Goal: Task Accomplishment & Management: Manage account settings

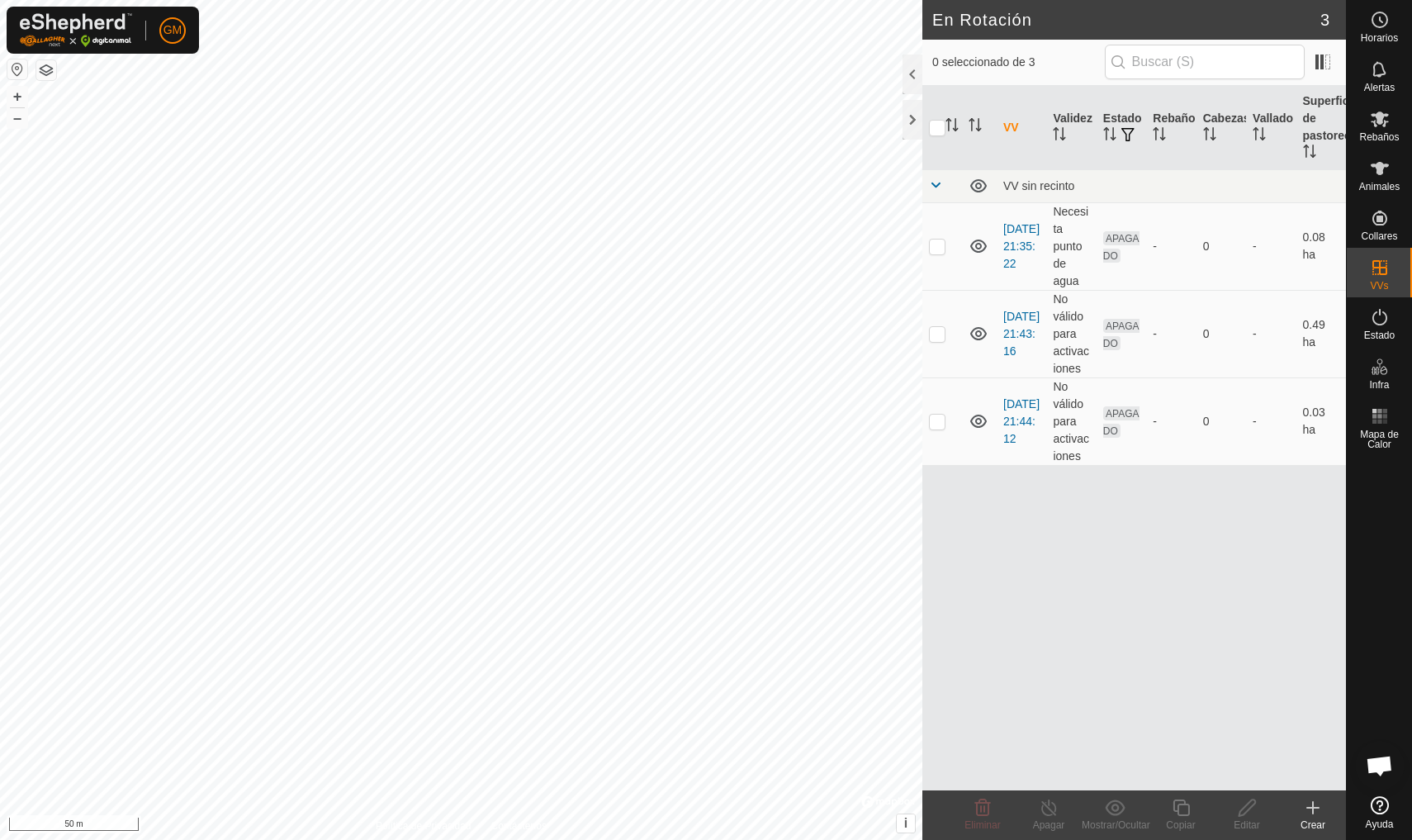
checkbox input "true"
click at [1378, 163] on icon at bounding box center [1379, 167] width 18 height 13
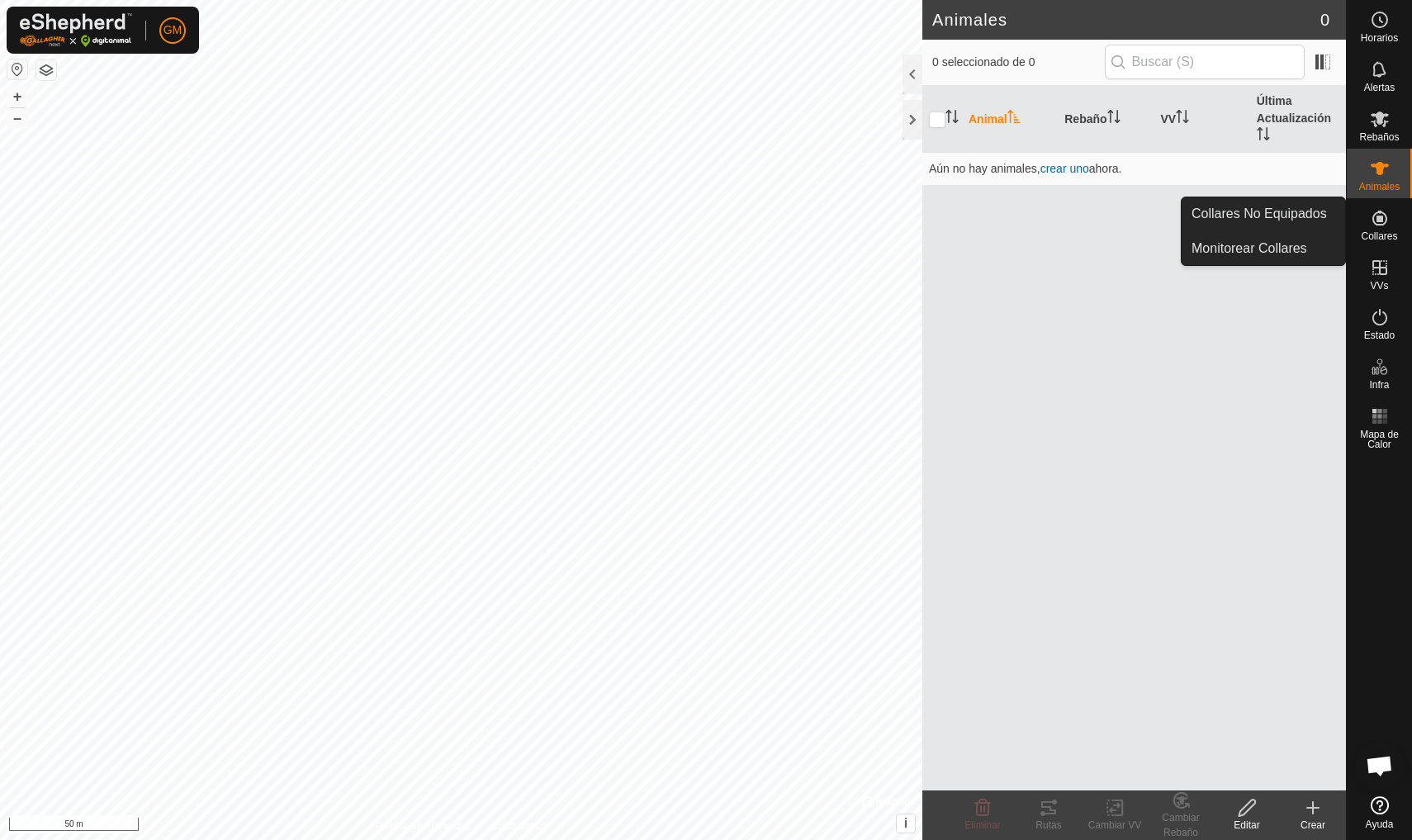
click at [1382, 218] on icon at bounding box center [1379, 218] width 15 height 15
click at [1382, 220] on icon at bounding box center [1379, 218] width 15 height 15
click at [1377, 243] on div "Collares" at bounding box center [1380, 223] width 66 height 49
click at [1379, 232] on span "Collares" at bounding box center [1379, 236] width 36 height 9
click at [1309, 215] on link "Collares No Equipados" at bounding box center [1263, 214] width 163 height 33
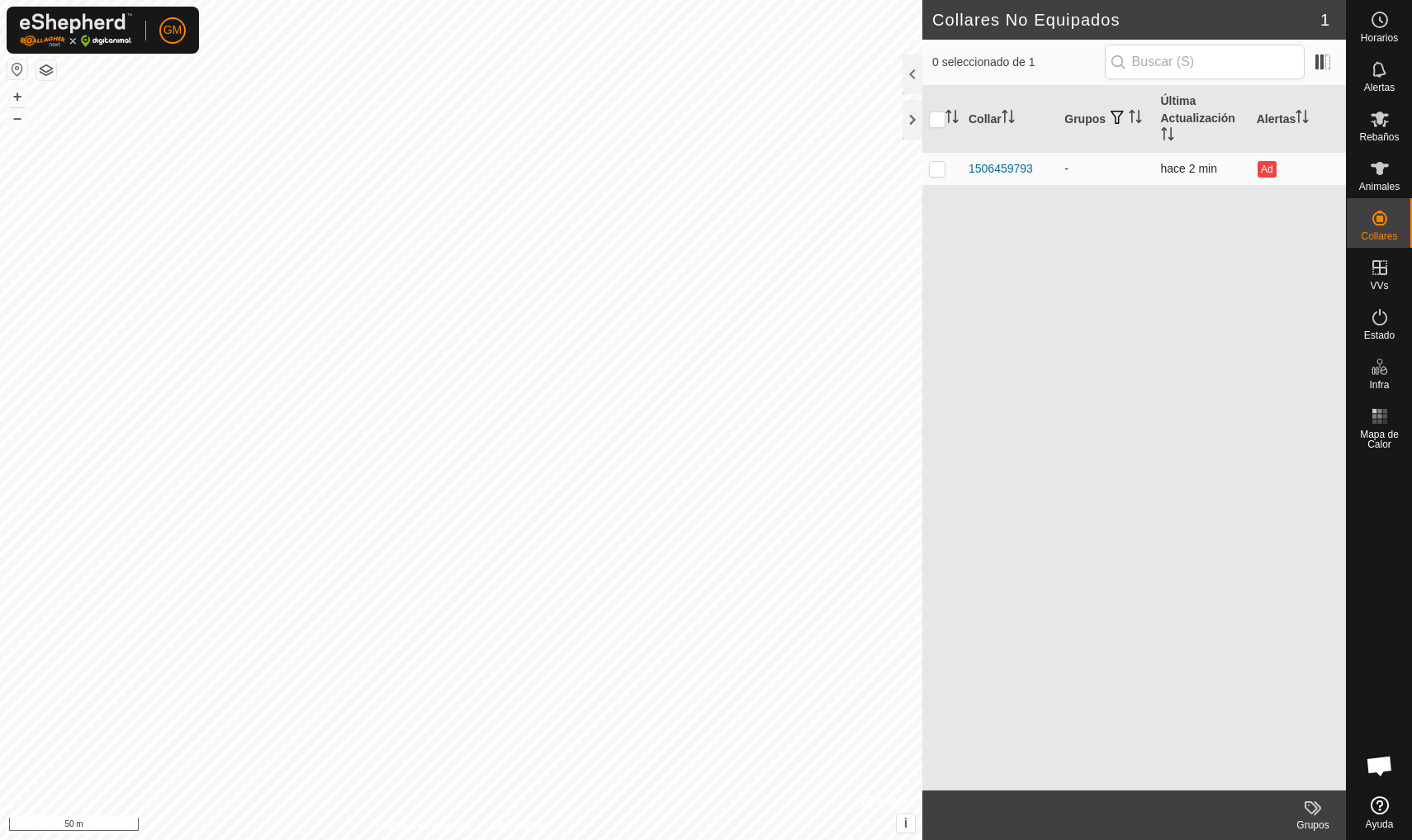
click at [933, 170] on p-checkbox at bounding box center [937, 167] width 16 height 13
checkbox input "true"
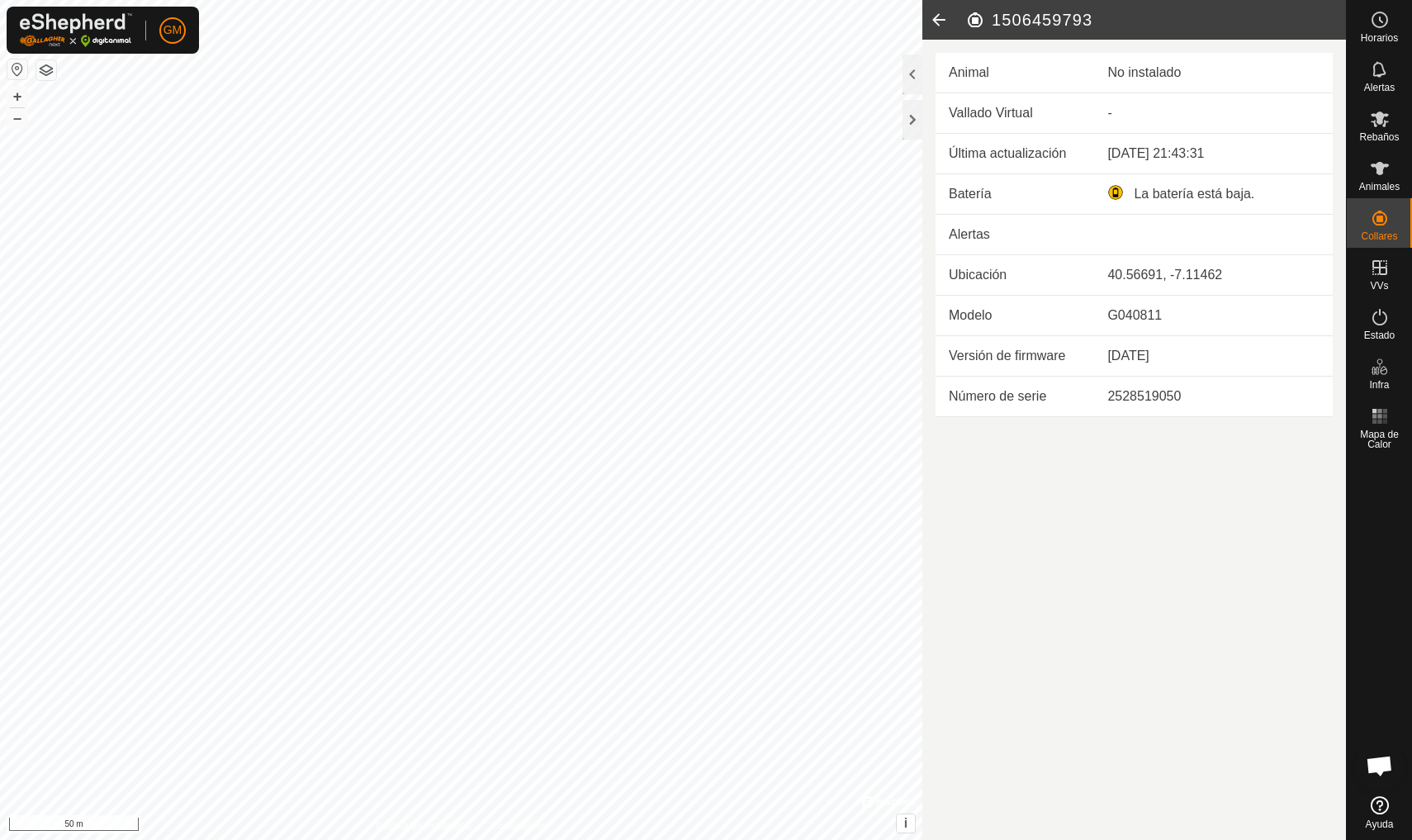
click at [940, 20] on icon at bounding box center [939, 20] width 33 height 40
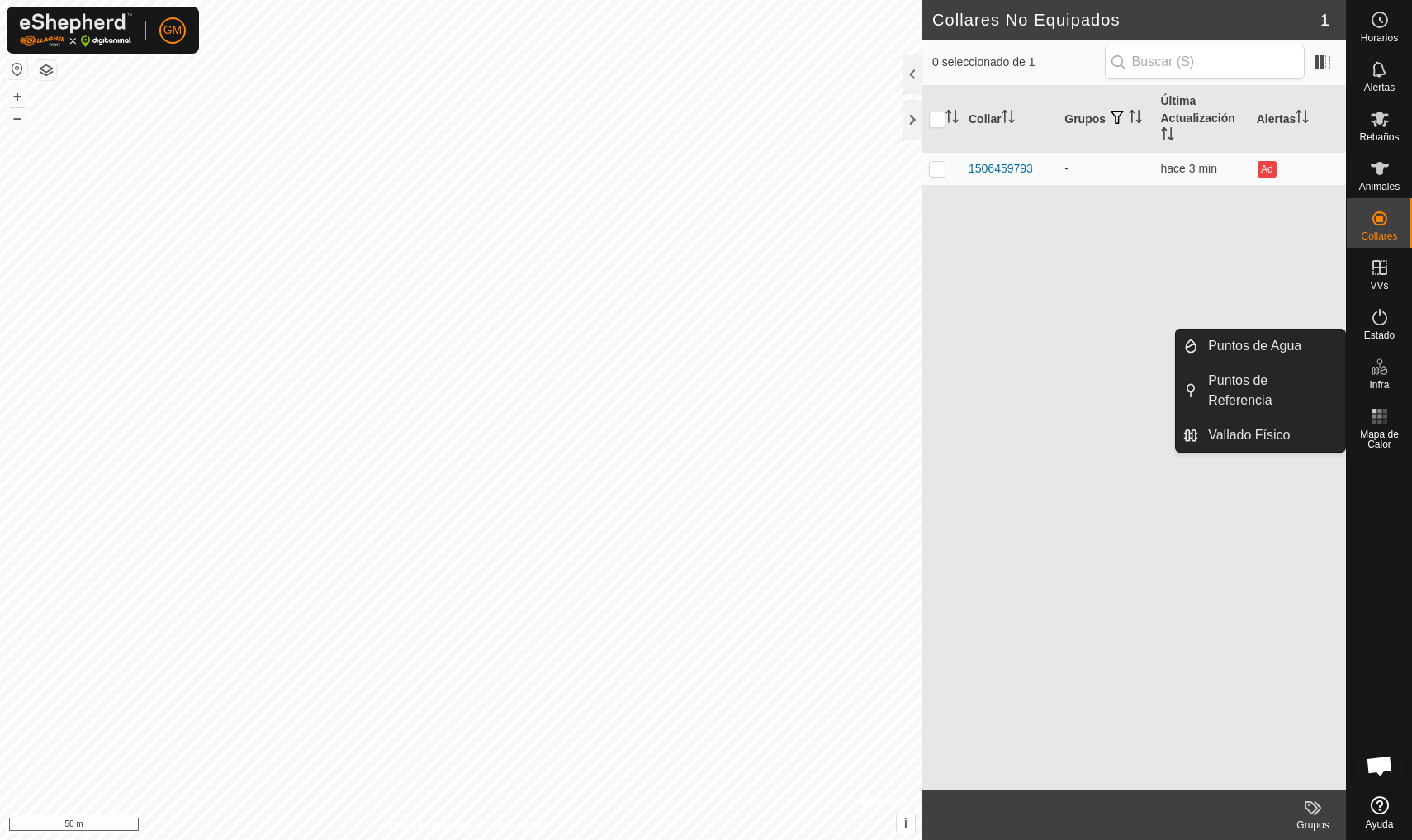
click at [1379, 369] on icon at bounding box center [1380, 366] width 20 height 20
click at [1380, 376] on es-infrastructure-svg-icon at bounding box center [1380, 366] width 29 height 27
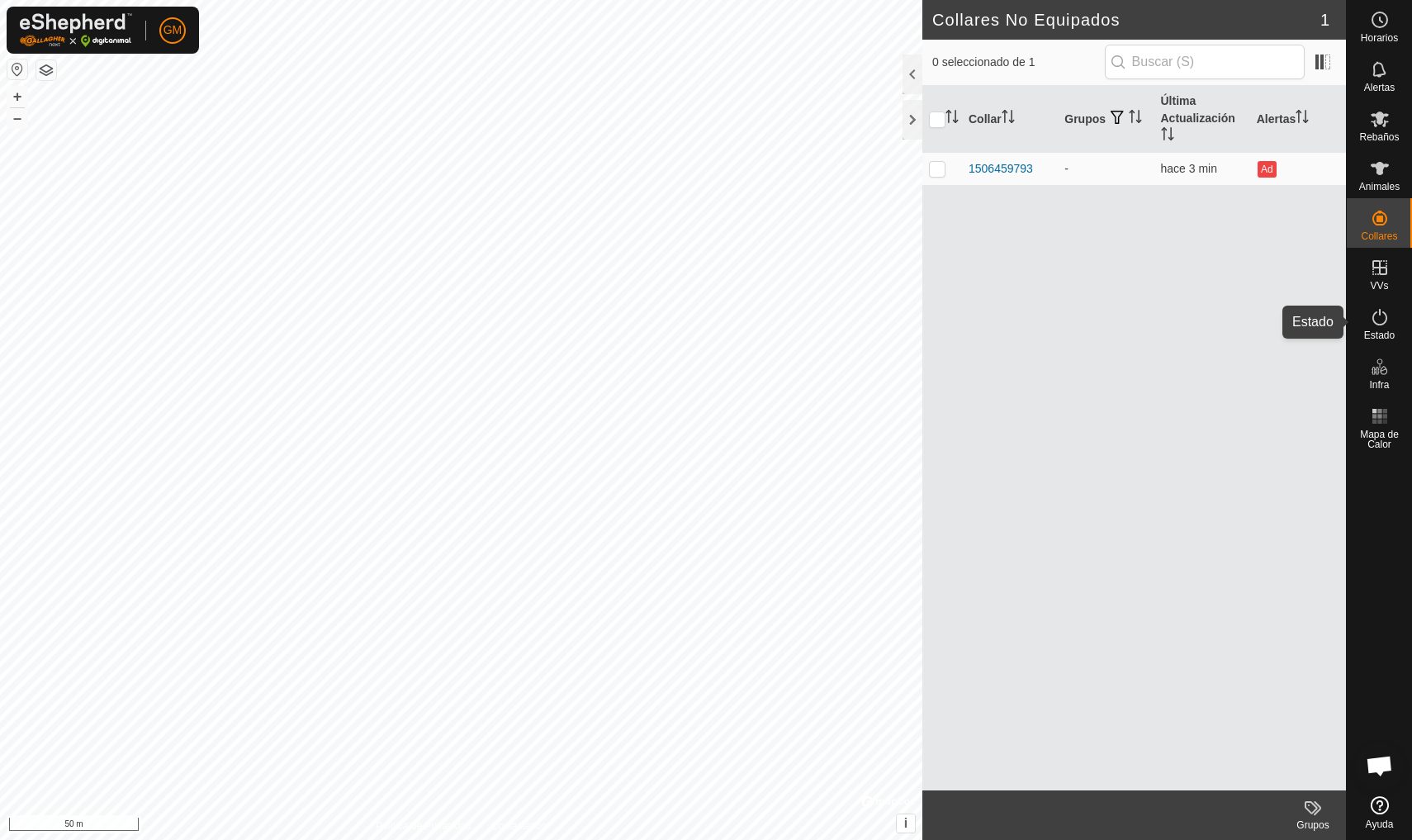
click at [1373, 323] on icon at bounding box center [1380, 317] width 20 height 20
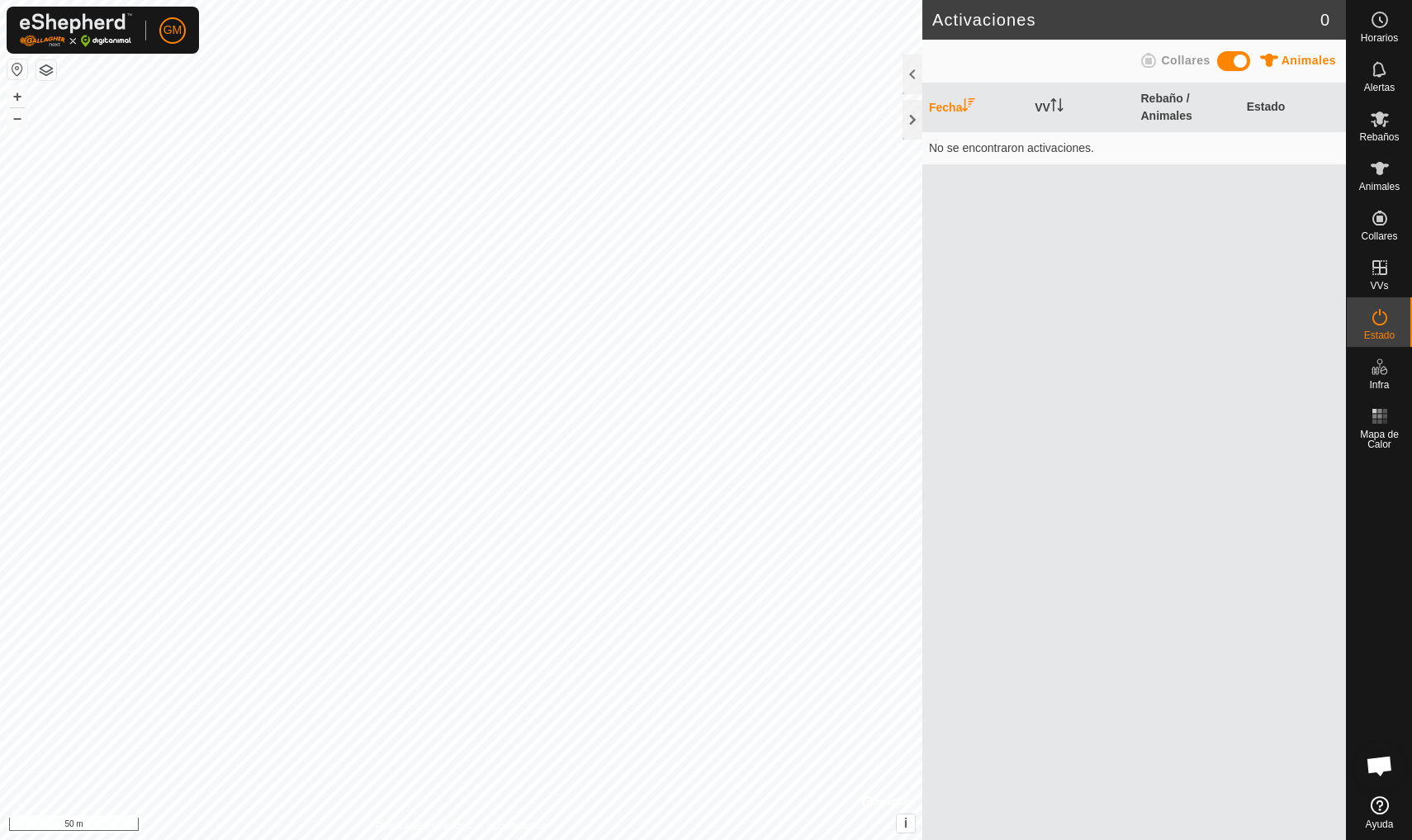
click at [1242, 66] on span at bounding box center [1234, 60] width 33 height 20
click at [1236, 64] on span at bounding box center [1234, 60] width 33 height 20
click at [1387, 273] on icon at bounding box center [1379, 267] width 15 height 15
click at [1282, 275] on link "En Rotación" at bounding box center [1275, 267] width 142 height 33
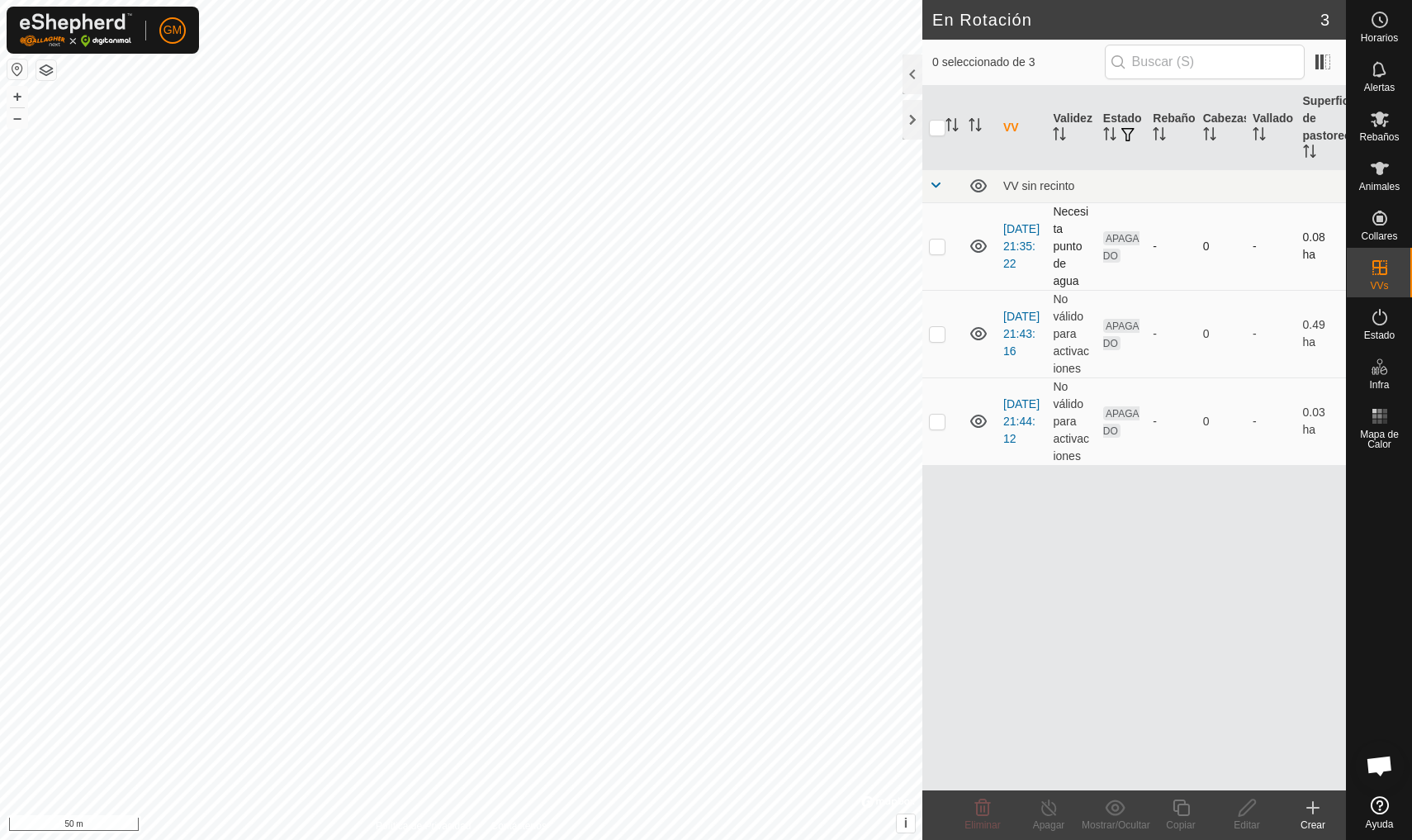
click at [1060, 235] on td "Necesita punto de agua" at bounding box center [1071, 245] width 49 height 87
click at [1013, 243] on link "[DATE] 21:35:22" at bounding box center [1022, 245] width 36 height 47
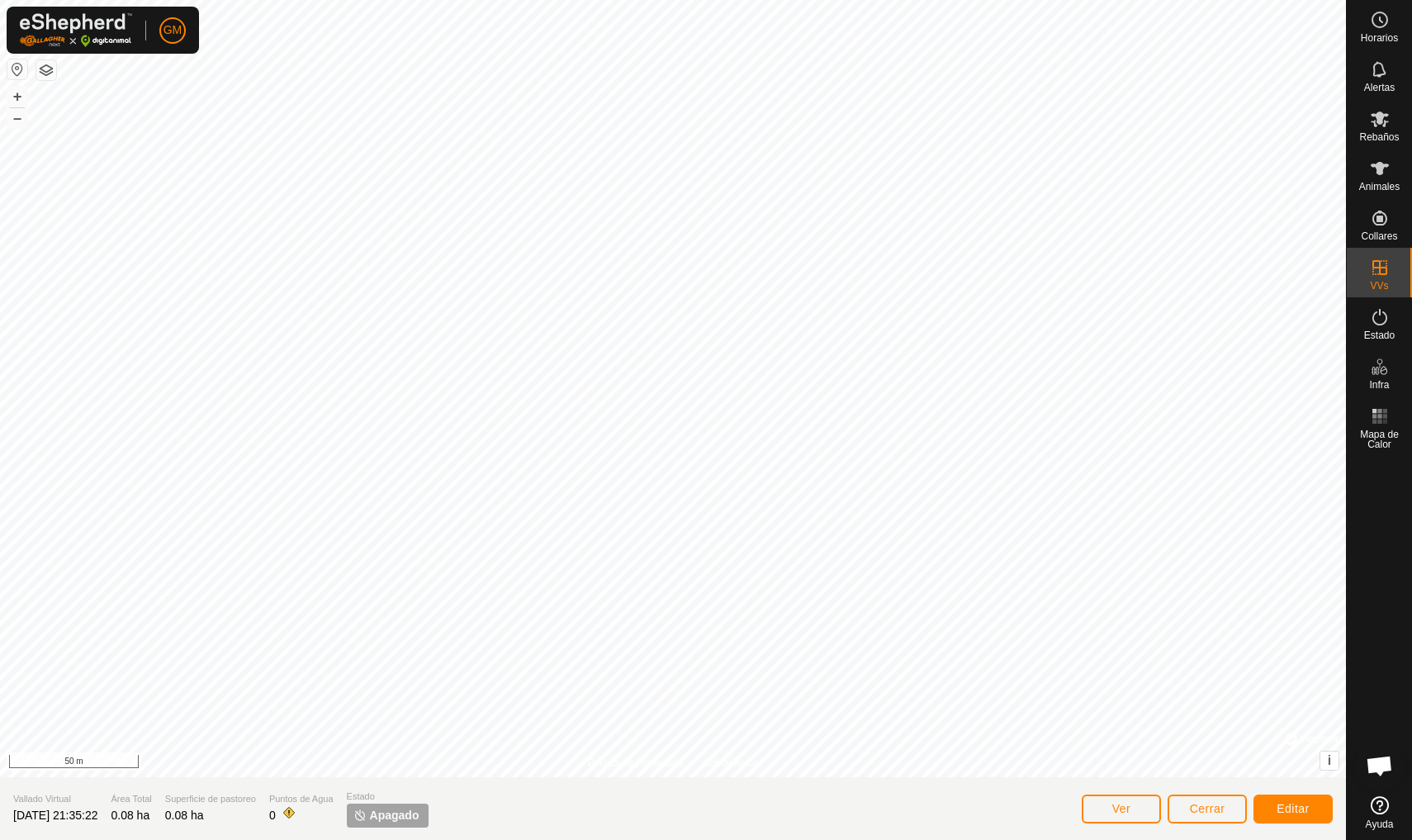
click at [1276, 812] on button "Editar" at bounding box center [1294, 808] width 79 height 28
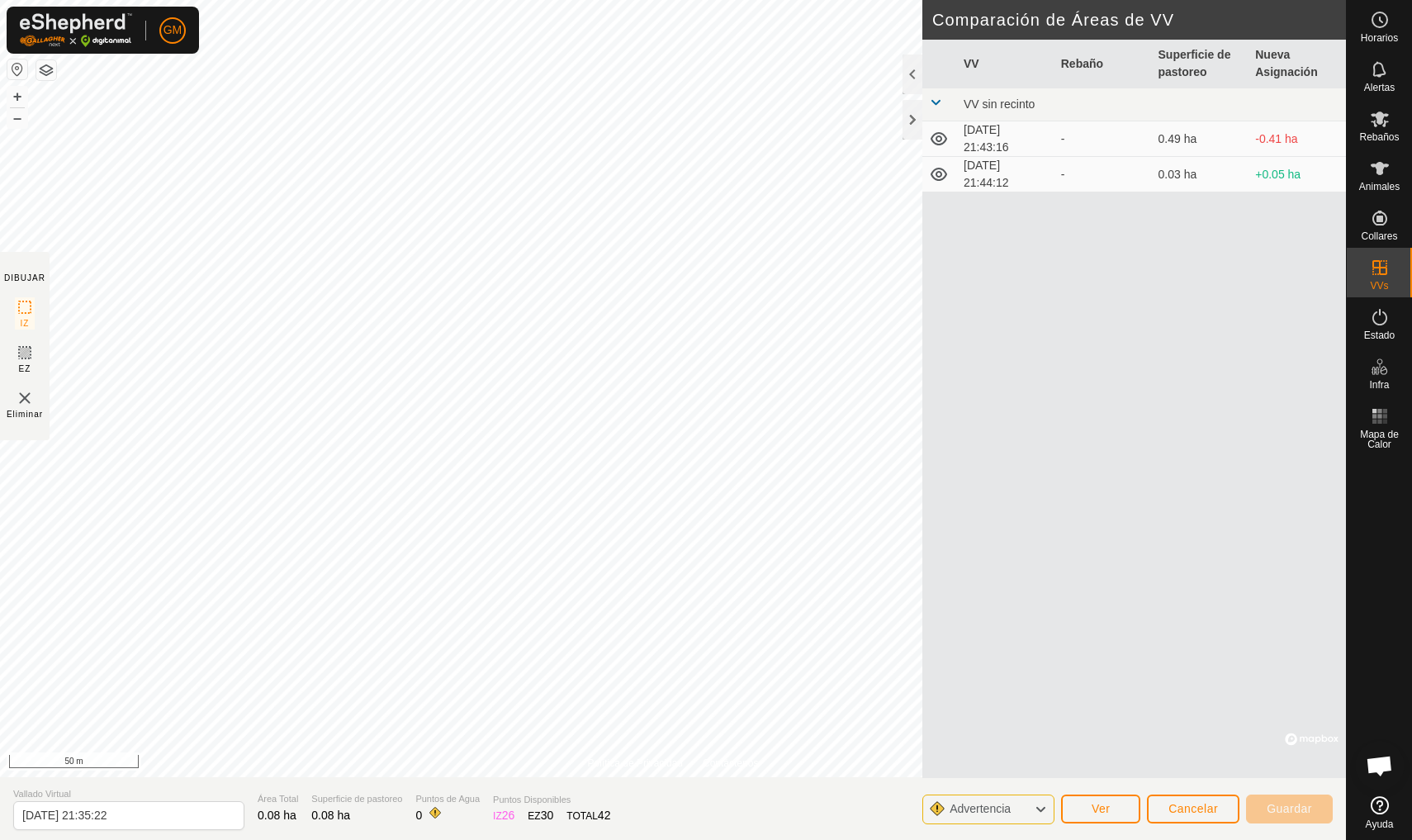
click at [1023, 806] on span "Advertencia" at bounding box center [987, 809] width 74 height 22
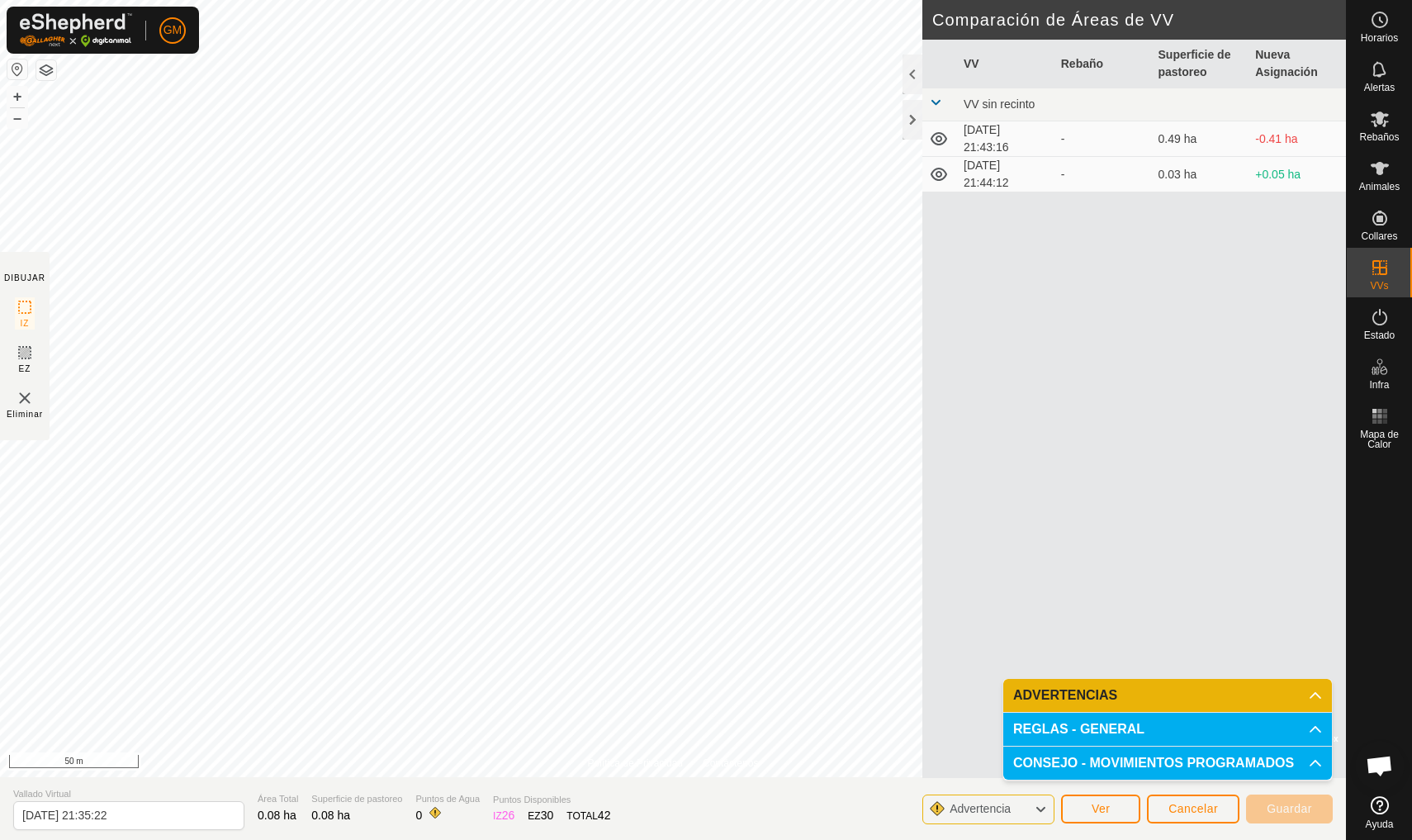
click at [1175, 697] on p-accordion-header "ADVERTENCIAS" at bounding box center [1168, 695] width 329 height 33
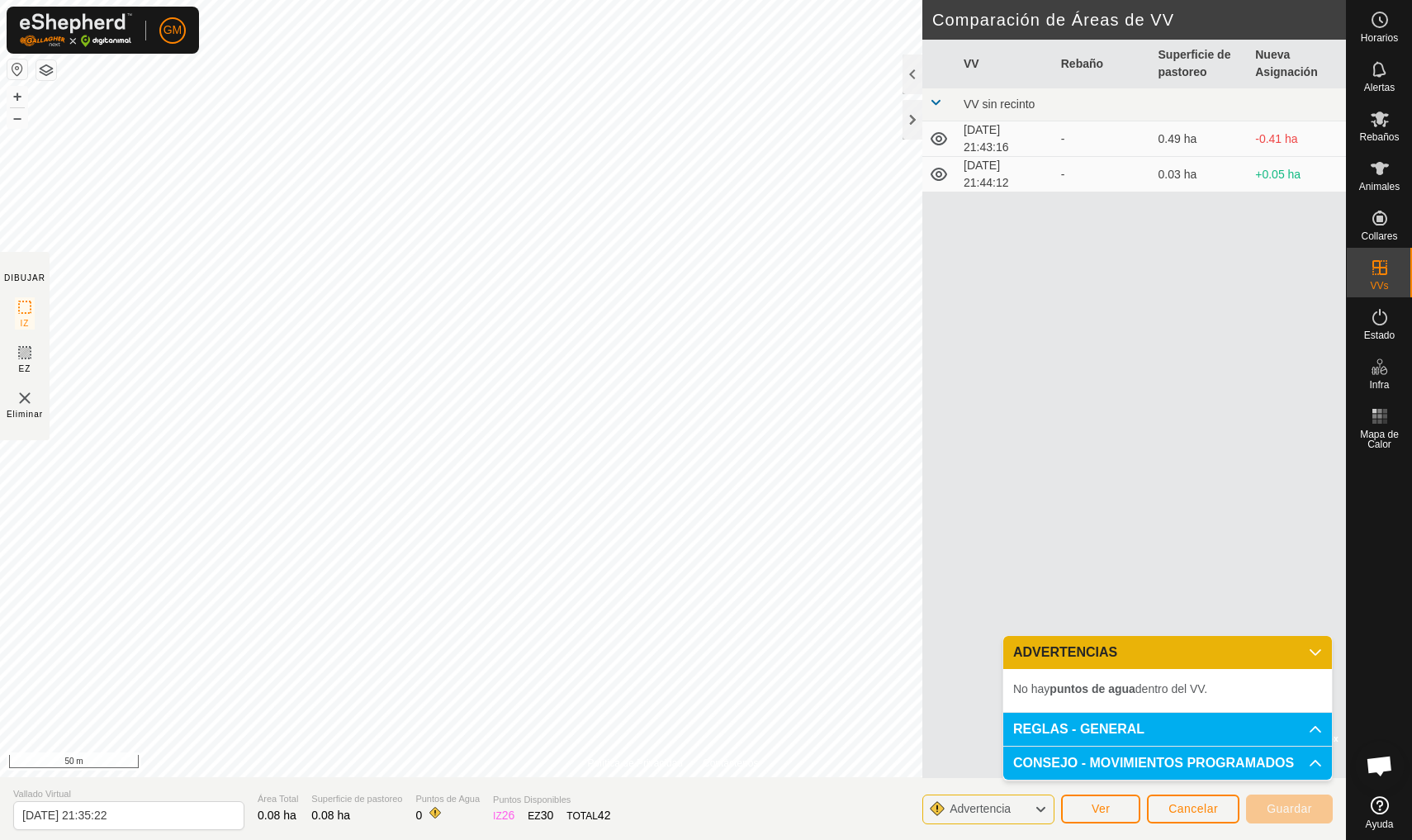
click at [1156, 723] on p-accordion-header "REGLAS - GENERAL" at bounding box center [1168, 729] width 329 height 33
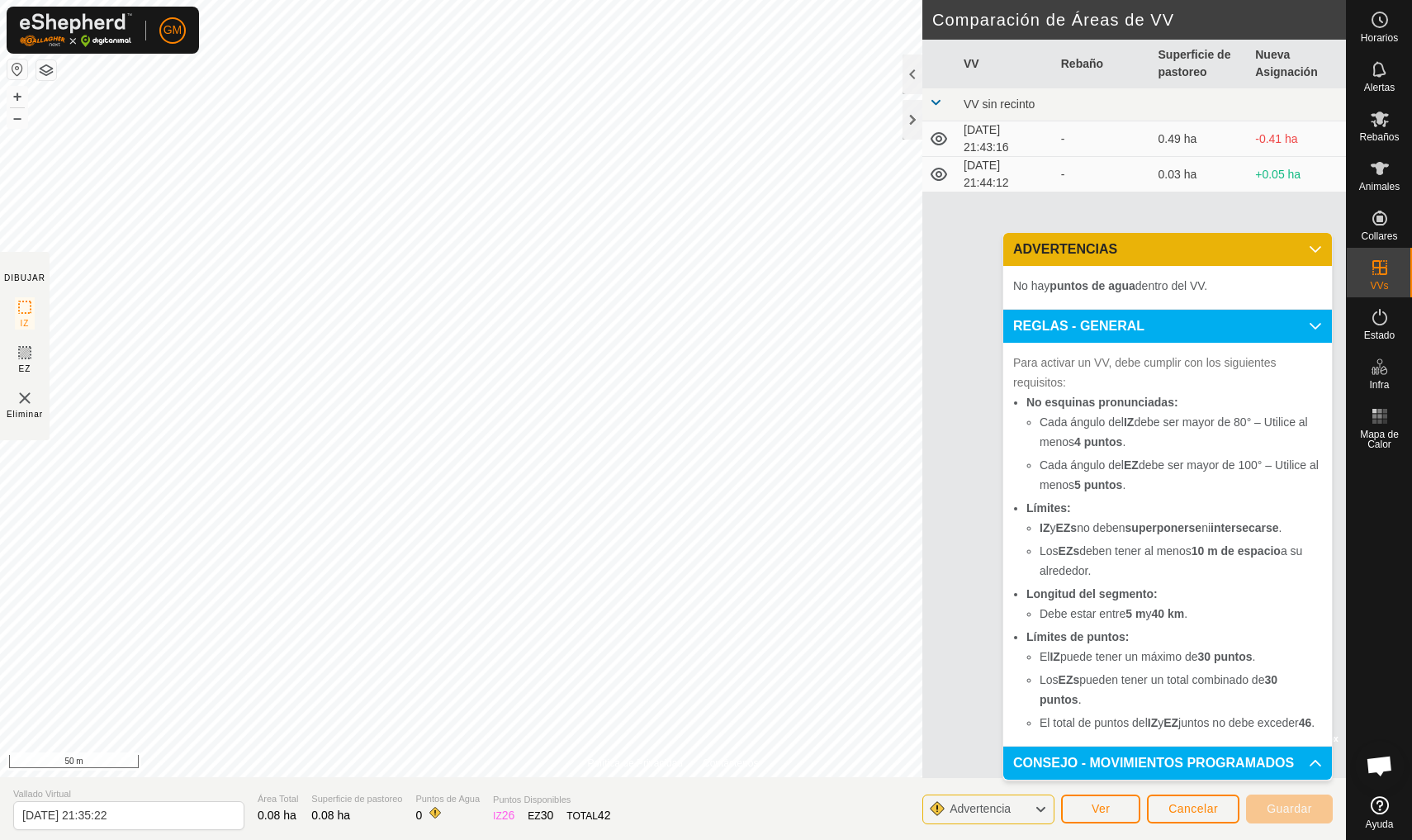
click at [1140, 761] on p-accordion-header "CONSEJO - MOVIMIENTOS PROGRAMADOS" at bounding box center [1168, 763] width 329 height 33
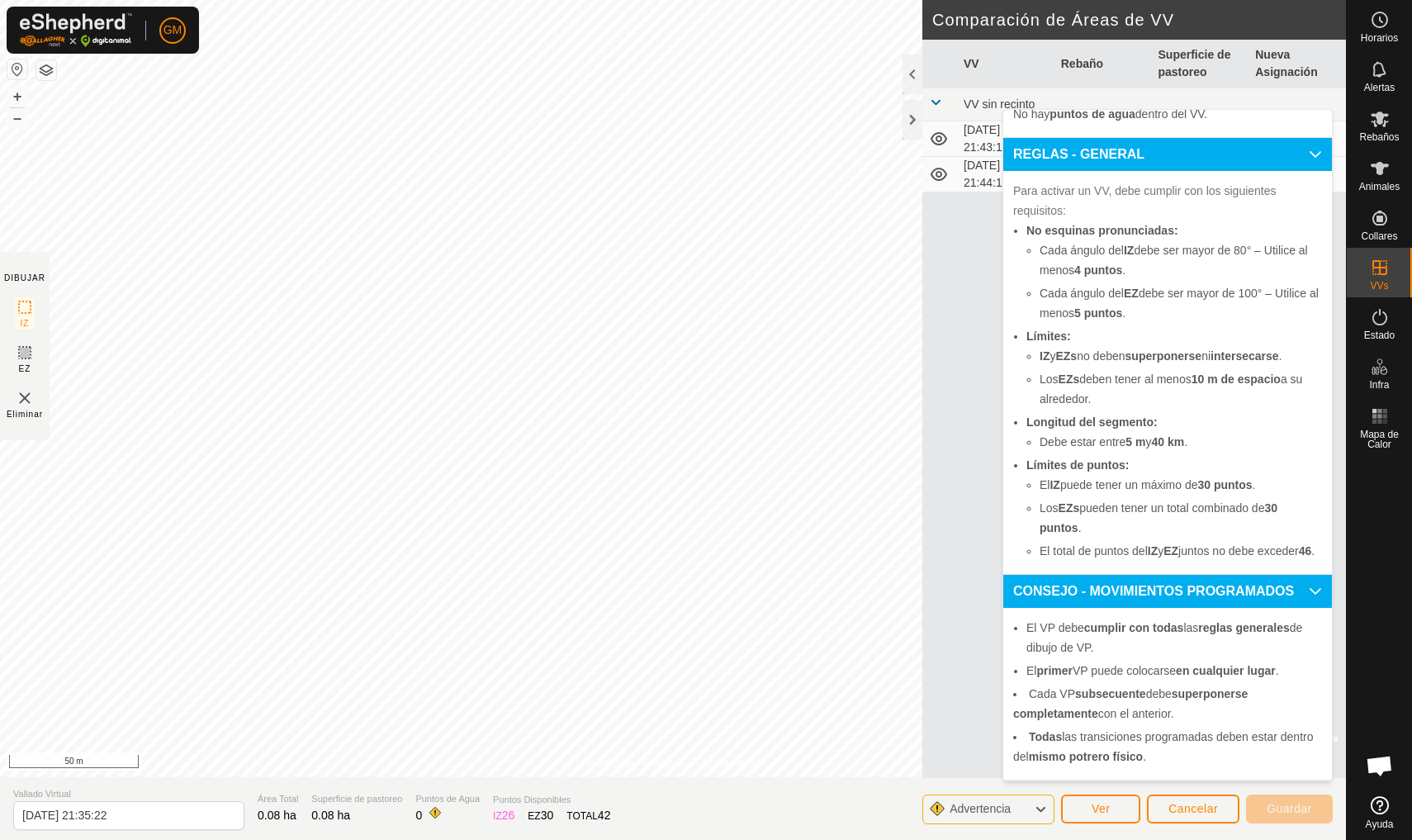
scroll to position [68, 0]
click at [1314, 139] on p-accordion-header "REGLAS - GENERAL" at bounding box center [1168, 155] width 329 height 33
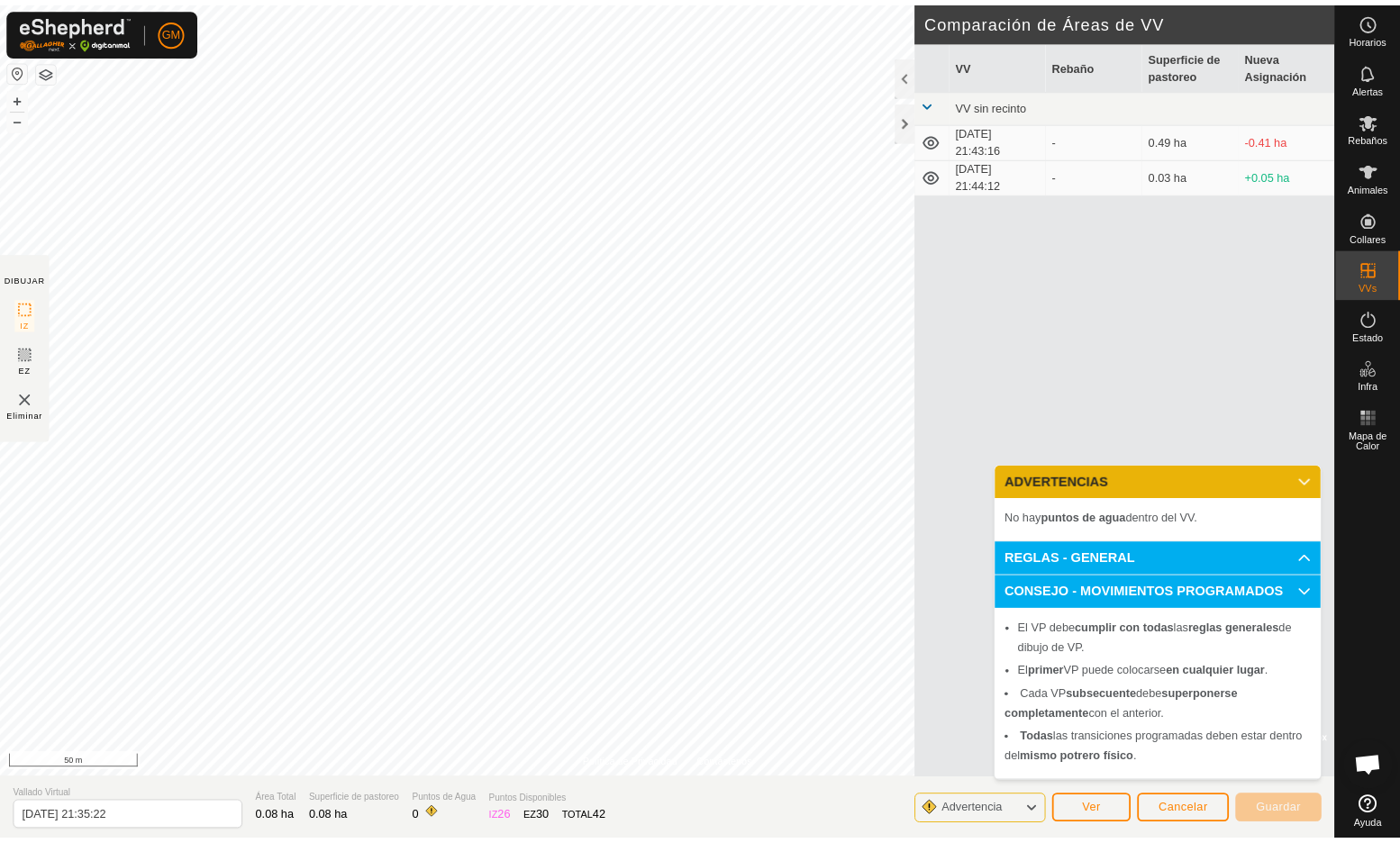
scroll to position [0, 0]
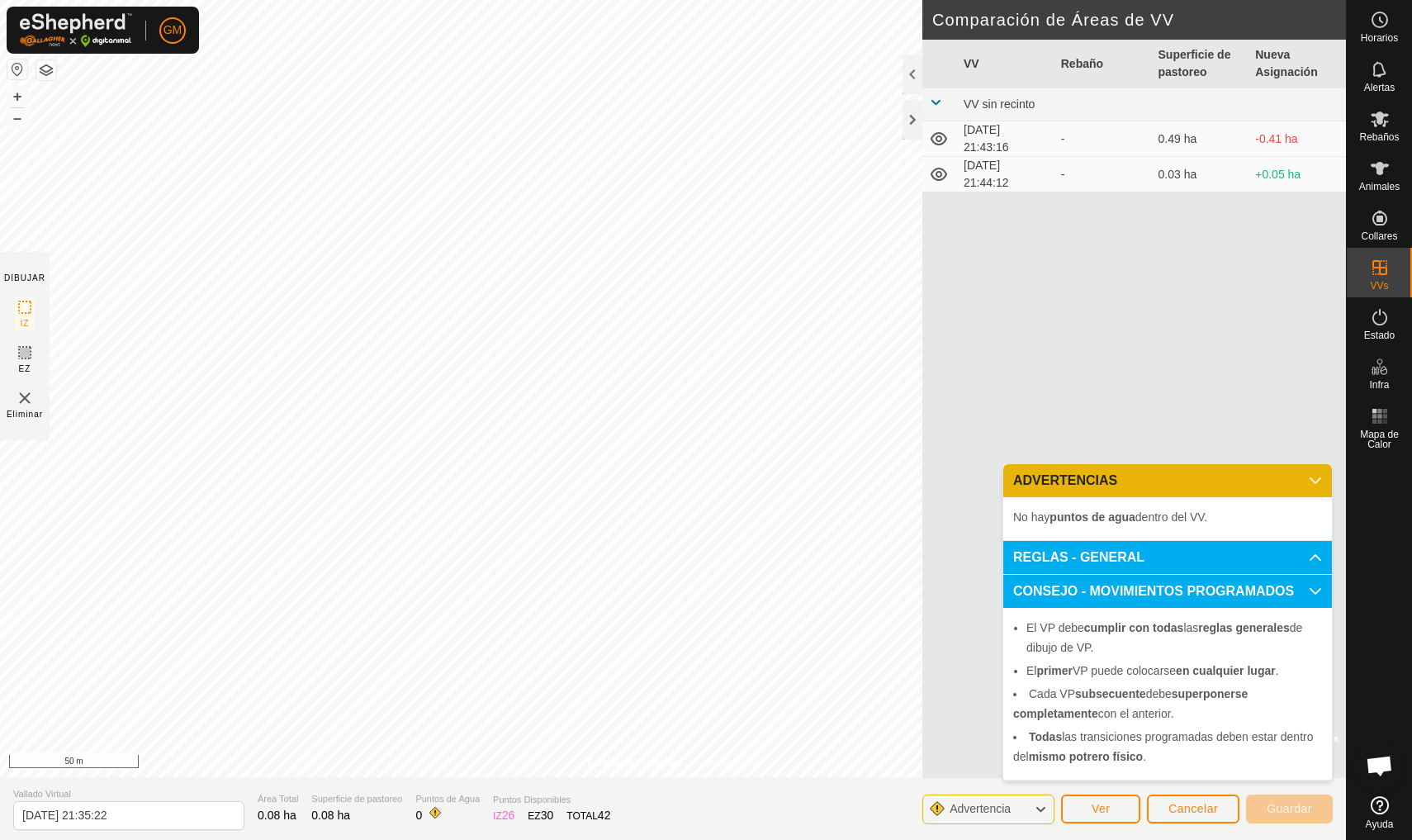
click at [1319, 488] on p-accordion-header "ADVERTENCIAS" at bounding box center [1168, 480] width 329 height 33
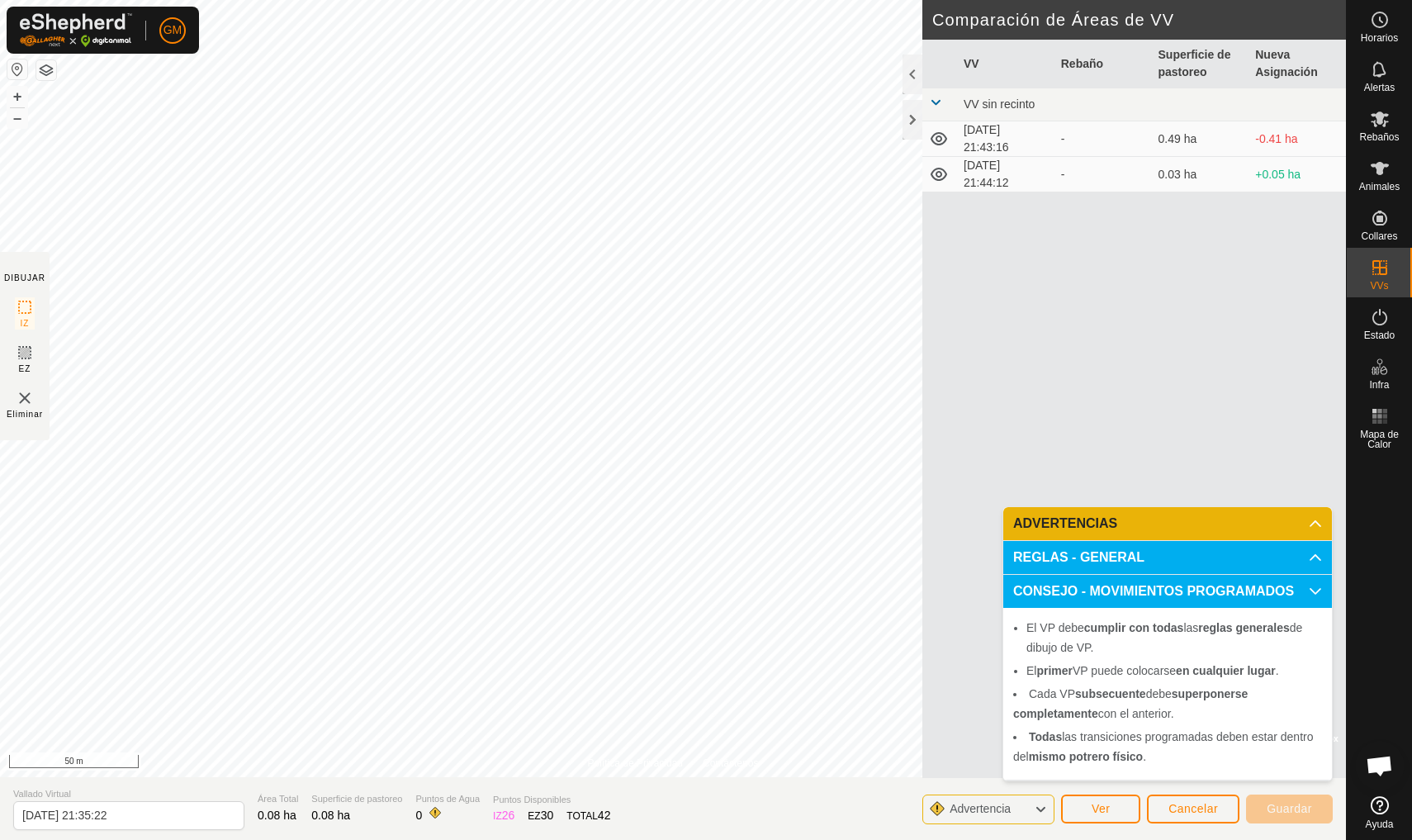
click at [1313, 584] on p-accordion-header "CONSEJO - MOVIMIENTOS PROGRAMADOS" at bounding box center [1168, 591] width 329 height 33
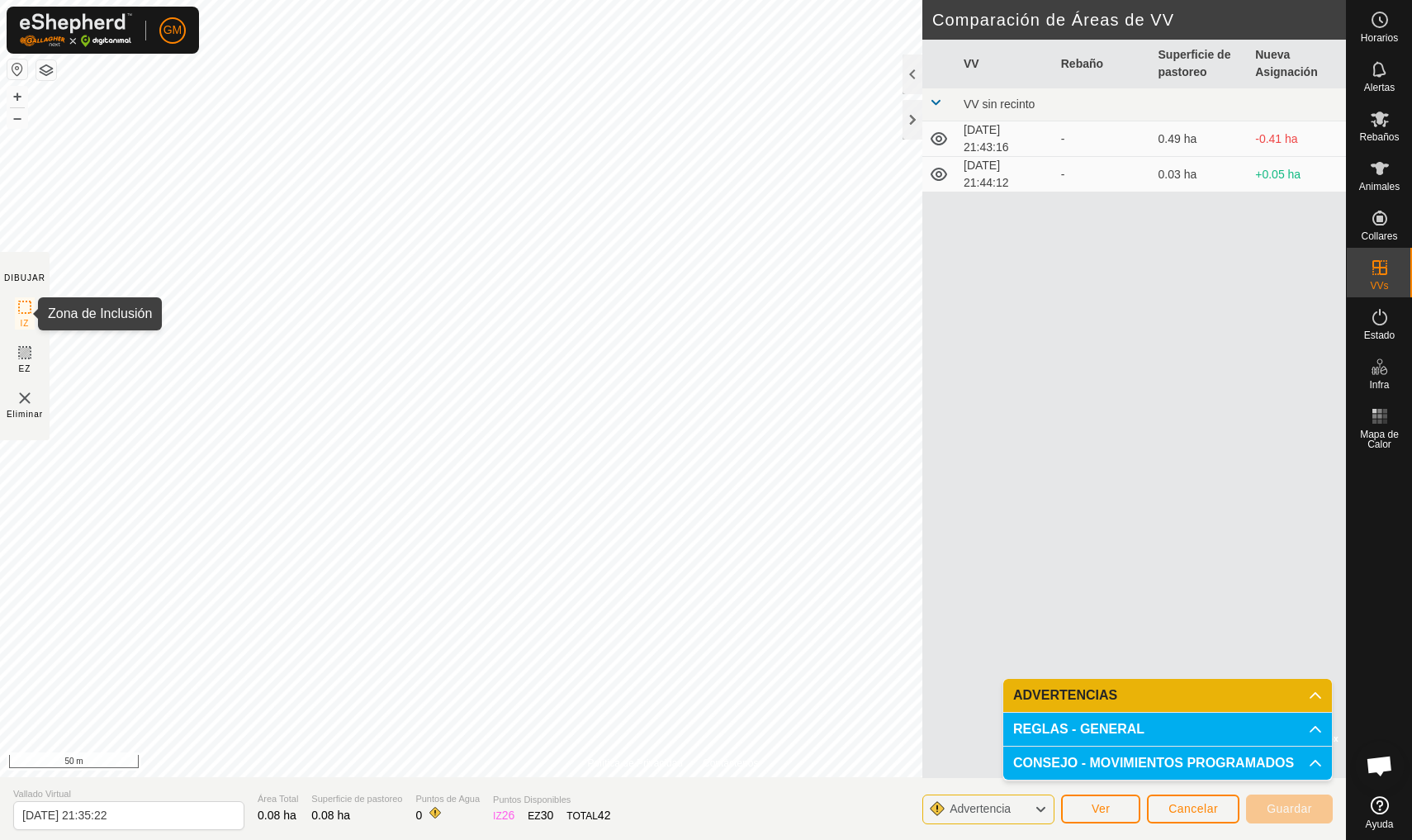
click at [26, 321] on span "IZ" at bounding box center [25, 323] width 9 height 12
click at [1105, 810] on span "Ver" at bounding box center [1101, 808] width 19 height 13
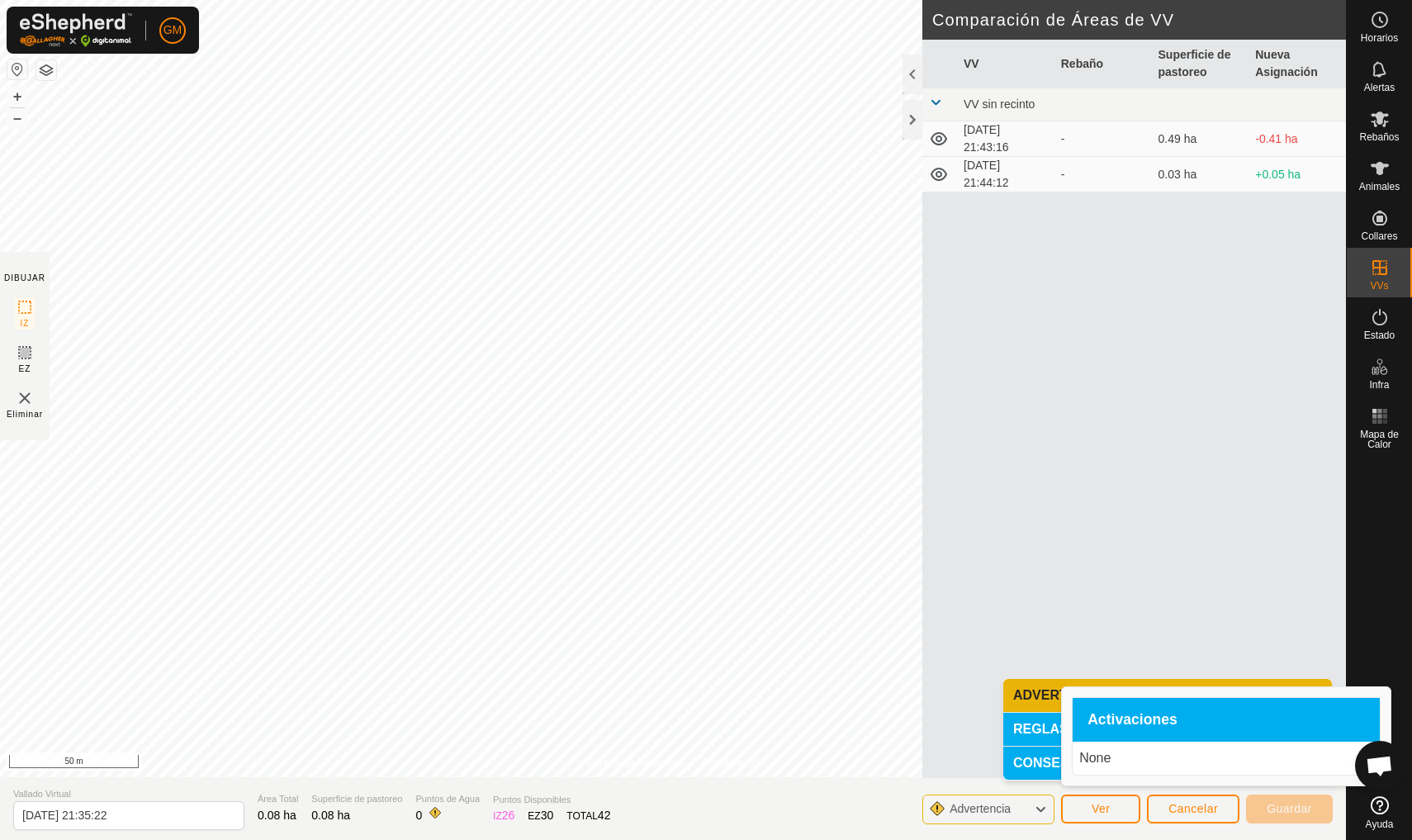
click at [1183, 810] on span "Cancelar" at bounding box center [1193, 808] width 49 height 13
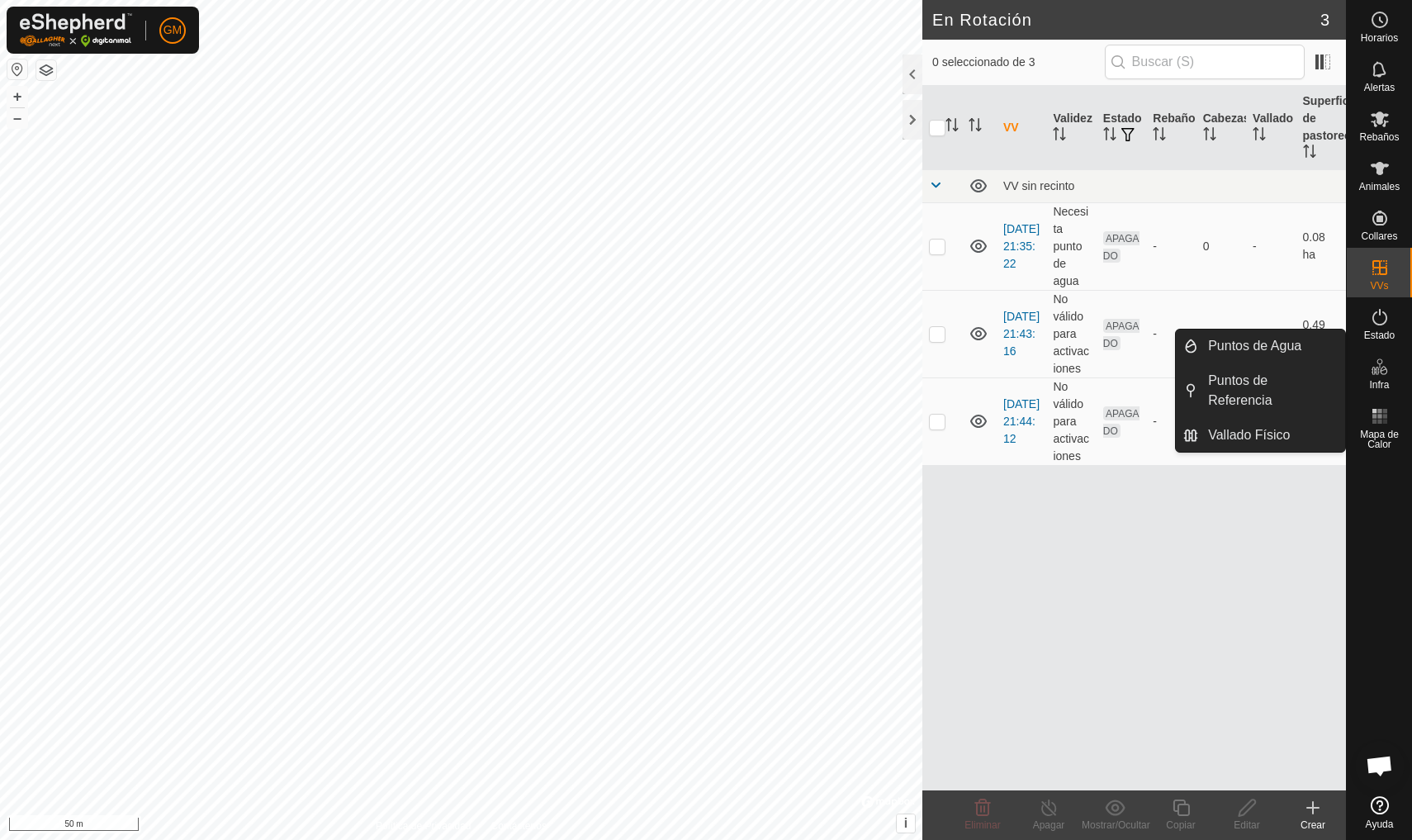
click at [1314, 815] on icon at bounding box center [1313, 807] width 20 height 20
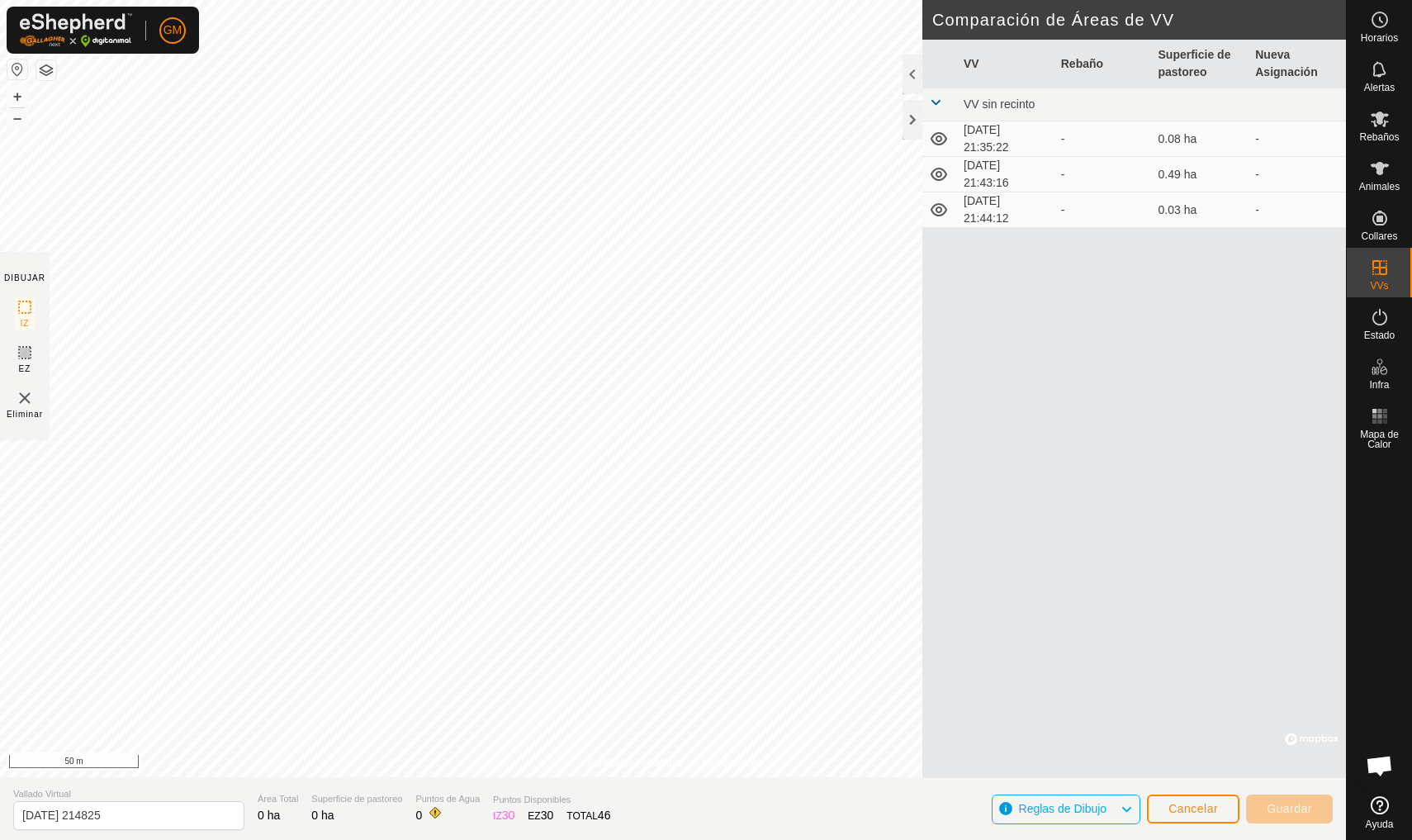
click at [1111, 804] on span "Reglas de Dibujo" at bounding box center [1070, 809] width 102 height 22
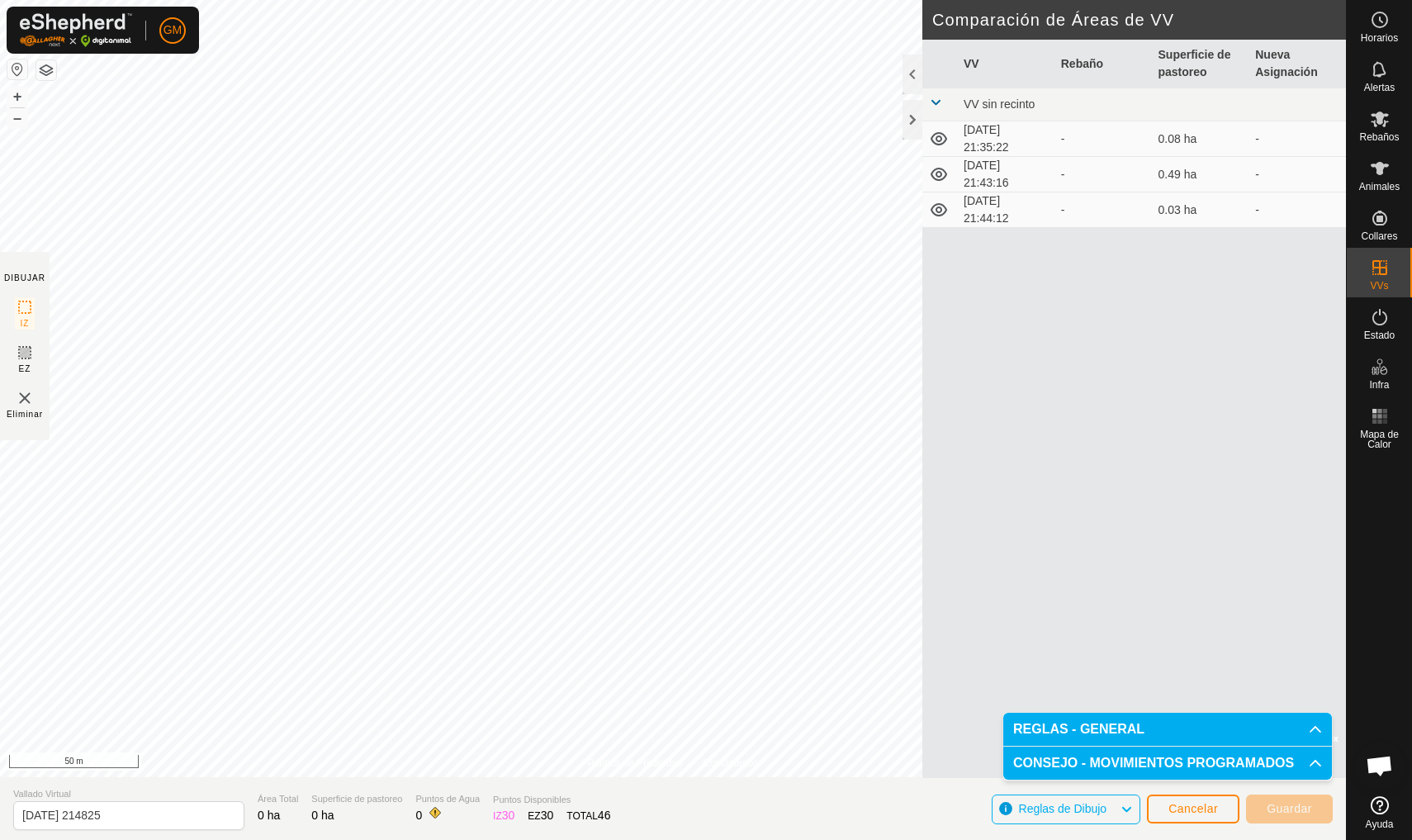
click at [1111, 804] on span "Reglas de Dibujo" at bounding box center [1070, 809] width 102 height 22
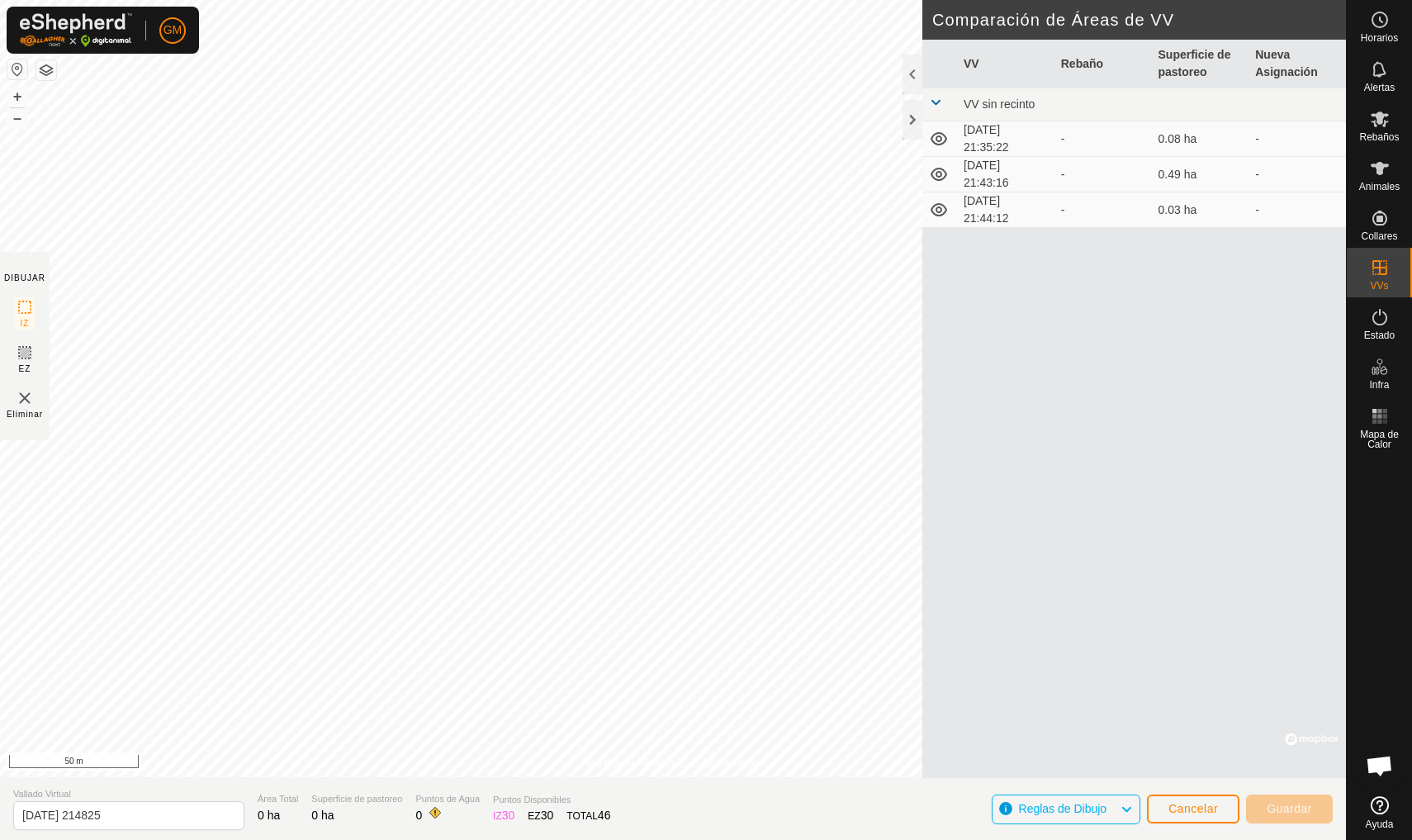
click at [1197, 811] on span "Cancelar" at bounding box center [1193, 808] width 49 height 13
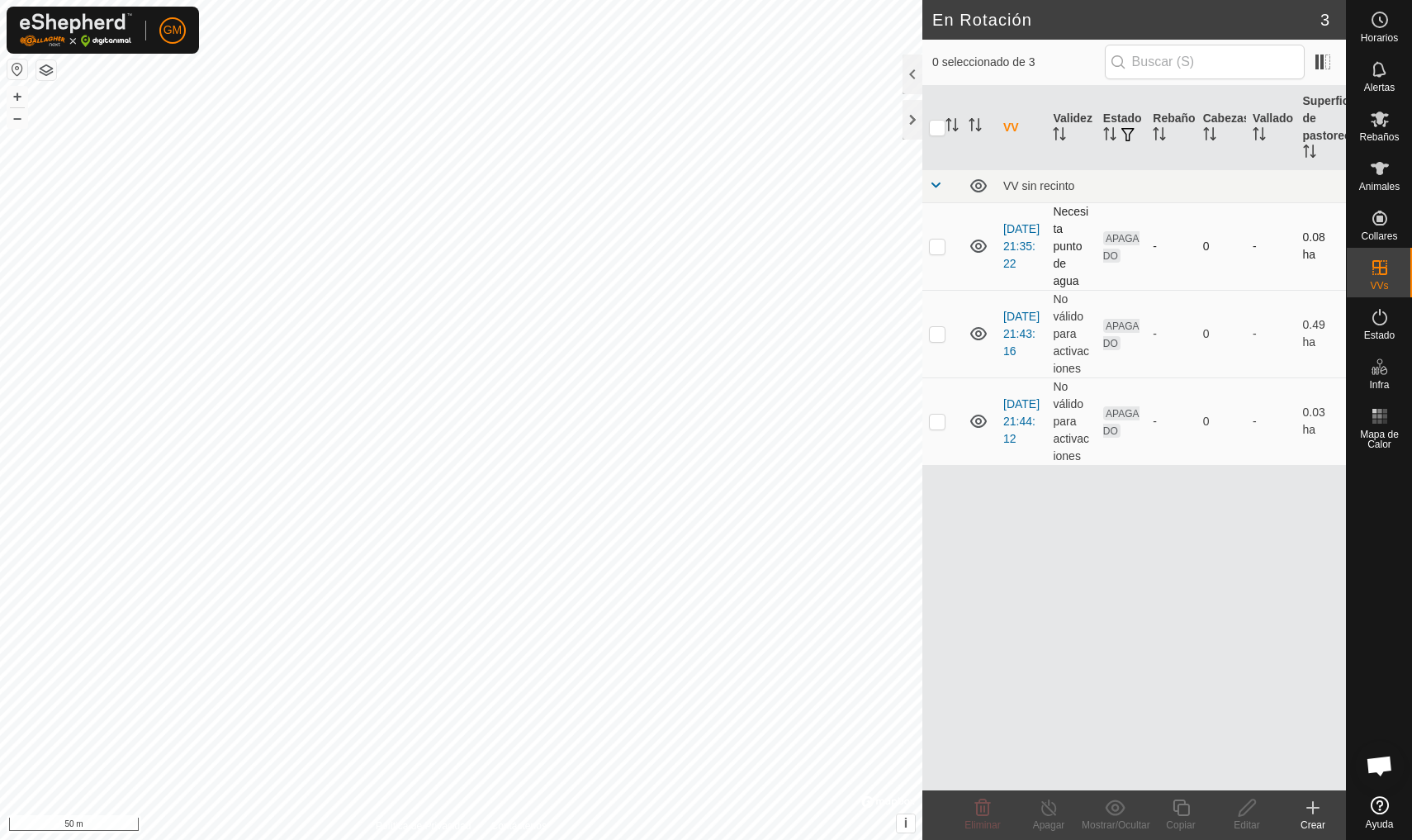
click at [940, 244] on p-checkbox at bounding box center [937, 245] width 16 height 13
click at [969, 244] on icon at bounding box center [978, 246] width 20 height 20
click at [974, 244] on icon at bounding box center [978, 246] width 20 height 20
click at [1119, 243] on span "APAGADO" at bounding box center [1122, 247] width 36 height 31
click at [1110, 267] on td "APAGADO" at bounding box center [1121, 245] width 49 height 87
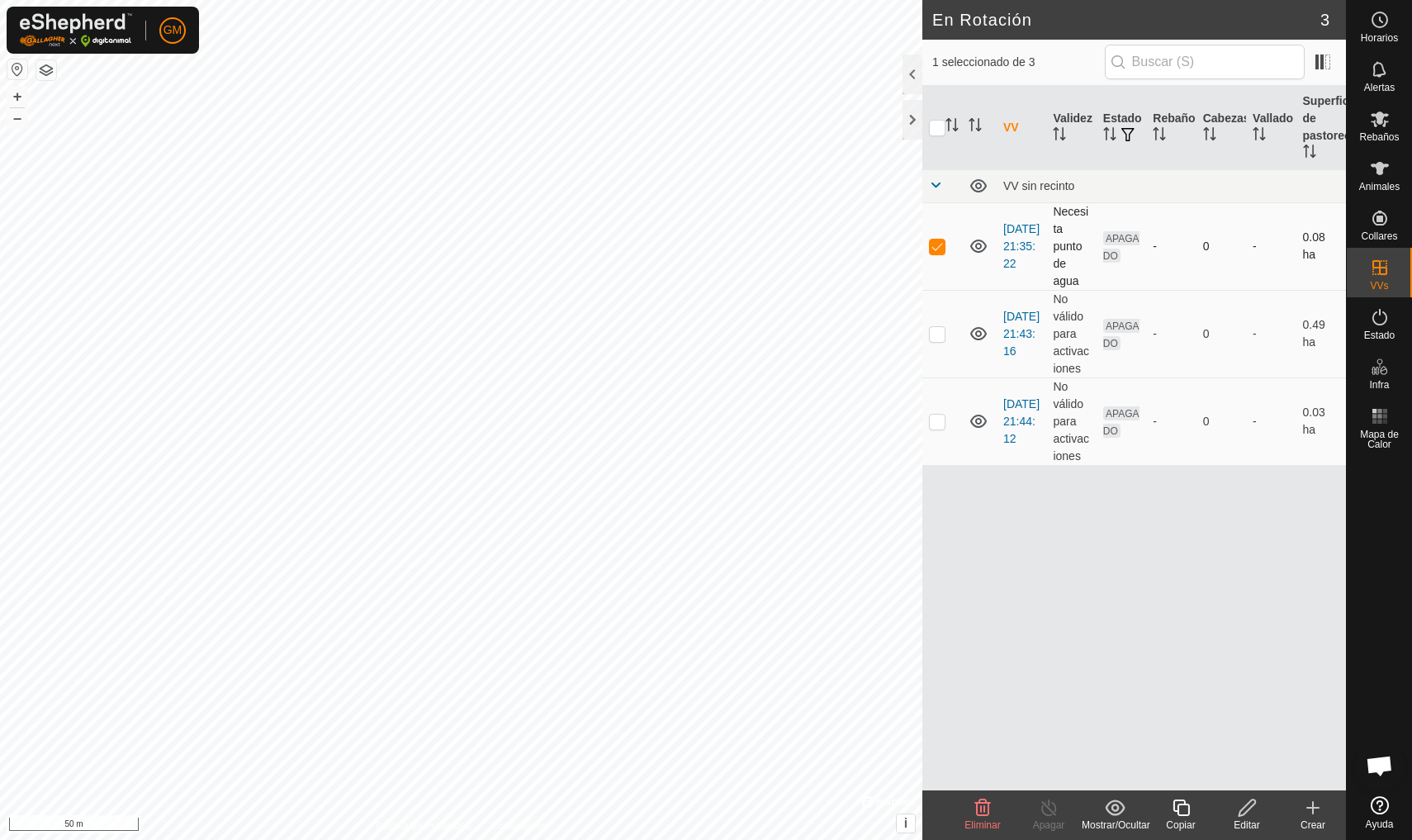
click at [937, 248] on p-checkbox at bounding box center [937, 245] width 16 height 13
checkbox input "false"
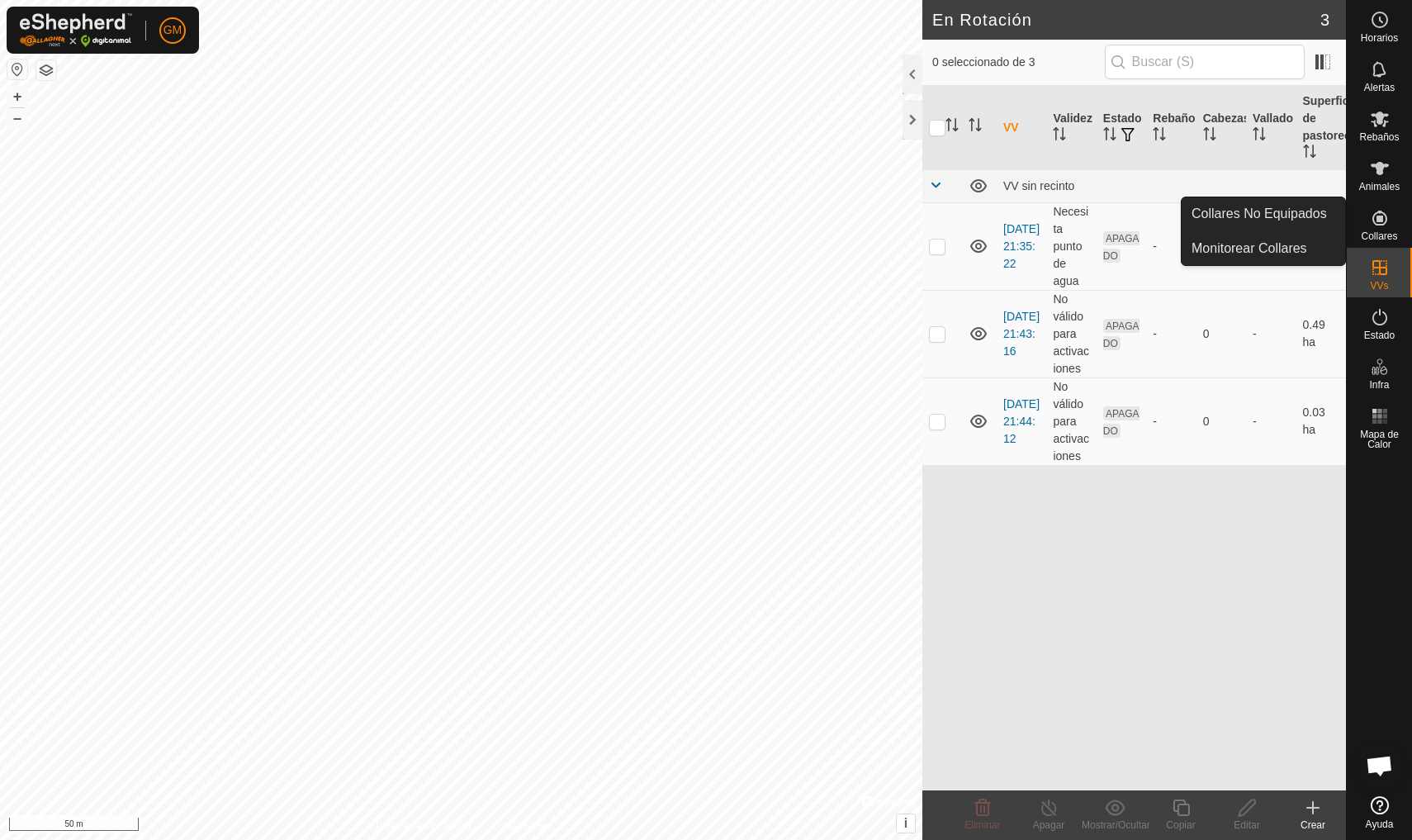
click at [1375, 225] on icon at bounding box center [1380, 218] width 20 height 20
click at [1292, 212] on link "Collares No Equipados" at bounding box center [1263, 214] width 163 height 33
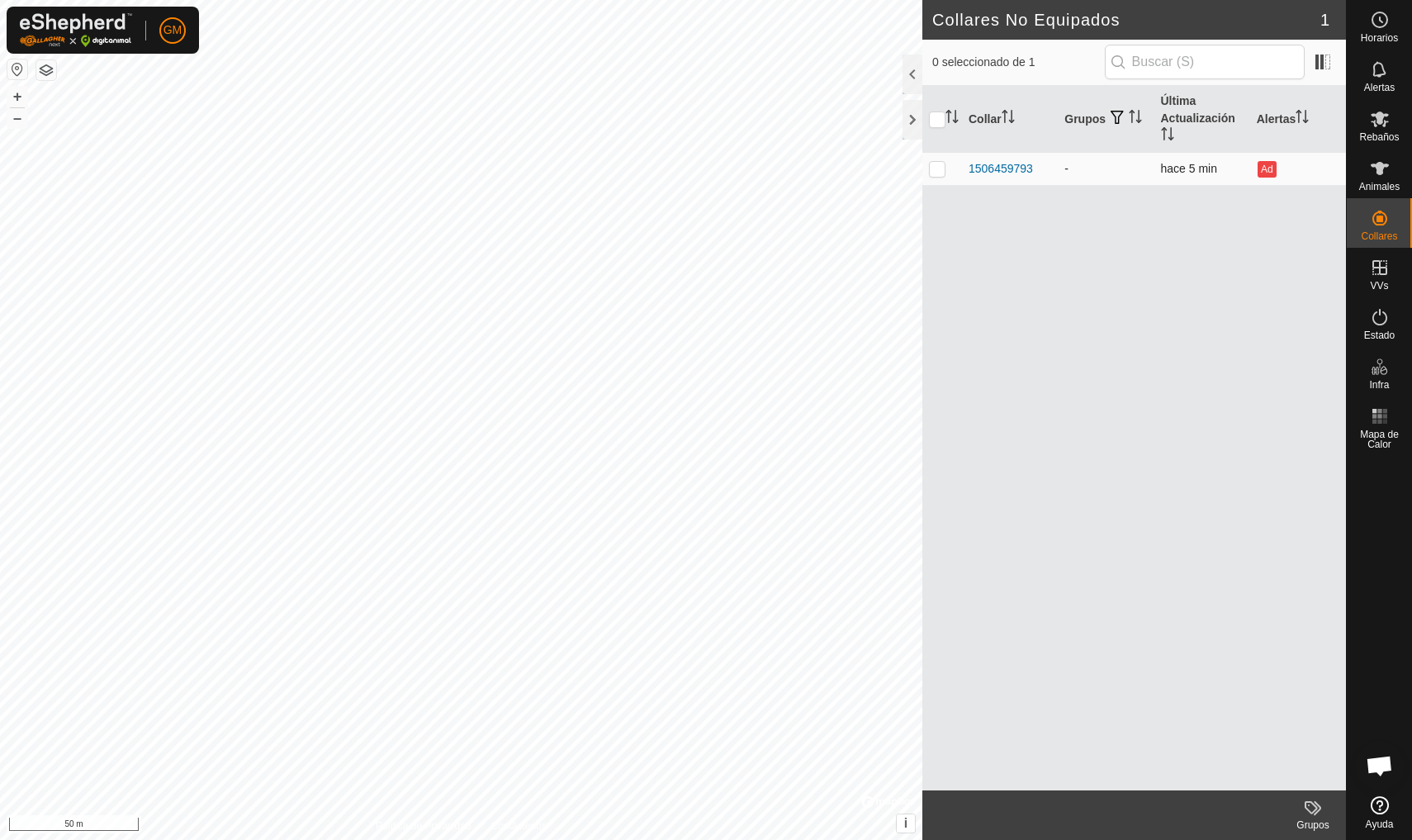
click at [940, 171] on p-checkbox at bounding box center [937, 167] width 16 height 13
checkbox input "true"
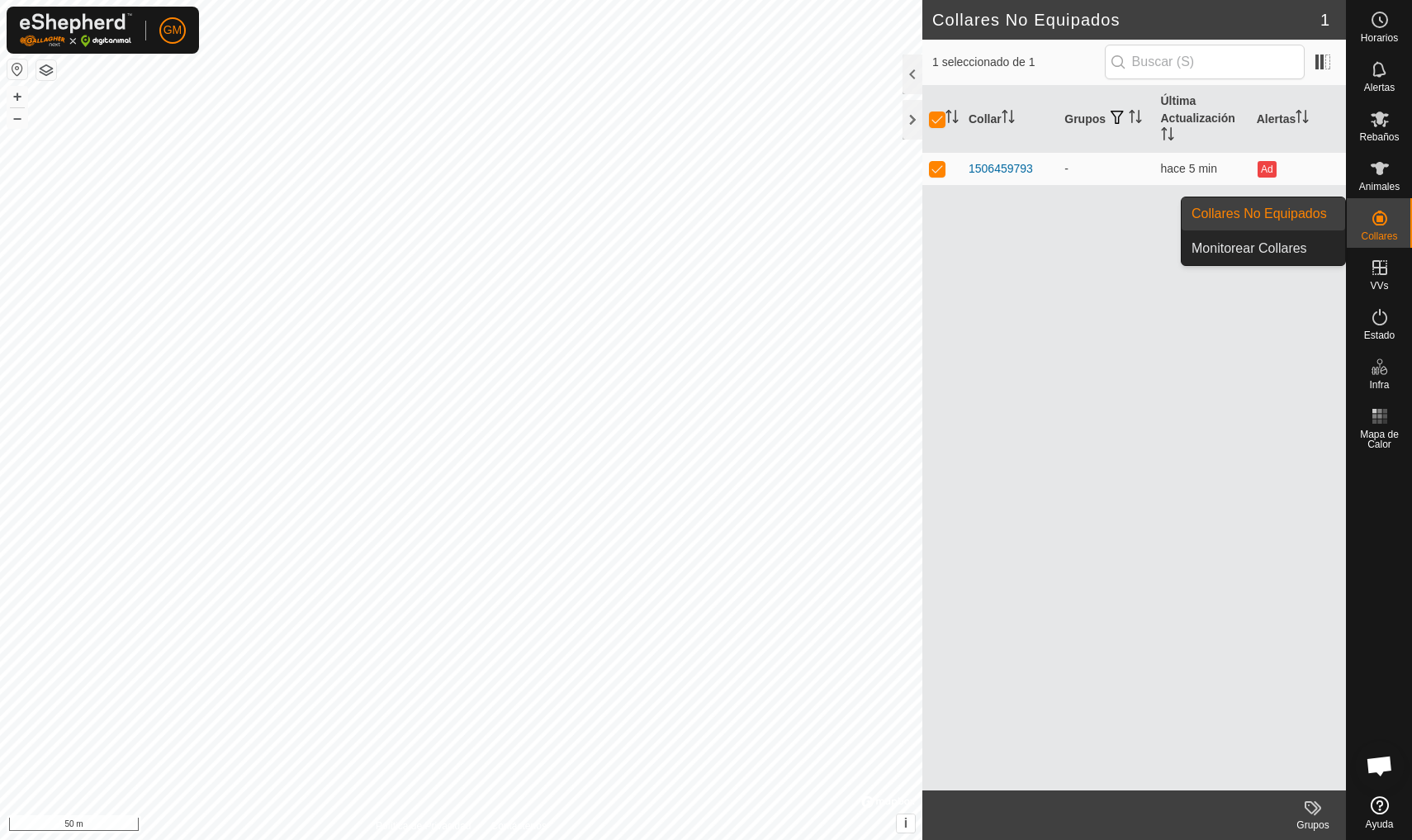
click at [1385, 228] on es-neckbands-svg-icon at bounding box center [1380, 218] width 29 height 27
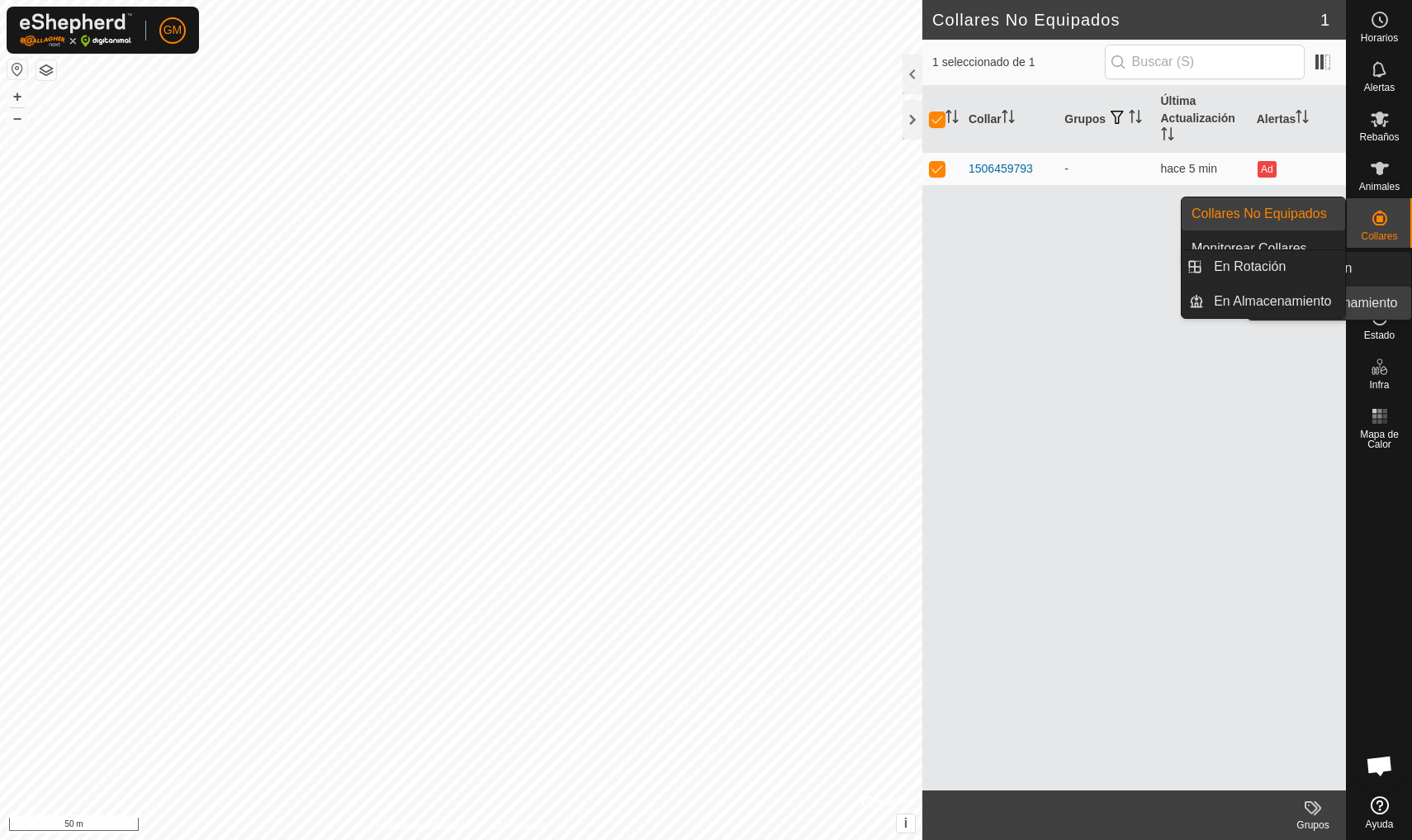
click at [1387, 287] on span "VVs" at bounding box center [1379, 285] width 18 height 9
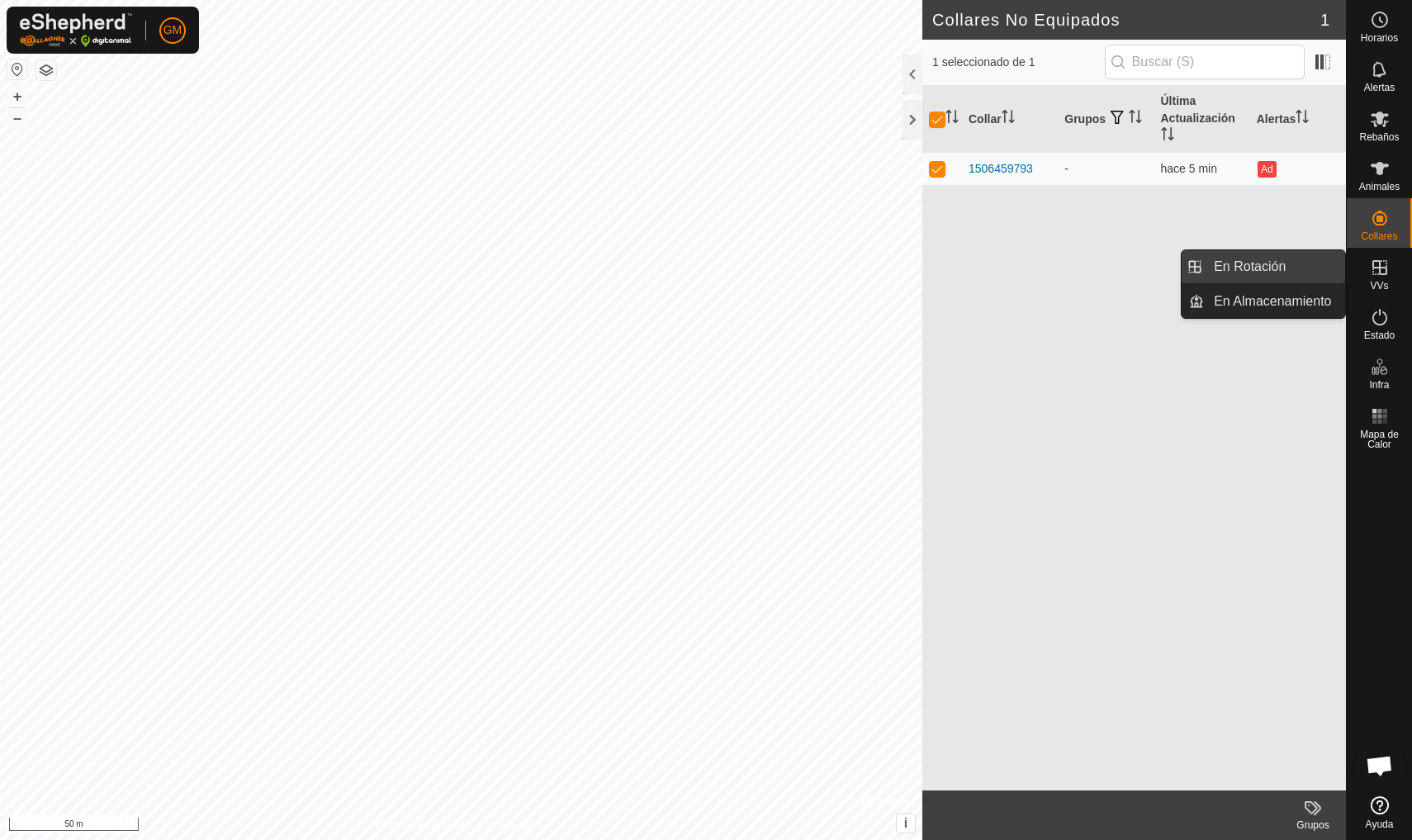
click at [1269, 266] on link "En Rotación" at bounding box center [1275, 267] width 142 height 33
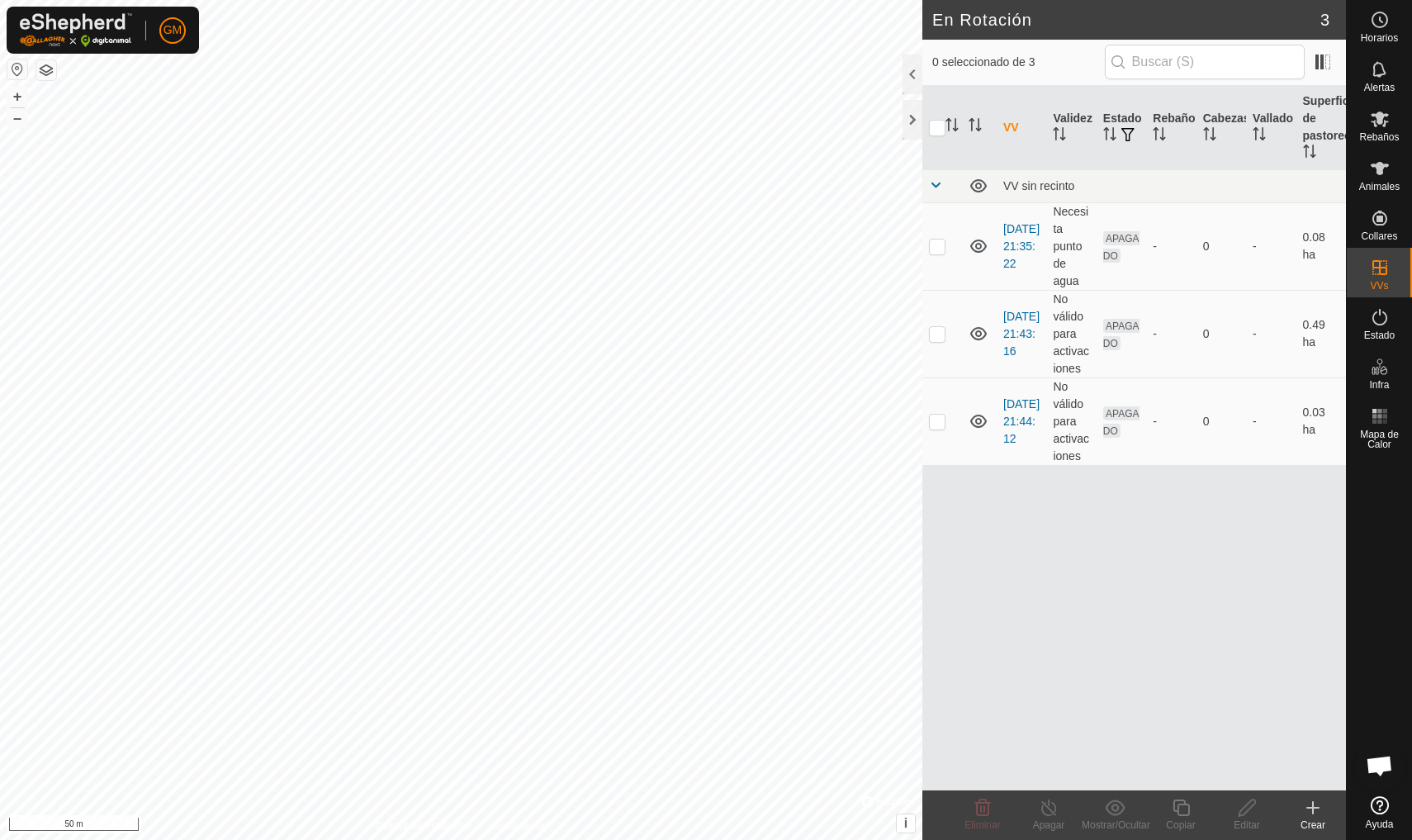
click at [1307, 824] on div "Crear" at bounding box center [1313, 824] width 66 height 15
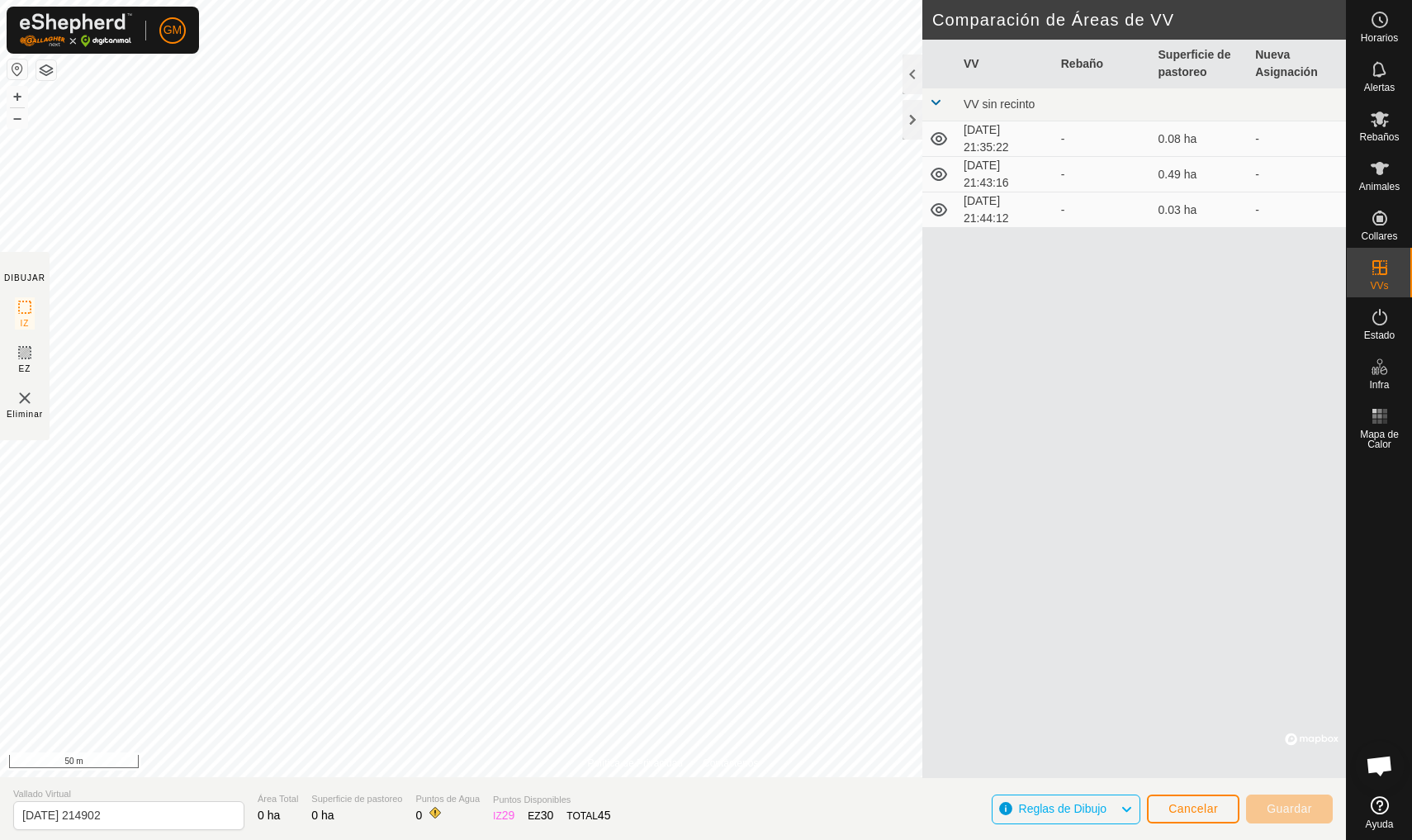
click at [1193, 812] on span "Cancelar" at bounding box center [1193, 808] width 49 height 13
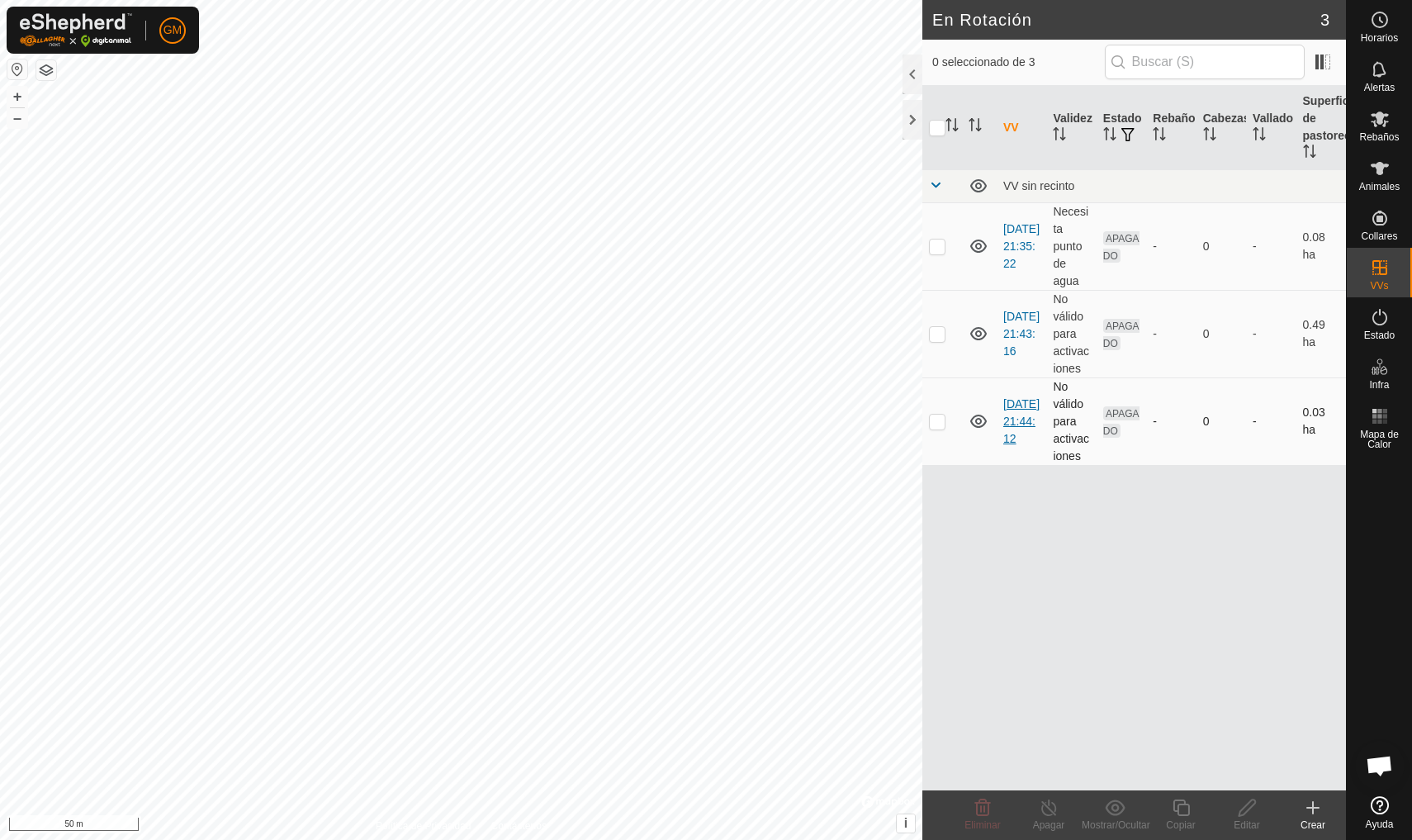
click at [1016, 411] on link "[DATE] 21:44:12" at bounding box center [1022, 420] width 36 height 47
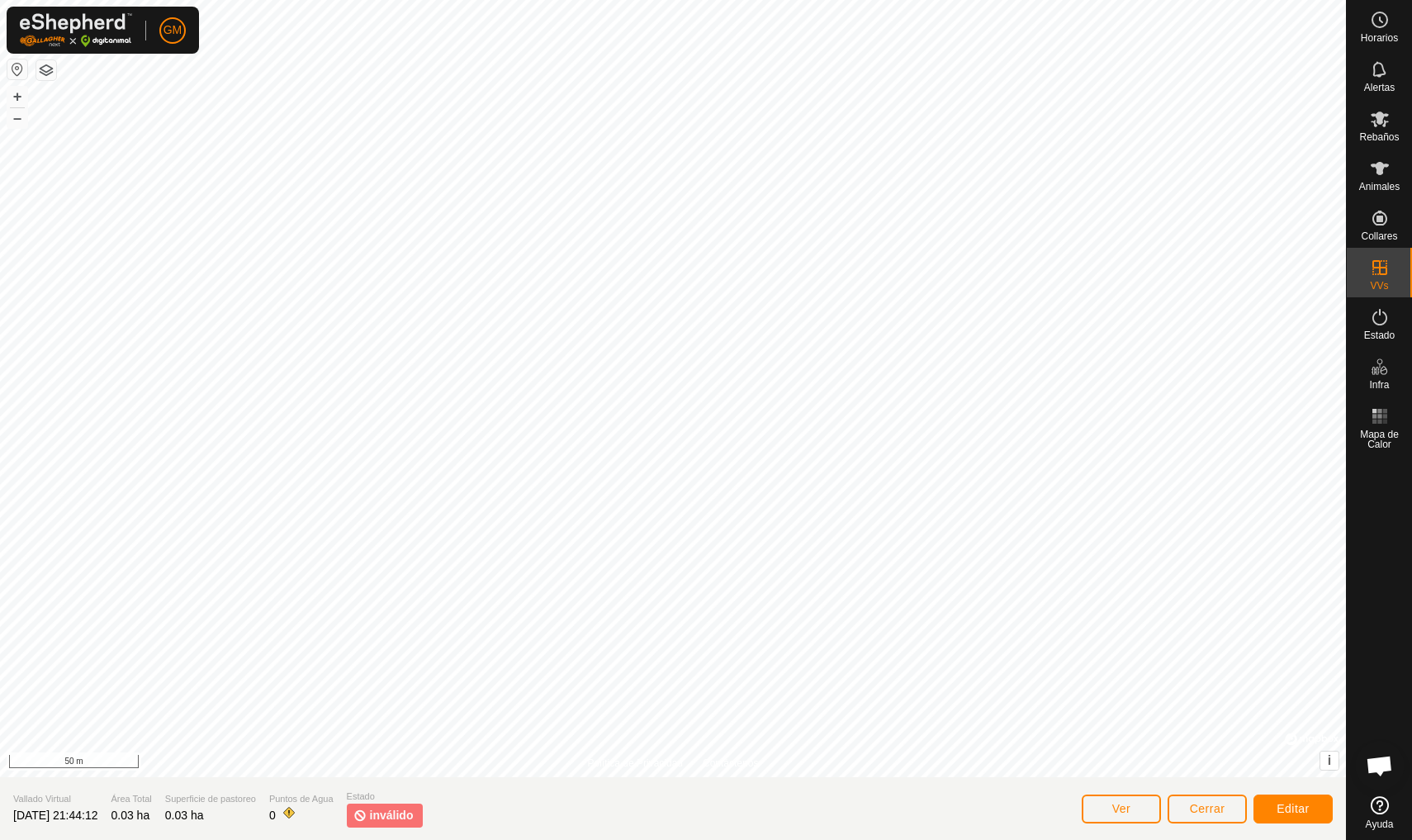
click at [1291, 805] on span "Editar" at bounding box center [1293, 808] width 33 height 13
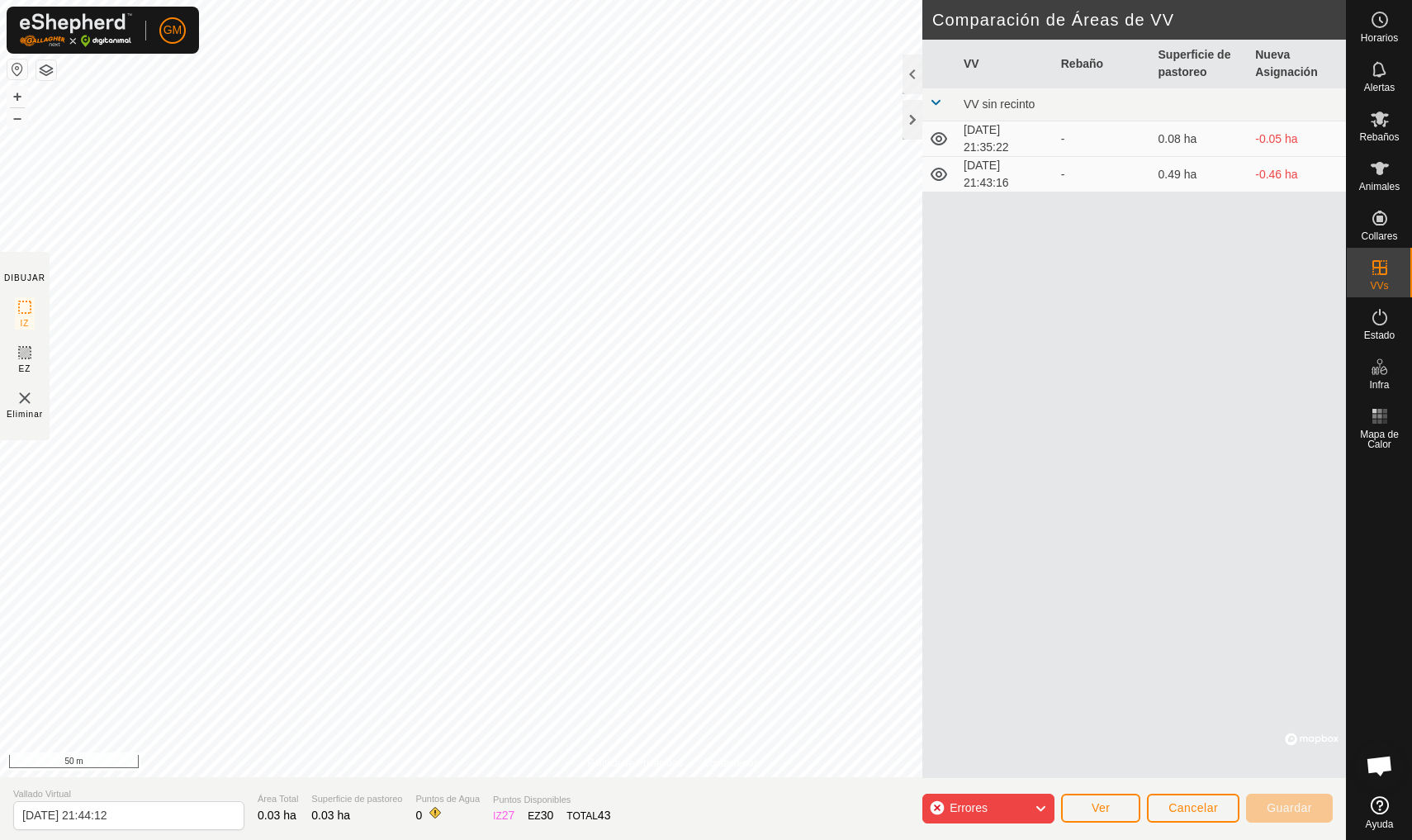
click at [1016, 811] on div "Errores" at bounding box center [988, 808] width 132 height 29
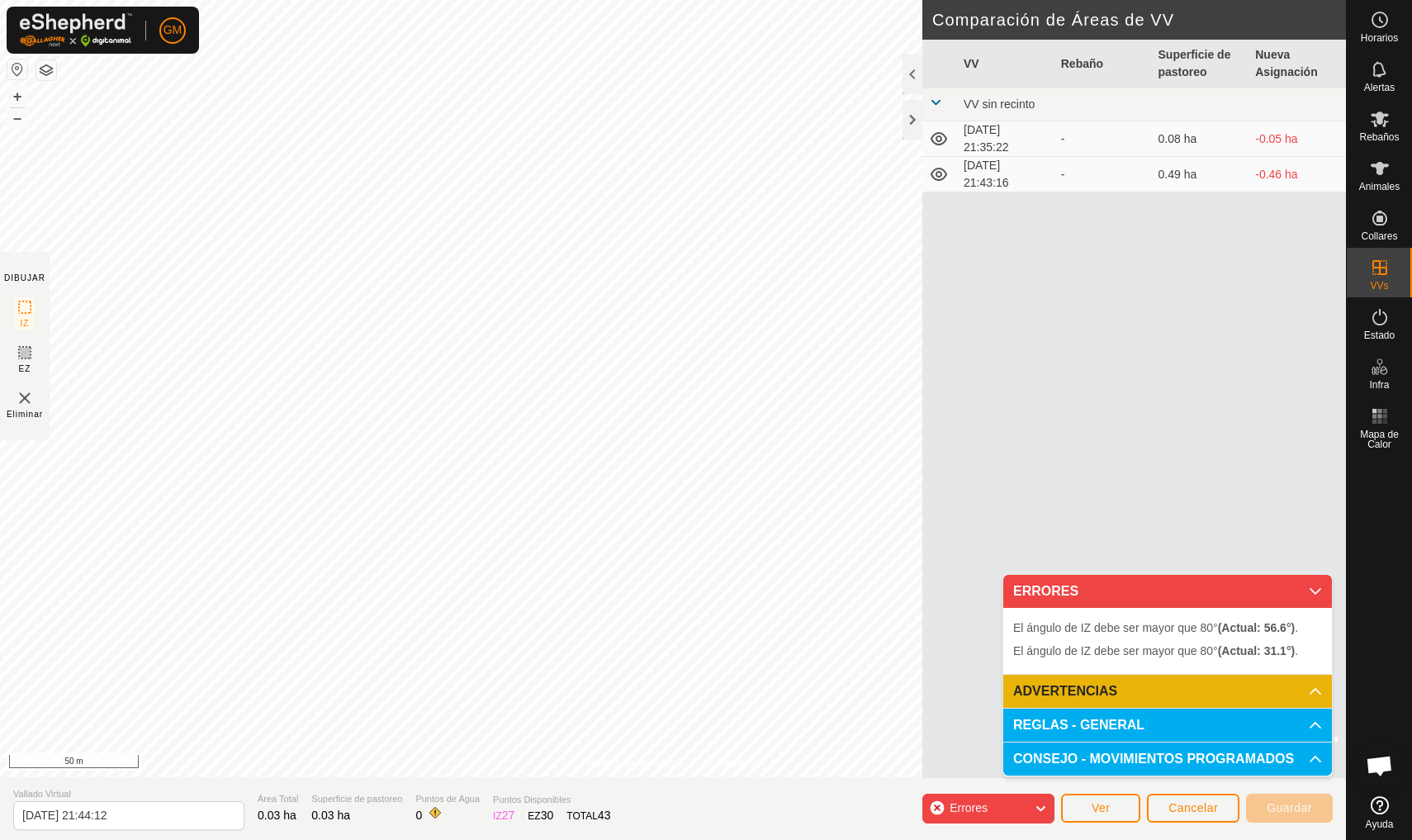
click at [1016, 811] on div "Errores" at bounding box center [988, 808] width 132 height 29
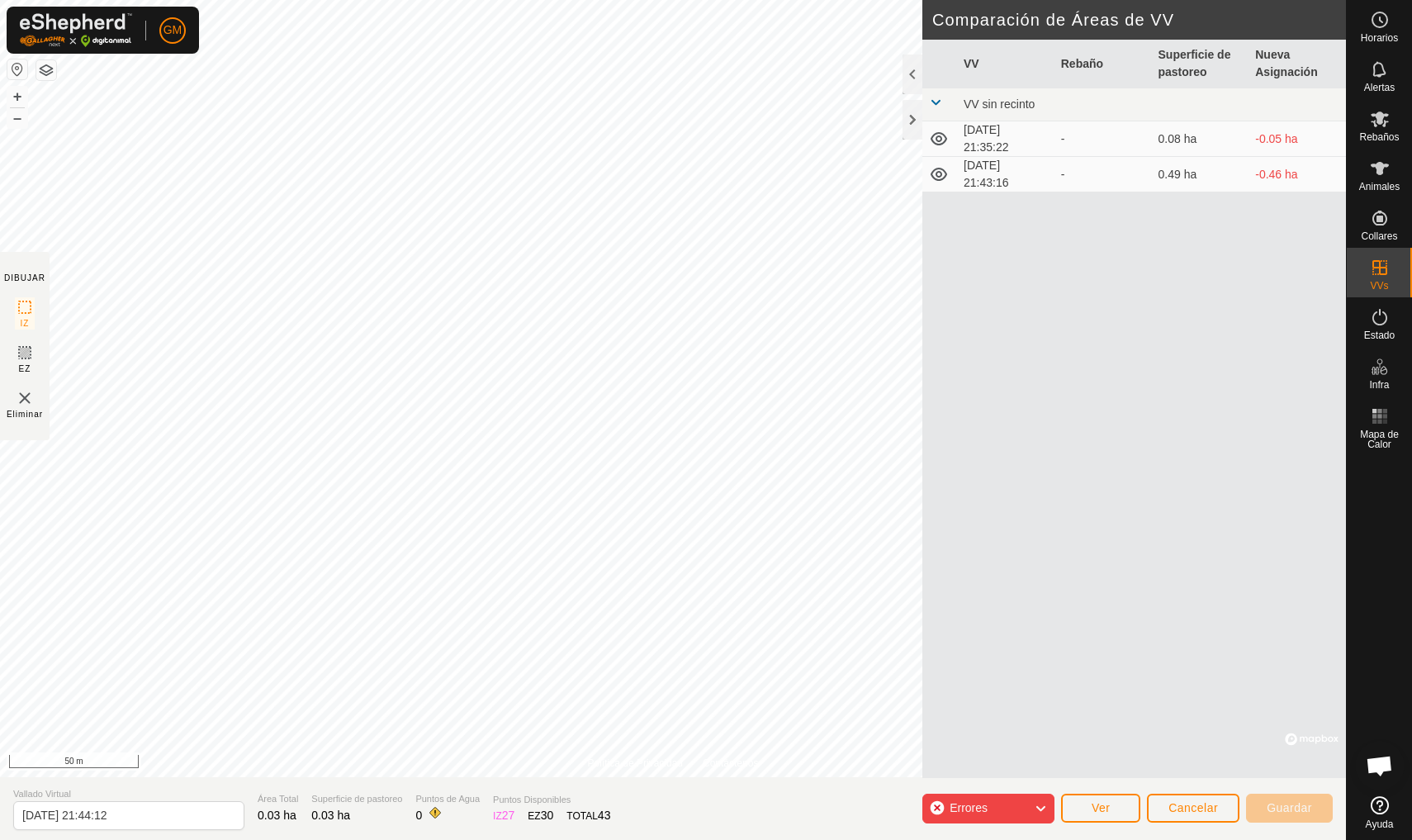
click at [28, 403] on img at bounding box center [24, 397] width 20 height 20
click at [21, 401] on img at bounding box center [24, 397] width 20 height 20
click at [946, 142] on icon at bounding box center [939, 138] width 20 height 20
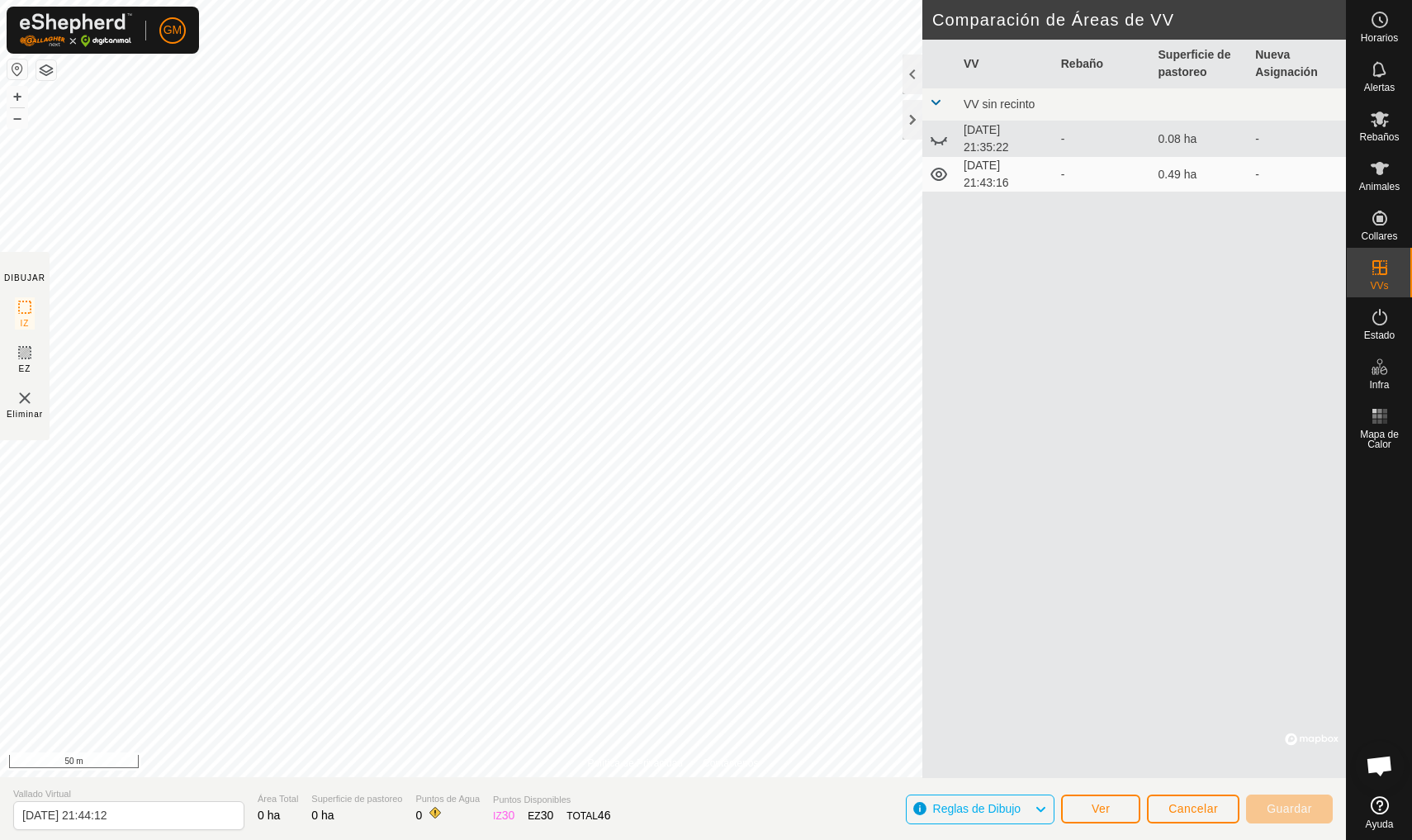
click at [936, 139] on icon at bounding box center [939, 138] width 20 height 20
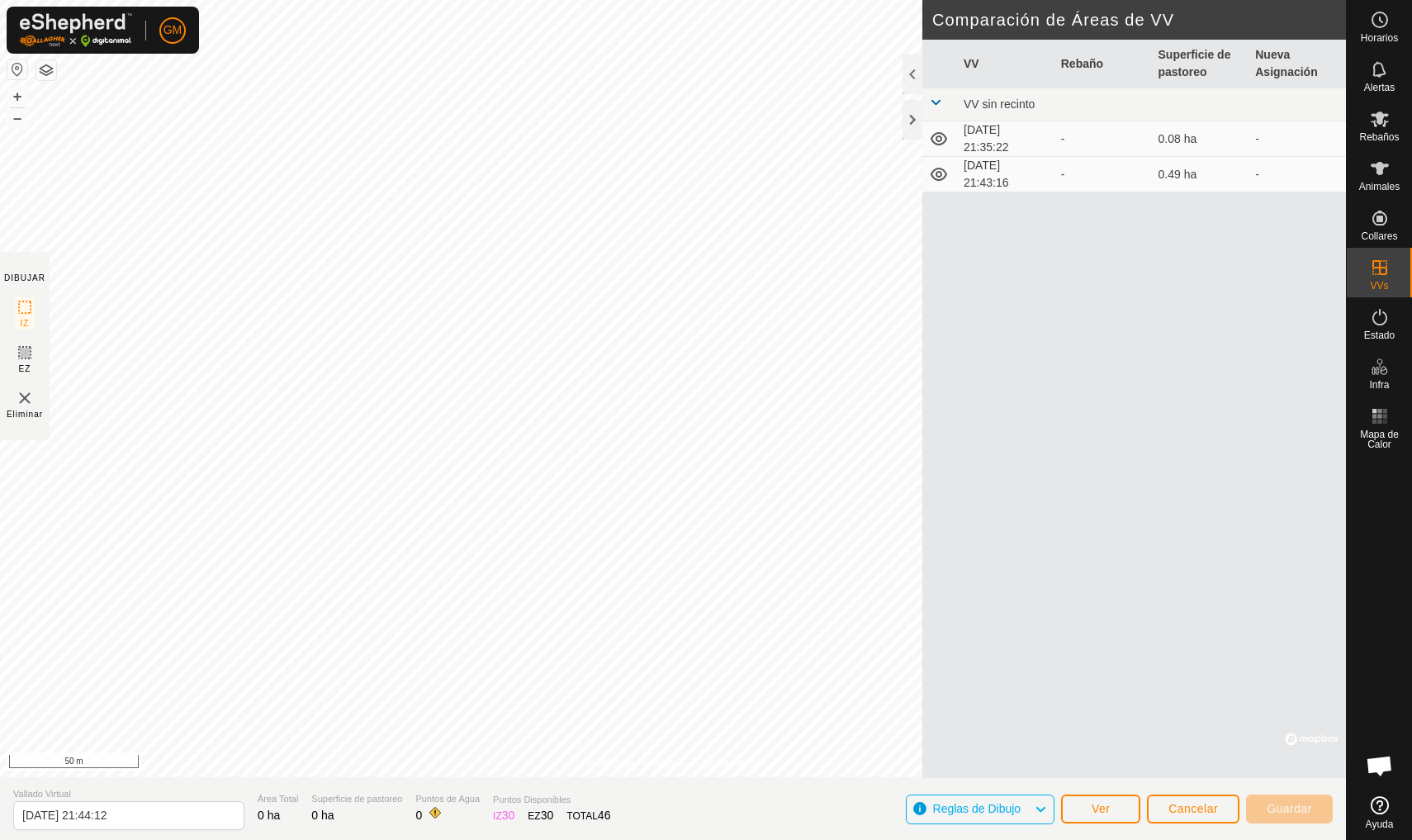
click at [997, 141] on td "[DATE] 21:35:22" at bounding box center [1005, 139] width 98 height 35
click at [1200, 811] on span "Cancelar" at bounding box center [1193, 808] width 49 height 13
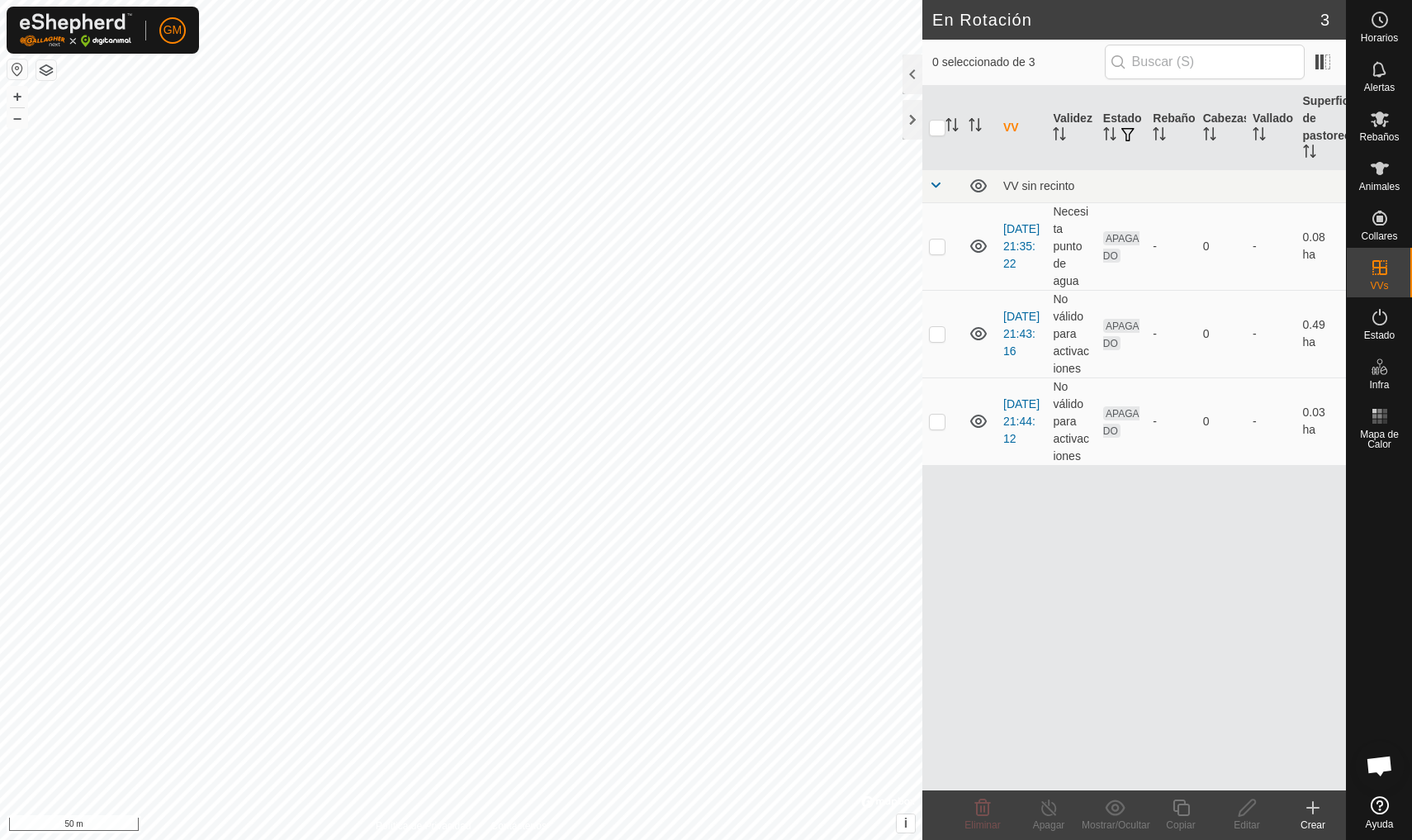
checkbox input "true"
click at [934, 334] on p-checkbox at bounding box center [937, 333] width 16 height 13
checkbox input "true"
click at [935, 245] on p-checkbox at bounding box center [937, 245] width 16 height 13
checkbox input "true"
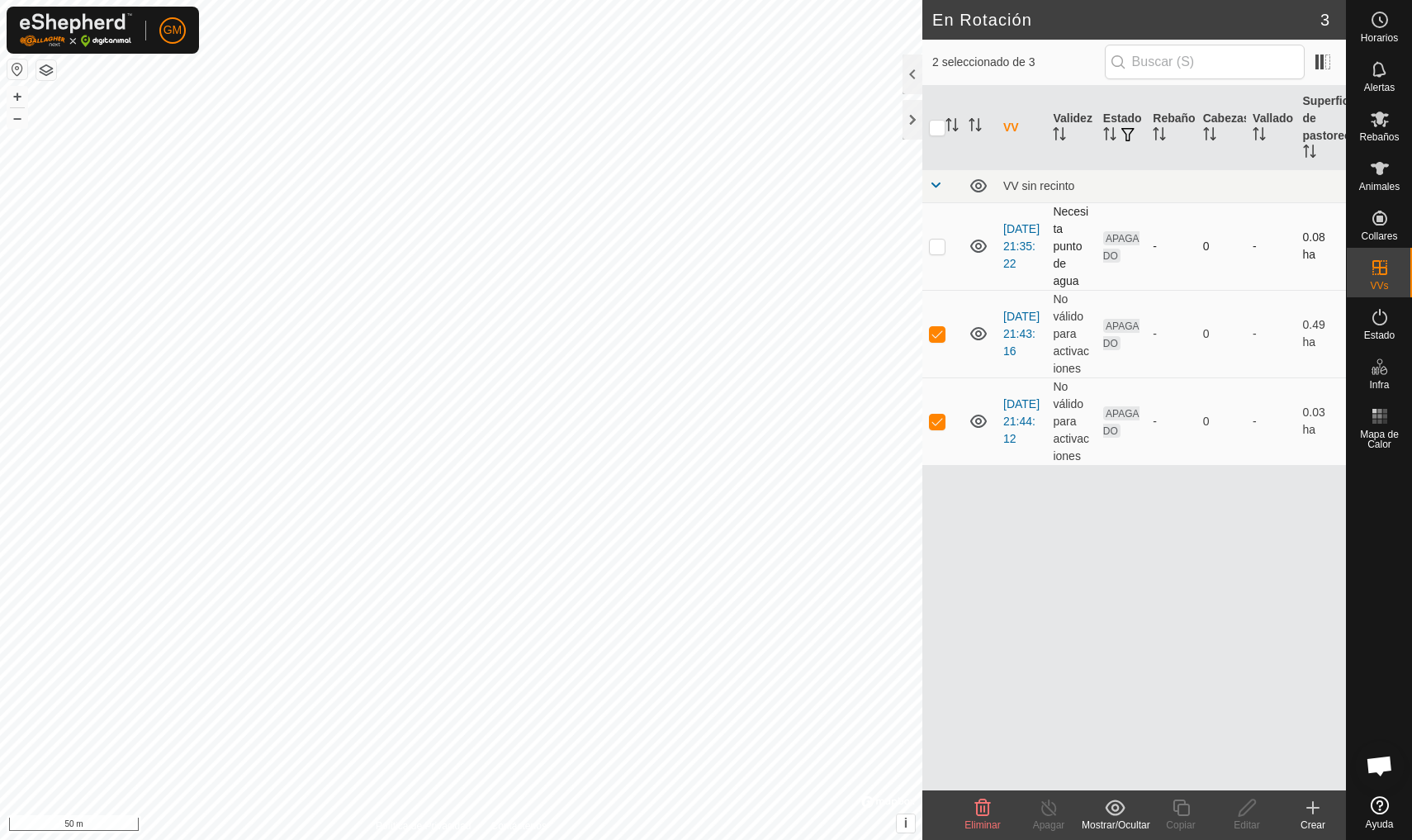
checkbox input "true"
click at [974, 814] on icon at bounding box center [983, 807] width 20 height 20
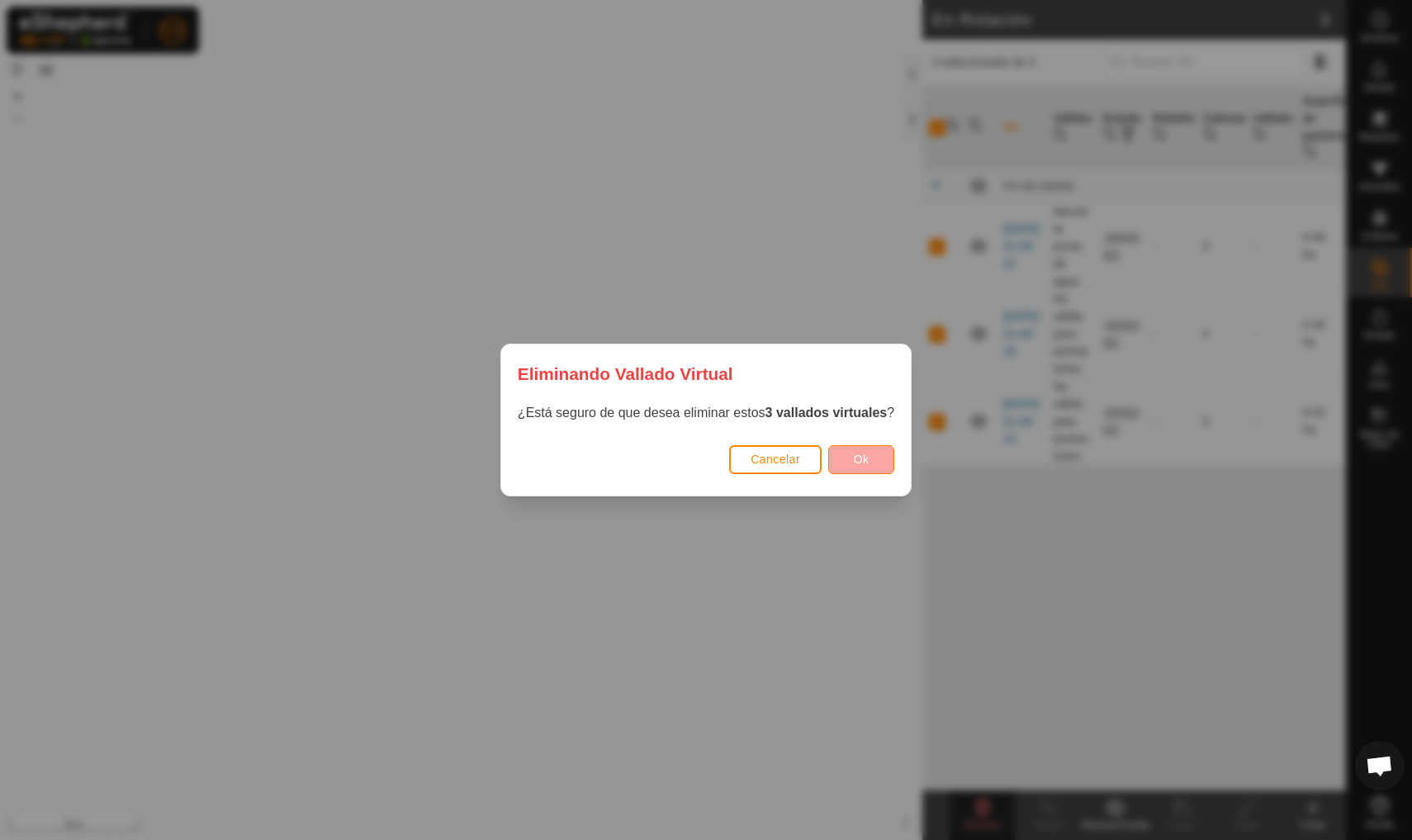
click at [851, 456] on button "Ok" at bounding box center [861, 458] width 66 height 28
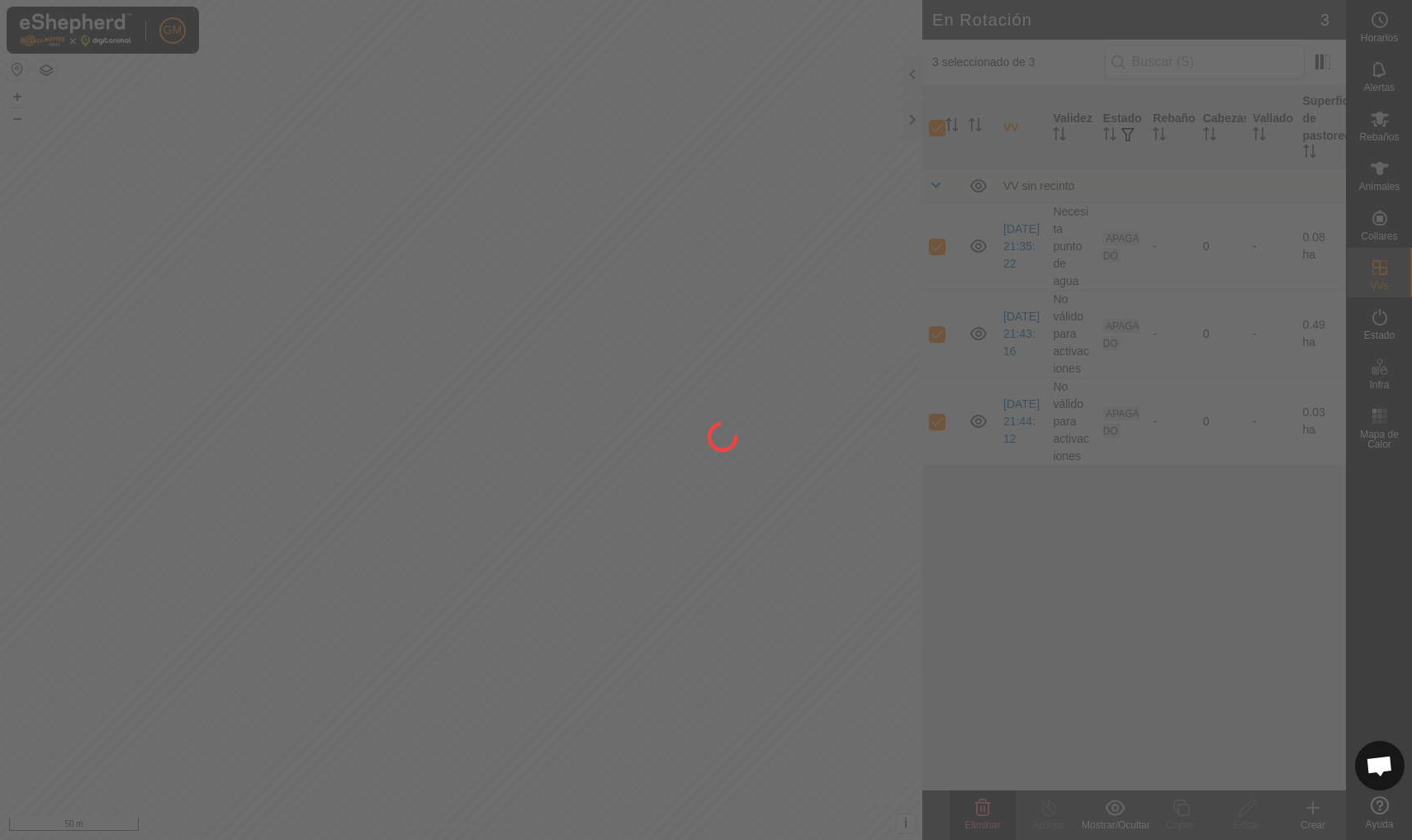
checkbox input "false"
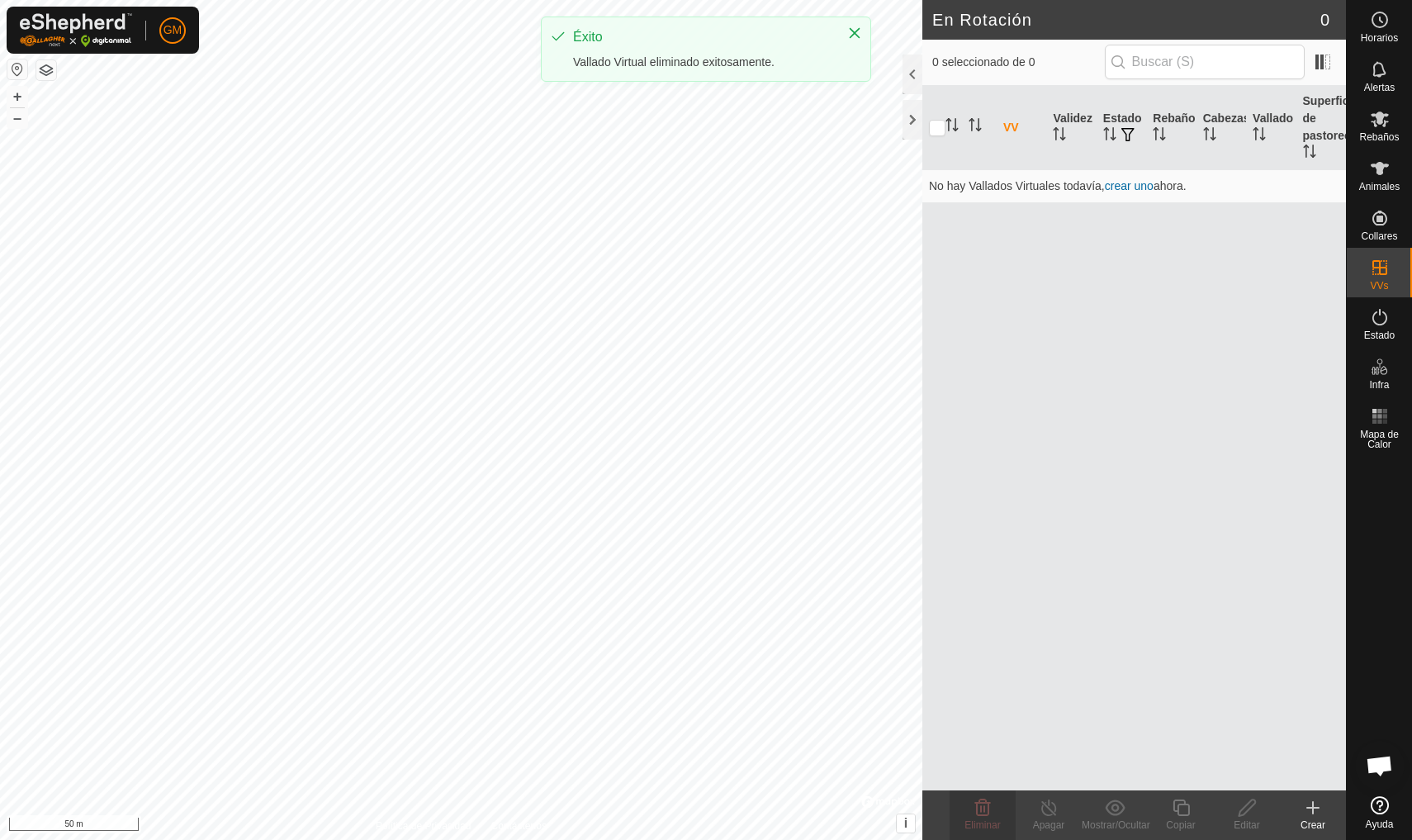
click at [1310, 818] on div "Crear" at bounding box center [1313, 824] width 66 height 15
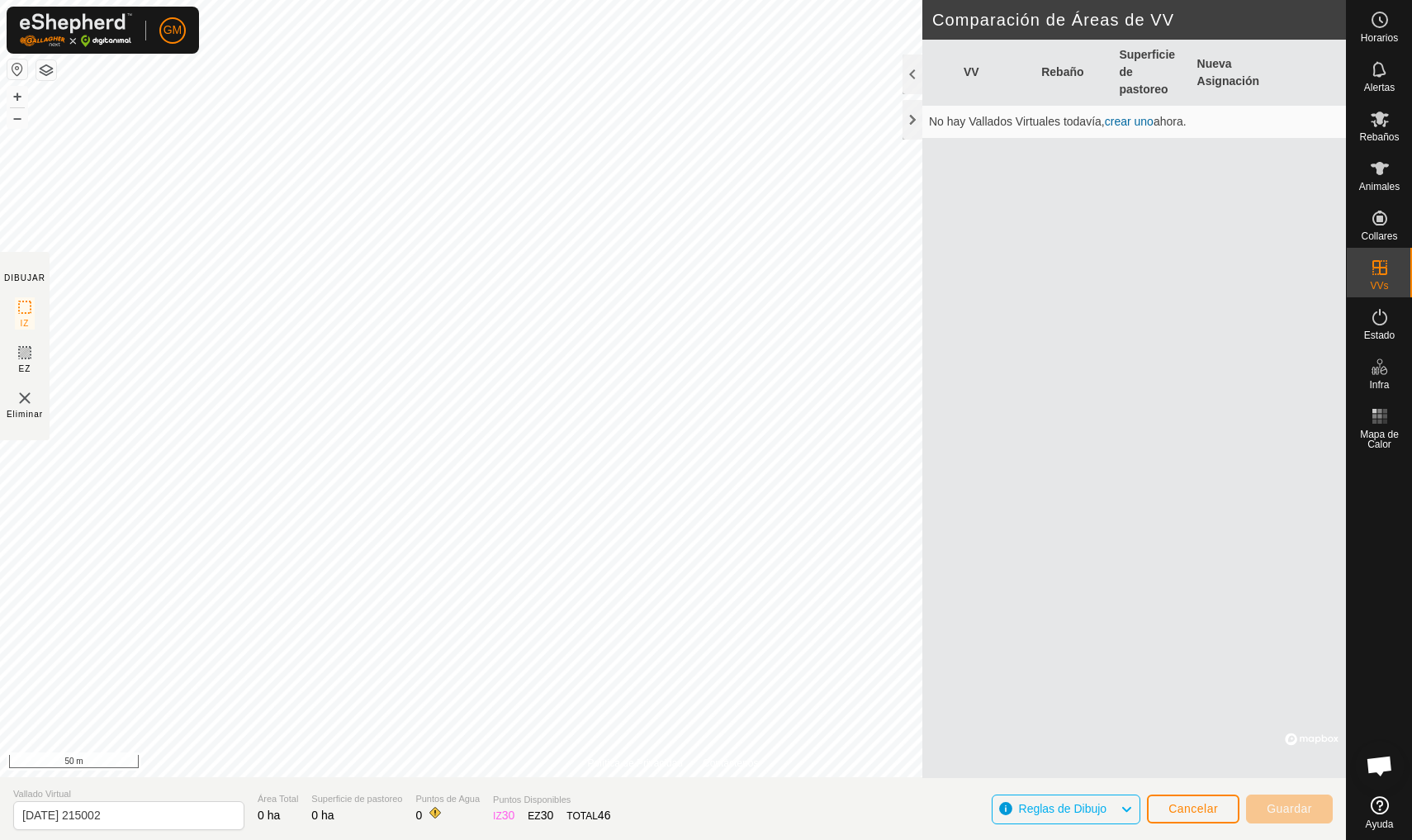
click at [1109, 810] on span "Reglas de Dibujo" at bounding box center [1070, 809] width 102 height 22
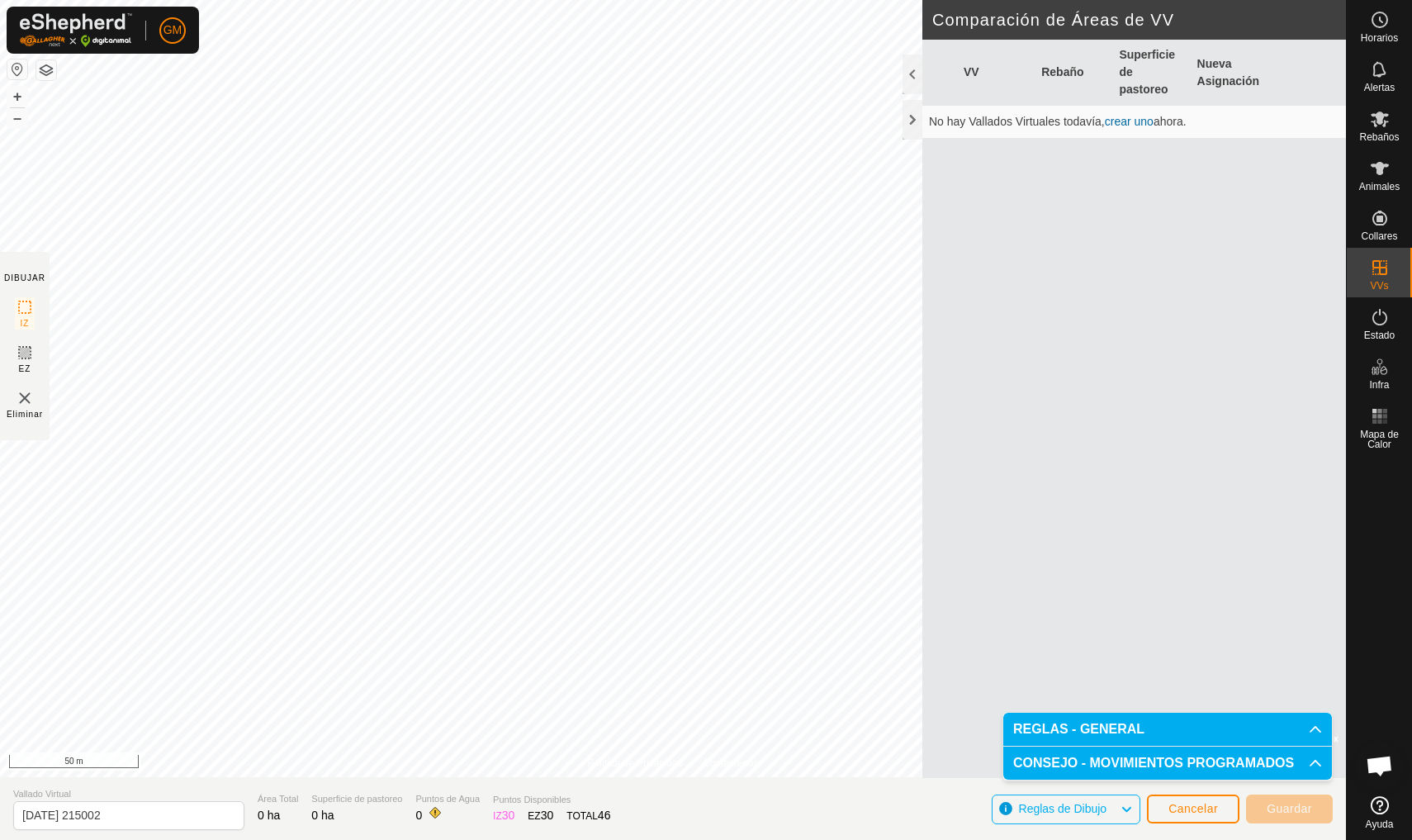
click at [1109, 810] on span "Reglas de Dibujo" at bounding box center [1070, 809] width 102 height 22
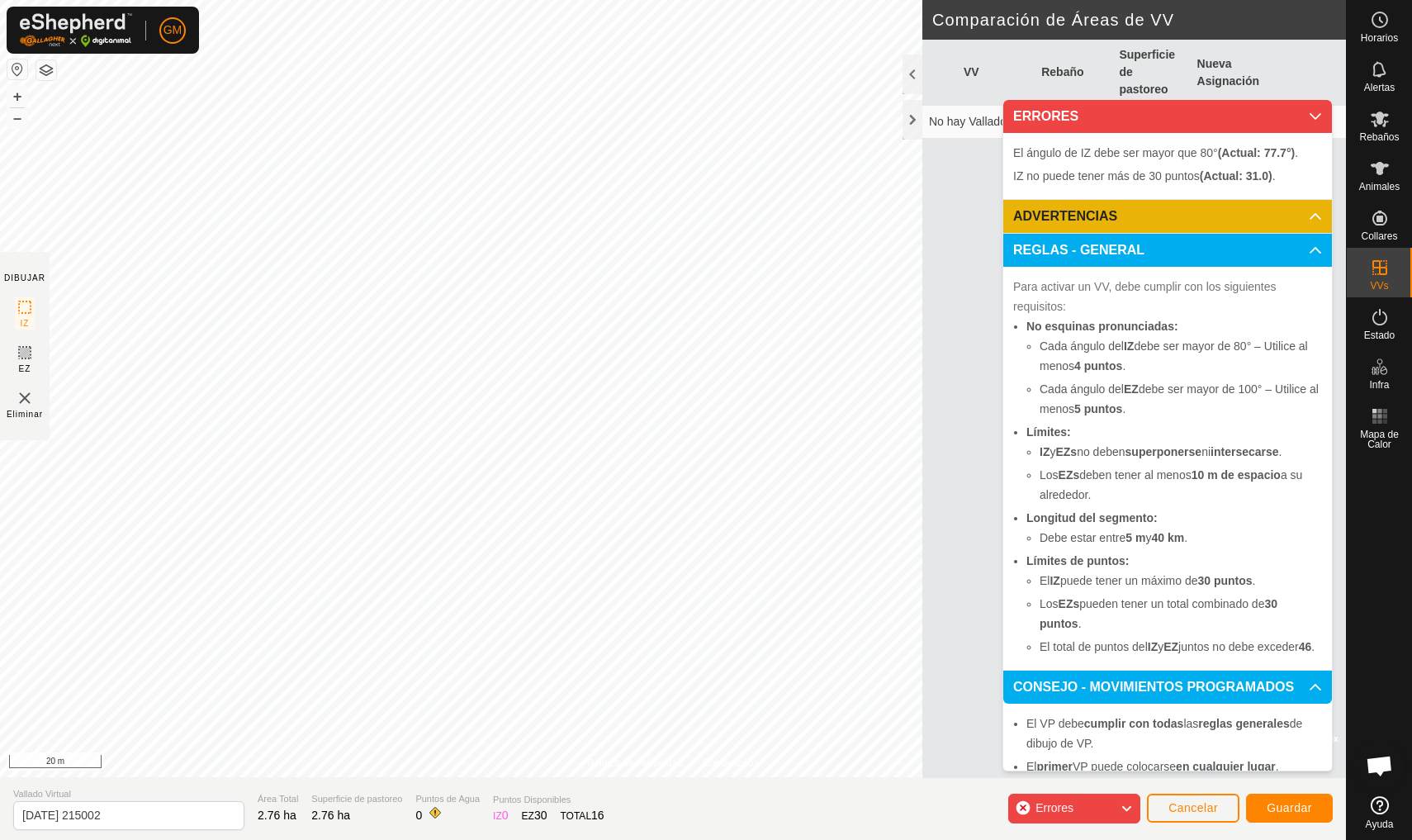
click at [1308, 117] on p-accordion-header "ERRORES" at bounding box center [1168, 117] width 329 height 33
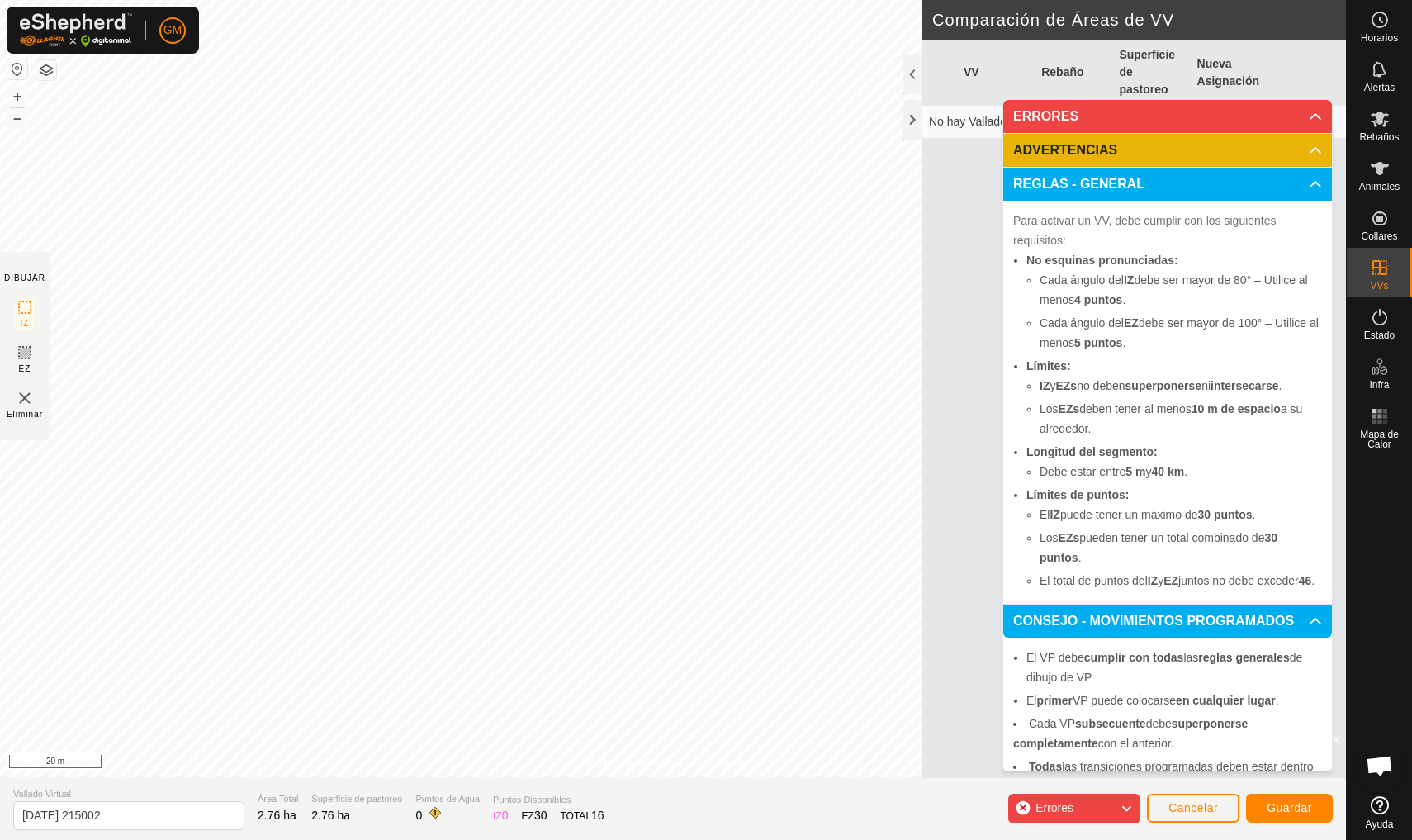
click at [1307, 112] on p-accordion-header "ERRORES" at bounding box center [1168, 117] width 329 height 33
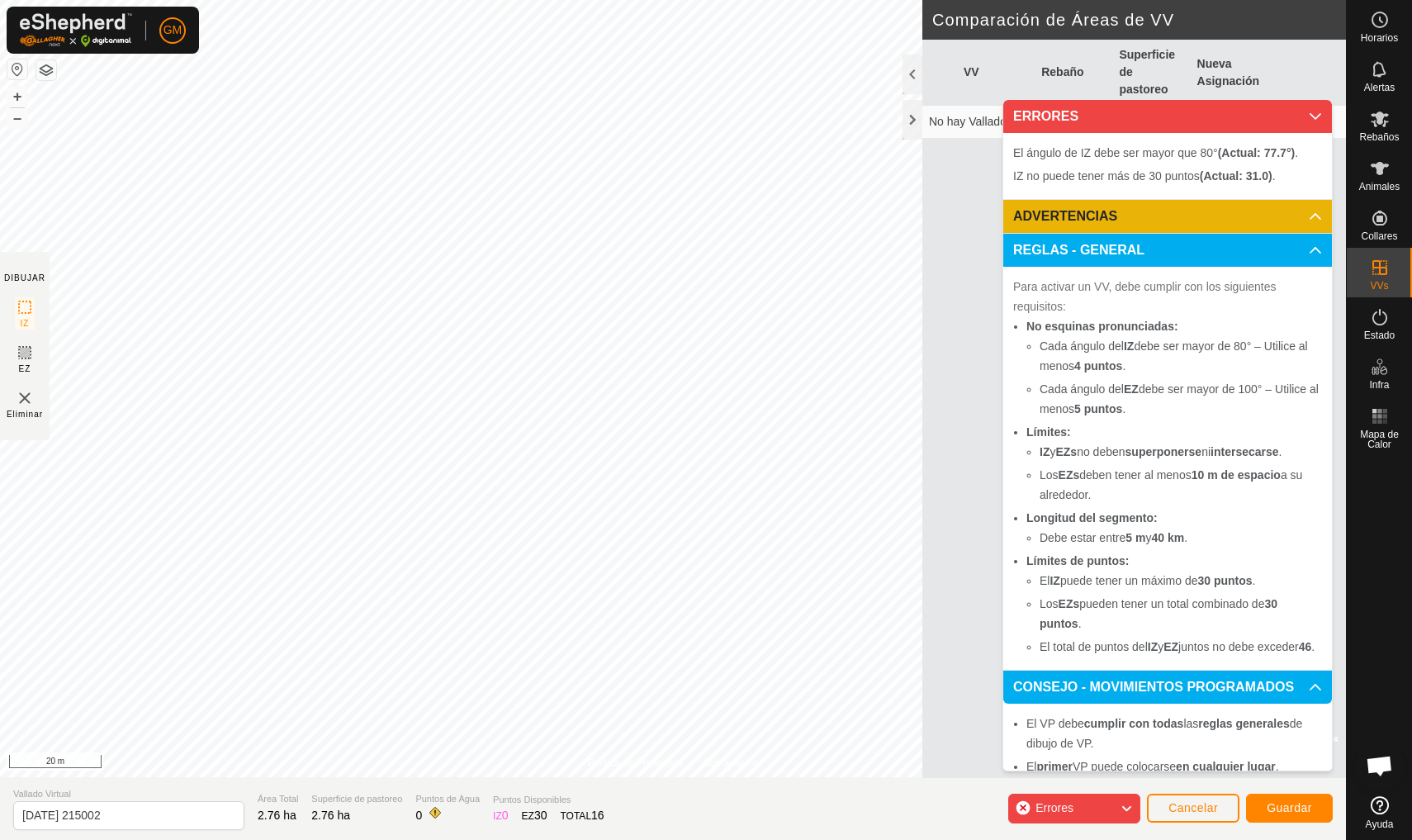
click at [1124, 812] on icon at bounding box center [1126, 808] width 13 height 22
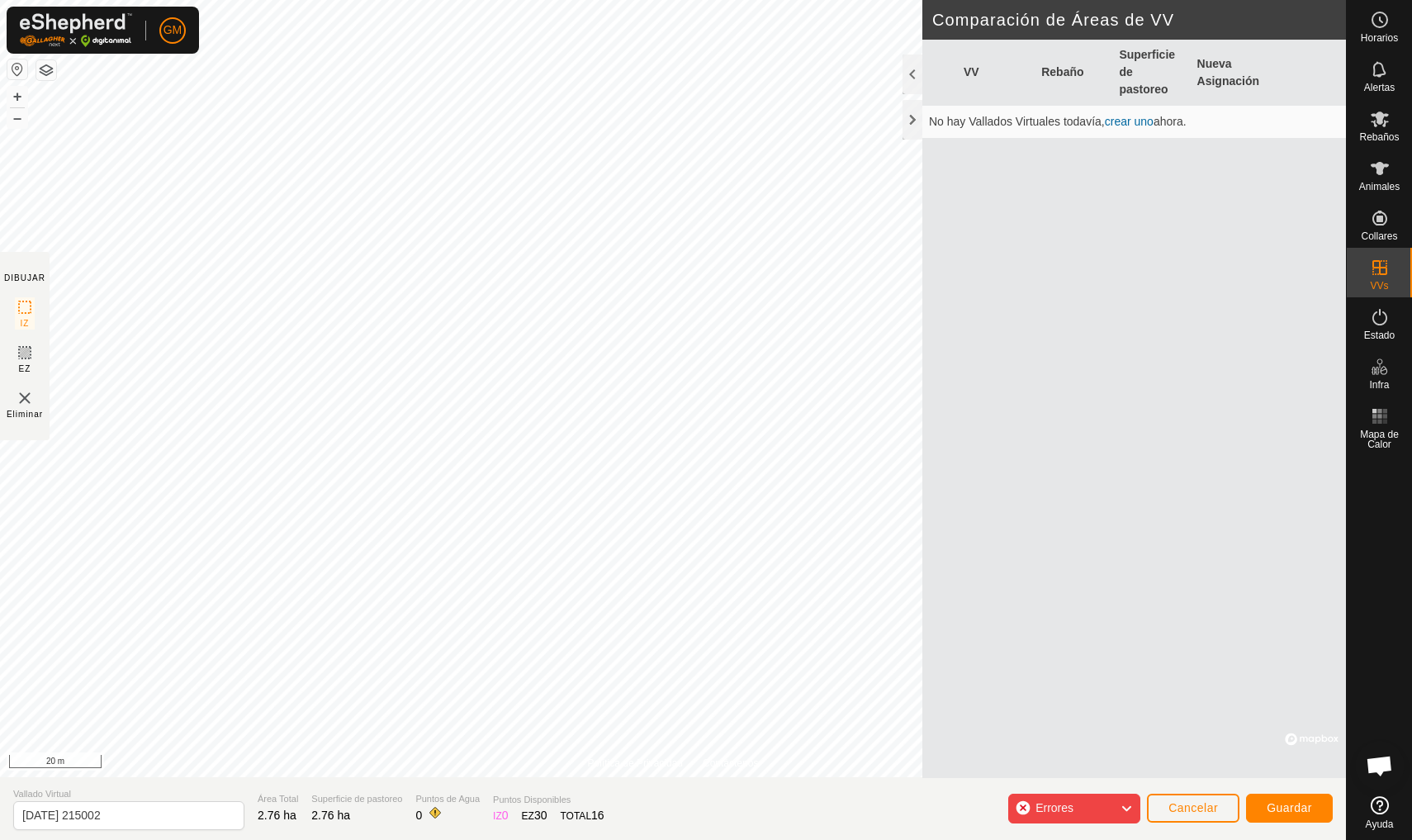
click at [1124, 812] on icon at bounding box center [1126, 808] width 13 height 22
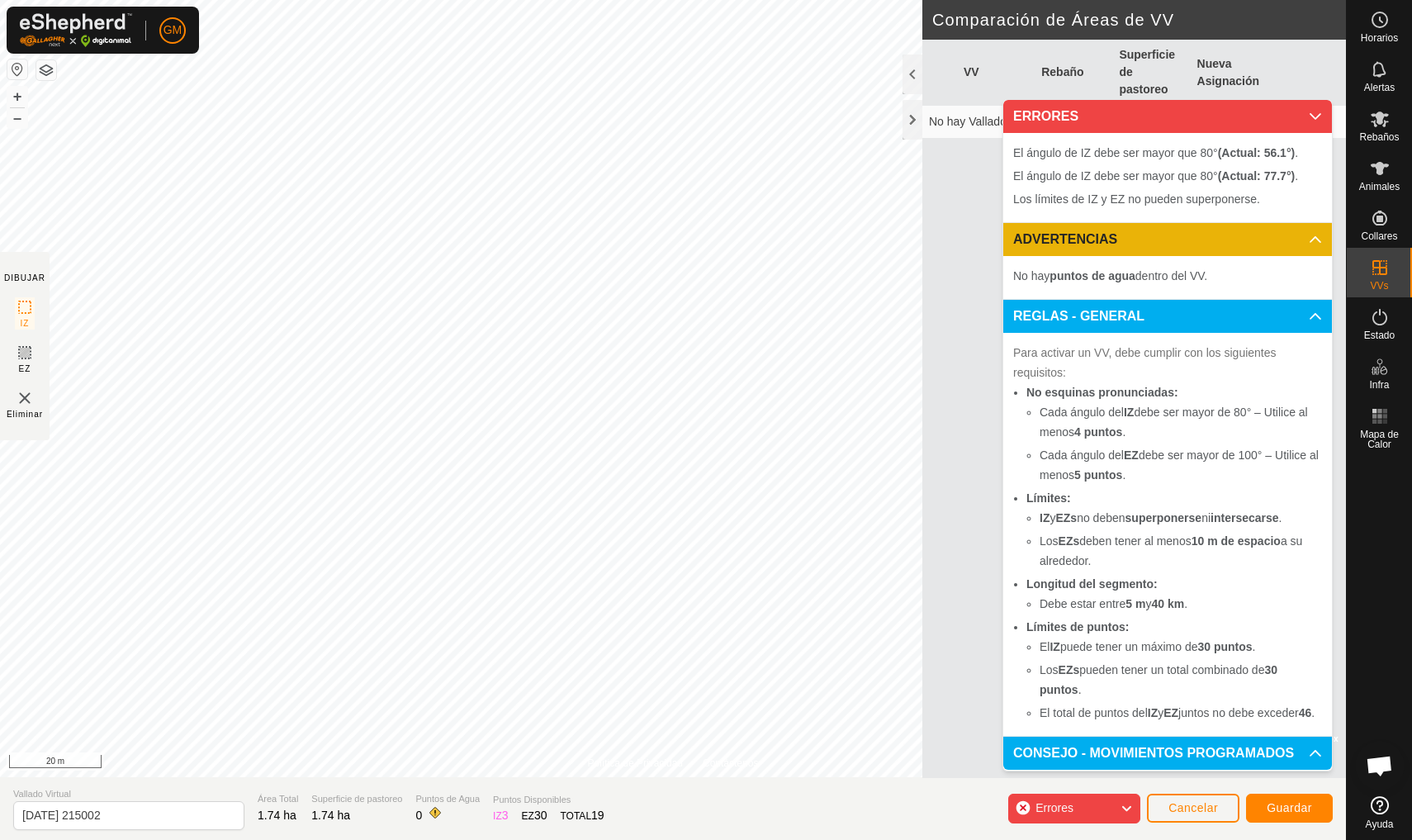
click at [1318, 112] on p-accordion-header "ERRORES" at bounding box center [1168, 117] width 329 height 33
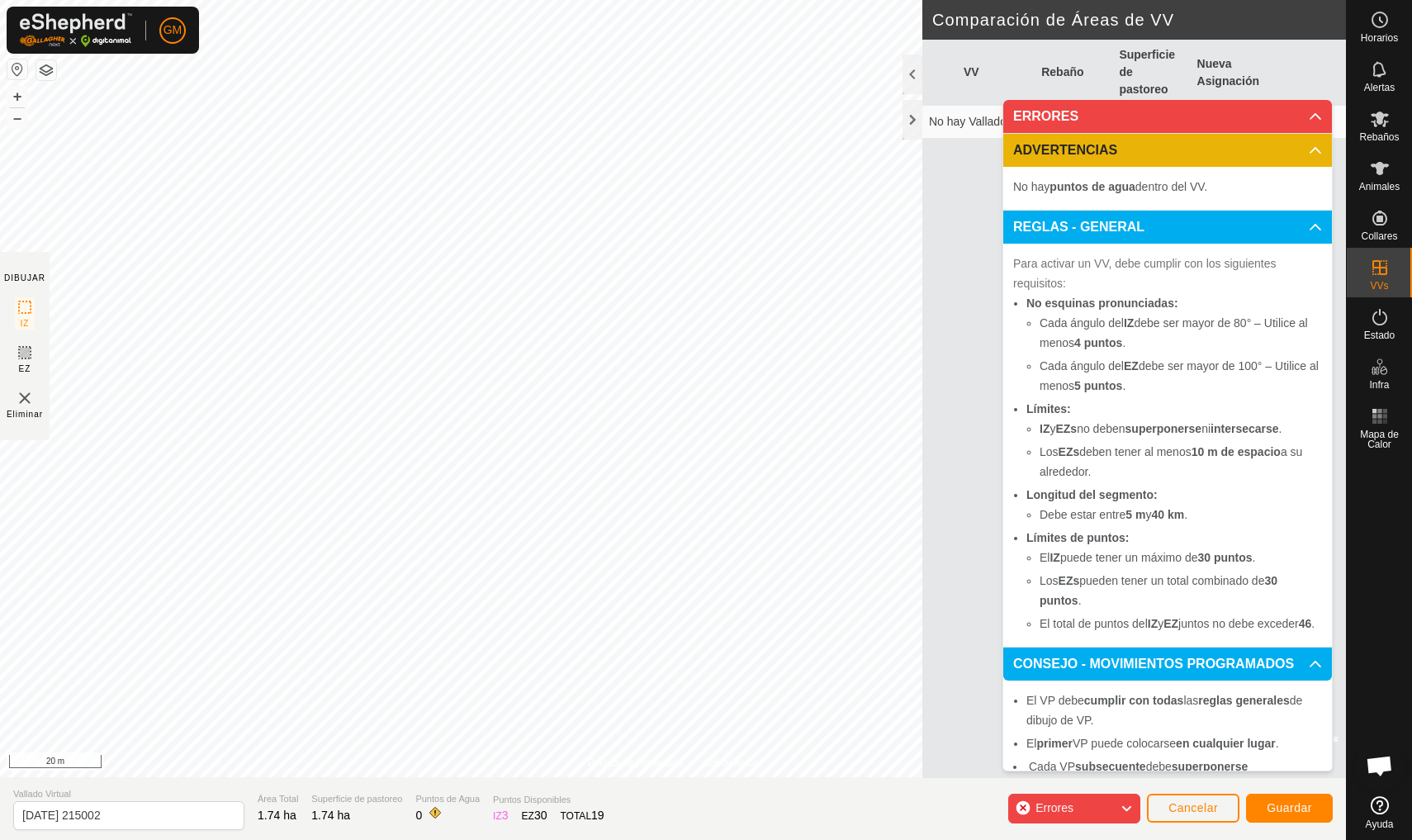
click at [1100, 806] on div "Errores" at bounding box center [1074, 808] width 132 height 29
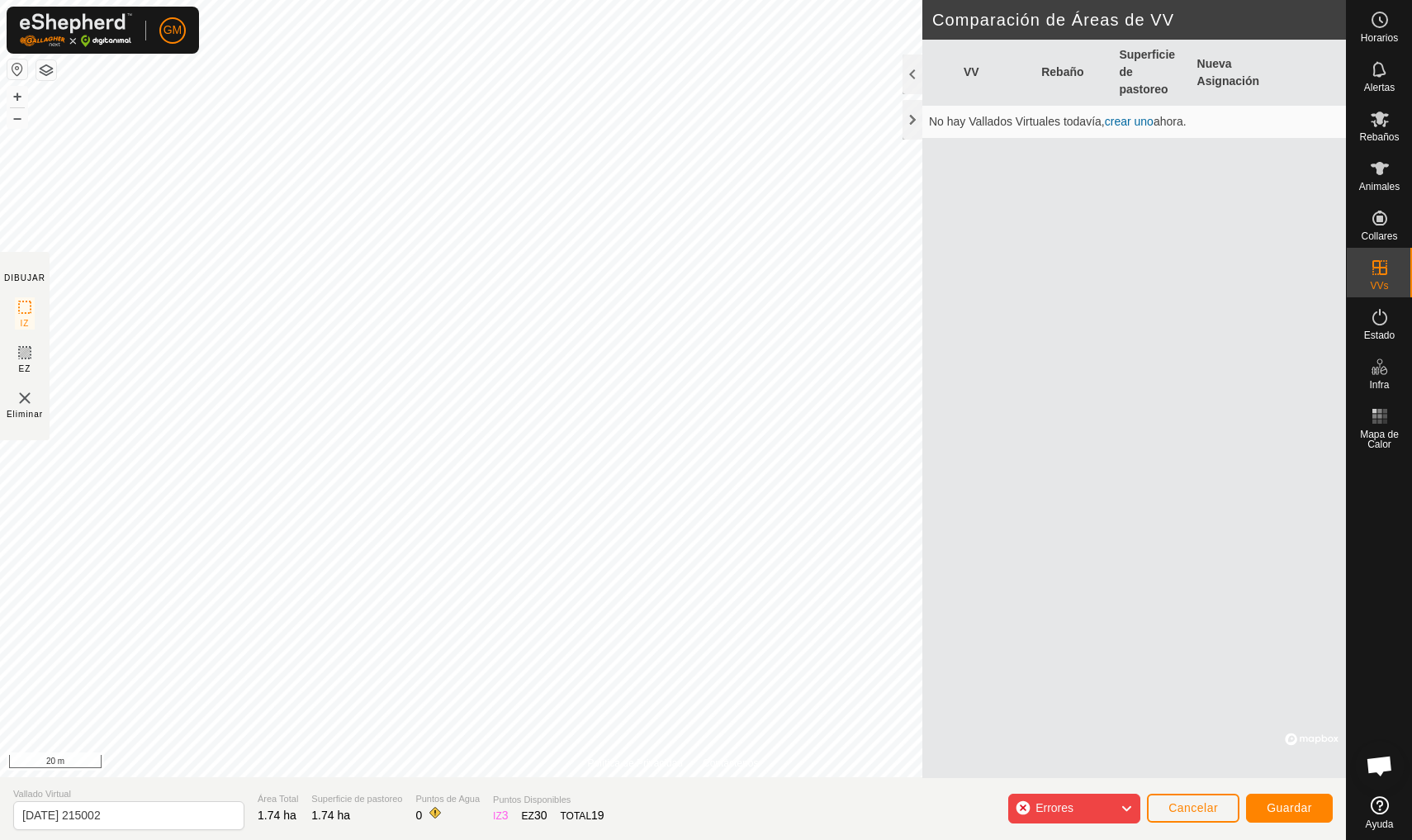
click at [1100, 806] on div "Errores" at bounding box center [1074, 808] width 132 height 29
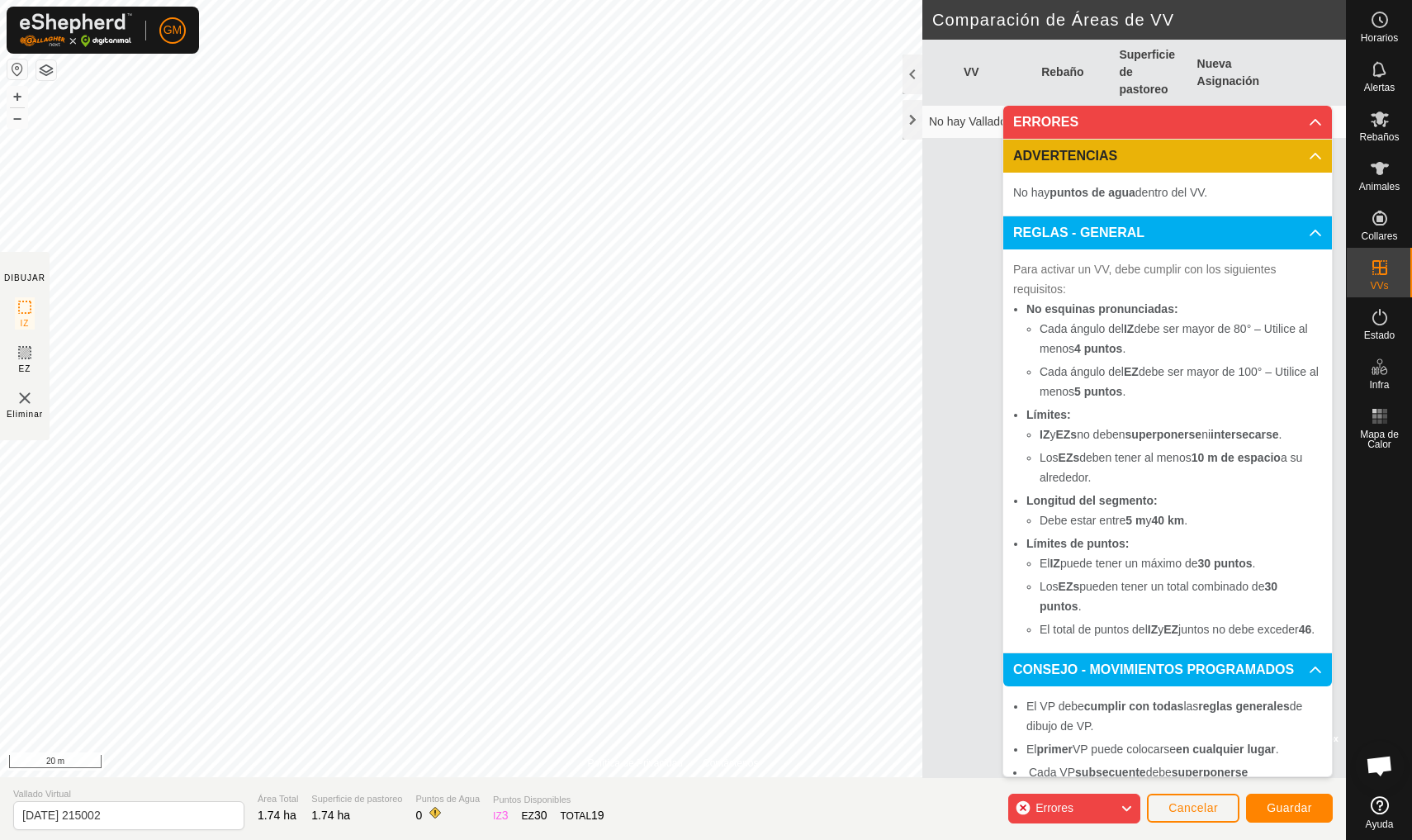
click at [1313, 120] on p-accordion-header "ERRORES" at bounding box center [1168, 122] width 329 height 33
click at [1318, 123] on p-accordion-header "ERRORES" at bounding box center [1168, 122] width 329 height 33
click at [1316, 123] on p-accordion-header "ERRORES" at bounding box center [1168, 122] width 329 height 33
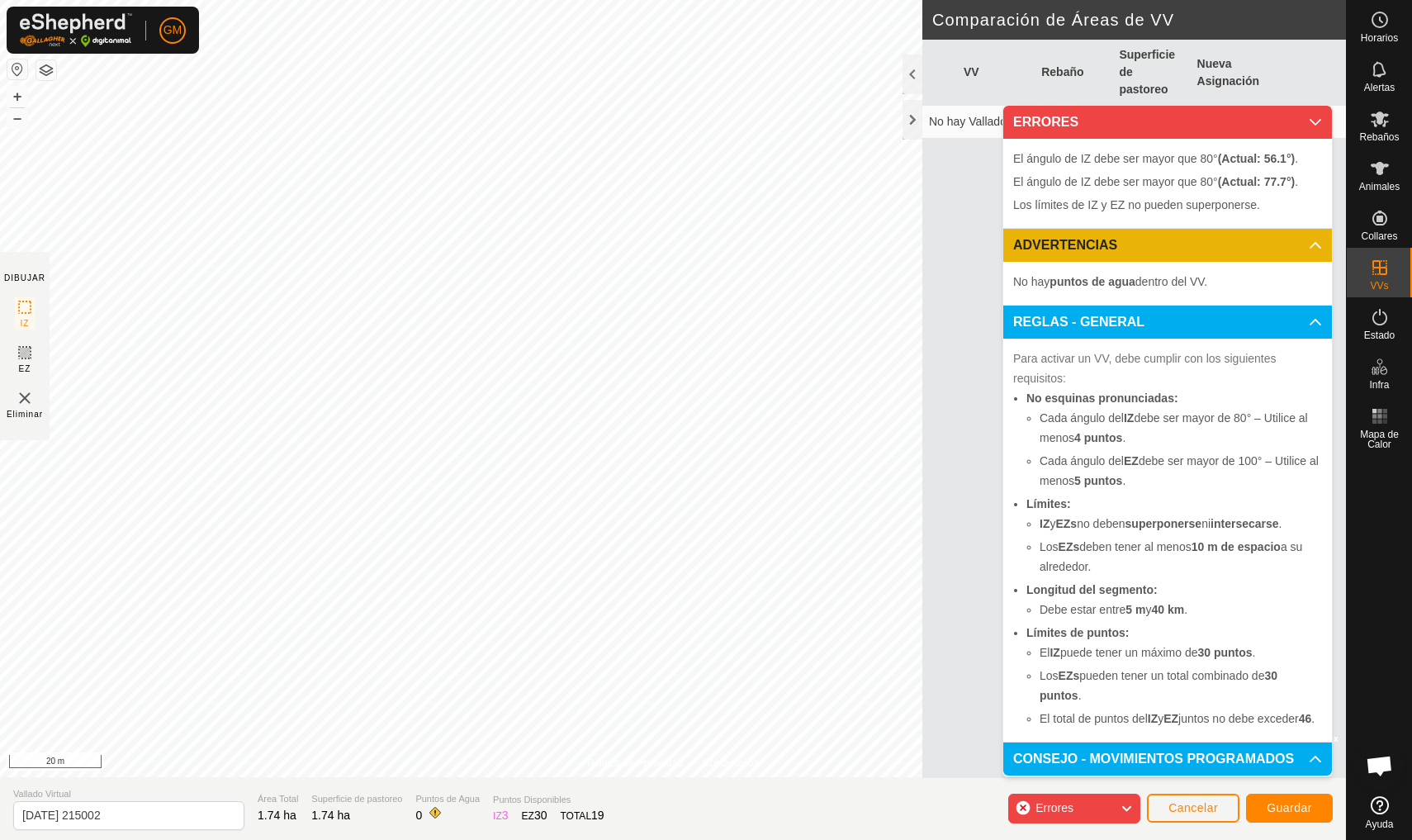
click at [1314, 120] on p-accordion-header "ERRORES" at bounding box center [1168, 122] width 329 height 33
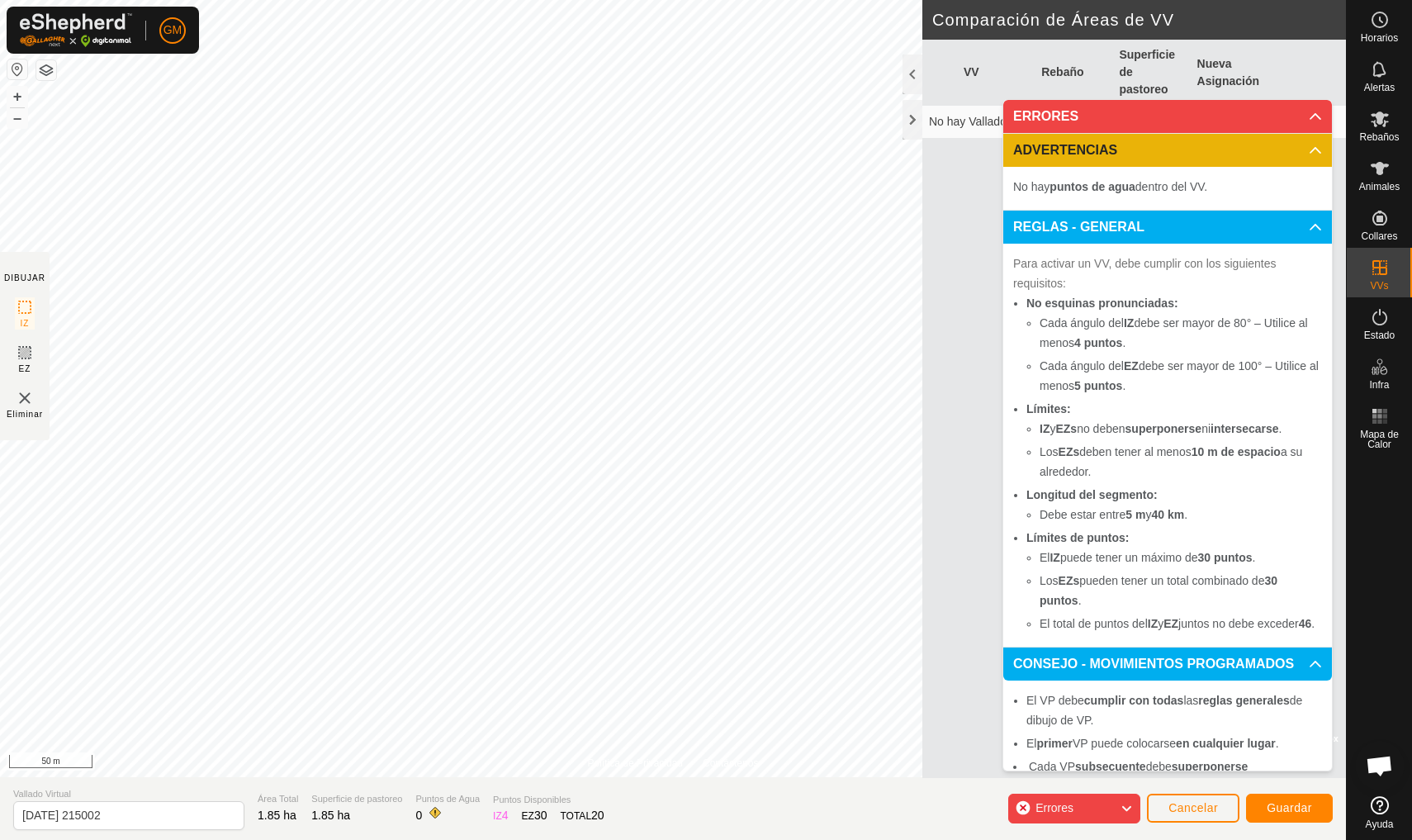
click at [1186, 818] on button "Cancelar" at bounding box center [1193, 807] width 92 height 28
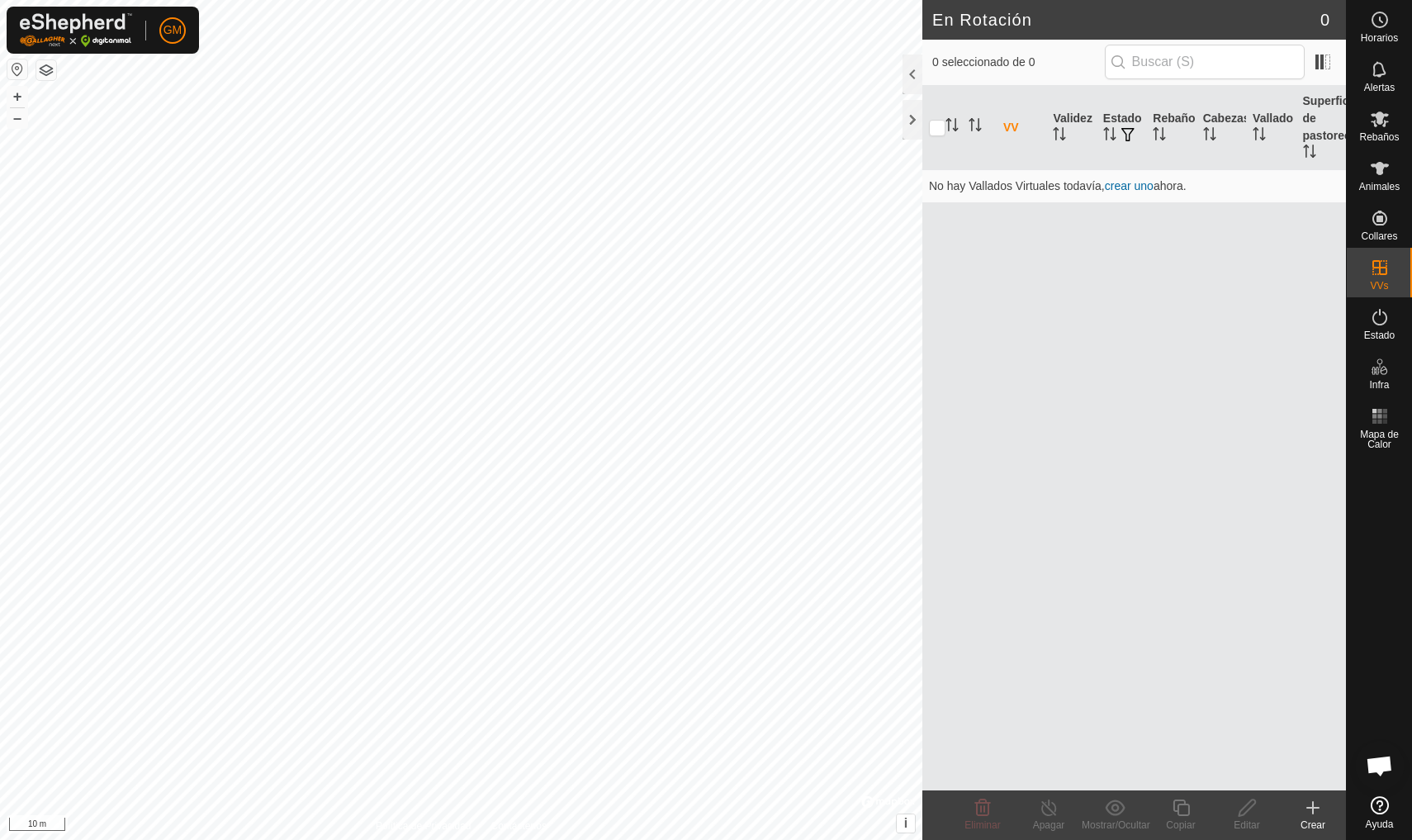
click at [1314, 813] on icon at bounding box center [1314, 807] width 0 height 11
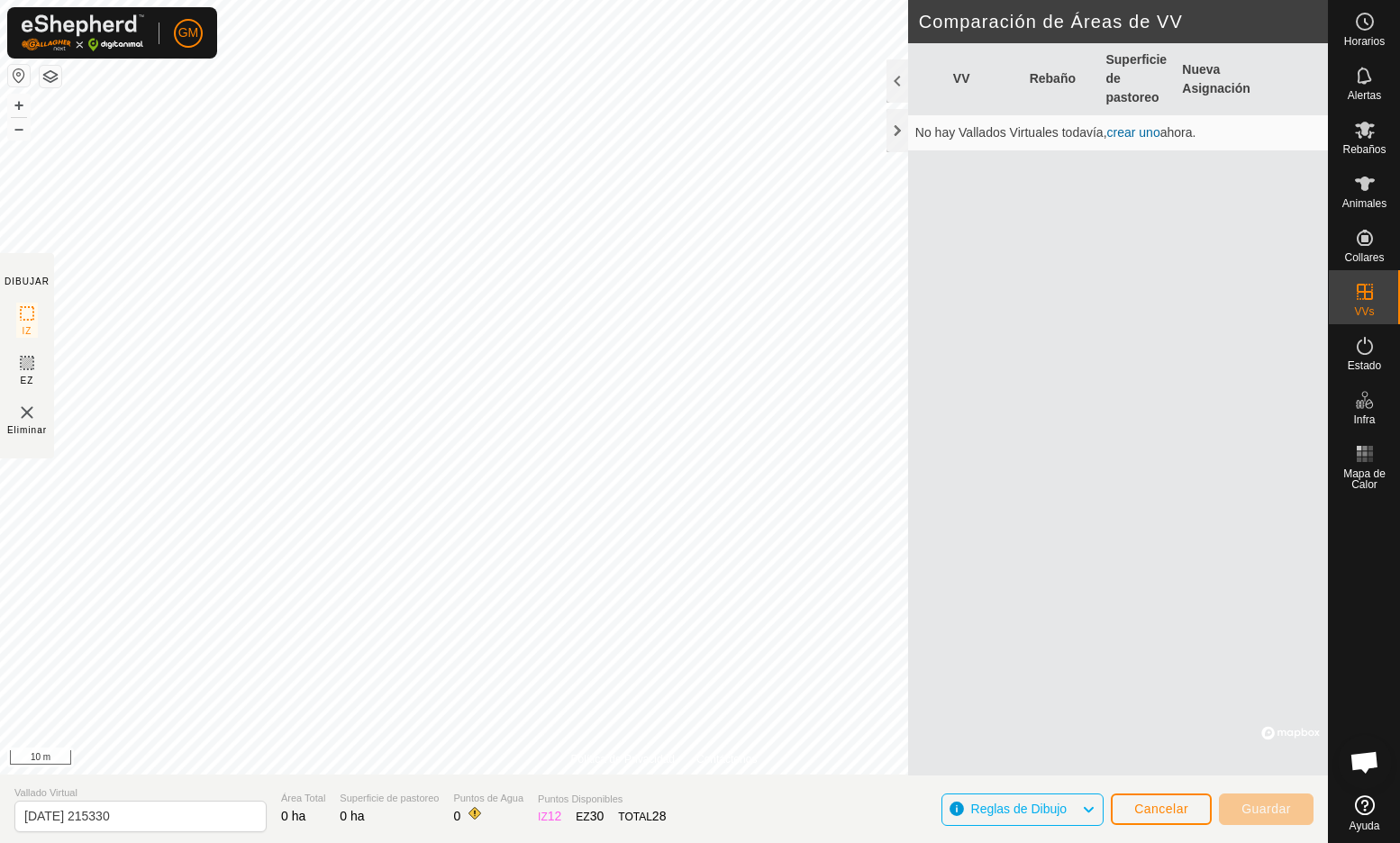
click at [1160, 806] on span "Cancelar" at bounding box center [1161, 808] width 54 height 14
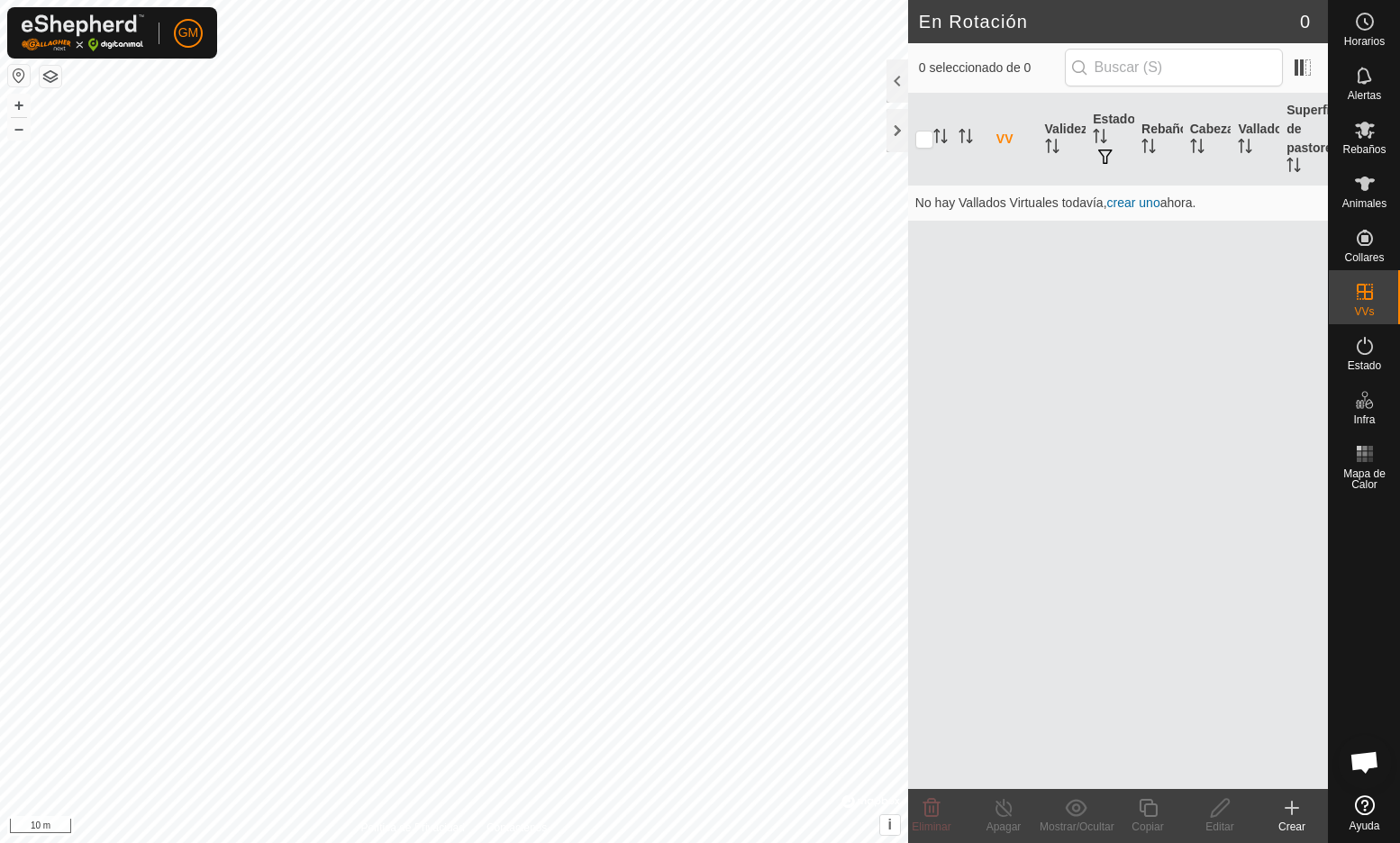
click at [1296, 813] on icon at bounding box center [1292, 807] width 22 height 22
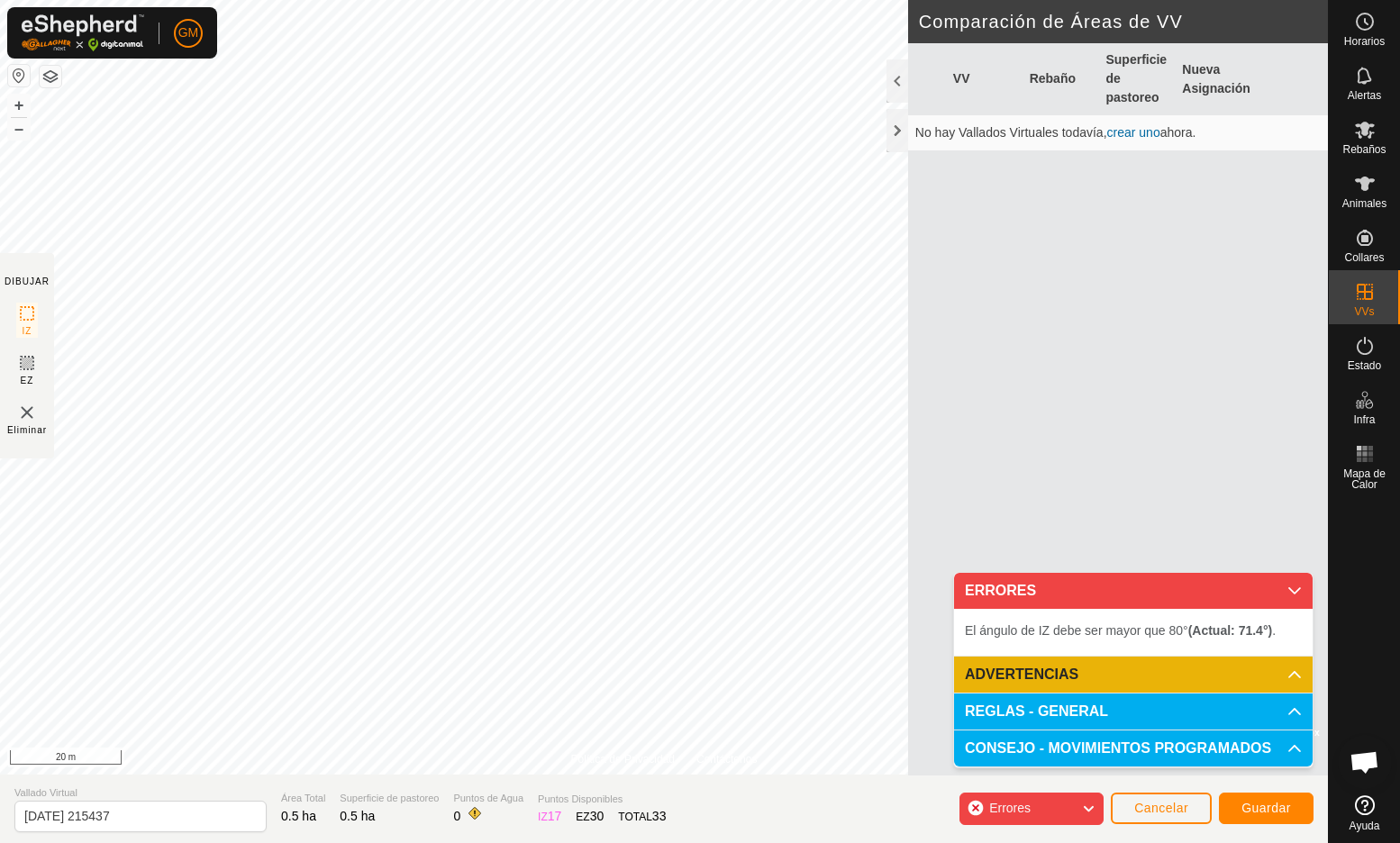
click at [1243, 804] on span "Guardar" at bounding box center [1266, 807] width 50 height 14
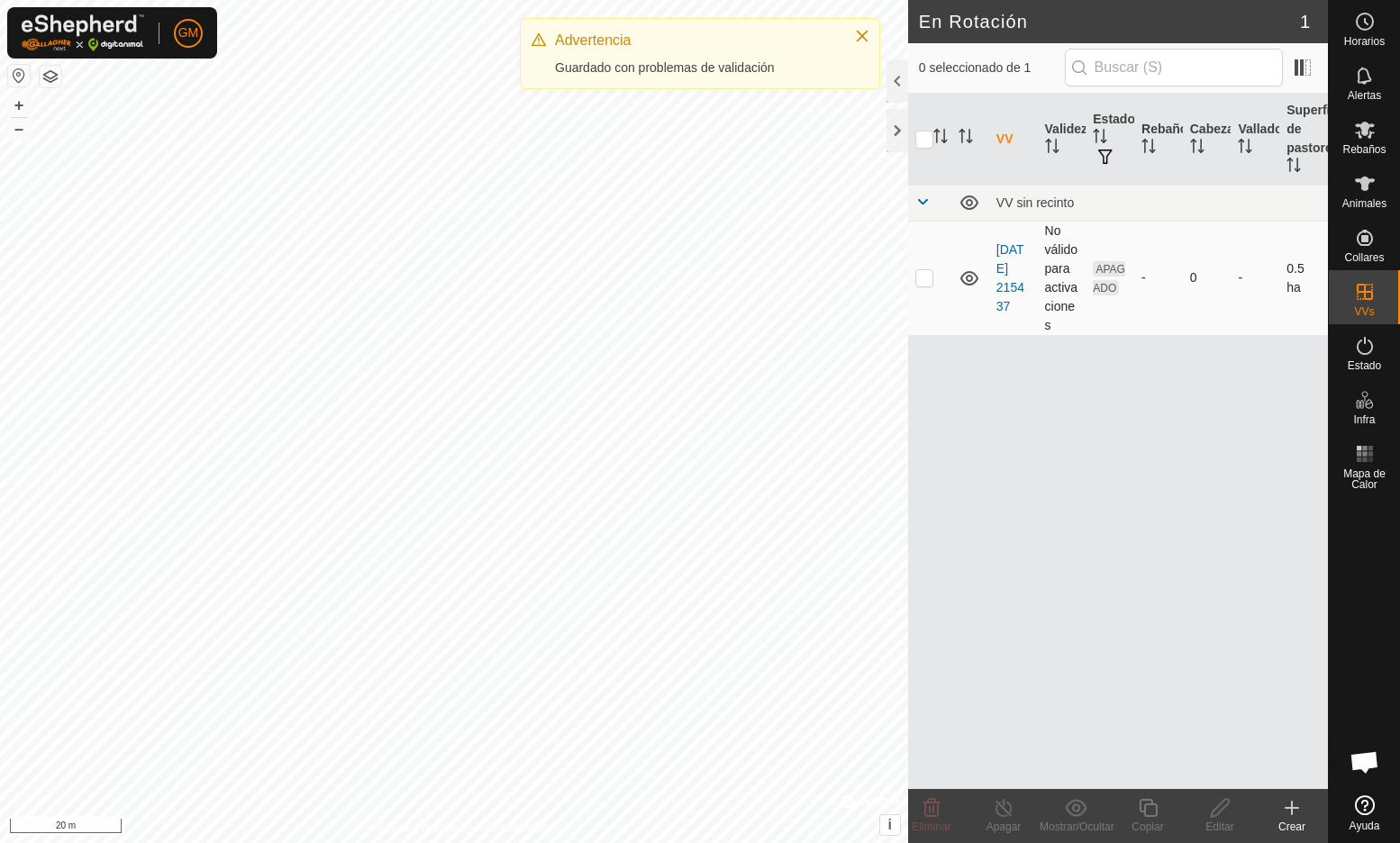
click at [1007, 259] on td "[DATE] 215437" at bounding box center [1014, 277] width 49 height 114
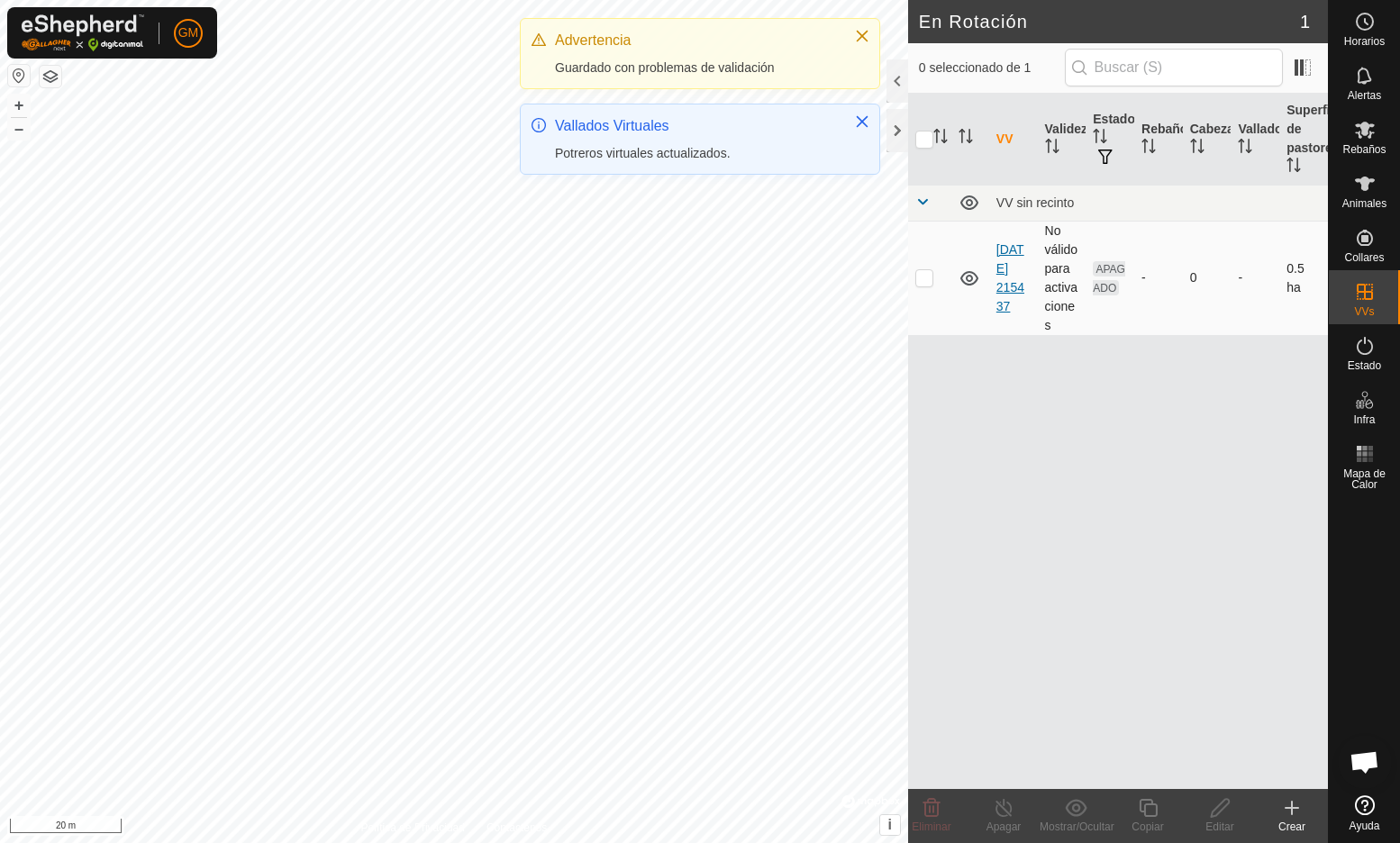
click at [1007, 270] on link "[DATE] 215437" at bounding box center [1011, 278] width 28 height 72
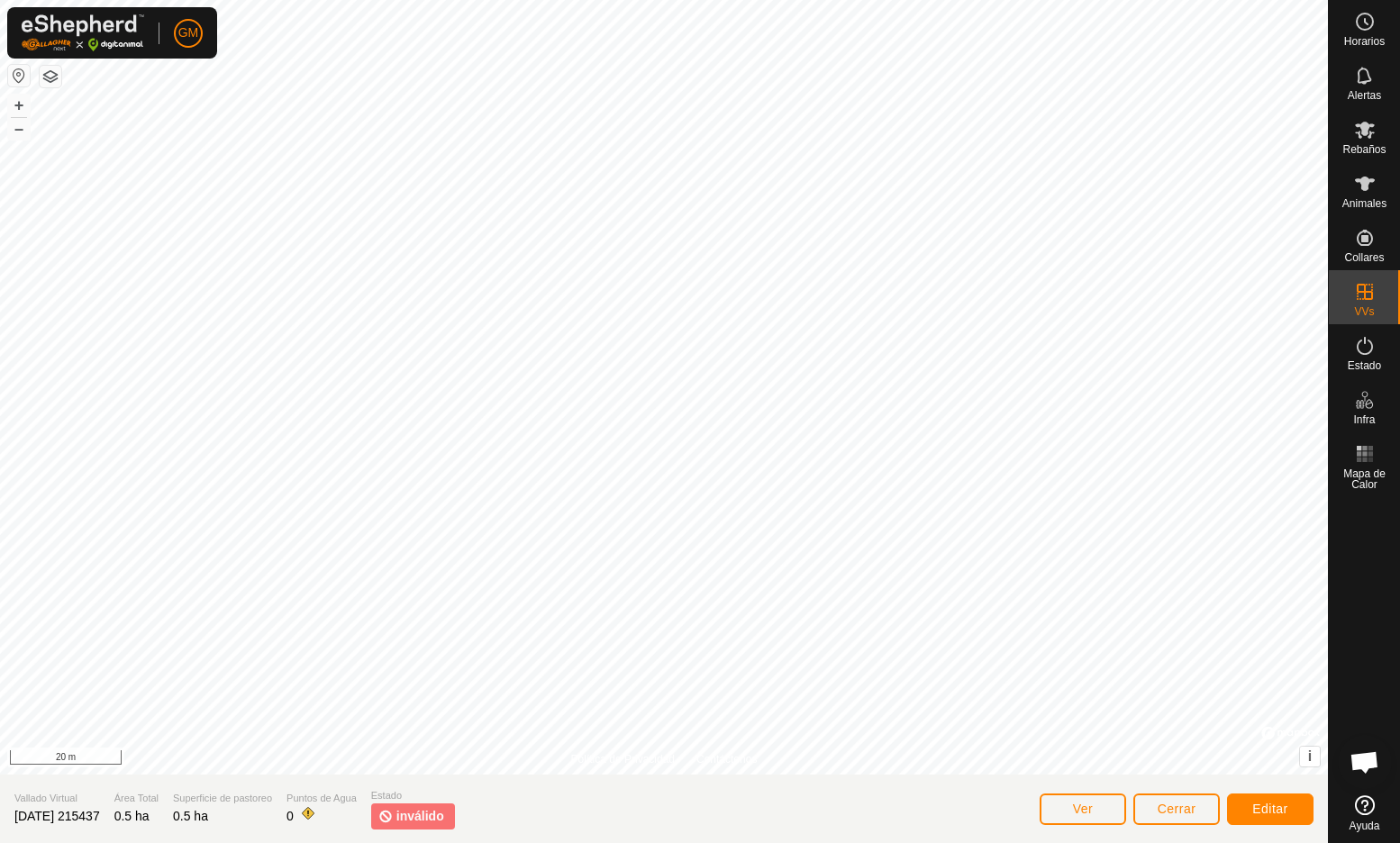
click at [1268, 804] on span "Editar" at bounding box center [1270, 808] width 36 height 14
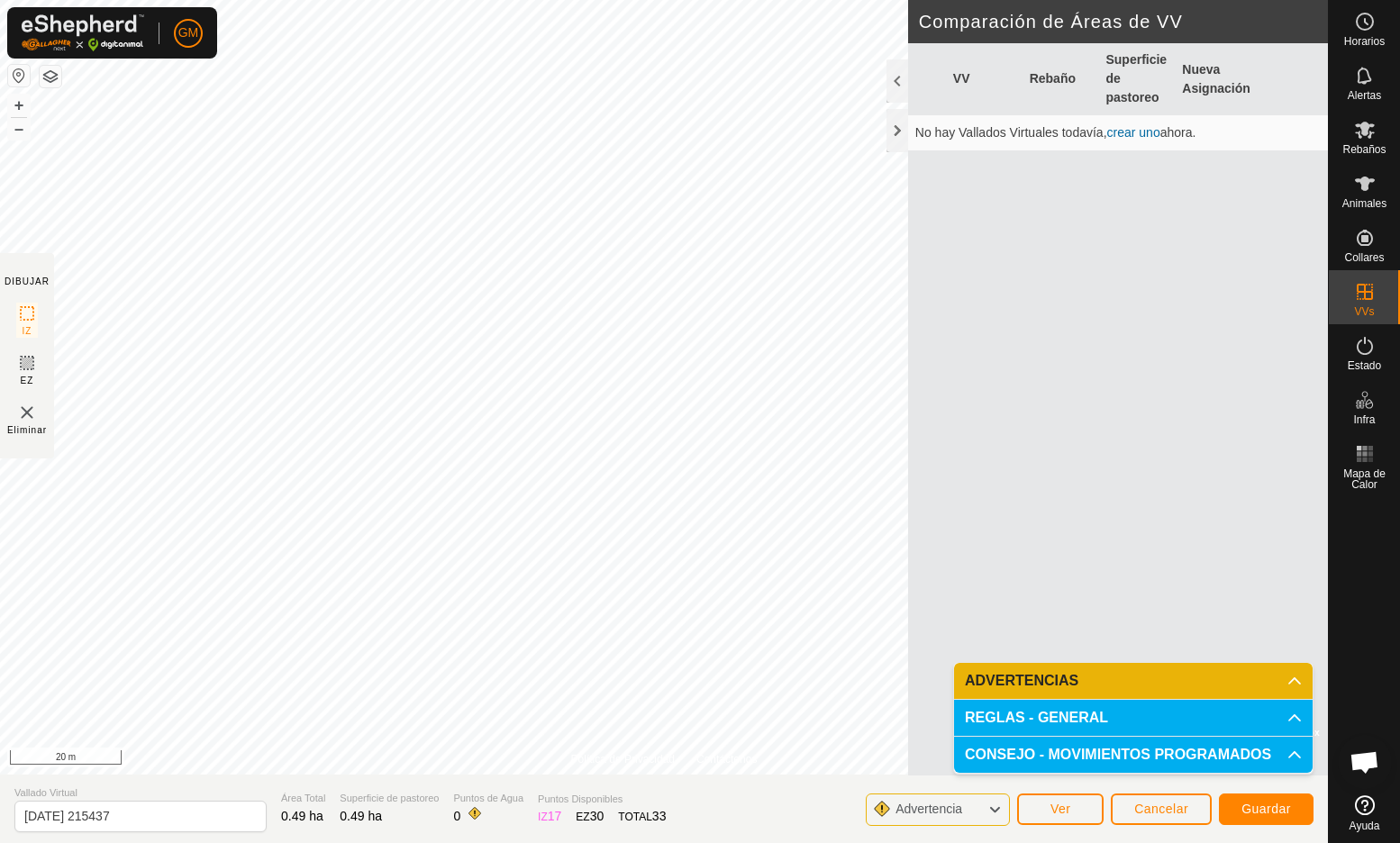
click at [1262, 802] on span "Guardar" at bounding box center [1266, 808] width 50 height 14
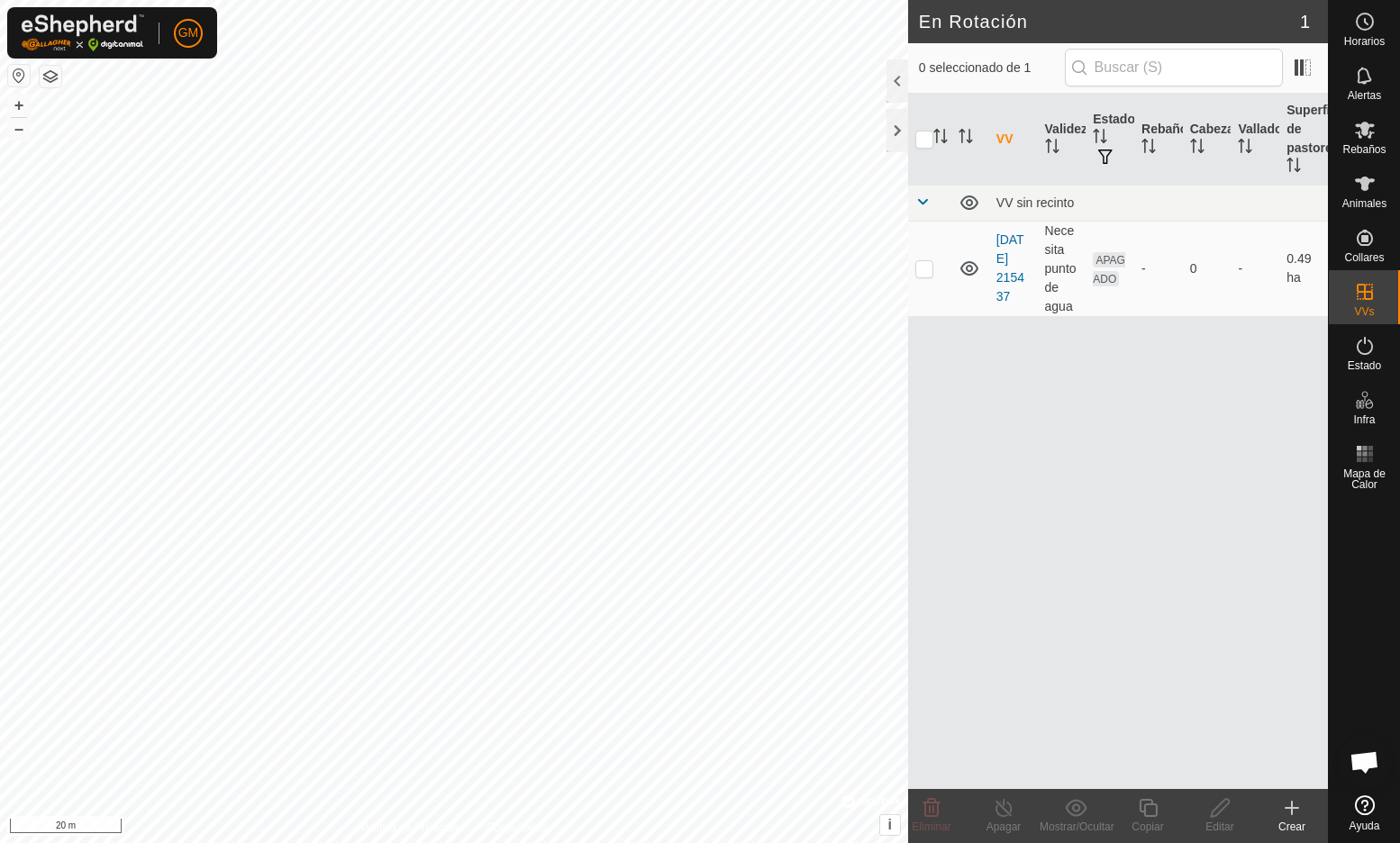
checkbox input "true"
click at [1294, 813] on icon at bounding box center [1292, 807] width 22 height 22
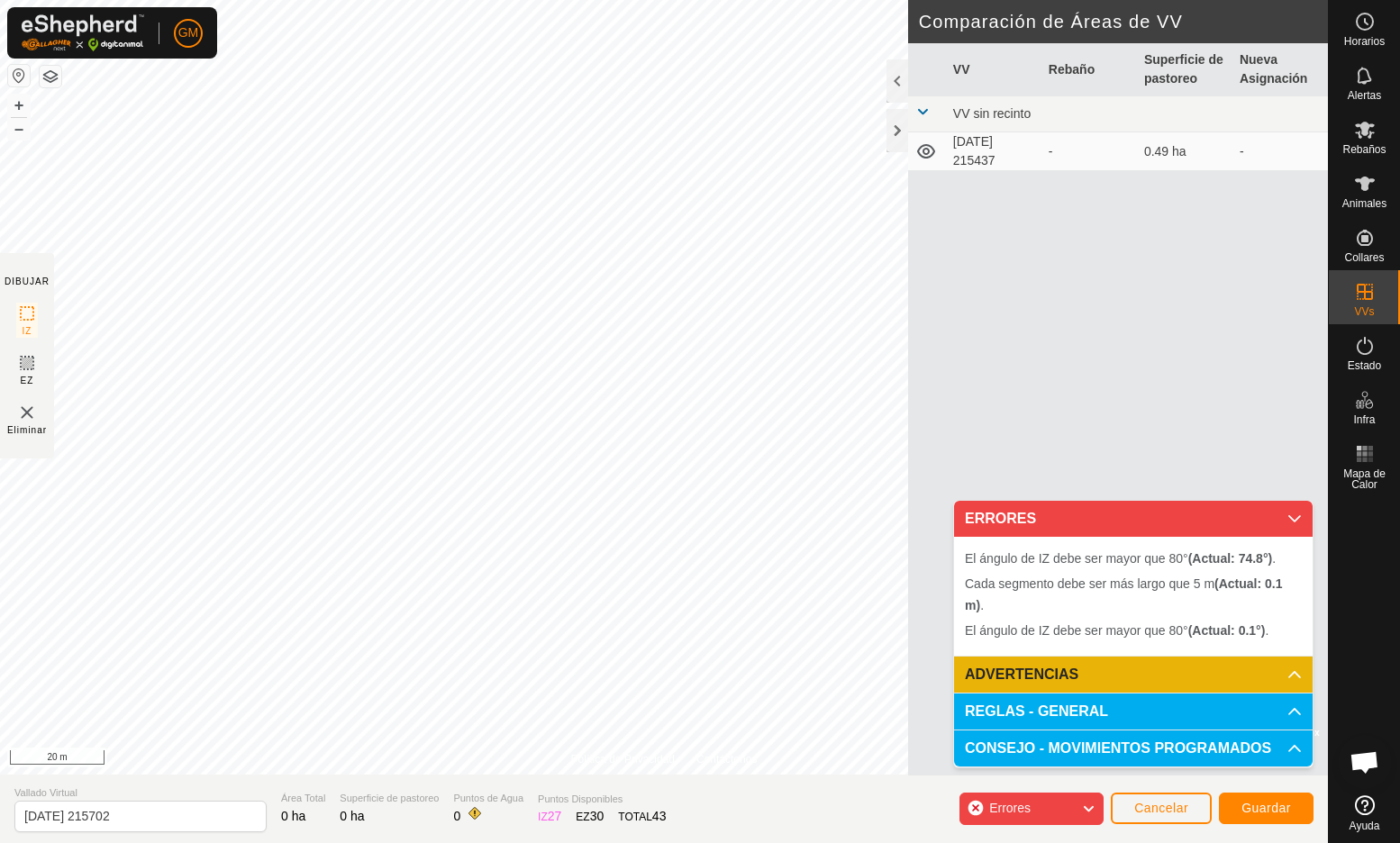
click at [1145, 800] on button "Cancelar" at bounding box center [1161, 808] width 101 height 31
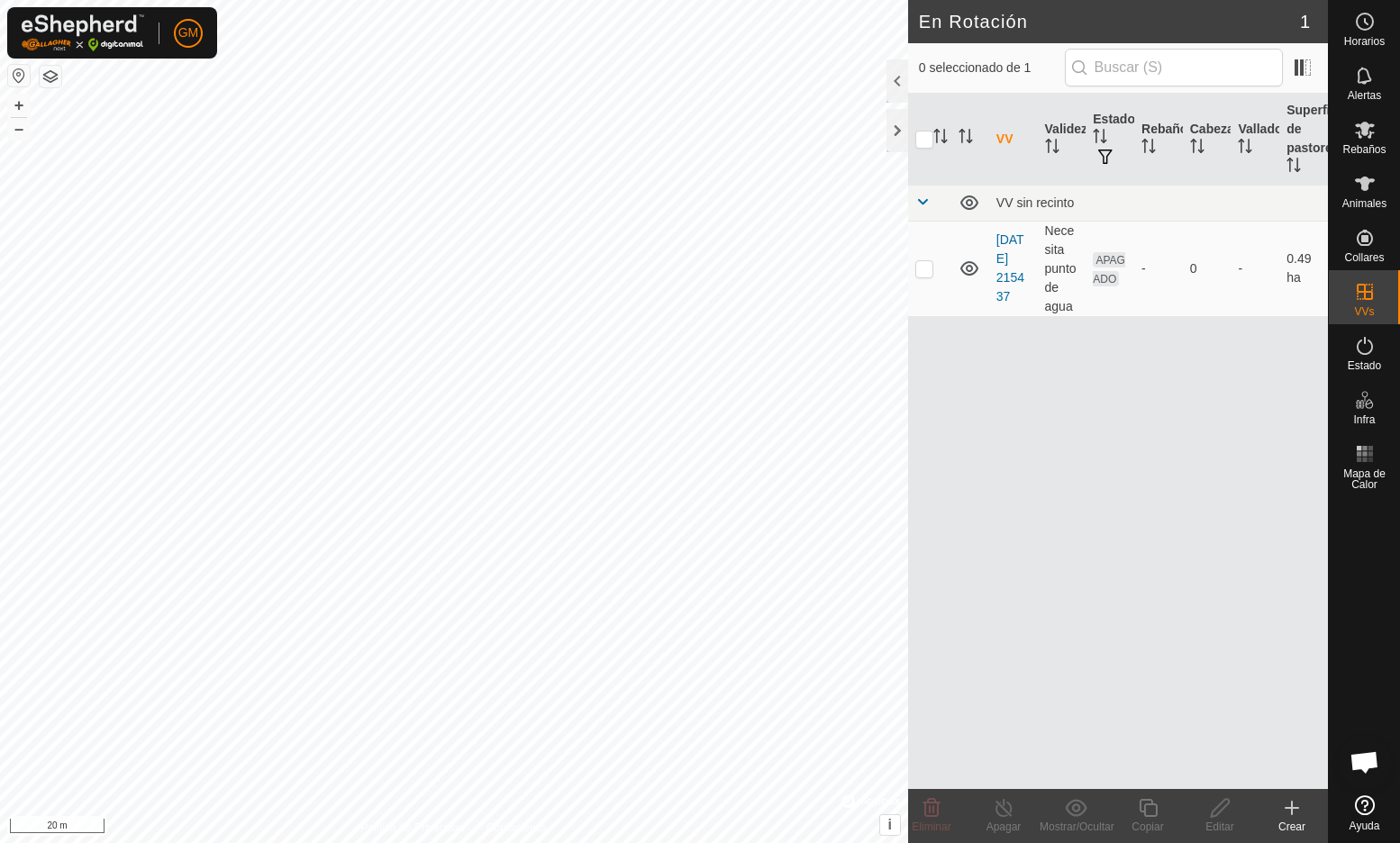
click at [1294, 812] on icon at bounding box center [1292, 807] width 22 height 22
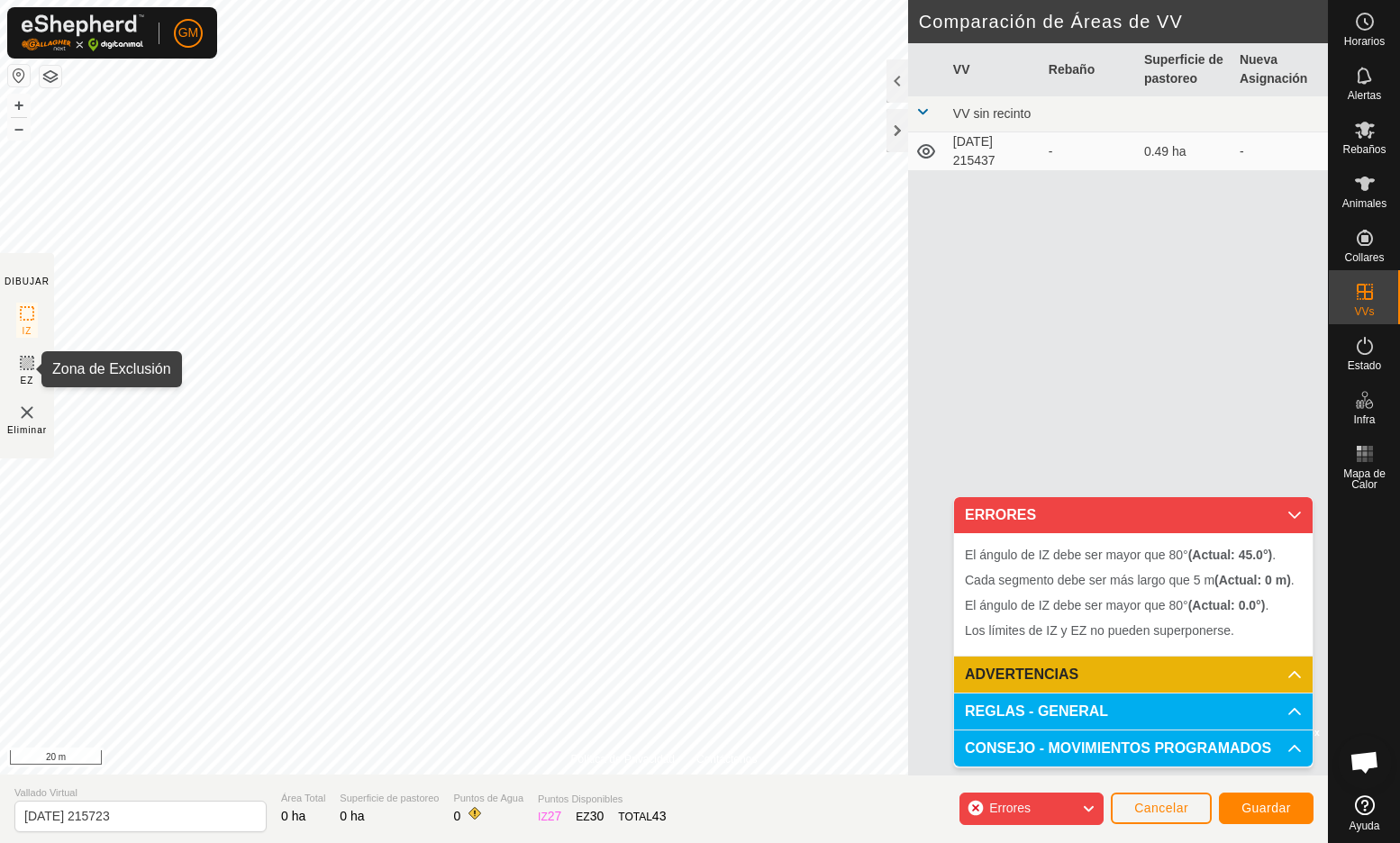
click at [24, 364] on icon at bounding box center [26, 363] width 22 height 22
click at [1148, 808] on span "Cancelar" at bounding box center [1161, 807] width 54 height 14
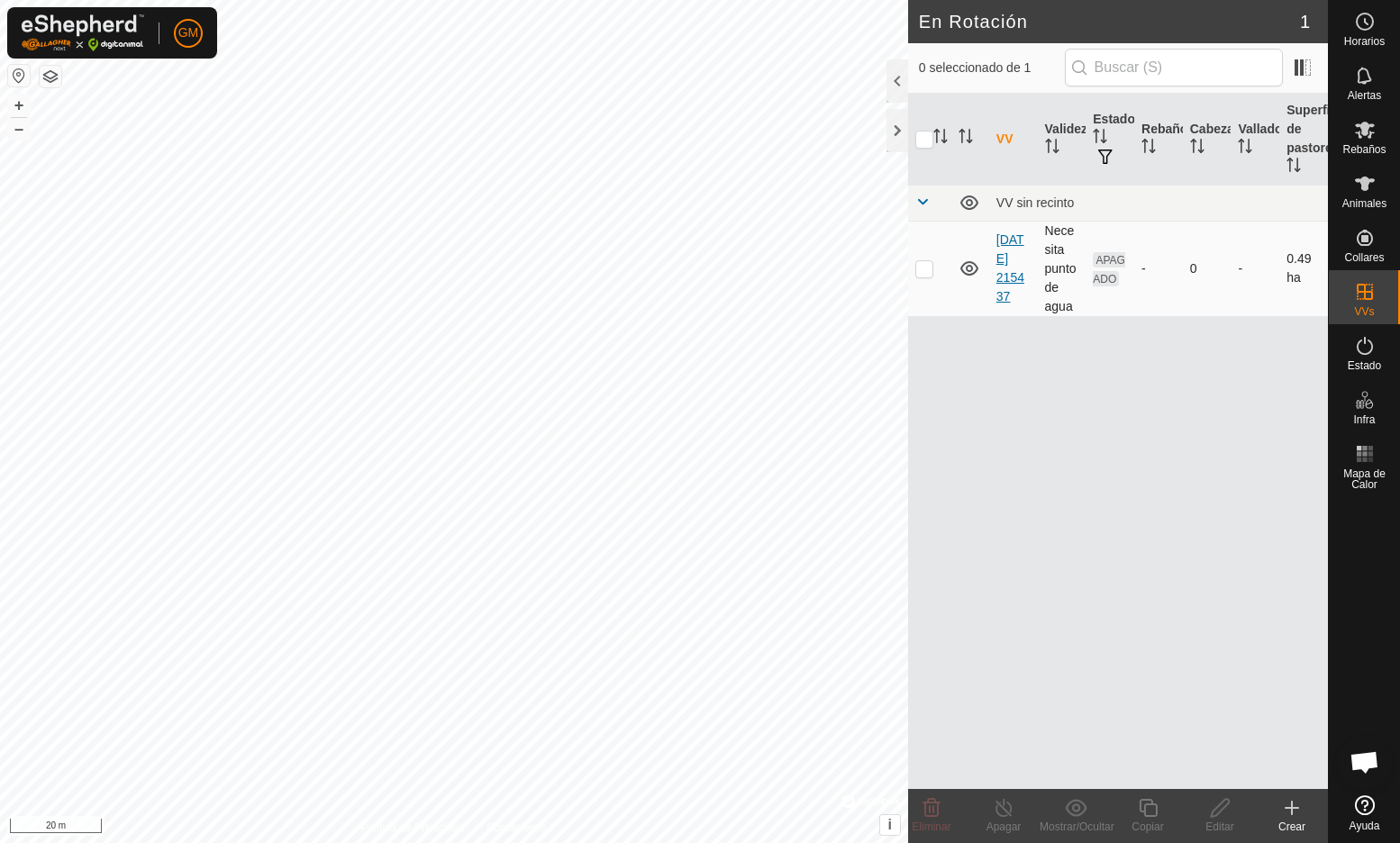
click at [1002, 261] on link "[DATE] 215437" at bounding box center [1011, 268] width 28 height 72
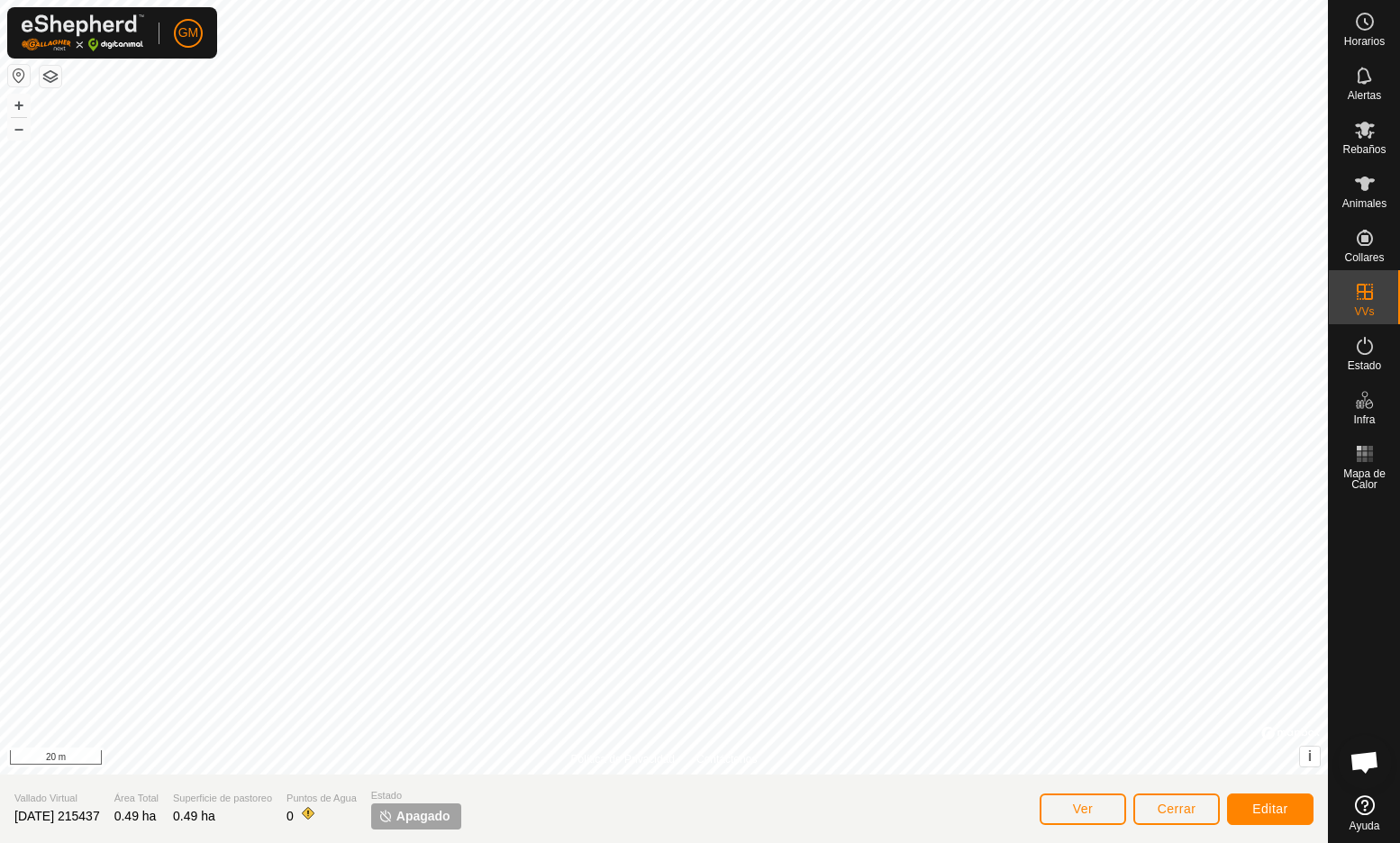
click at [1083, 807] on span "Ver" at bounding box center [1083, 808] width 21 height 14
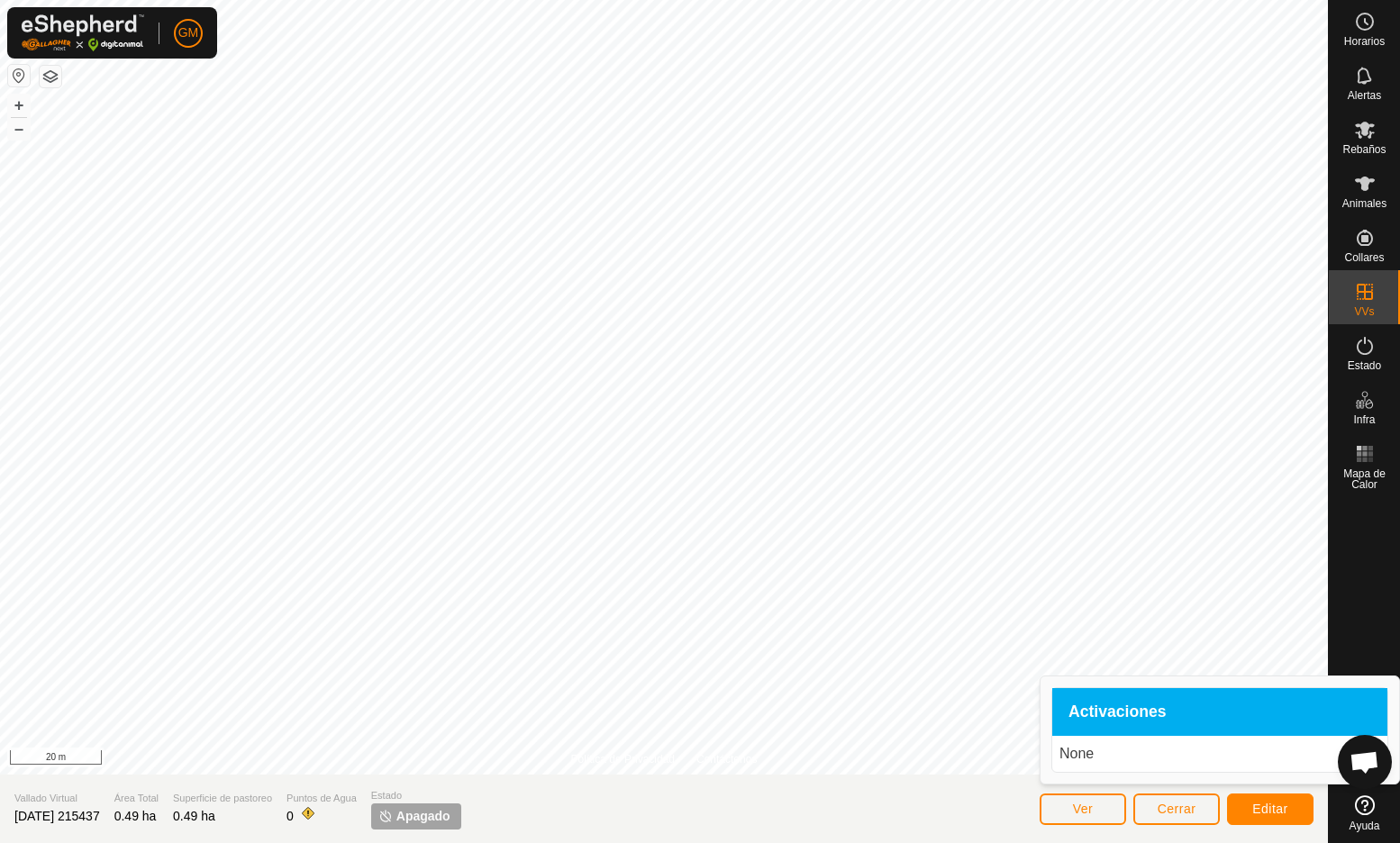
click at [1252, 810] on span "Editar" at bounding box center [1270, 808] width 36 height 14
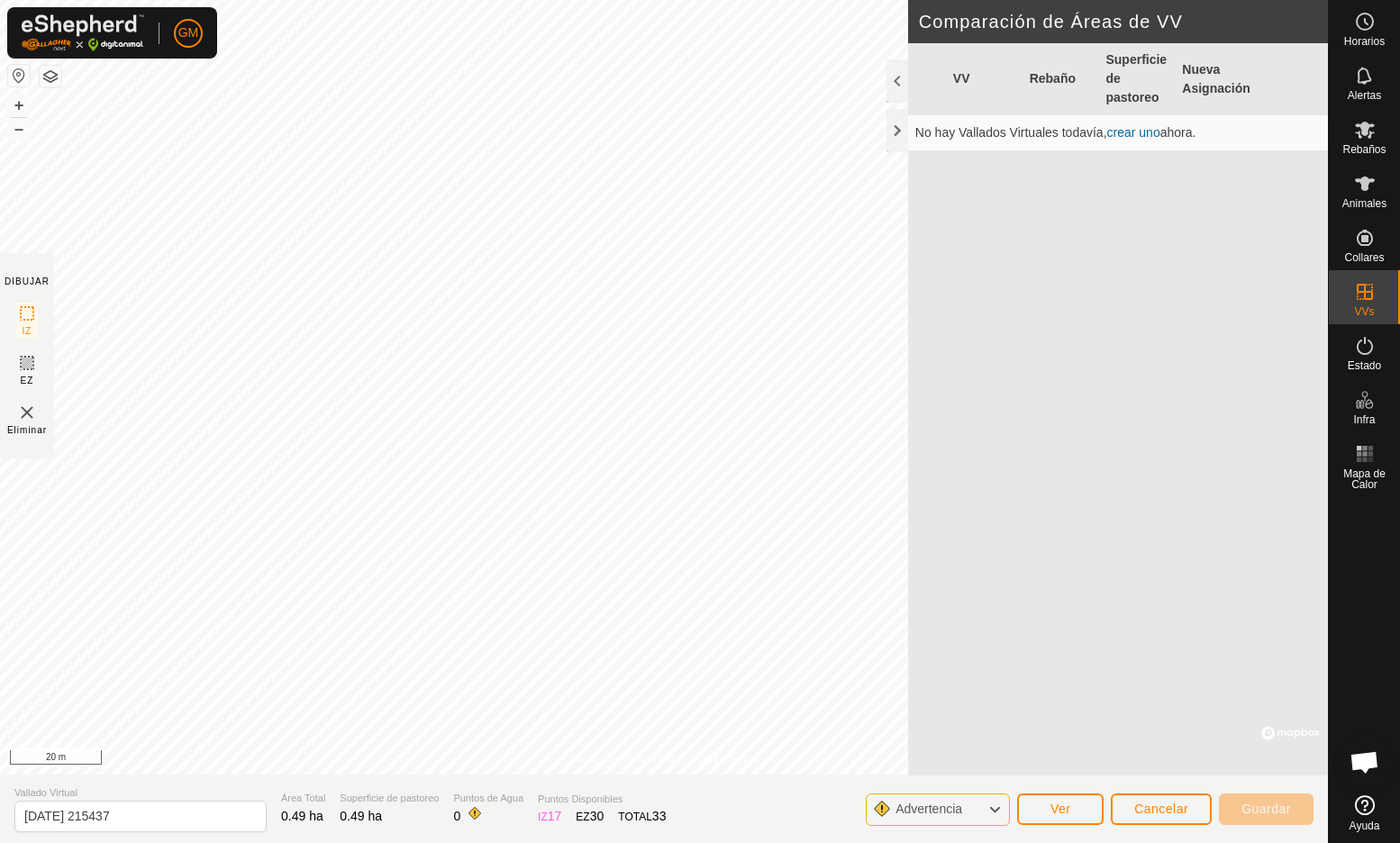
click at [1133, 134] on link "crear uno" at bounding box center [1133, 132] width 53 height 14
click at [914, 810] on span "Advertencia" at bounding box center [929, 808] width 67 height 14
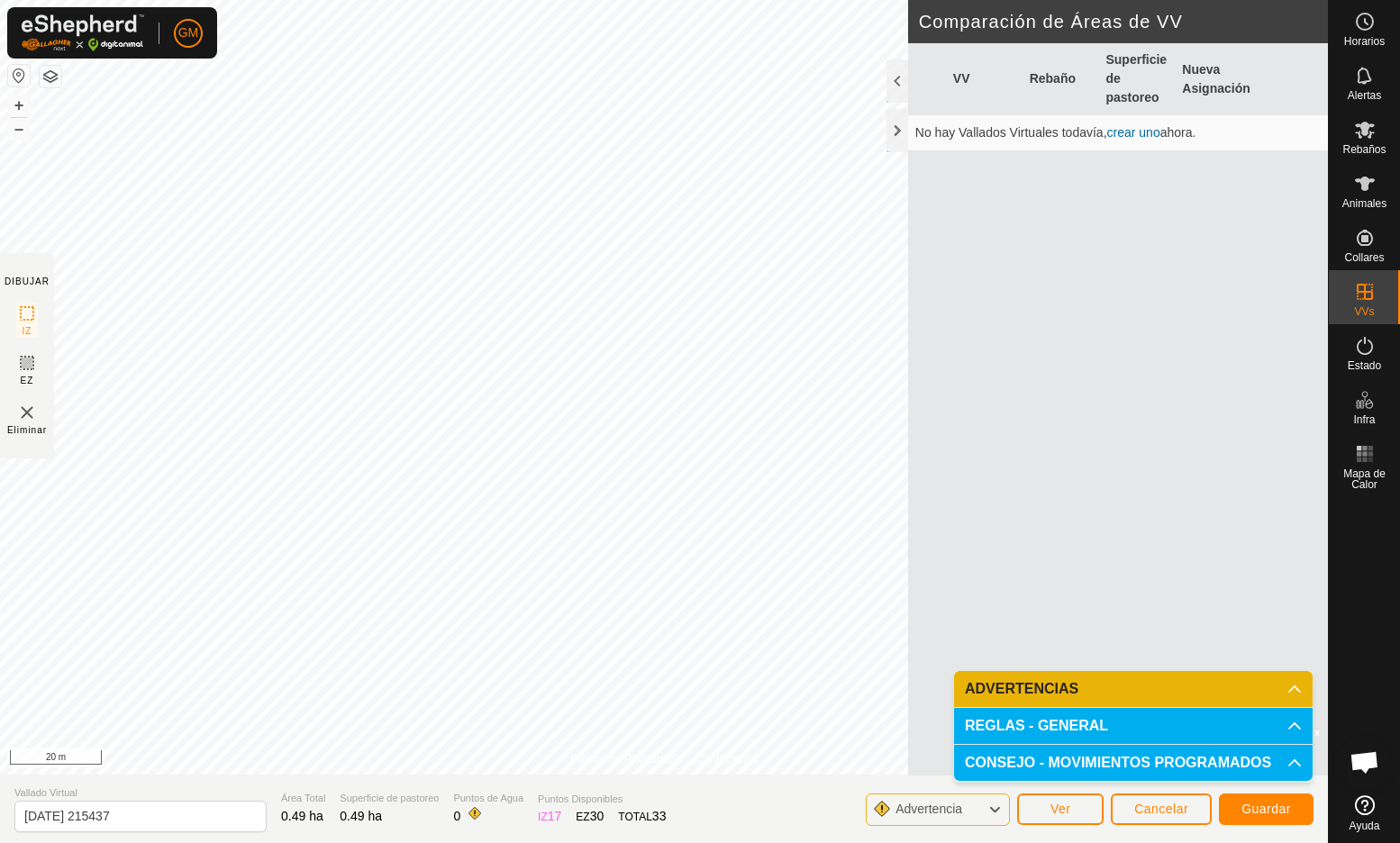
click at [1066, 679] on p-accordion-header "ADVERTENCIAS" at bounding box center [1133, 689] width 359 height 36
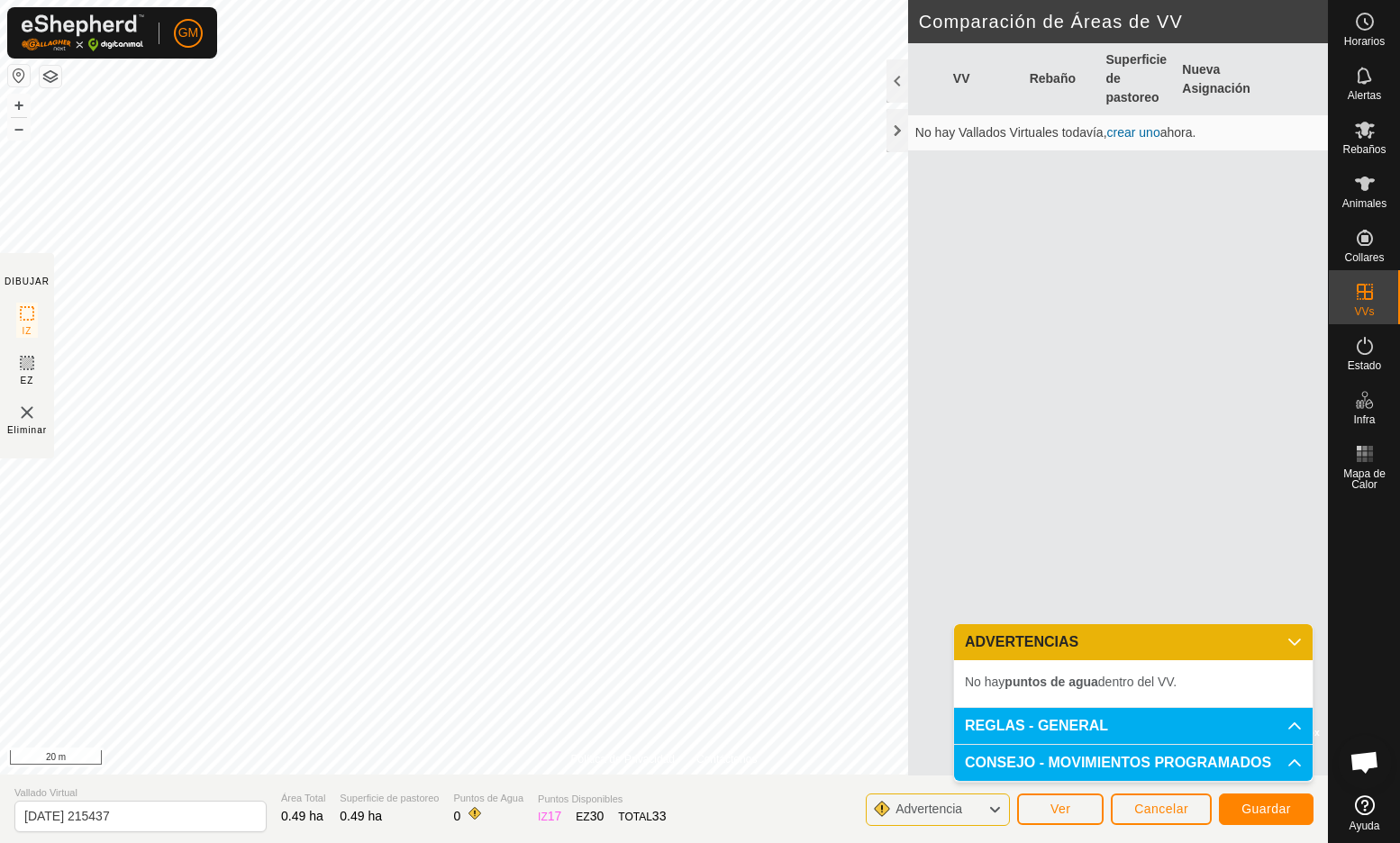
click at [1289, 641] on p-accordion-header "ADVERTENCIAS" at bounding box center [1133, 642] width 359 height 36
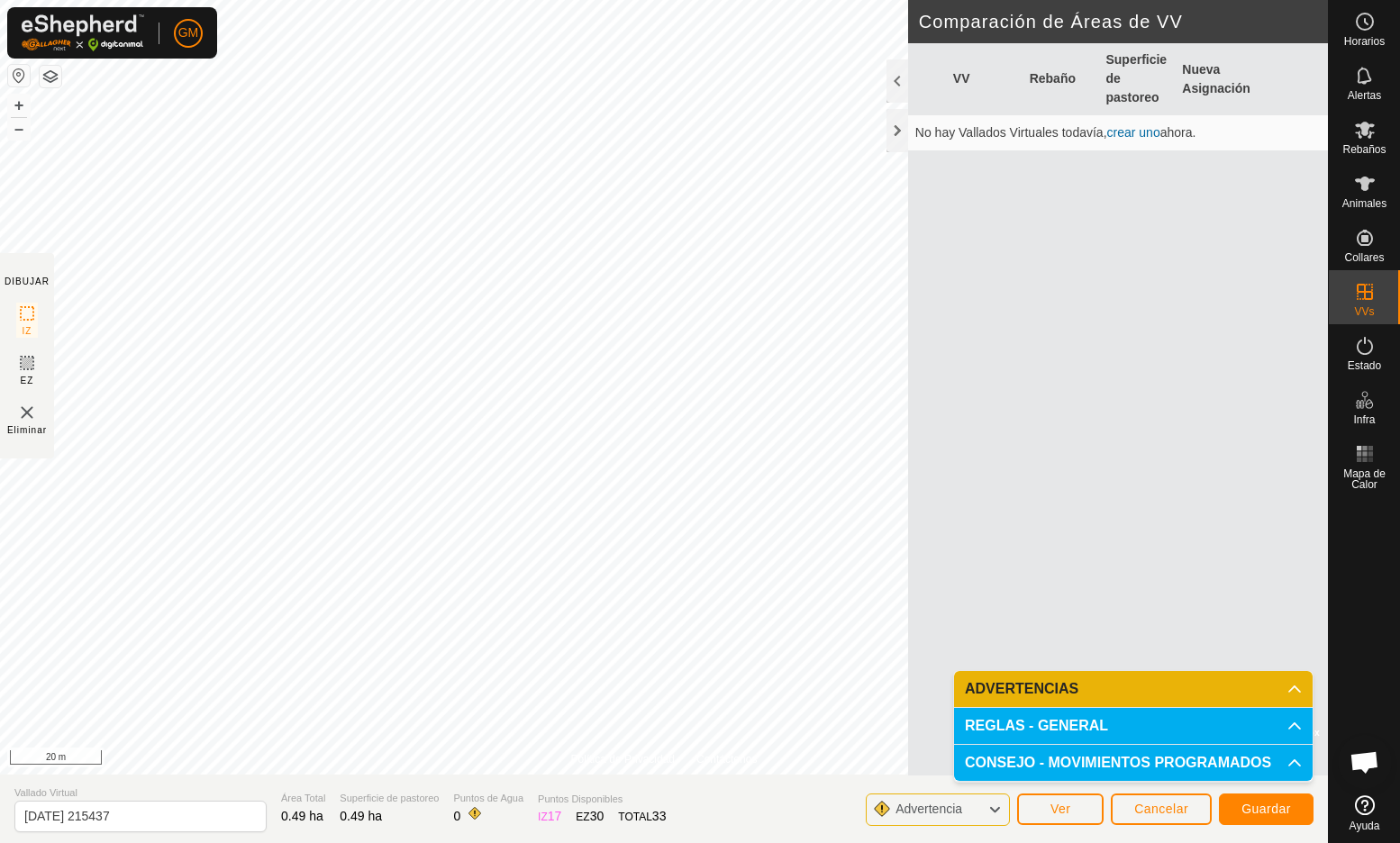
click at [1279, 815] on span "Guardar" at bounding box center [1266, 808] width 50 height 14
click at [894, 73] on div at bounding box center [897, 81] width 22 height 43
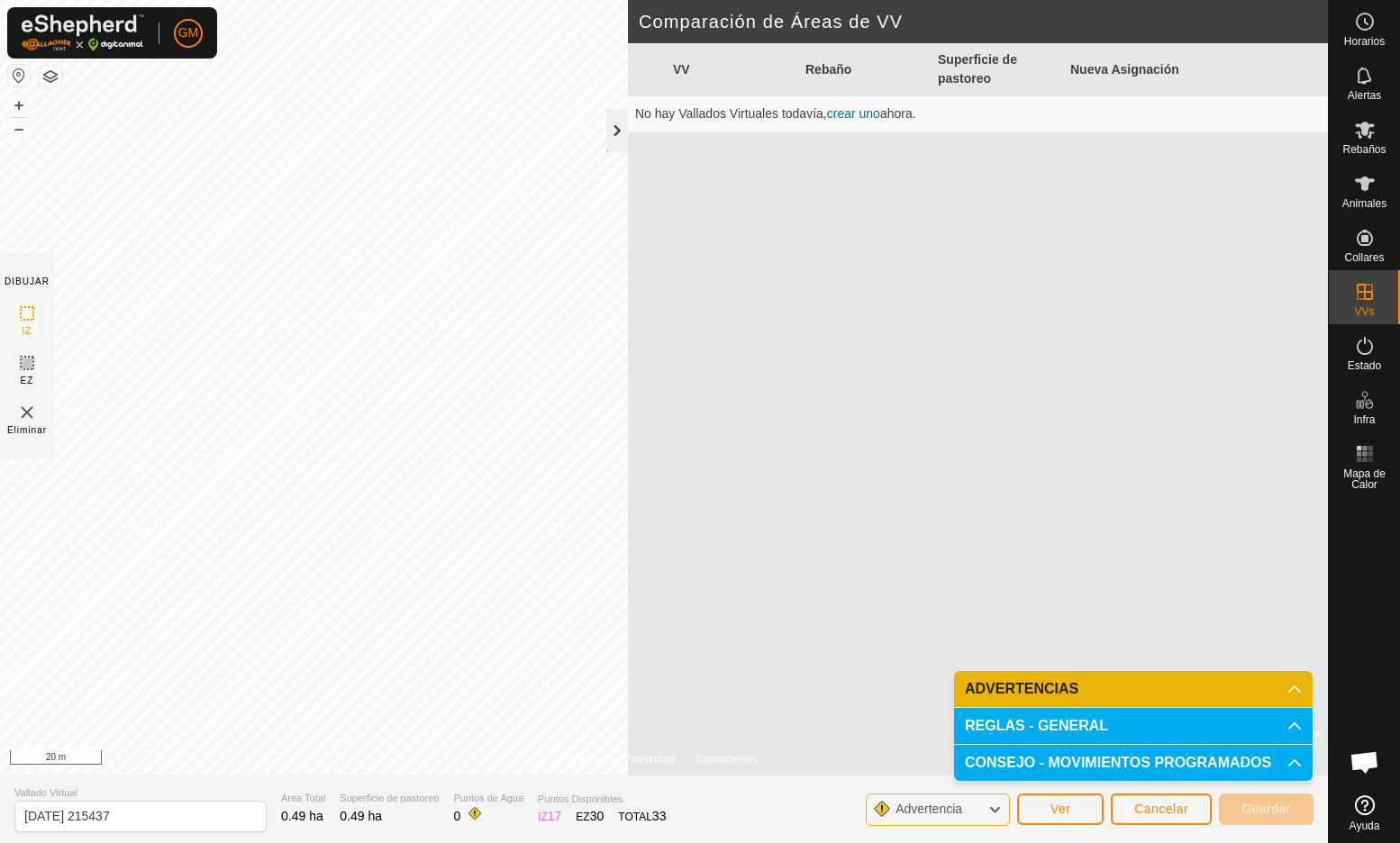
click at [612, 134] on div at bounding box center [617, 131] width 22 height 43
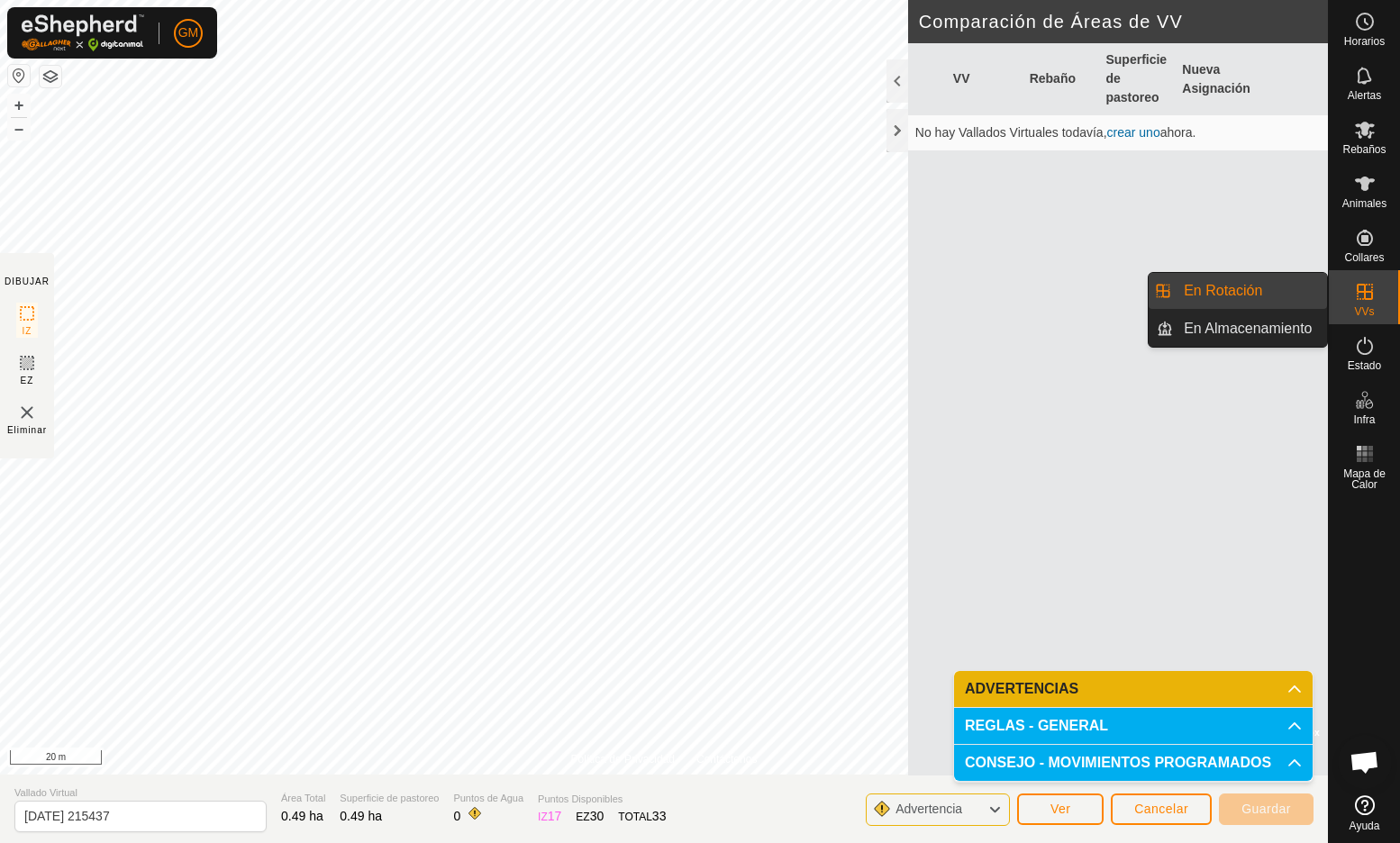
click at [1362, 297] on icon at bounding box center [1364, 291] width 22 height 22
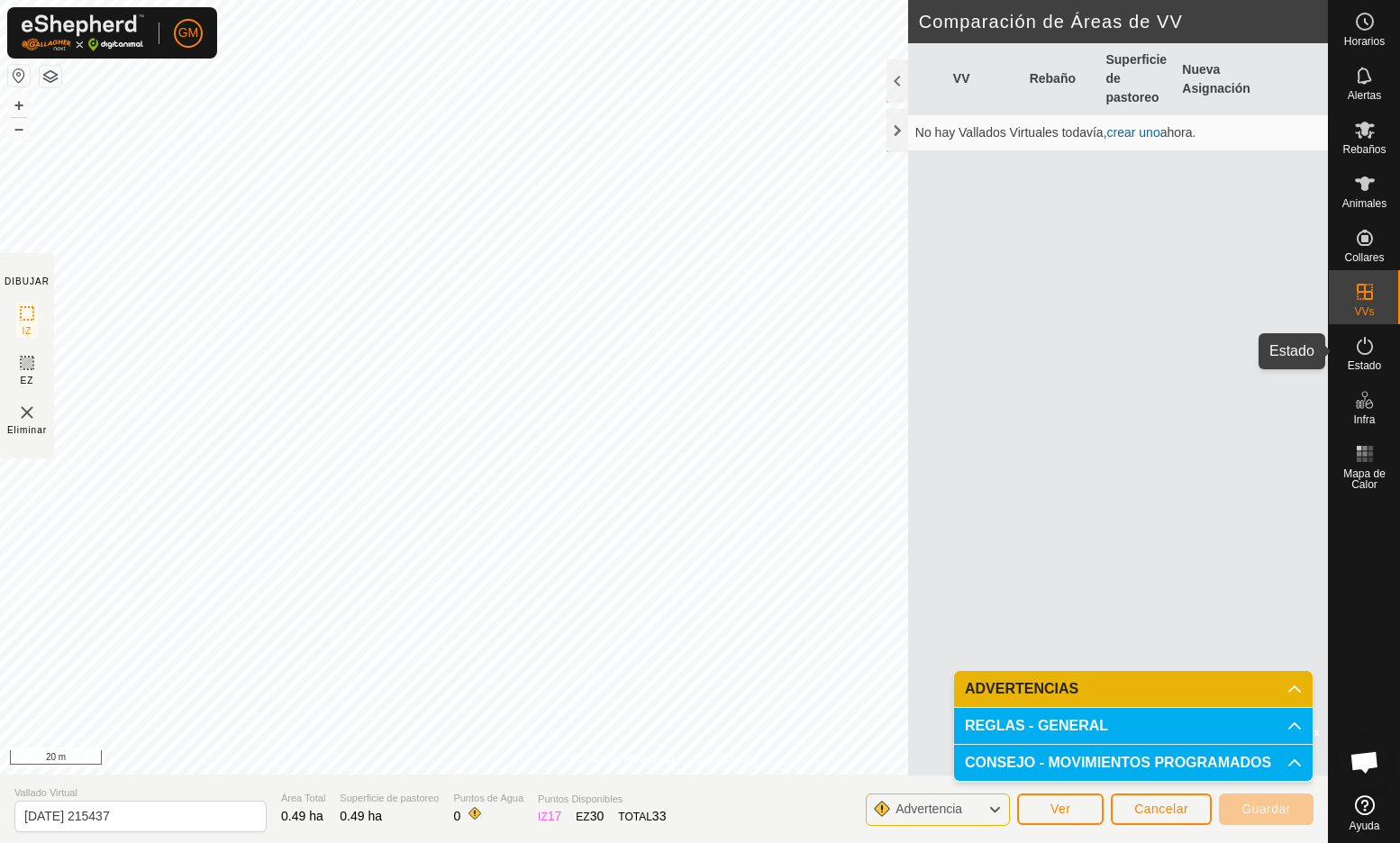
click at [1361, 351] on icon at bounding box center [1364, 346] width 22 height 22
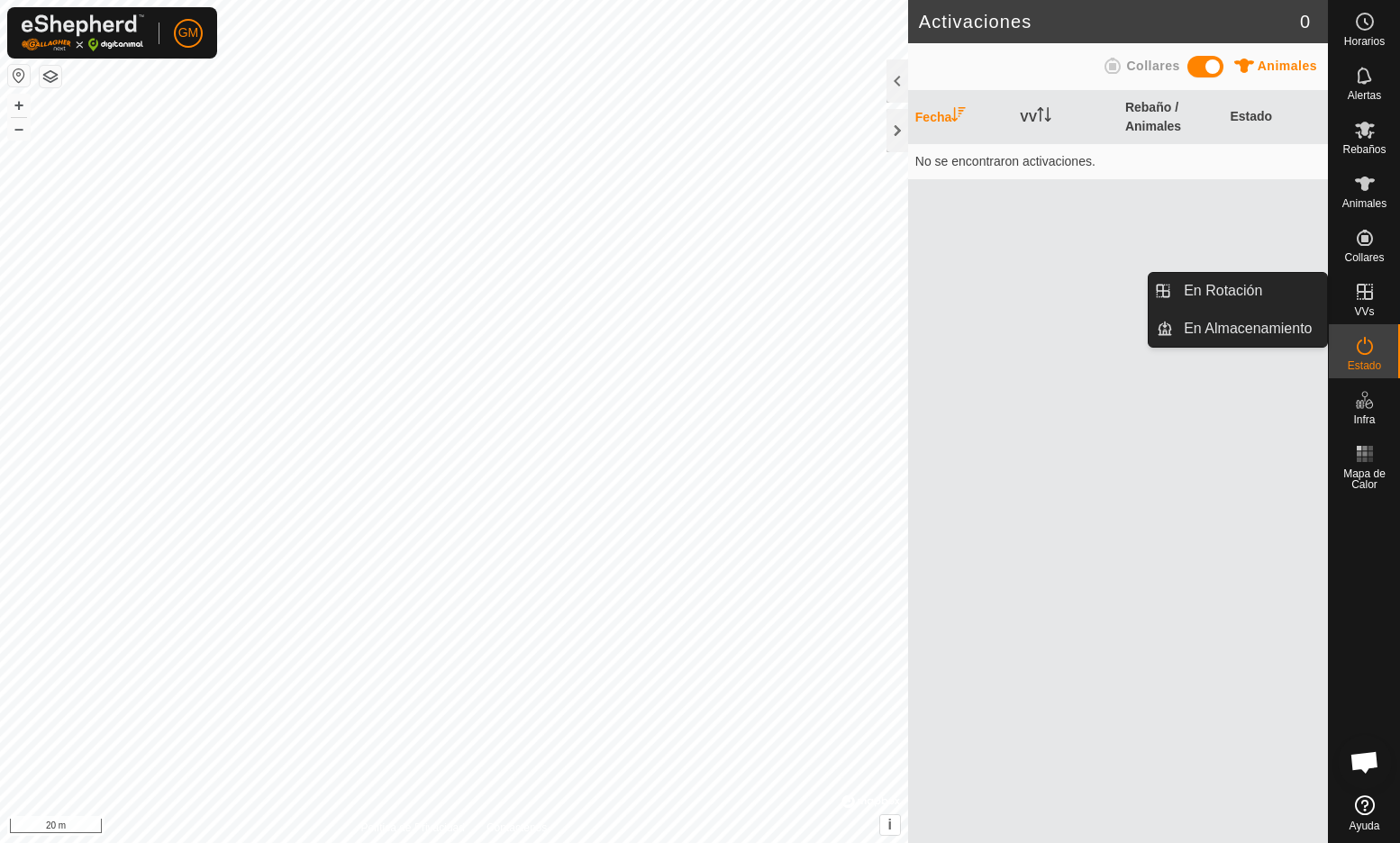
click at [1363, 297] on icon at bounding box center [1364, 291] width 22 height 22
click at [1368, 298] on icon at bounding box center [1364, 291] width 22 height 22
click at [1362, 294] on icon at bounding box center [1364, 291] width 22 height 22
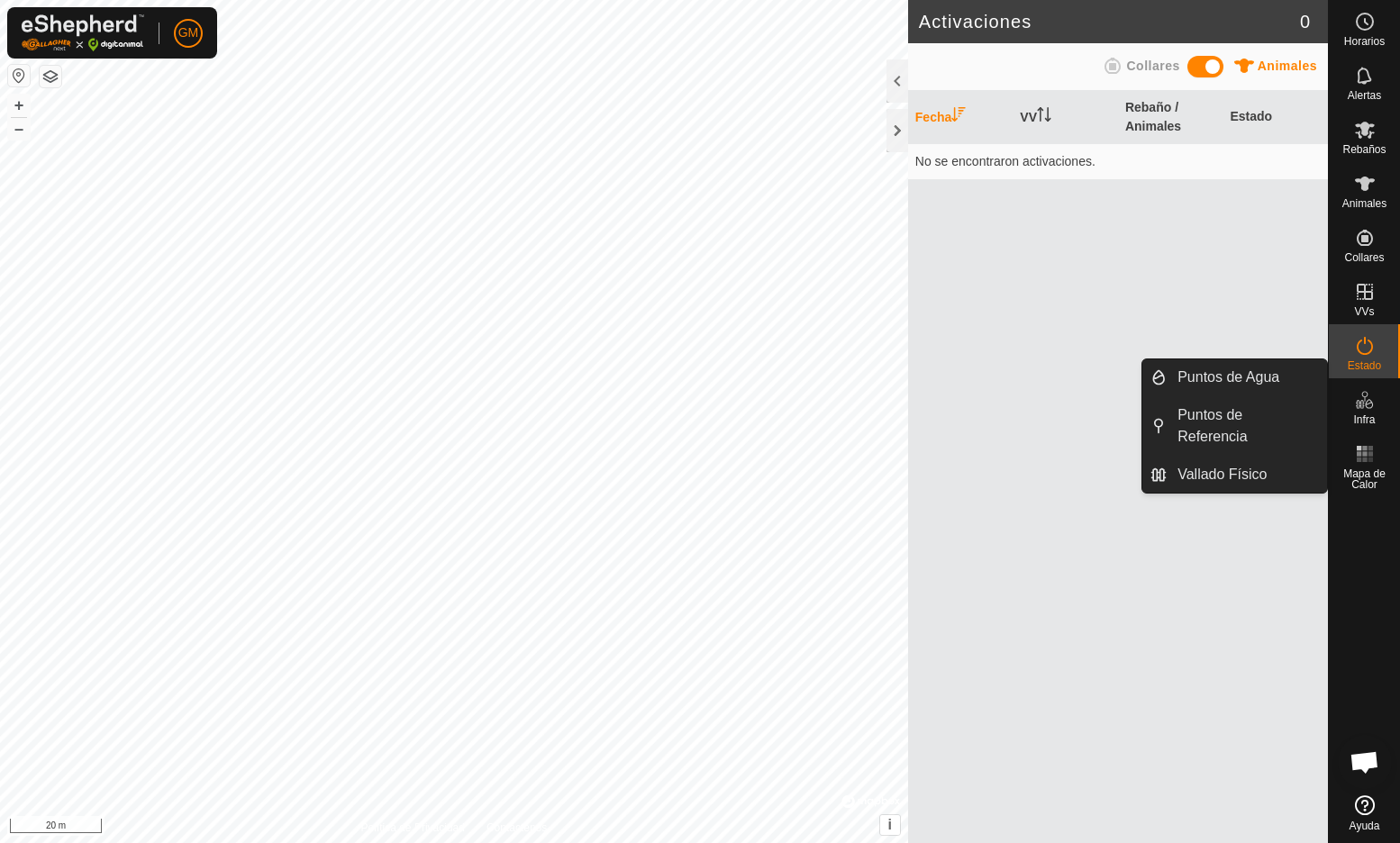
click at [1367, 411] on es-infrastructure-svg-icon at bounding box center [1365, 399] width 32 height 29
click at [1219, 423] on link "Puntos de Referencia" at bounding box center [1246, 426] width 160 height 57
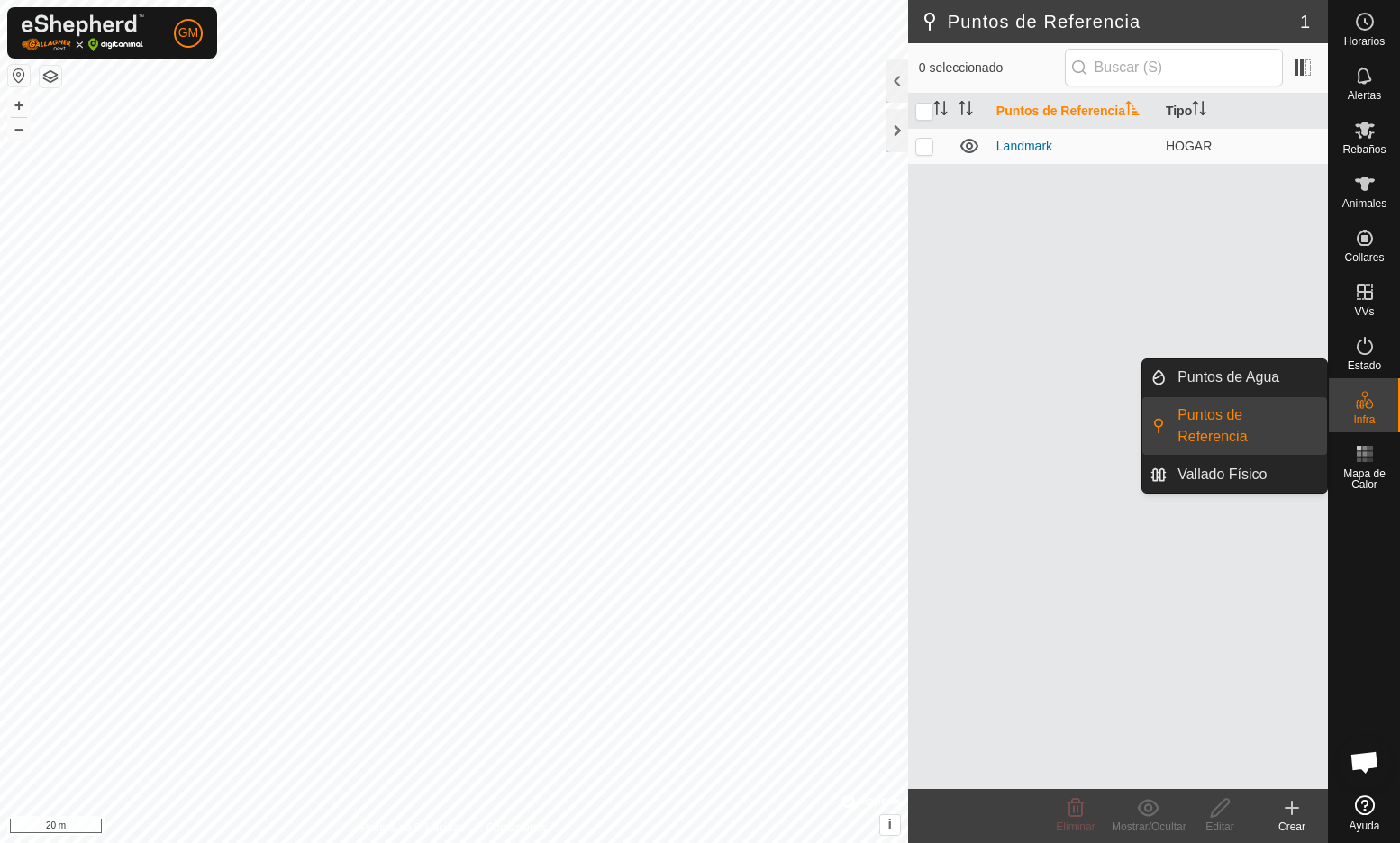
click at [1359, 404] on icon at bounding box center [1359, 405] width 9 height 9
click at [1244, 379] on link "Puntos de Agua" at bounding box center [1246, 378] width 160 height 36
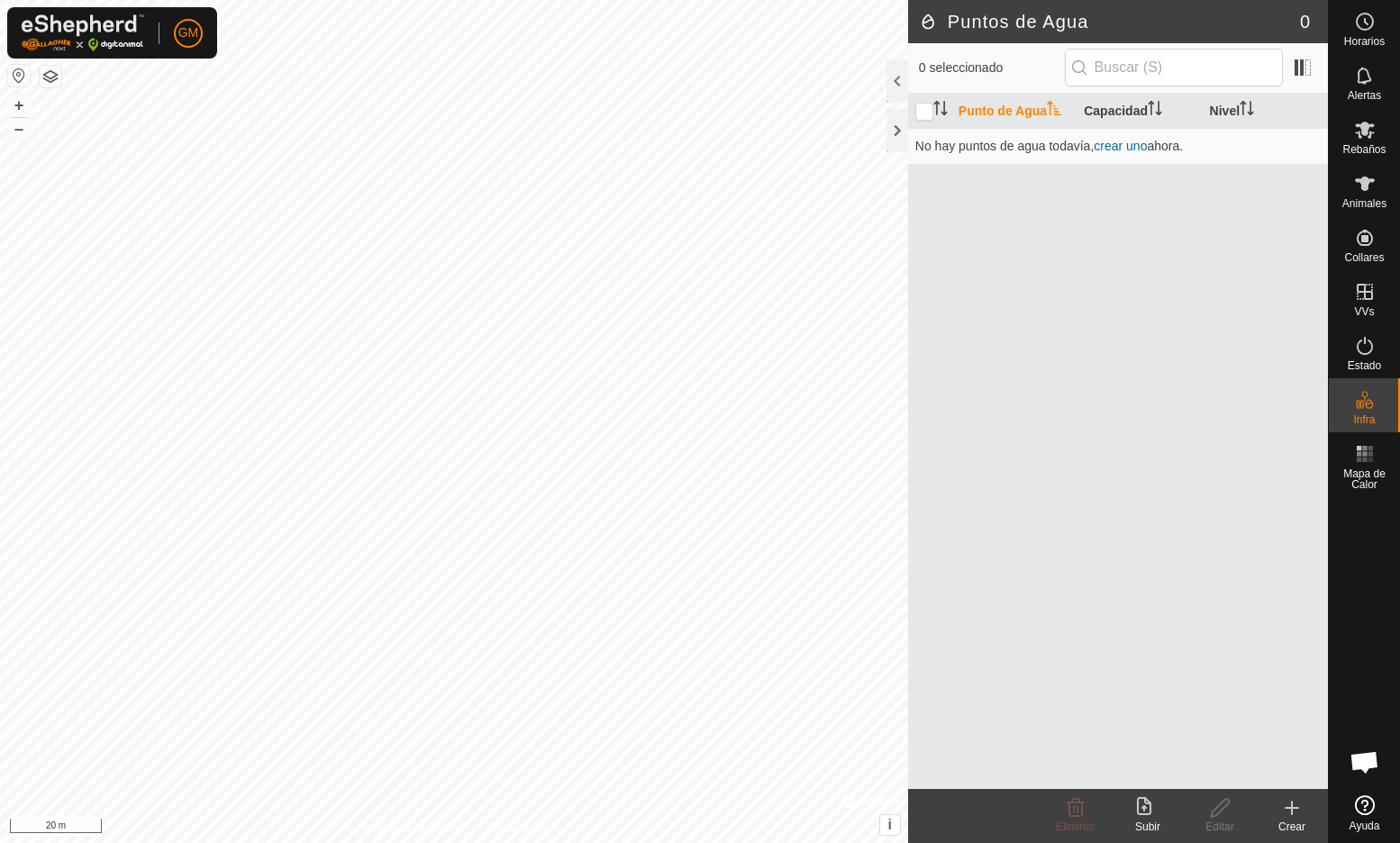
click at [1148, 811] on icon at bounding box center [1148, 807] width 22 height 22
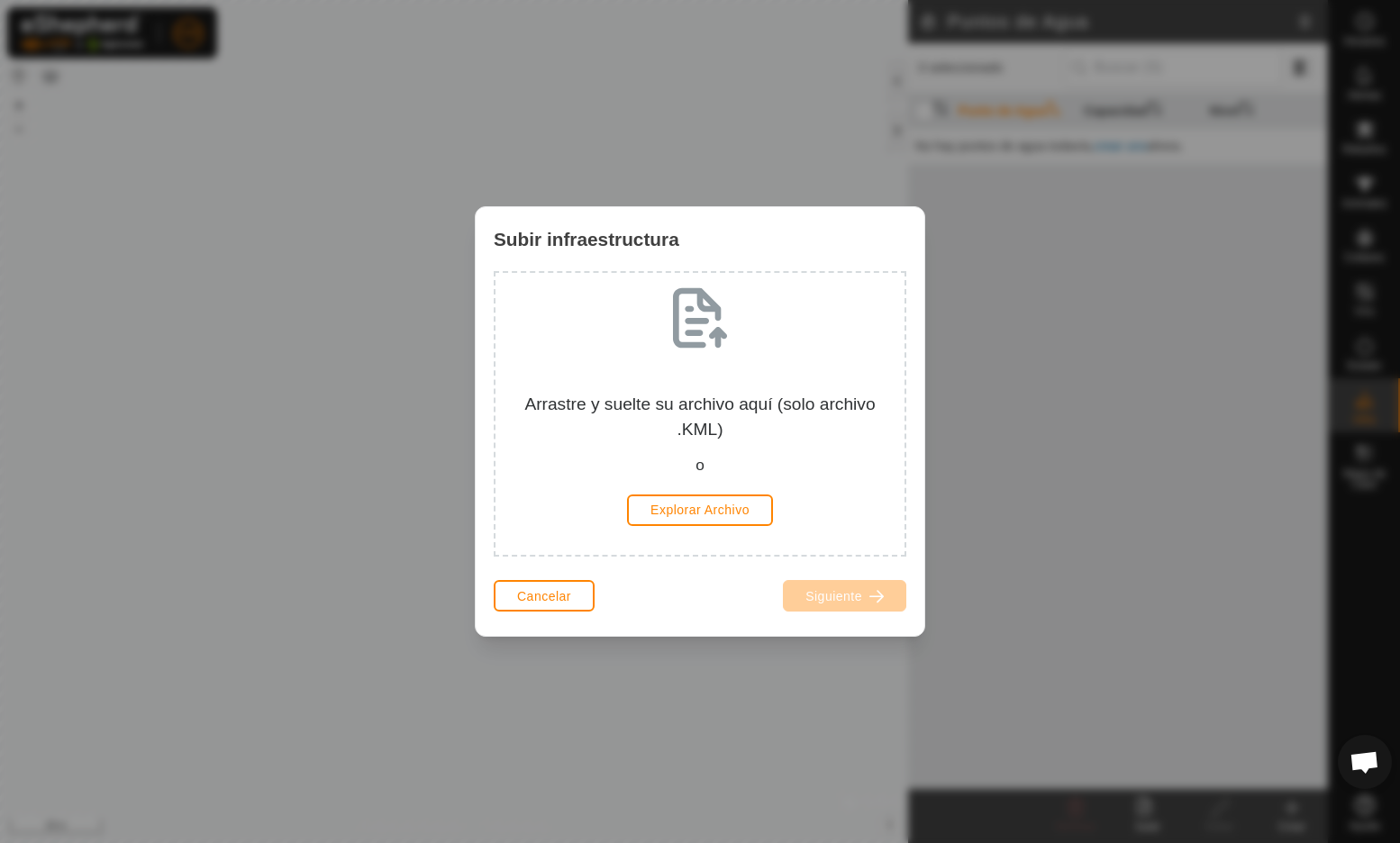
click at [544, 595] on span "Cancelar" at bounding box center [544, 595] width 54 height 14
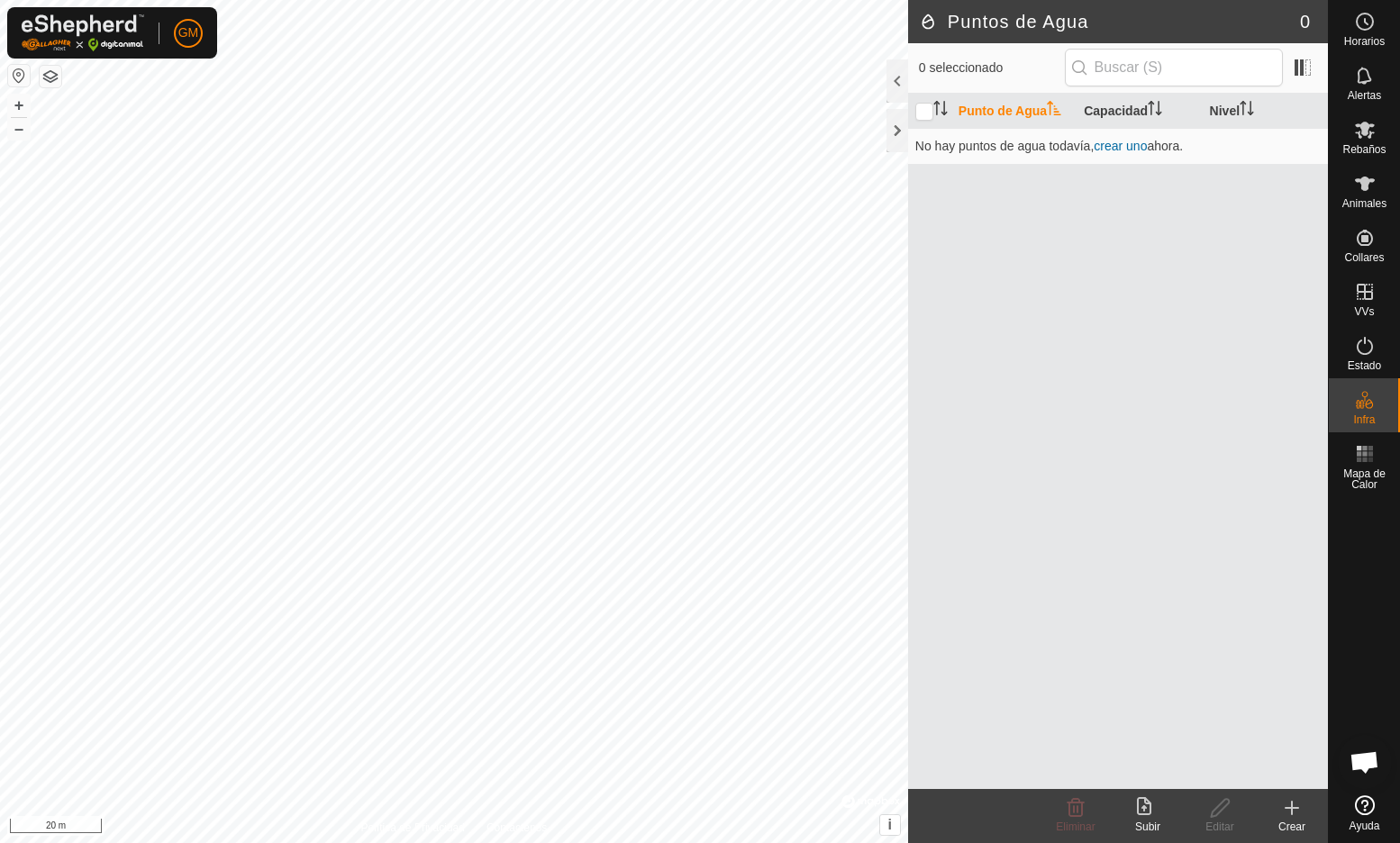
click at [1299, 815] on icon at bounding box center [1292, 807] width 22 height 22
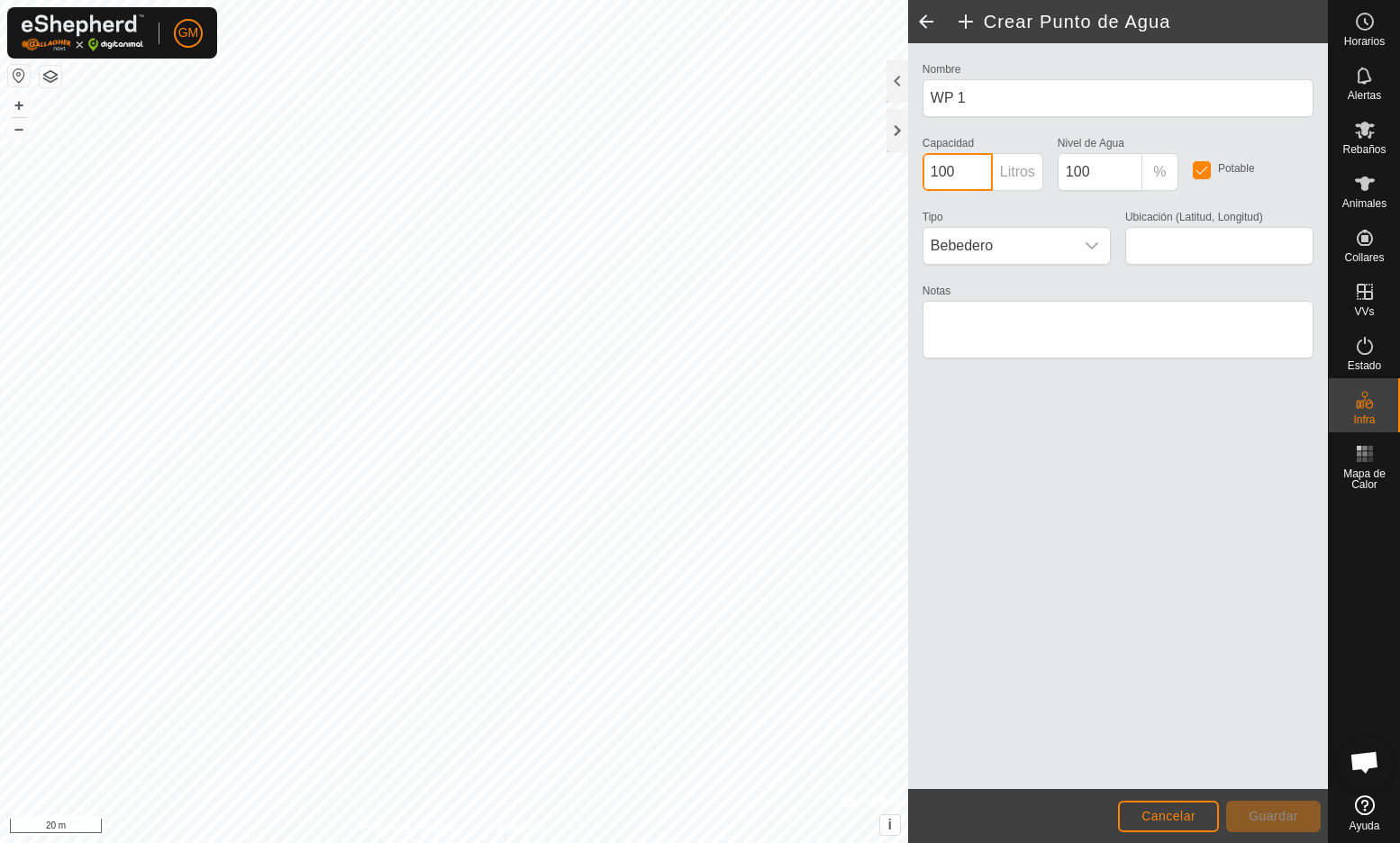
drag, startPoint x: 962, startPoint y: 169, endPoint x: 934, endPoint y: 170, distance: 28.0
click at [934, 170] on input "100" at bounding box center [957, 172] width 71 height 38
type input "800"
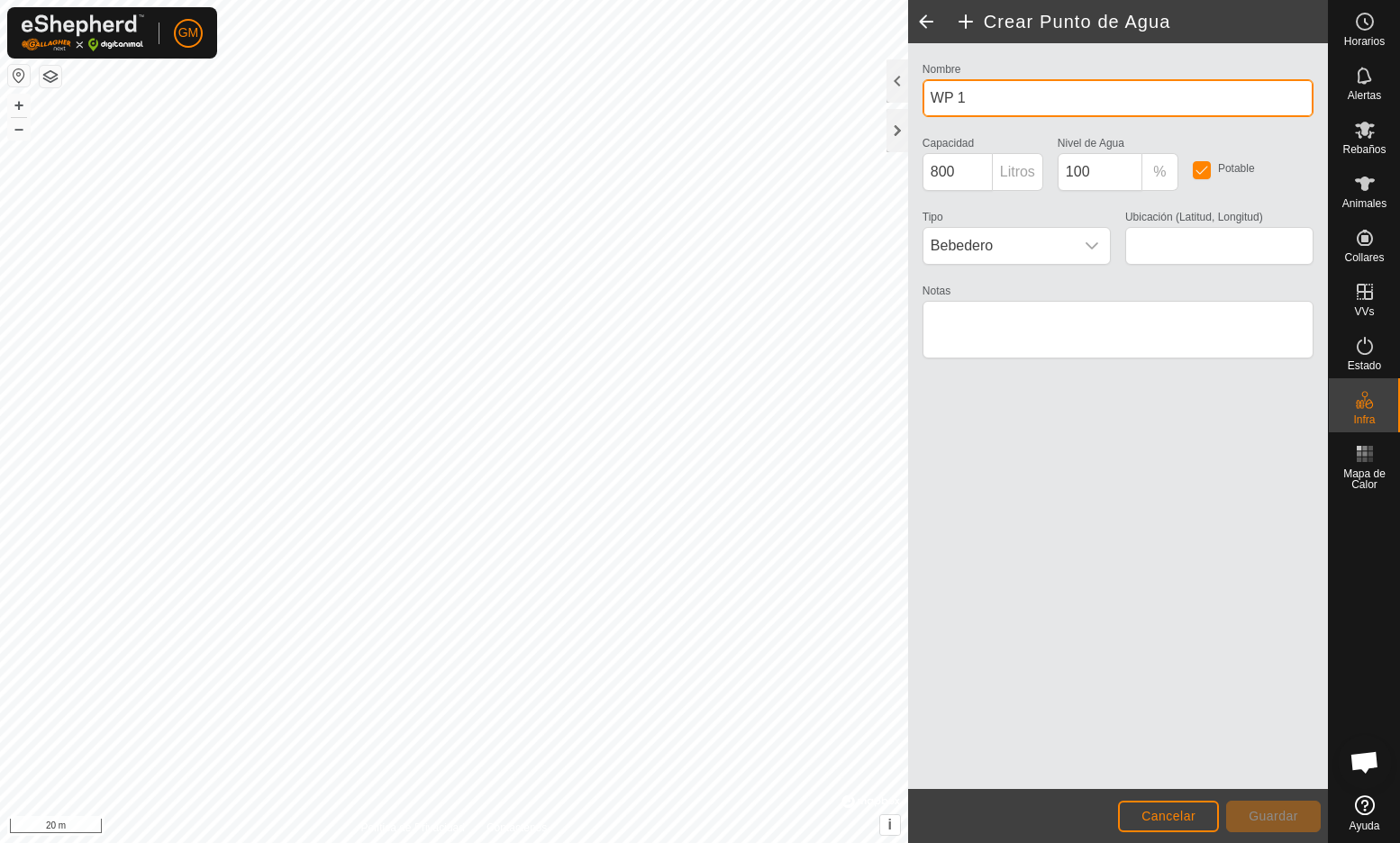
drag, startPoint x: 975, startPoint y: 95, endPoint x: 914, endPoint y: 95, distance: 61.0
click at [913, 95] on div "Nombre WP 1 Capacidad 800 Litros Nivel de Agua 100 % Potable Tipo Bebedero Ubic…" at bounding box center [1118, 416] width 420 height 746
type input "Bebedouro 1"
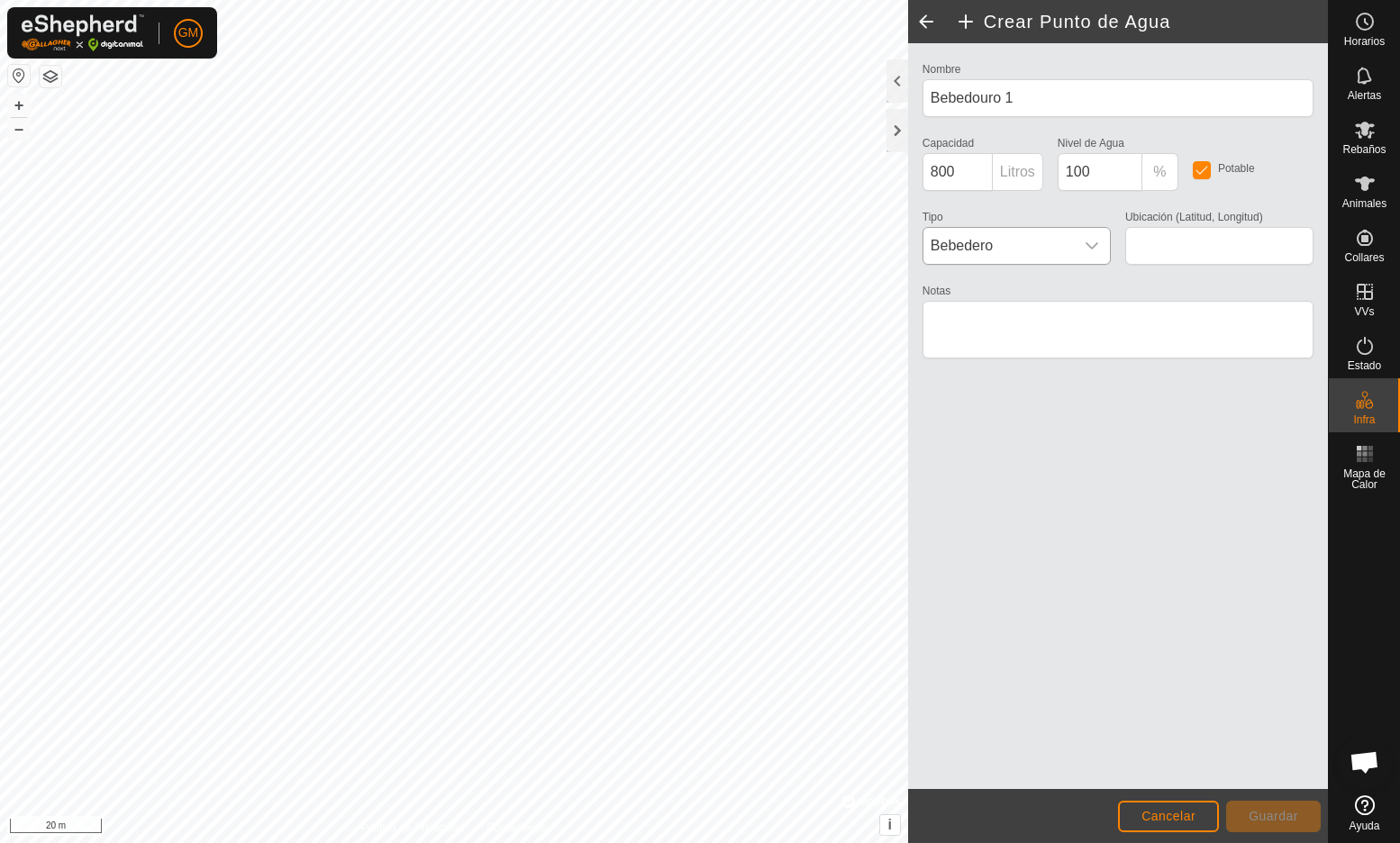
click at [1089, 245] on icon "dropdown trigger" at bounding box center [1091, 246] width 12 height 8
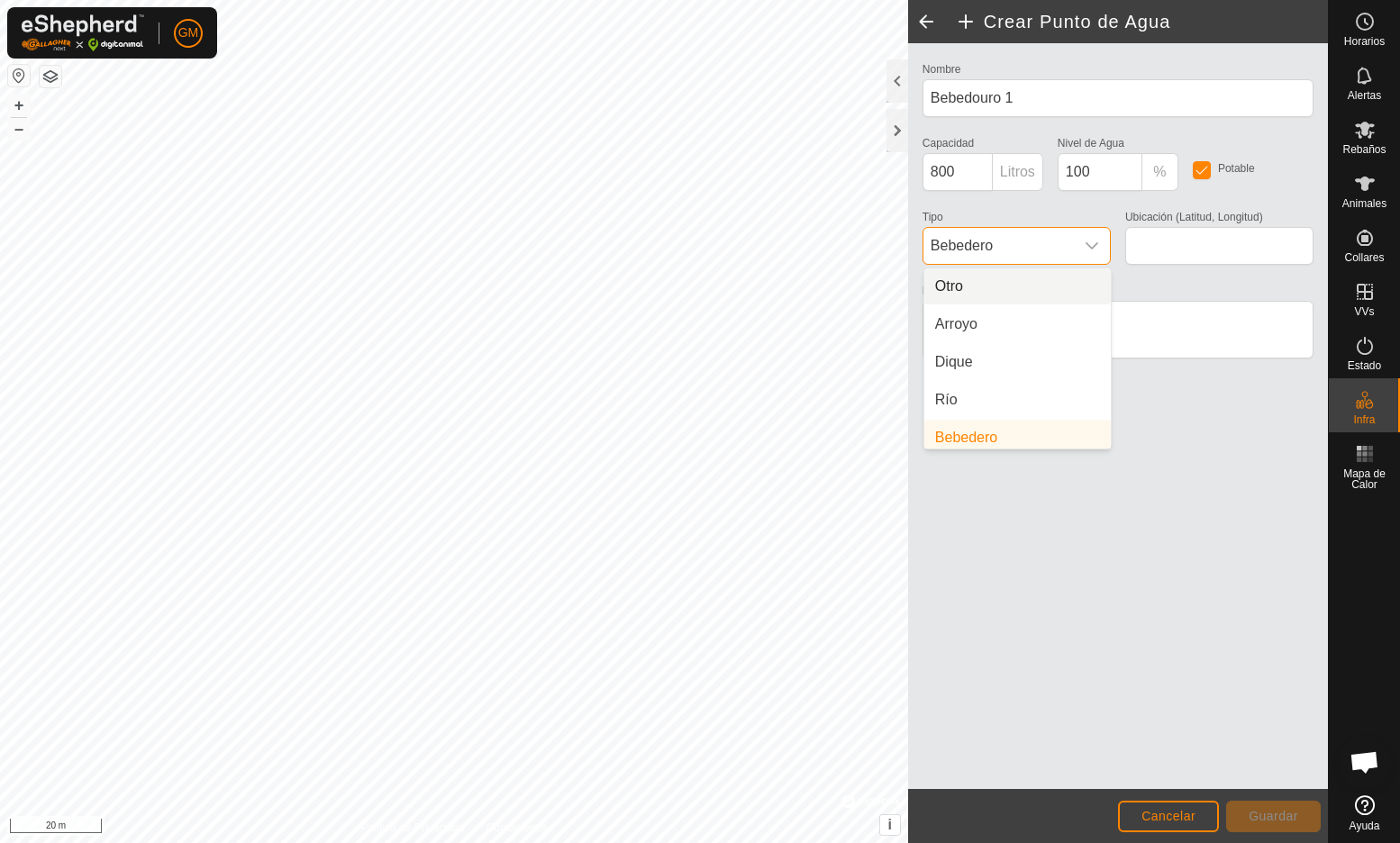
scroll to position [8, 0]
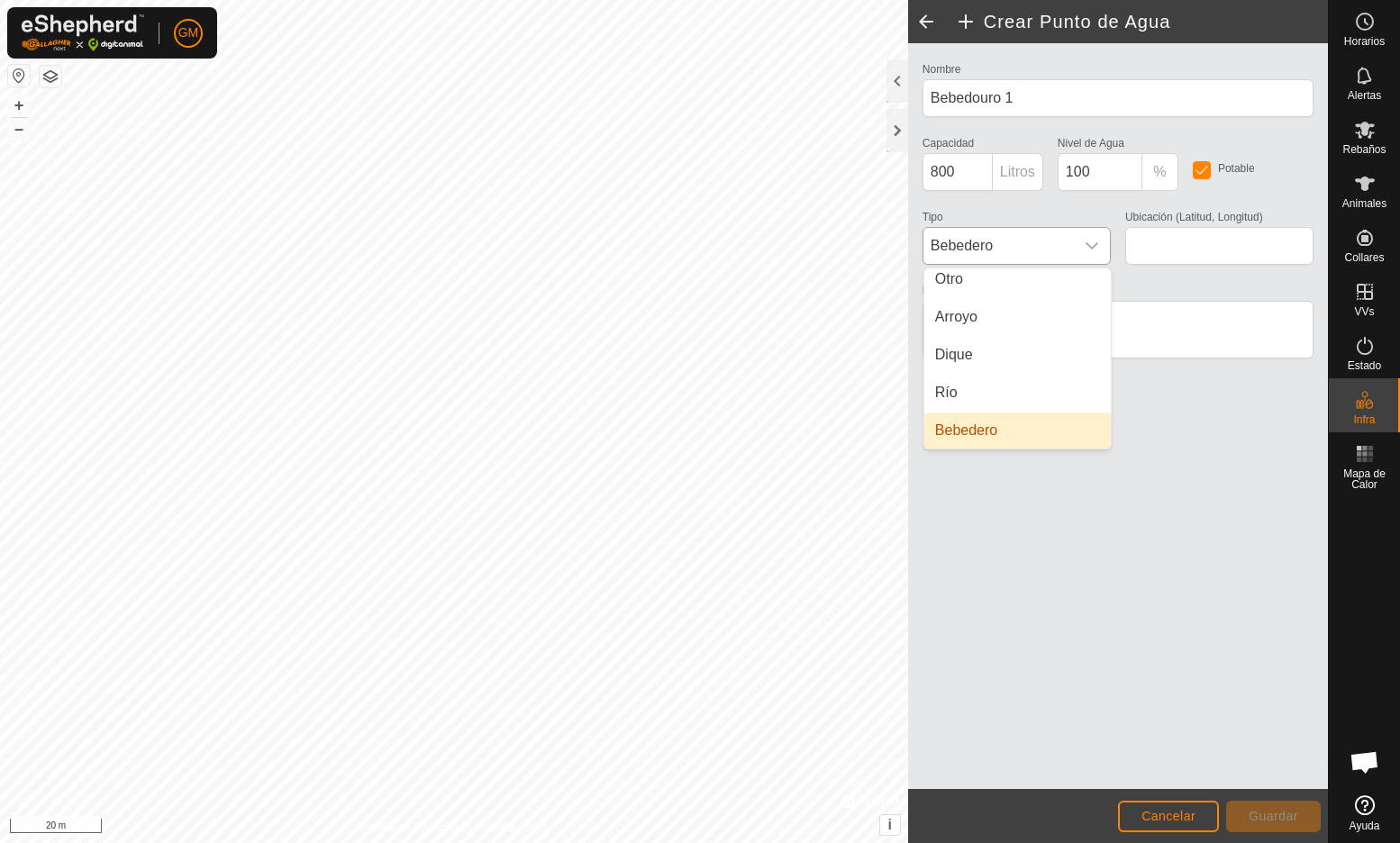
click at [990, 438] on li "Bebedero" at bounding box center [1017, 430] width 187 height 36
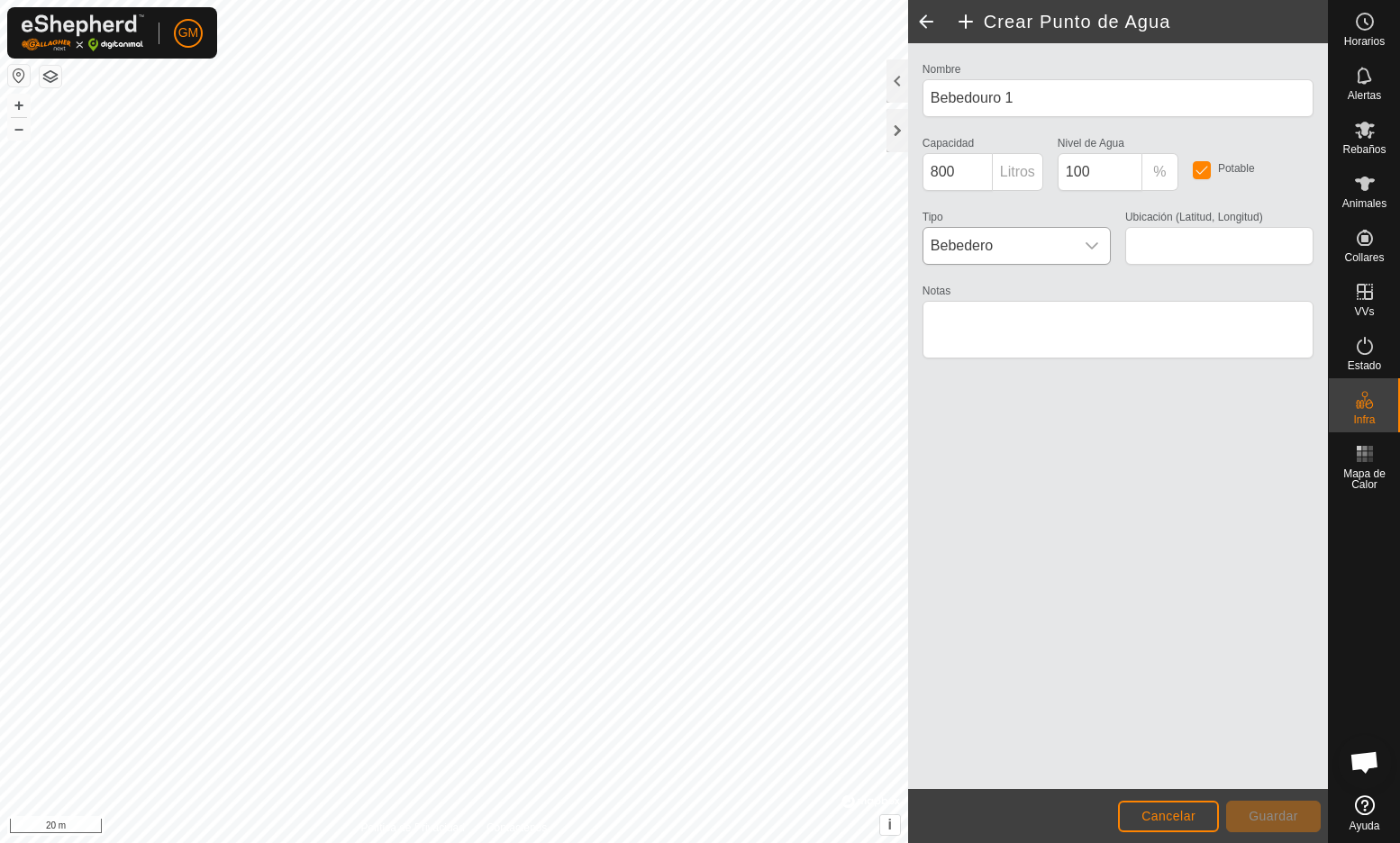
type input "40.565634, -7.115851"
click at [1265, 817] on span "Guardar" at bounding box center [1273, 816] width 50 height 14
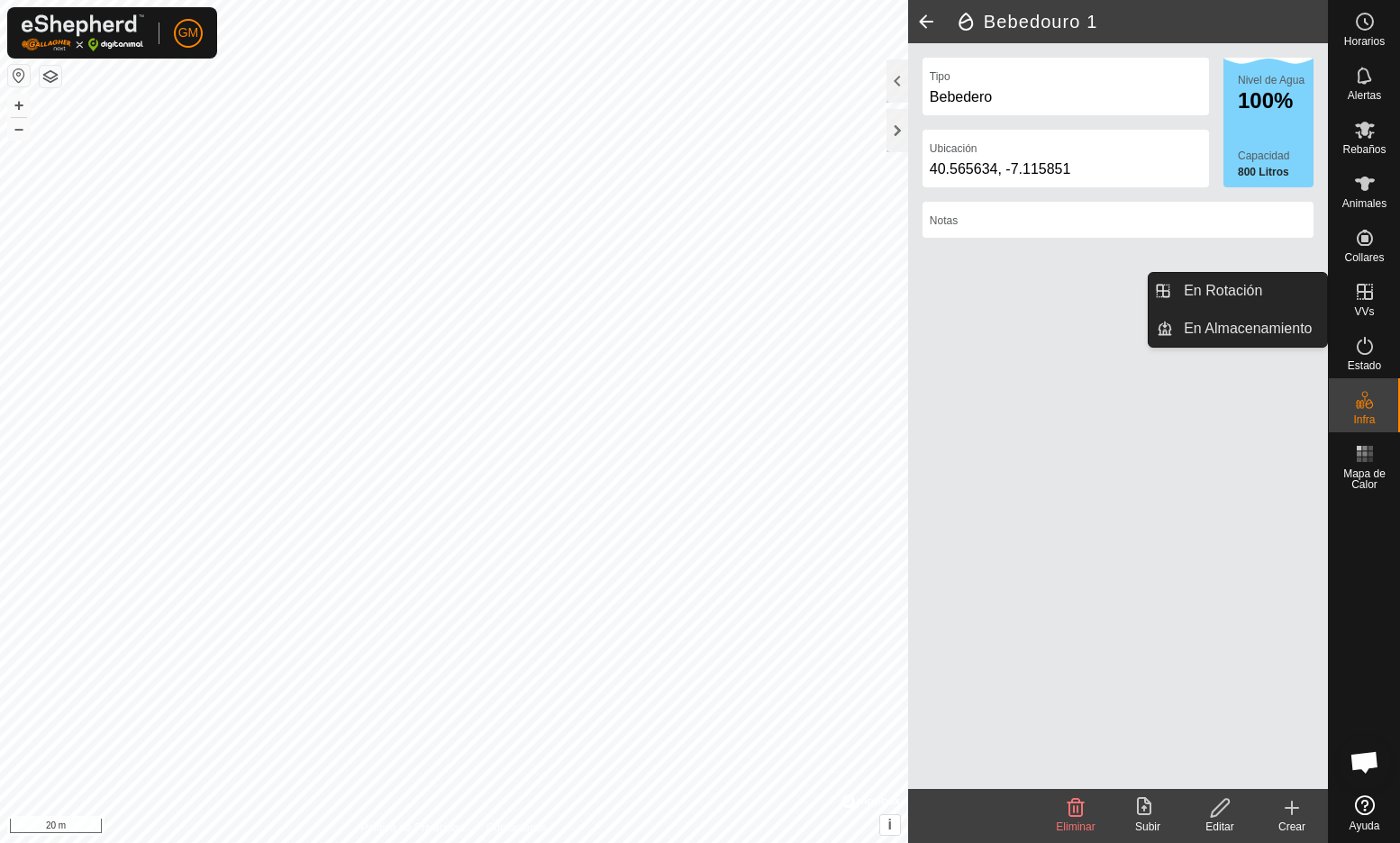
click at [1364, 307] on span "VVs" at bounding box center [1363, 311] width 20 height 10
click at [1366, 299] on icon at bounding box center [1364, 291] width 16 height 16
click at [1258, 297] on link "En Rotación" at bounding box center [1250, 291] width 155 height 36
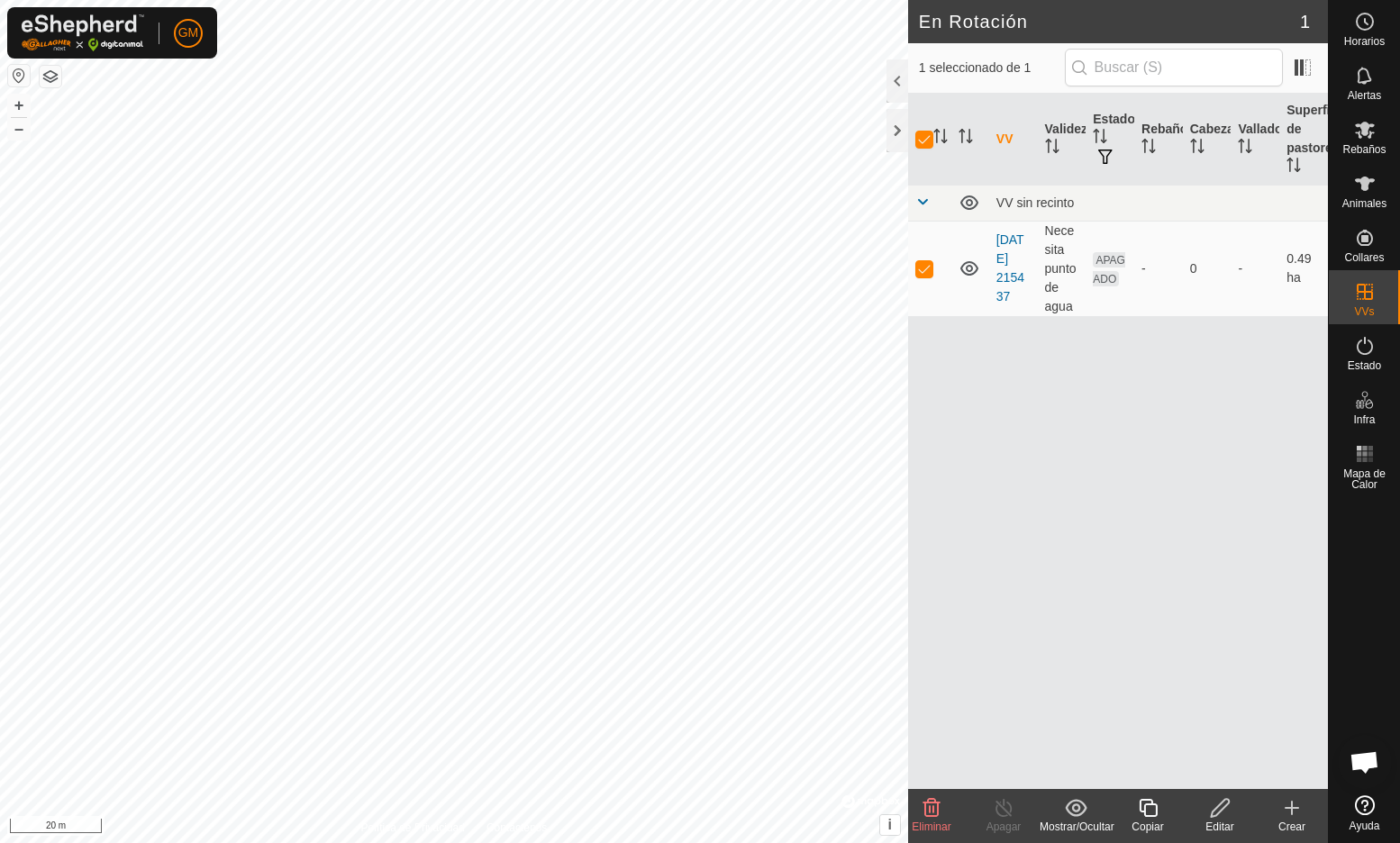
click at [1294, 817] on icon at bounding box center [1292, 807] width 22 height 22
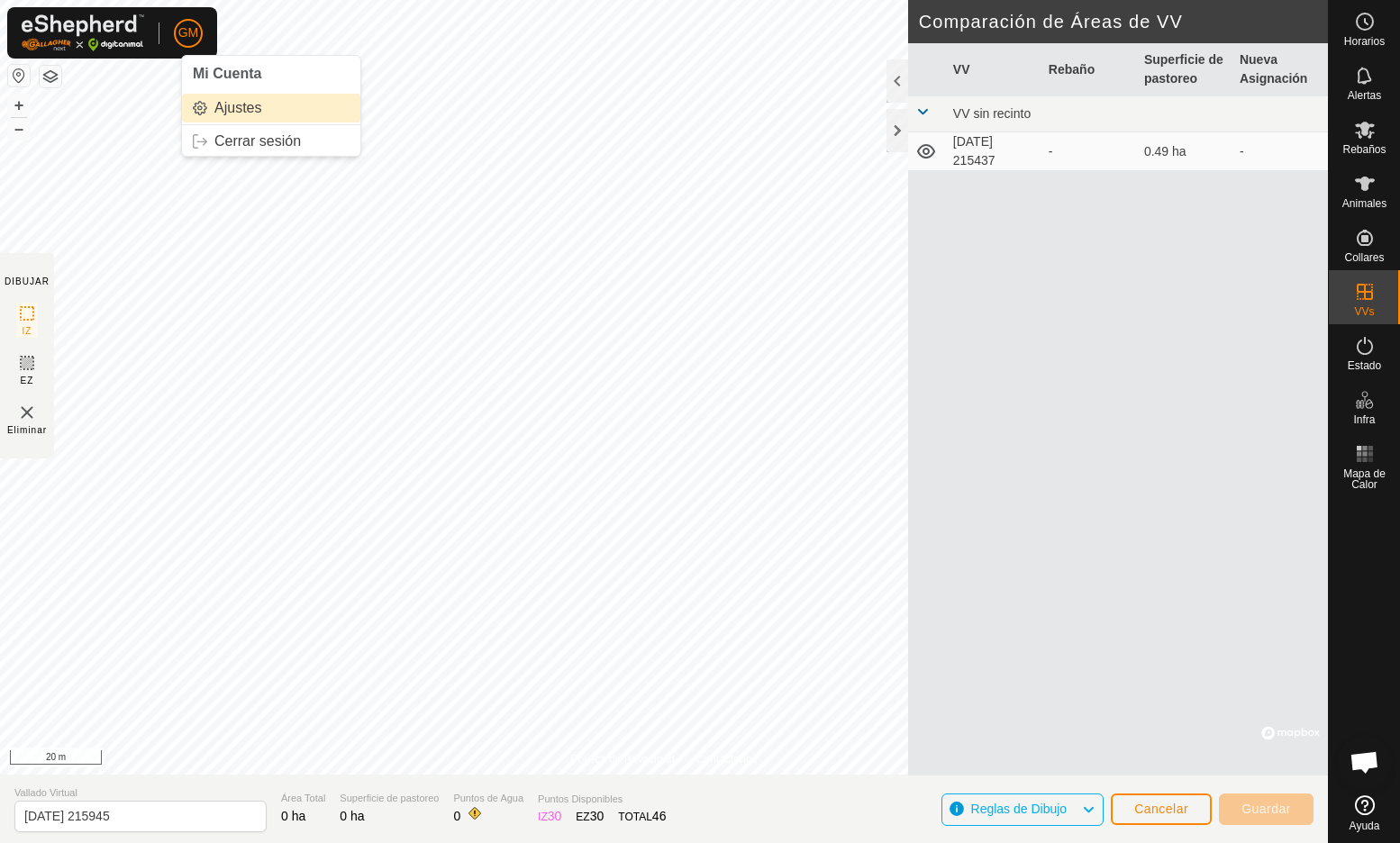
click at [209, 104] on link "Ajustes" at bounding box center [270, 107] width 178 height 29
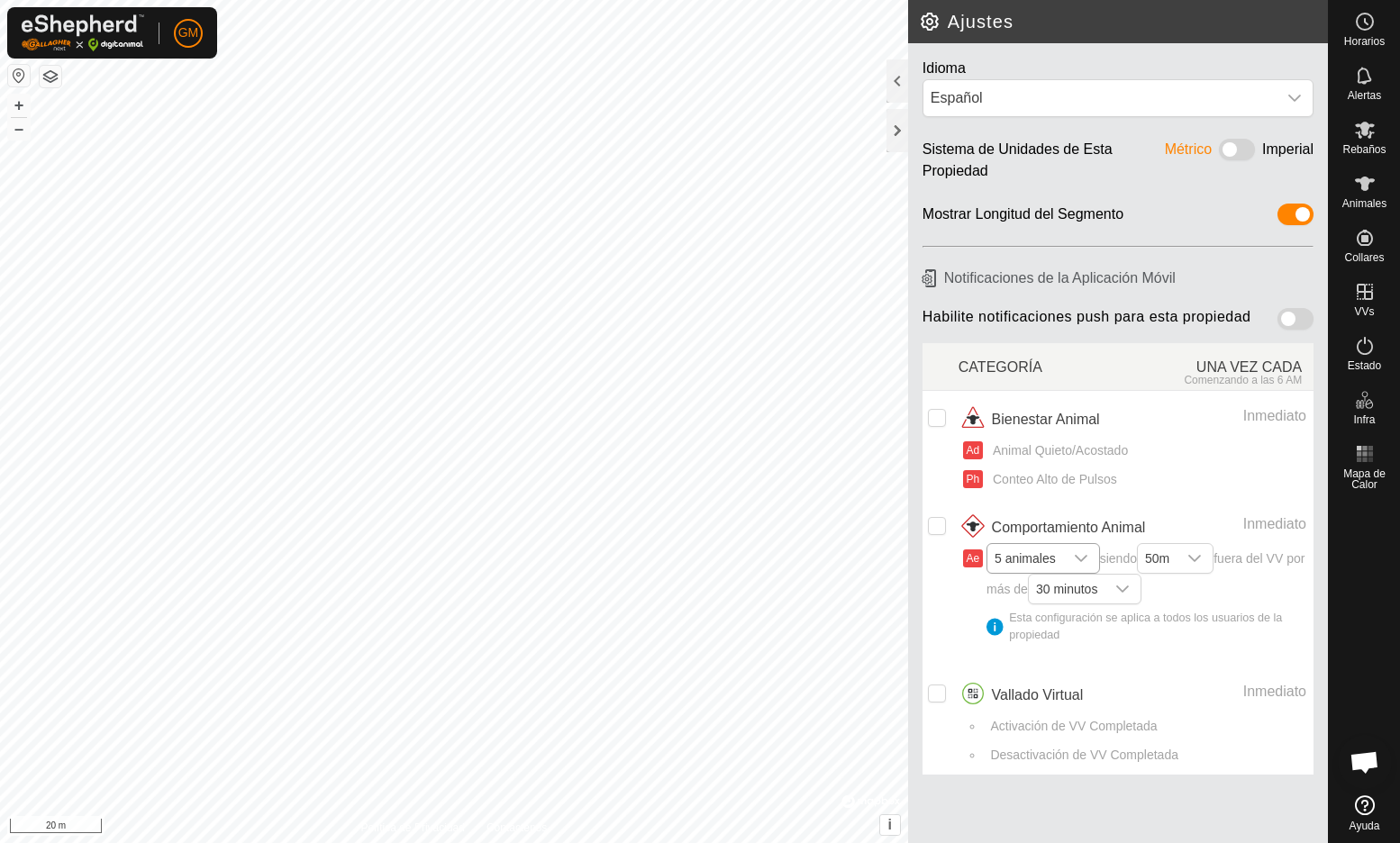
click at [1068, 556] on div "dropdown trigger" at bounding box center [1081, 559] width 36 height 29
click at [938, 689] on input "checkbox" at bounding box center [936, 693] width 18 height 18
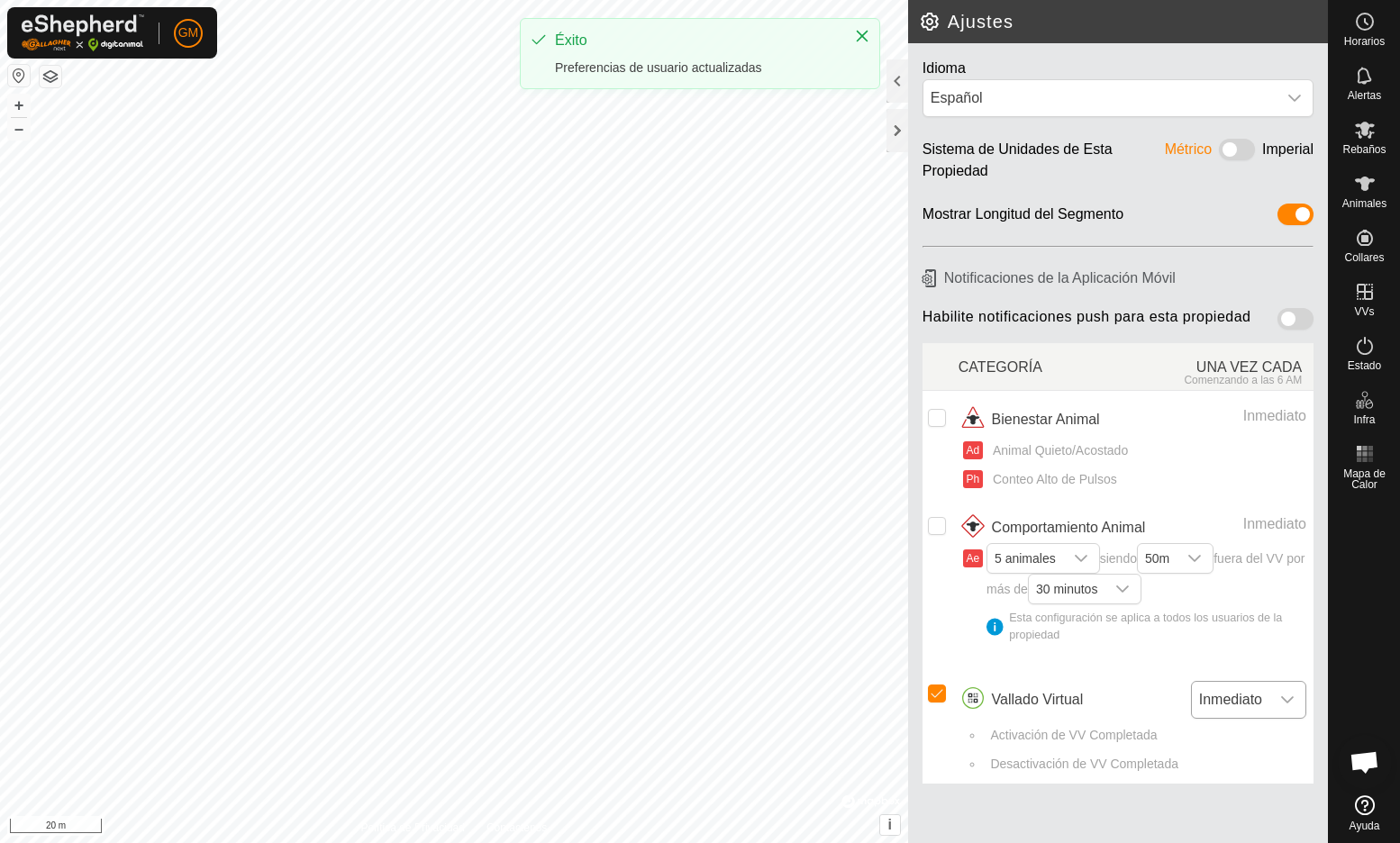
click at [1252, 694] on span "Inmediato" at bounding box center [1230, 700] width 77 height 36
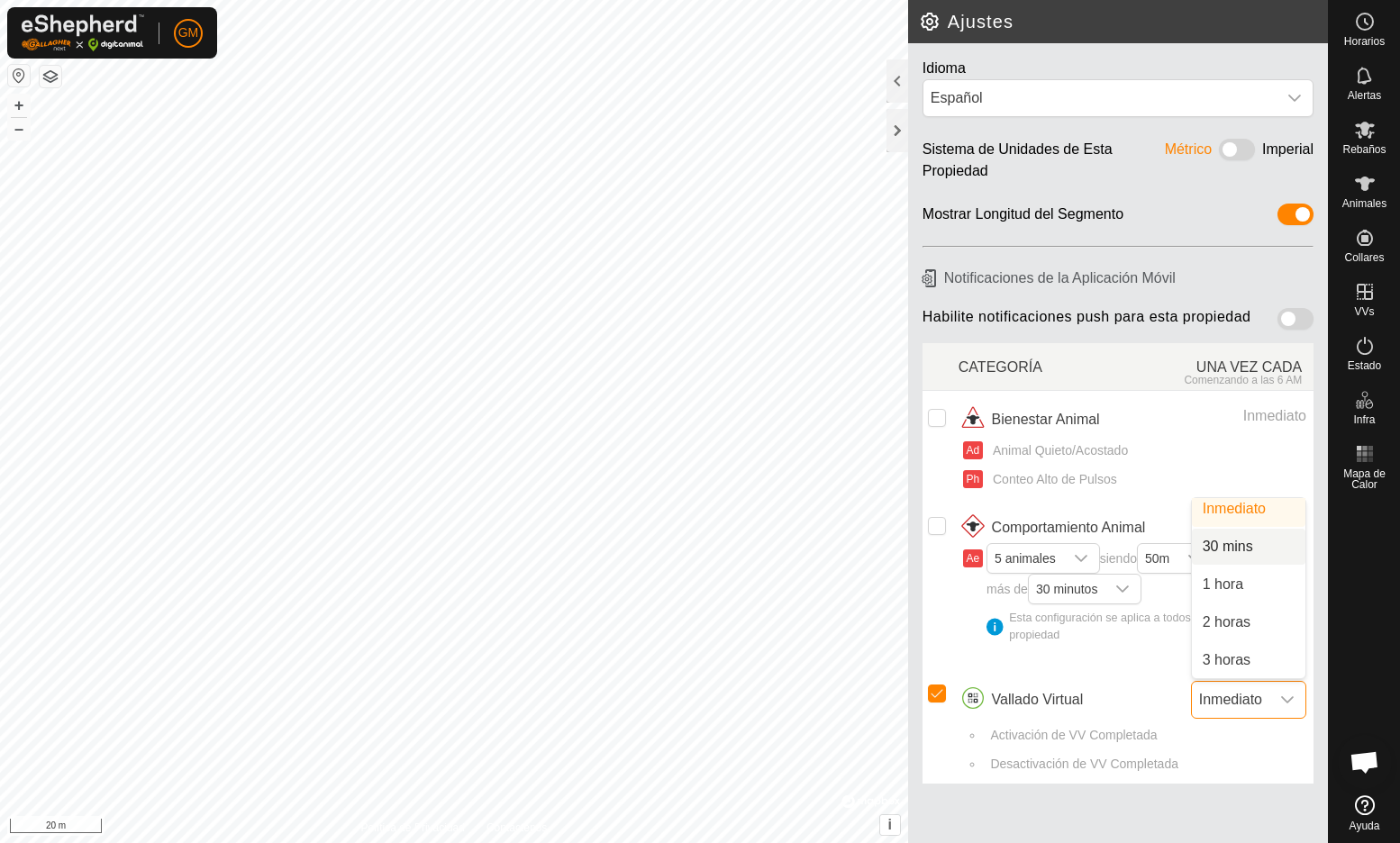
click at [1221, 540] on li "30 mins" at bounding box center [1248, 546] width 113 height 36
click at [938, 690] on input "Row Selected" at bounding box center [936, 693] width 18 height 18
checkbox input "false"
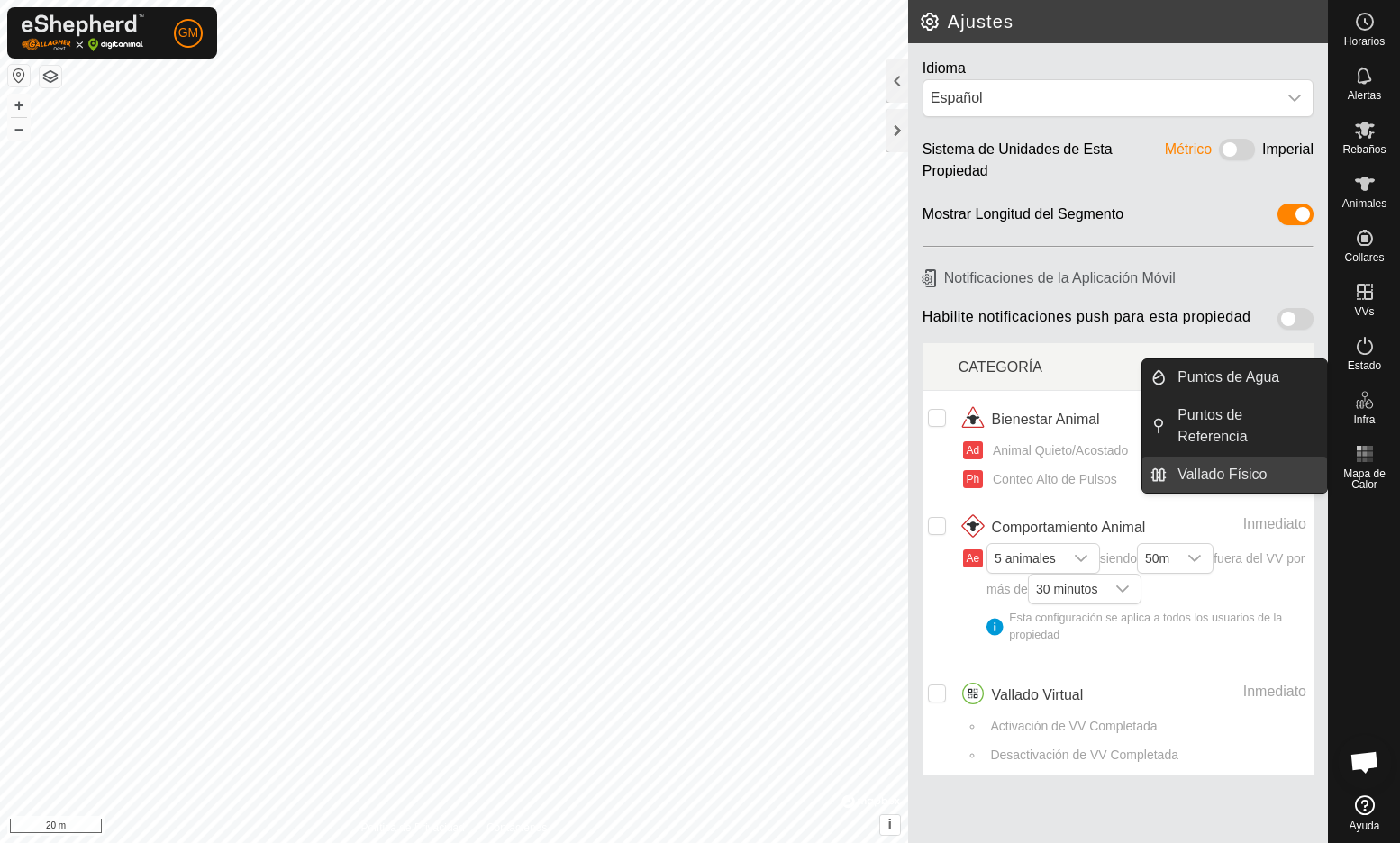
click at [1249, 470] on link "Vallado Físico" at bounding box center [1246, 475] width 160 height 36
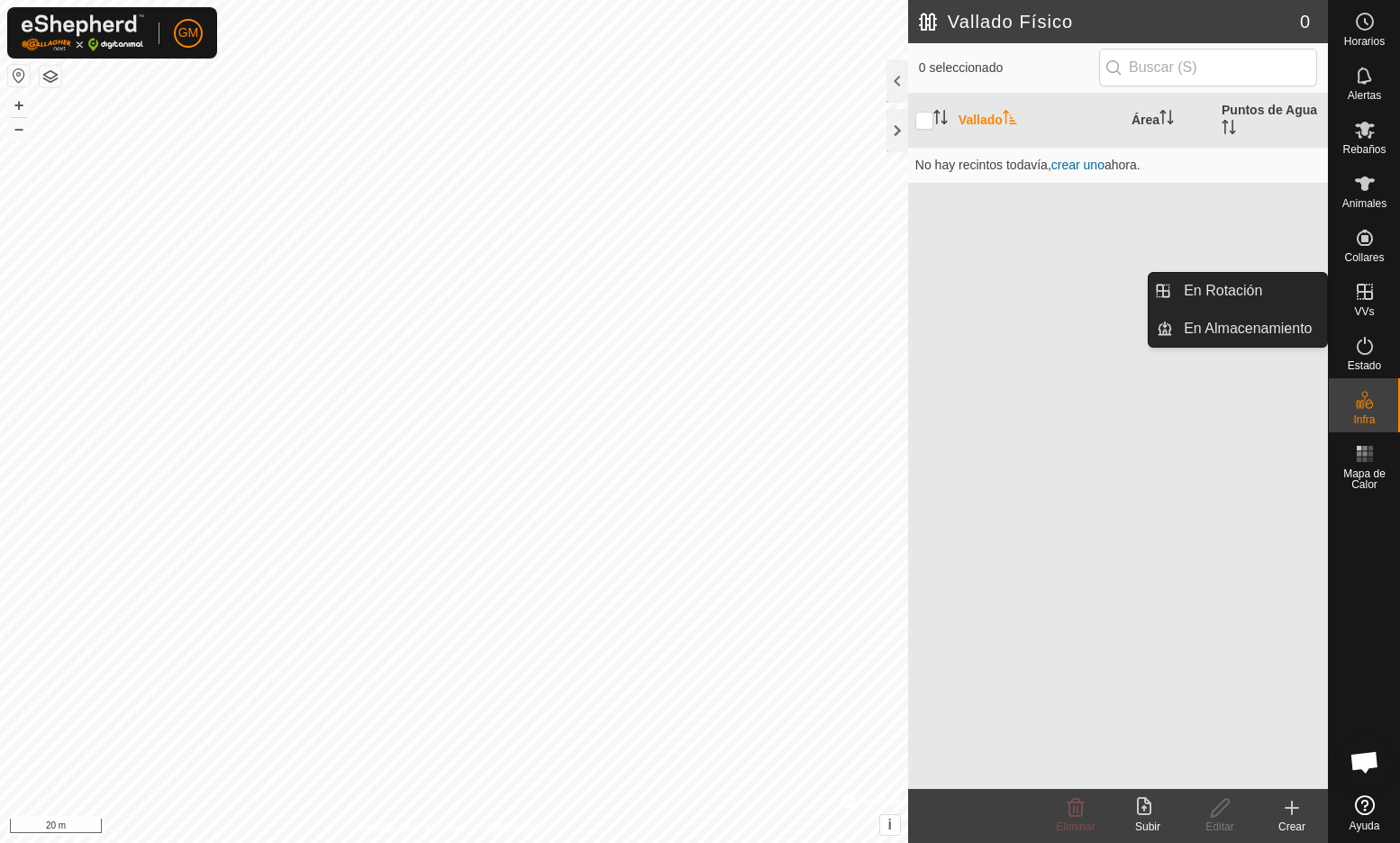
click at [1359, 288] on icon at bounding box center [1364, 291] width 22 height 22
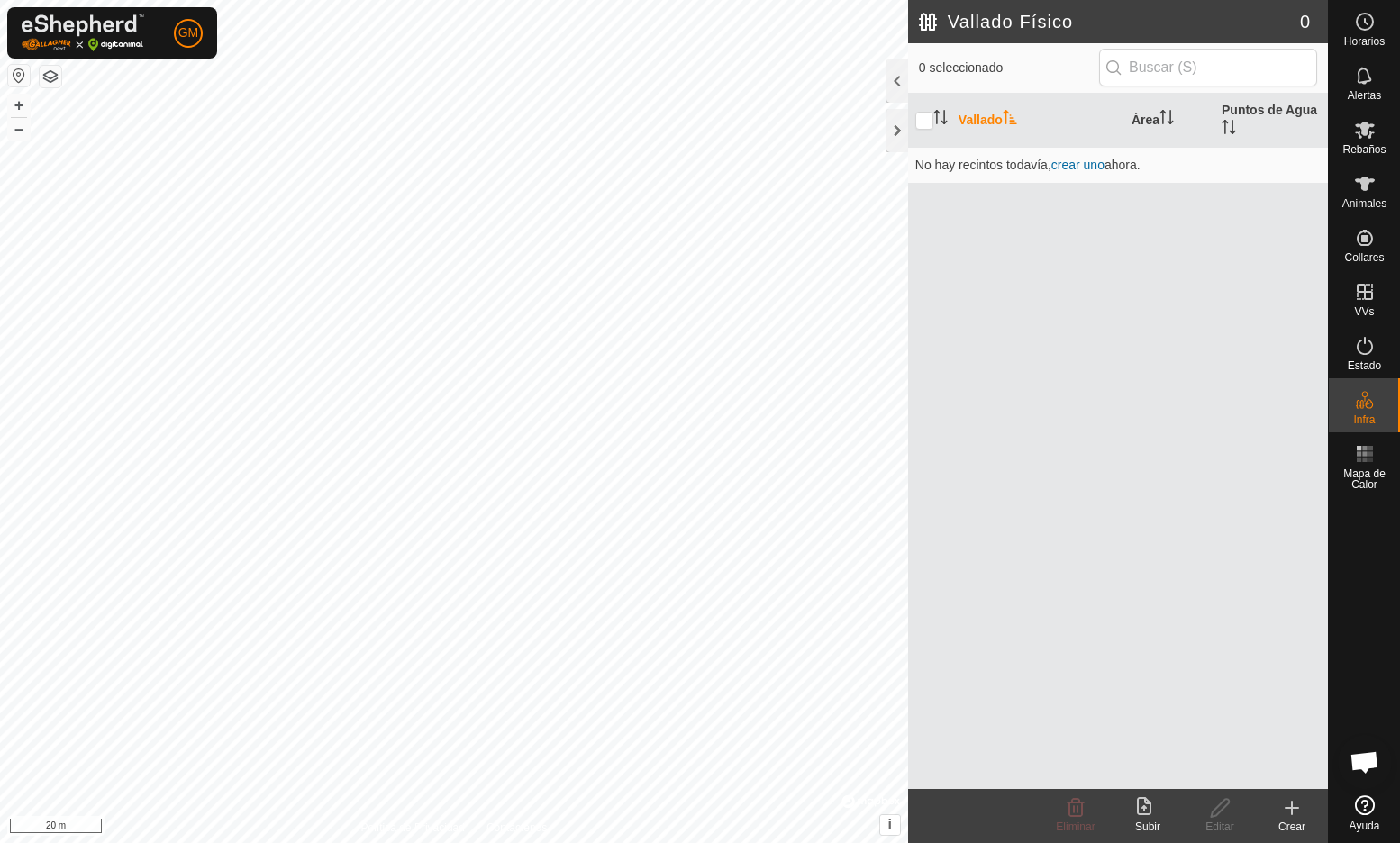
click at [1287, 814] on icon at bounding box center [1292, 807] width 22 height 22
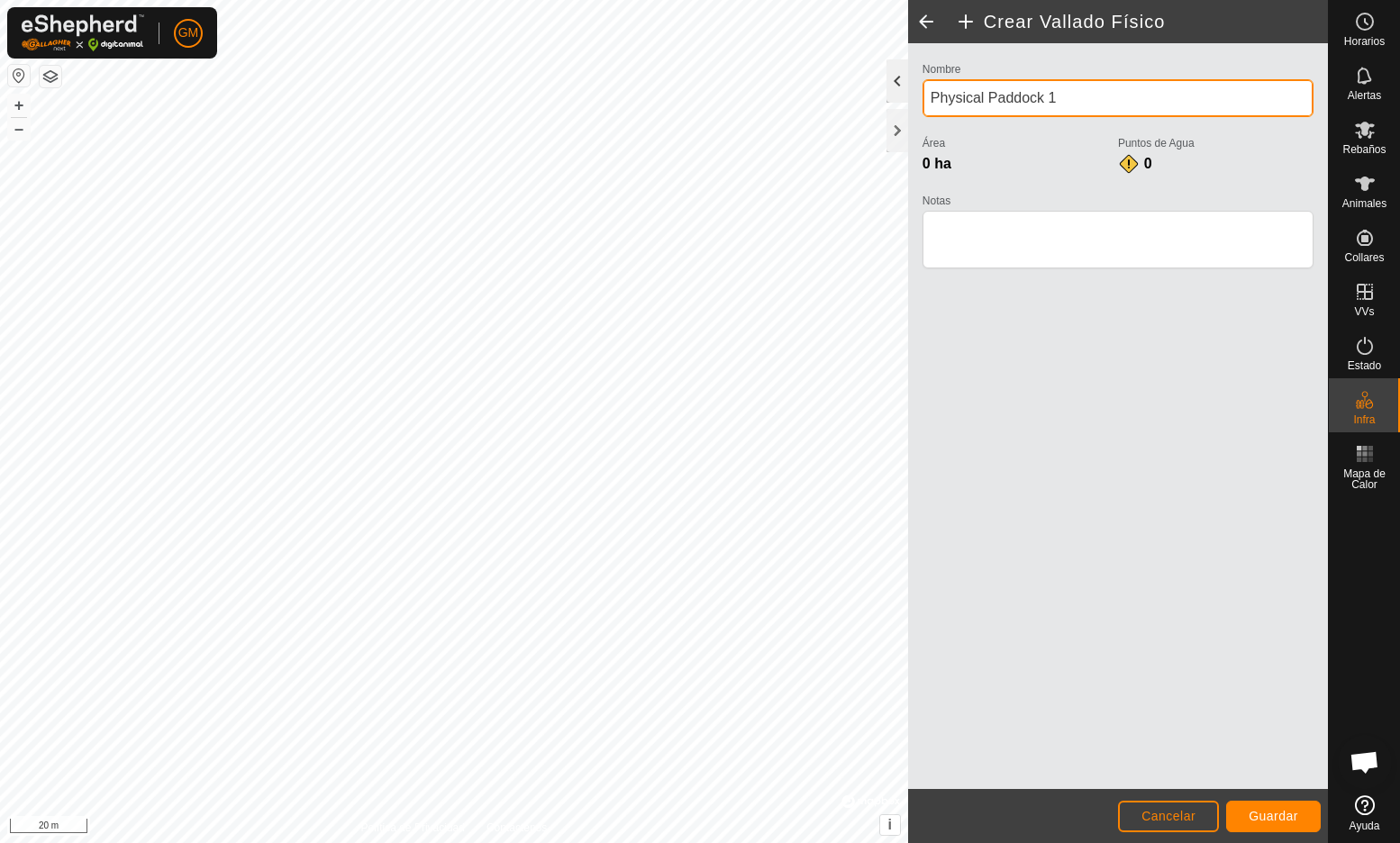
click at [860, 106] on div "Crear Vallado Físico Nombre Physical Paddock 1 Área 0 ha Puntos de Agua 0 Notas…" at bounding box center [664, 421] width 1328 height 843
drag, startPoint x: 1064, startPoint y: 96, endPoint x: 912, endPoint y: 95, distance: 152.0
click at [912, 95] on div "Nombre Physical Paddock 1 Área 0 ha Puntos de Agua 0 Notas" at bounding box center [1118, 416] width 420 height 746
type input "Parque 1"
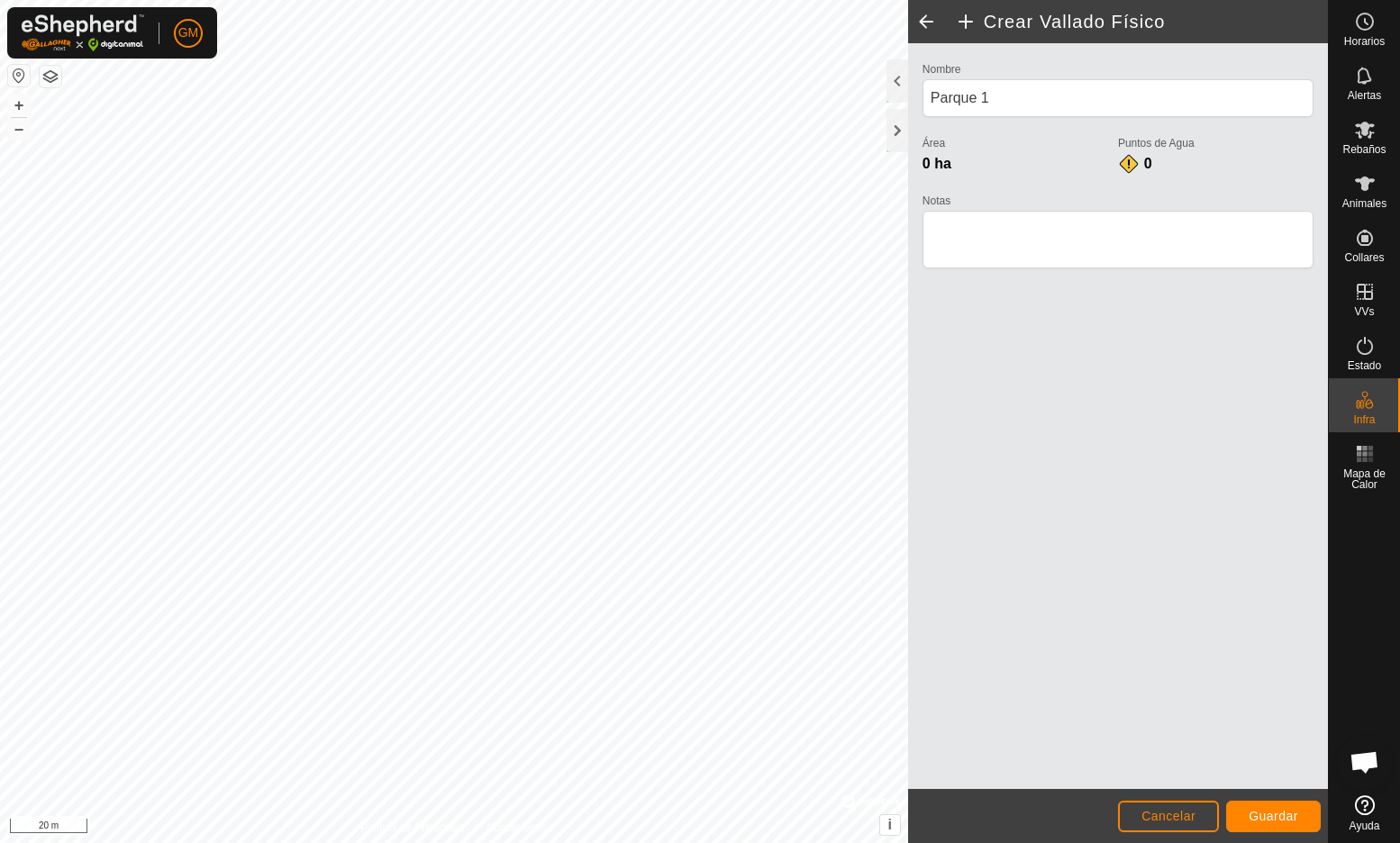
click at [1259, 815] on span "Guardar" at bounding box center [1273, 816] width 50 height 14
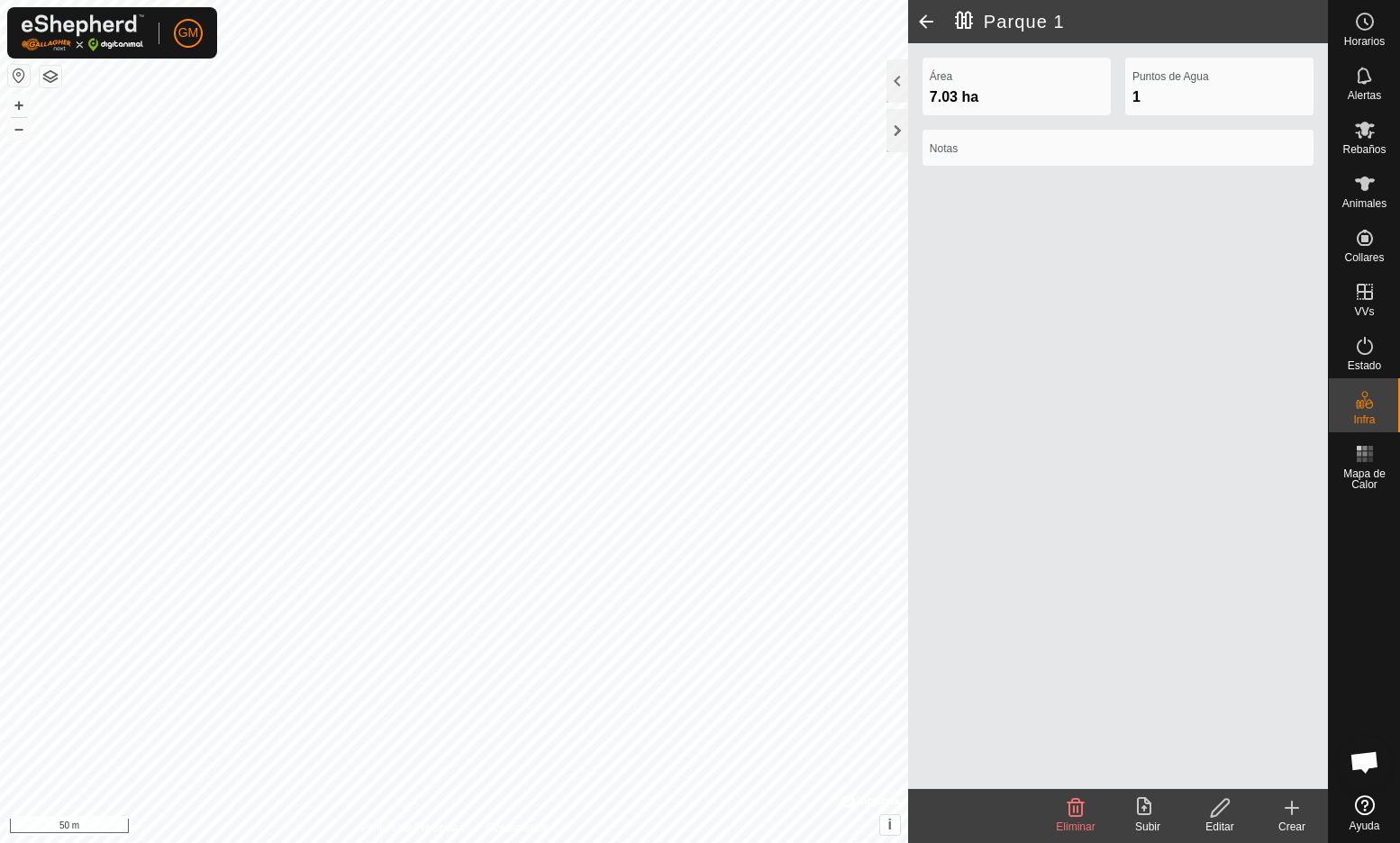
click at [923, 23] on span at bounding box center [926, 22] width 36 height 43
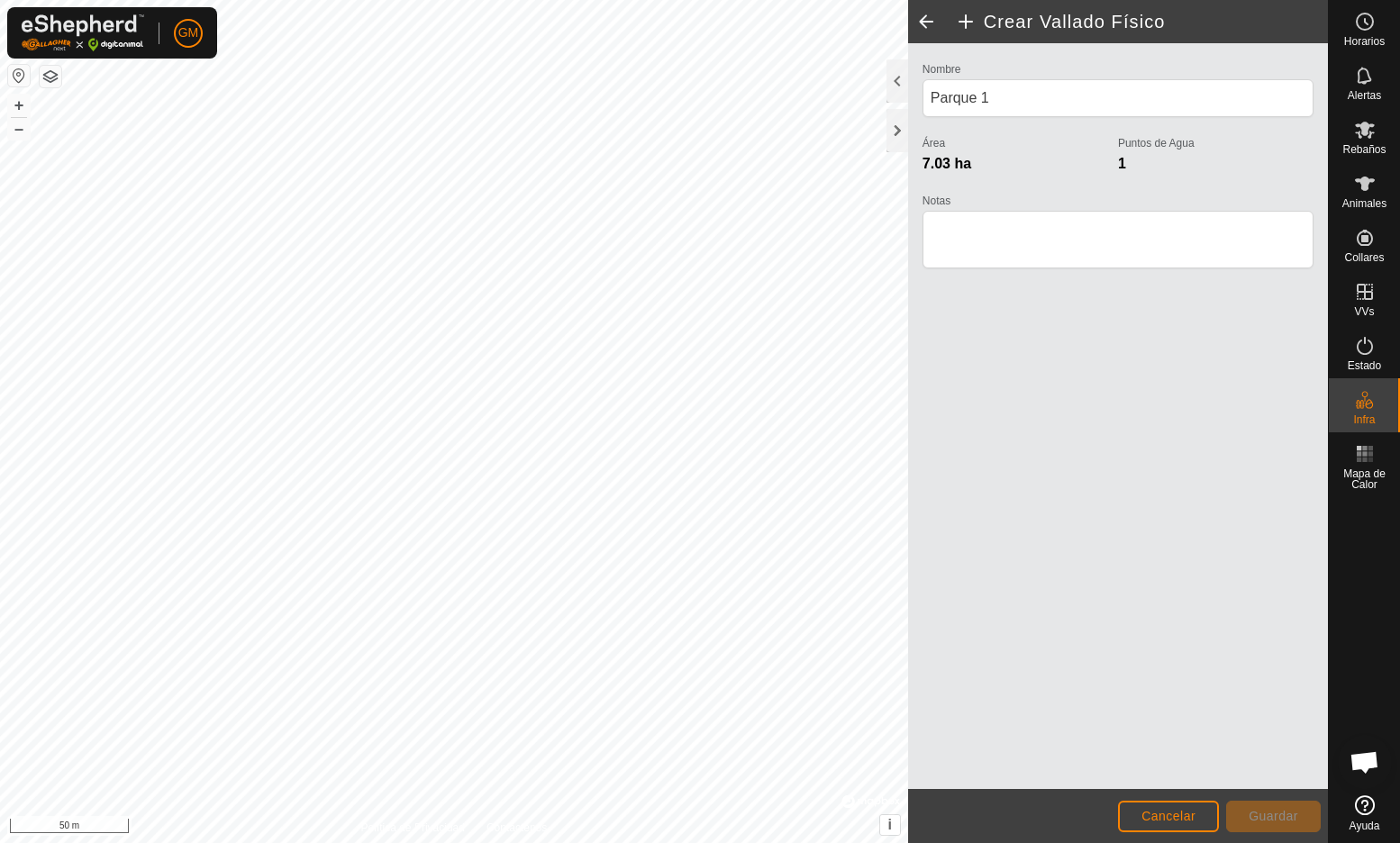
click at [925, 18] on span at bounding box center [926, 22] width 36 height 43
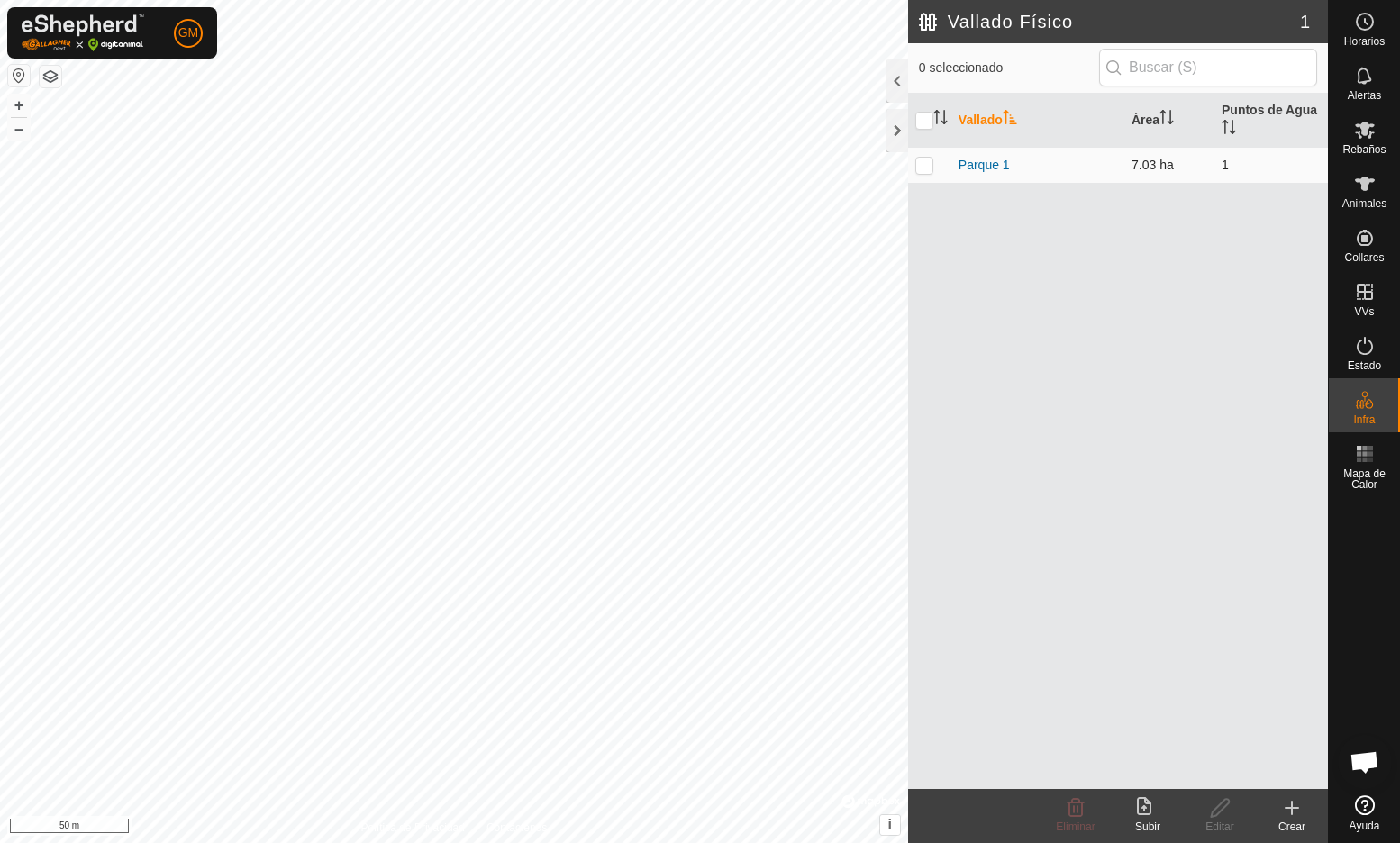
click at [931, 160] on p-checkbox at bounding box center [924, 164] width 18 height 14
checkbox input "true"
click at [925, 169] on p-checkbox at bounding box center [924, 164] width 18 height 14
checkbox input "false"
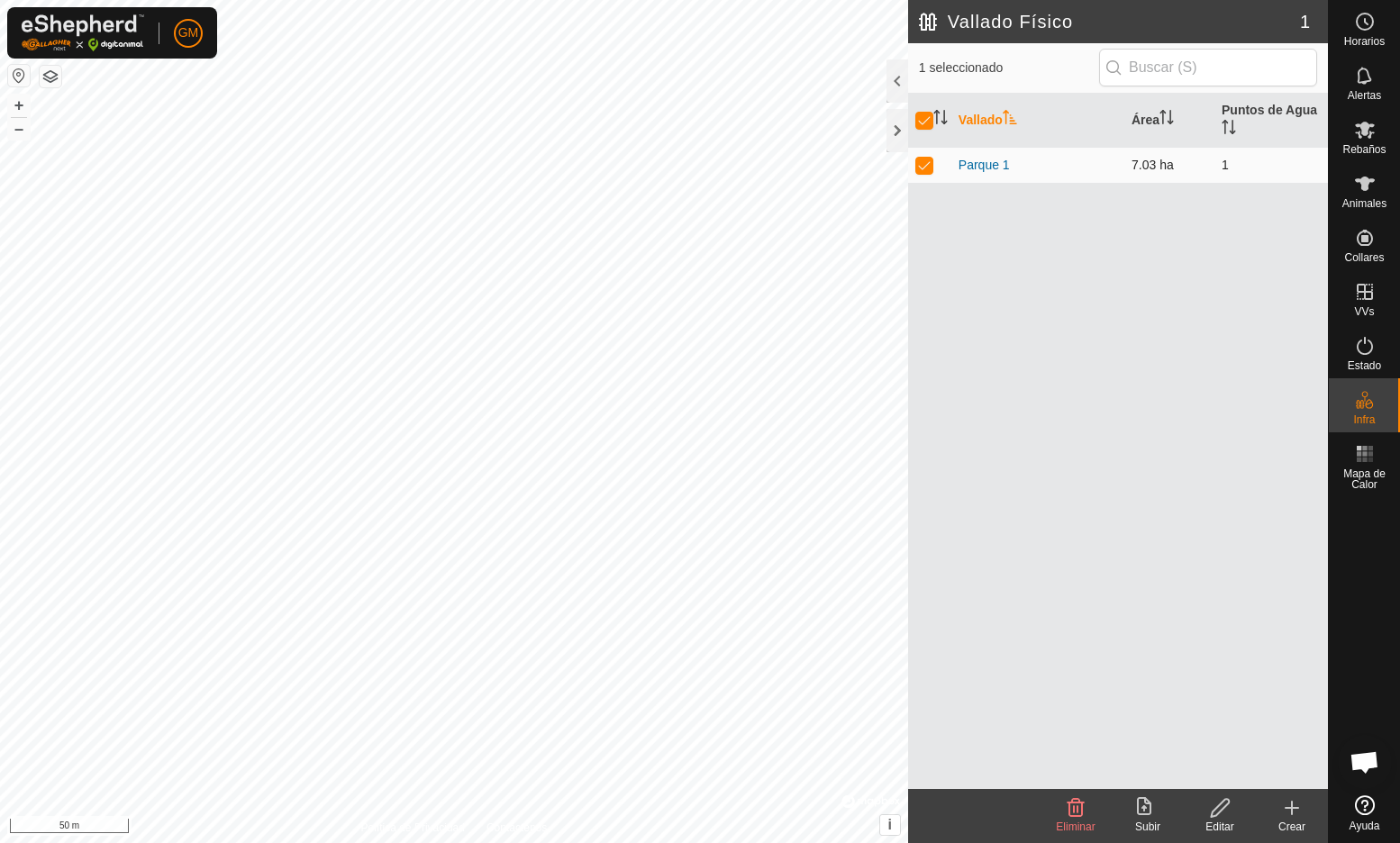
checkbox input "false"
click at [925, 169] on p-checkbox at bounding box center [924, 164] width 18 height 14
checkbox input "true"
click at [925, 169] on p-checkbox at bounding box center [924, 164] width 18 height 14
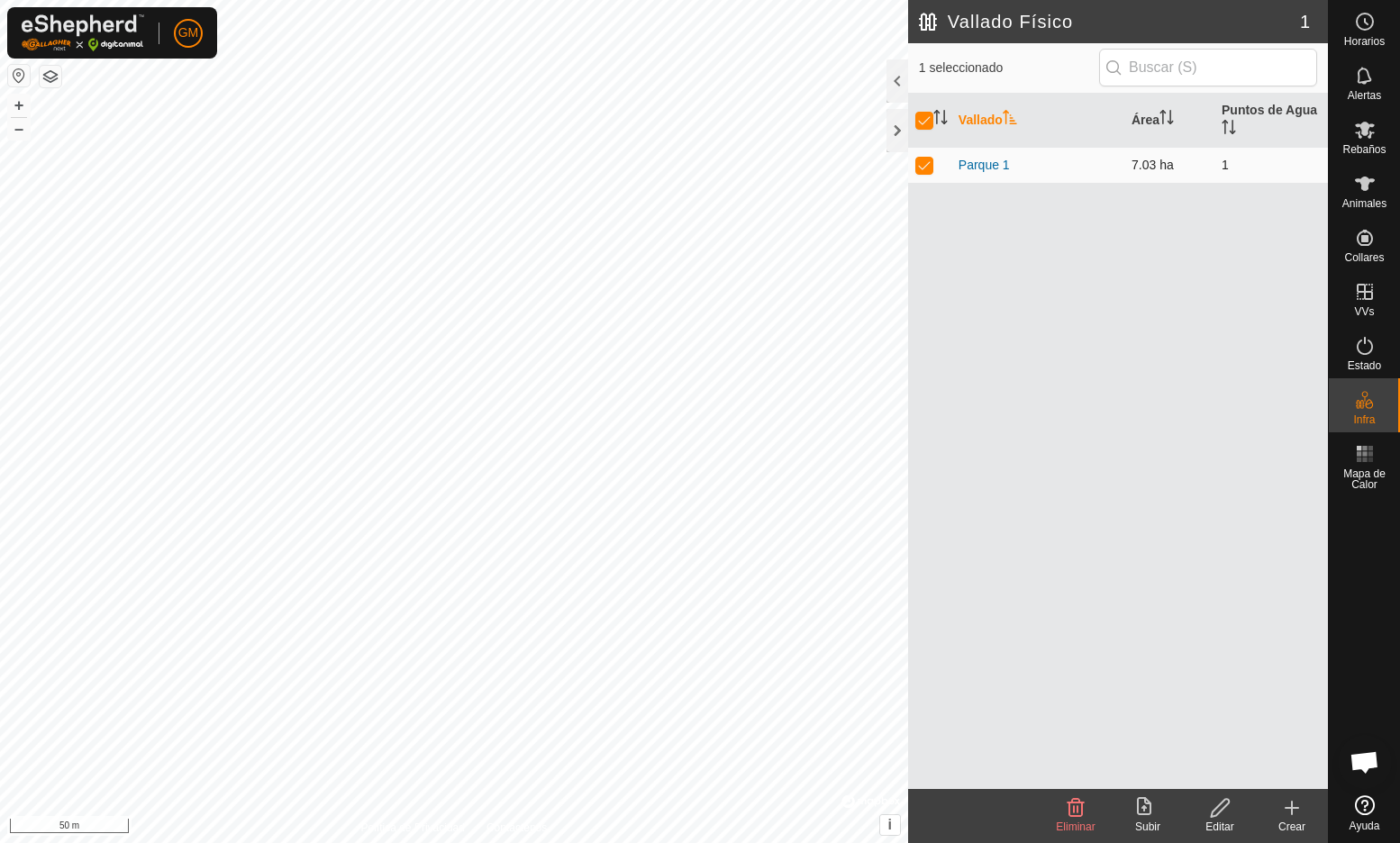
checkbox input "false"
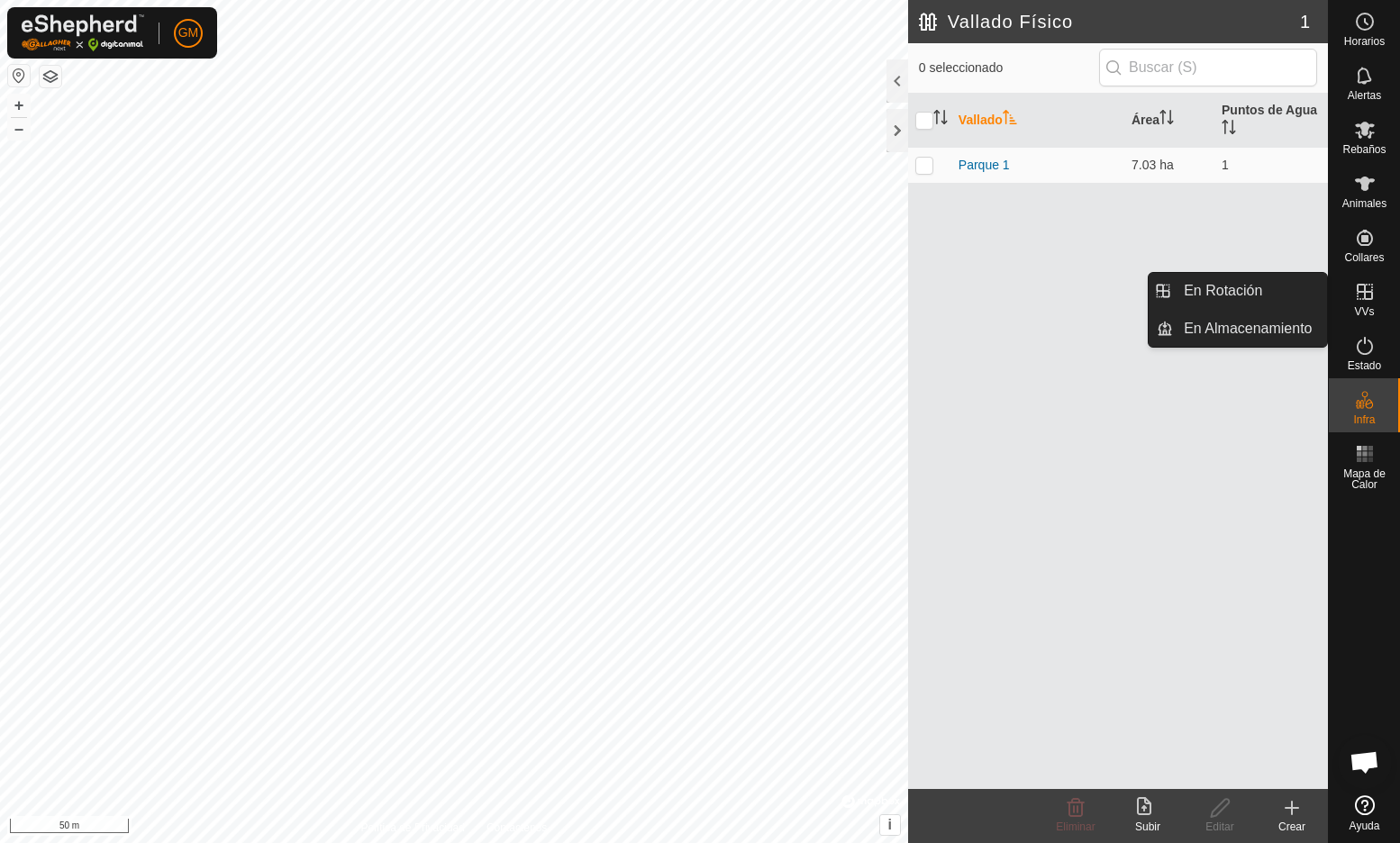
click at [1365, 295] on icon at bounding box center [1364, 291] width 16 height 16
click at [1255, 291] on link "En Rotación" at bounding box center [1250, 291] width 155 height 36
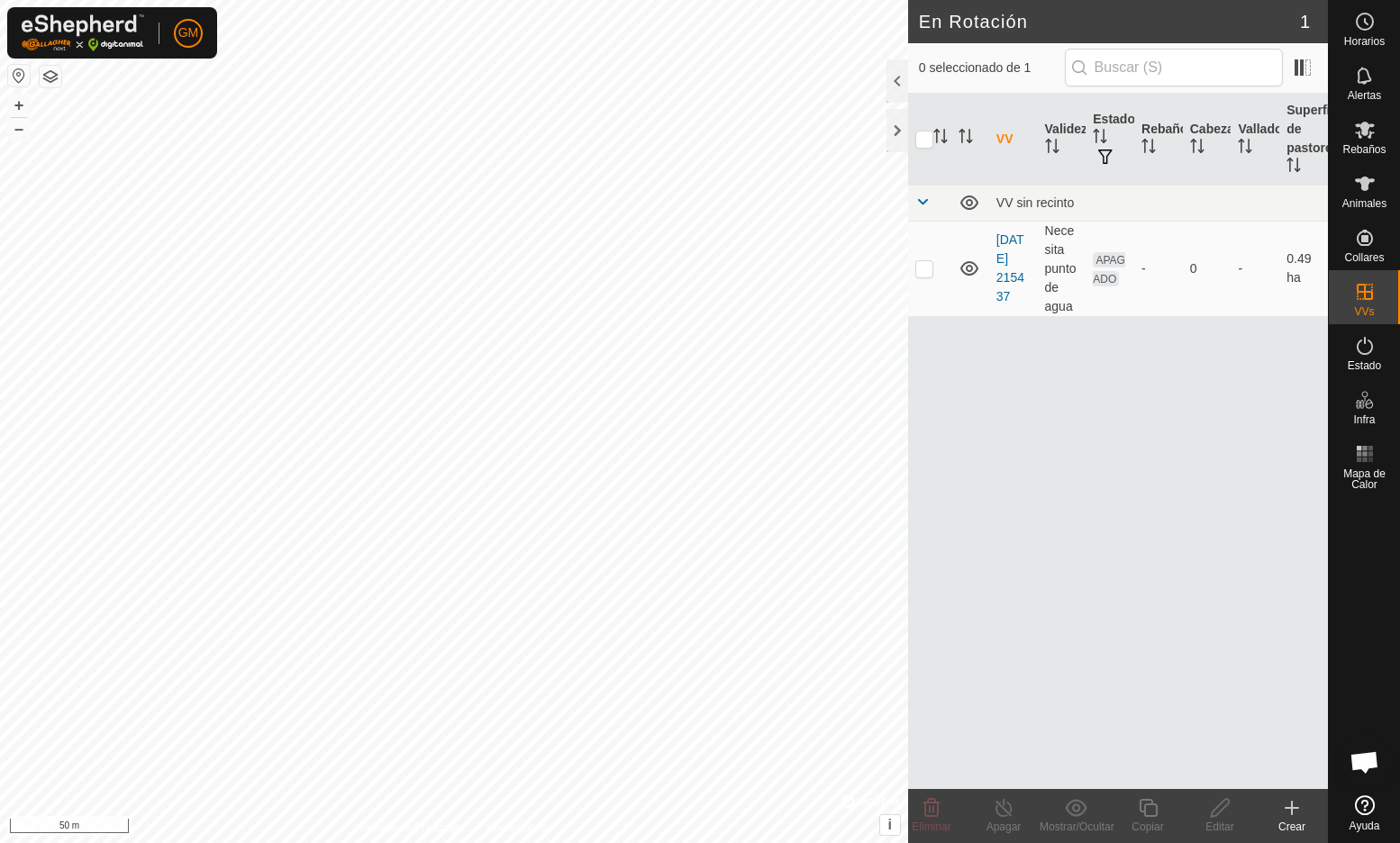
click at [1294, 811] on icon at bounding box center [1292, 807] width 22 height 22
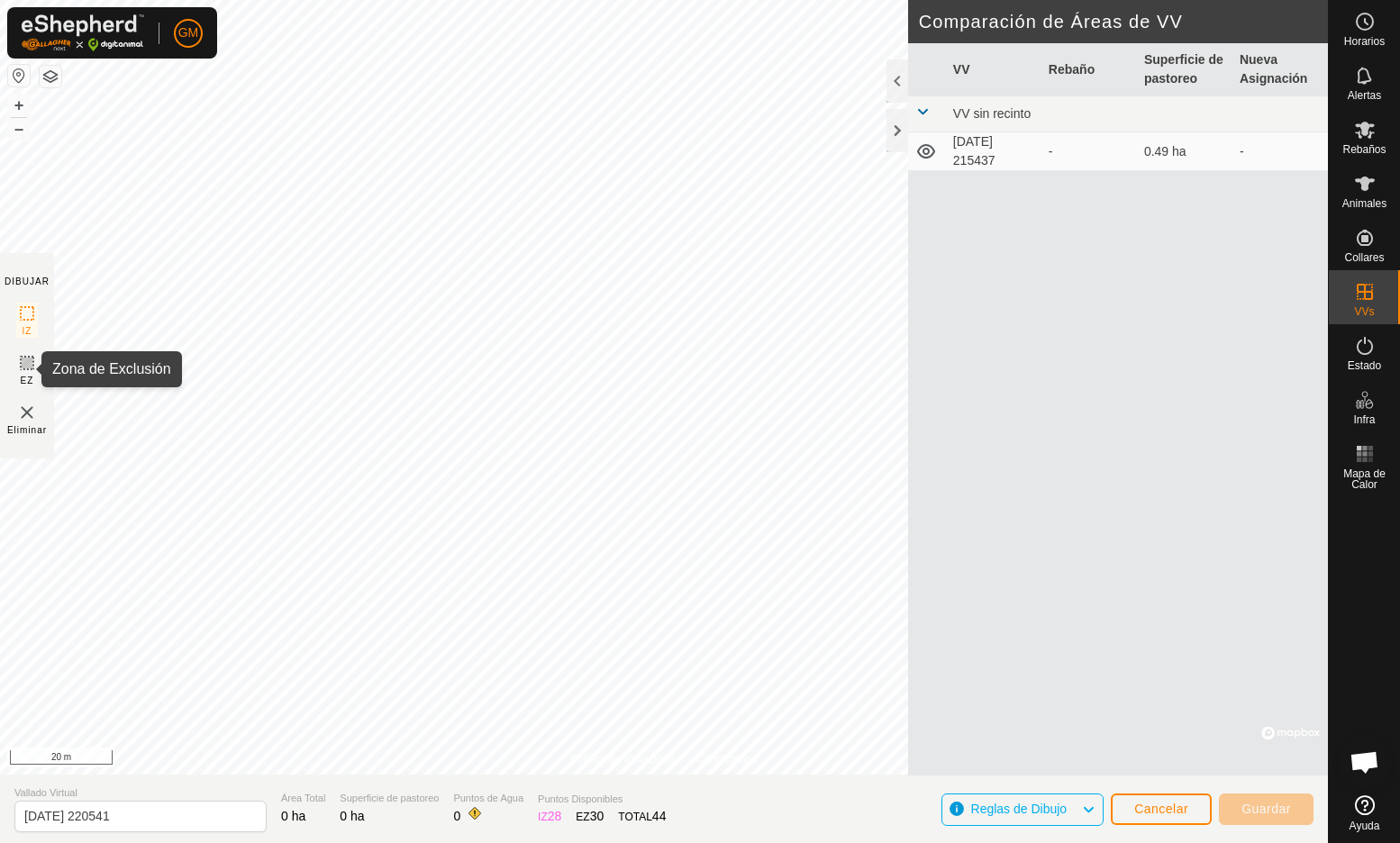
click at [28, 369] on rect at bounding box center [26, 363] width 14 height 14
click at [1049, 815] on span "Reglas de Dibujo" at bounding box center [1027, 809] width 111 height 24
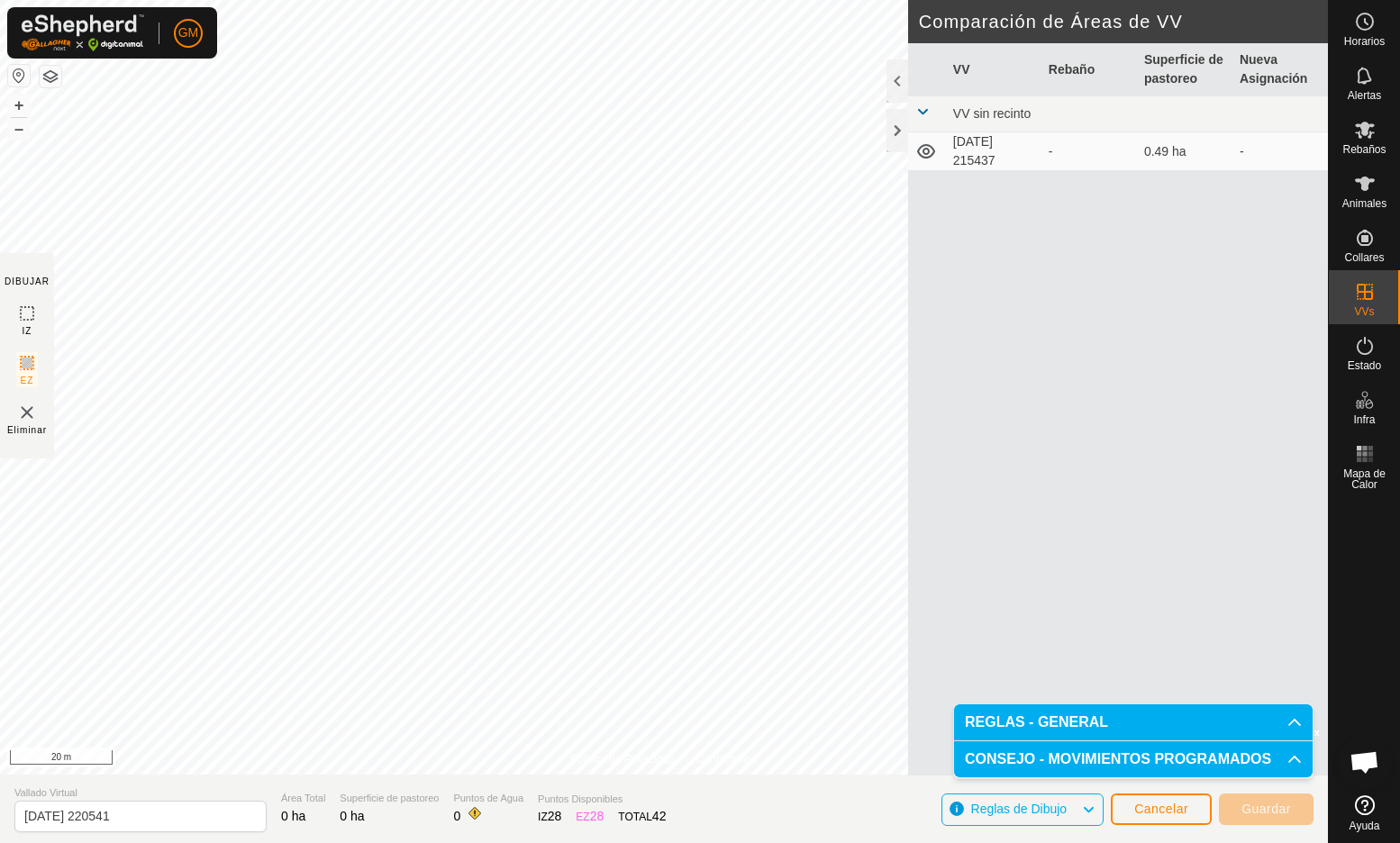
click at [1095, 759] on p-accordion-header "CONSEJO - MOVIMIENTOS PROGRAMADOS" at bounding box center [1133, 759] width 359 height 36
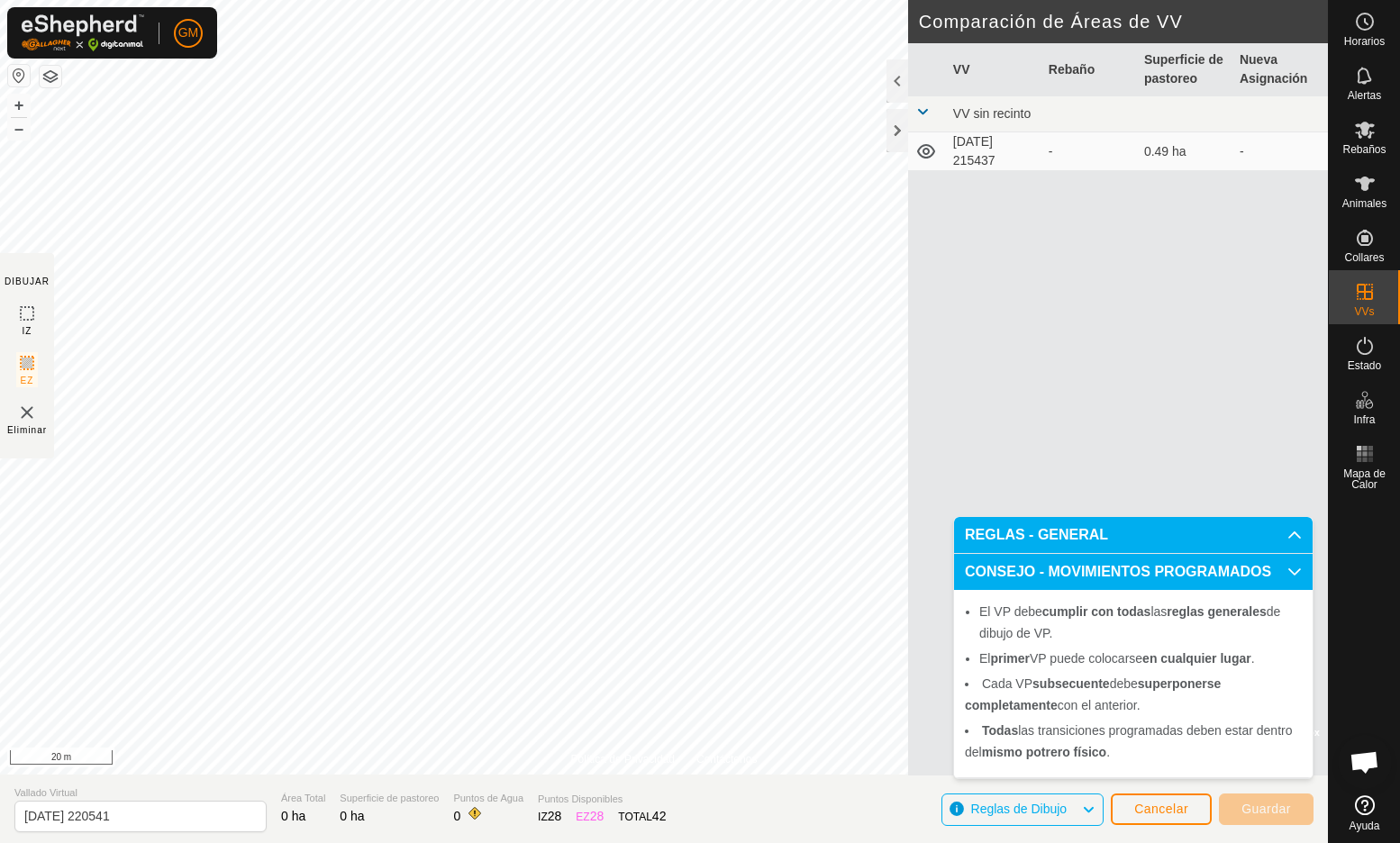
click at [1077, 534] on p-accordion-header "REGLAS - GENERAL" at bounding box center [1133, 535] width 359 height 36
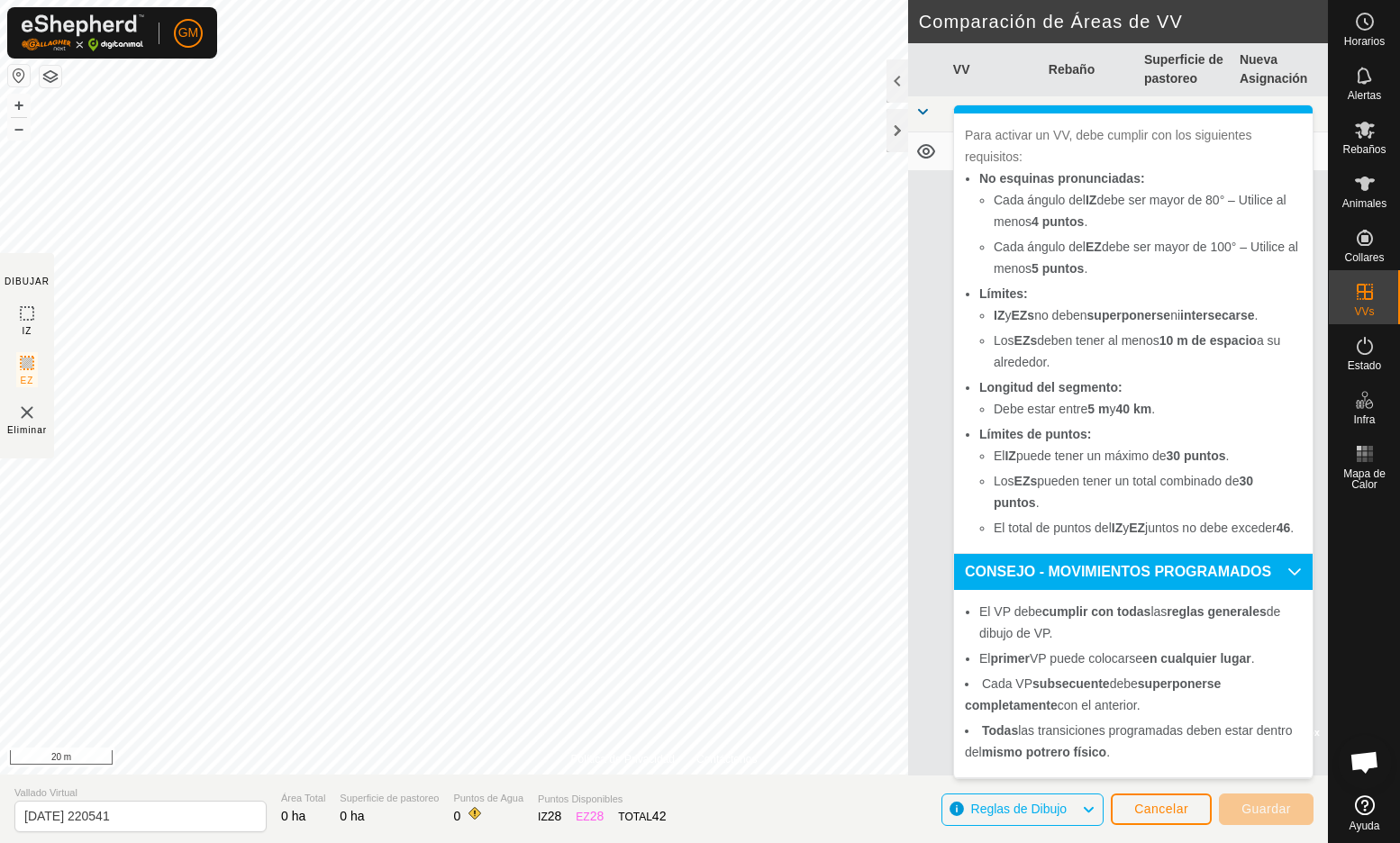
scroll to position [50, 0]
click at [1147, 807] on span "Cancelar" at bounding box center [1161, 808] width 54 height 14
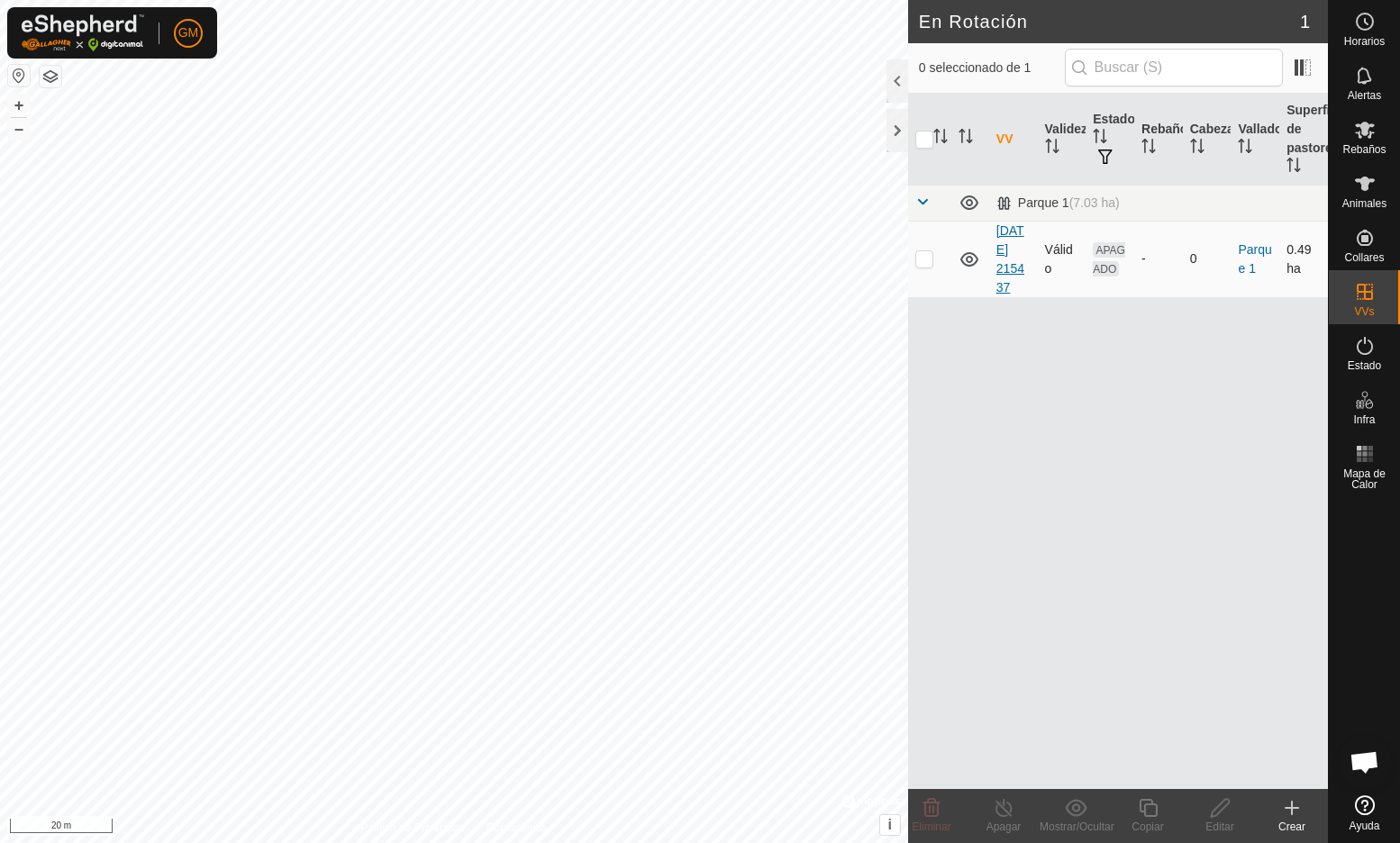
click at [1008, 247] on link "[DATE] 215437" at bounding box center [1011, 259] width 28 height 72
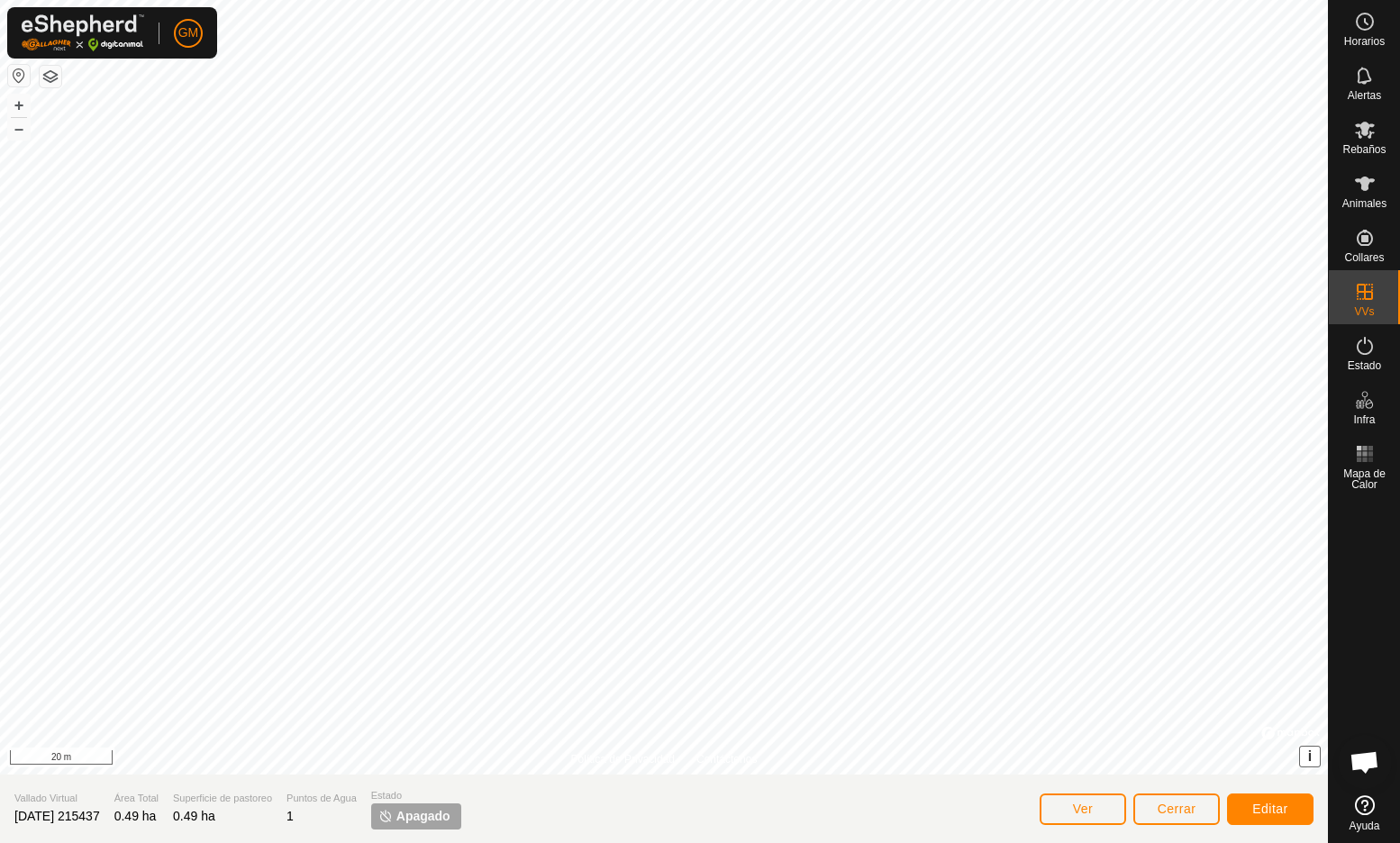
click at [1310, 749] on span "i" at bounding box center [1310, 756] width 4 height 15
click at [1310, 749] on span "›" at bounding box center [1310, 756] width 5 height 15
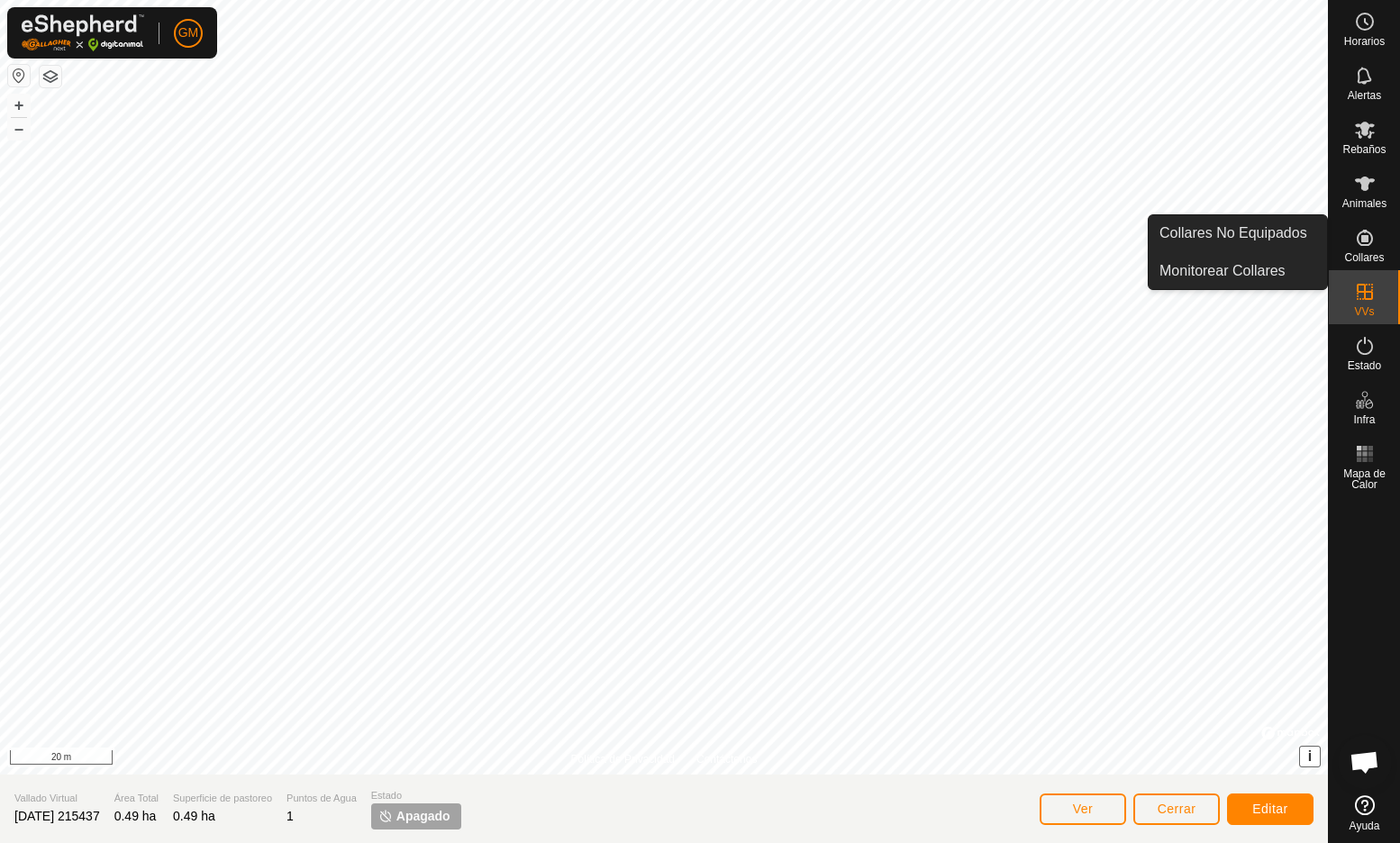
click at [1361, 240] on icon at bounding box center [1364, 237] width 16 height 16
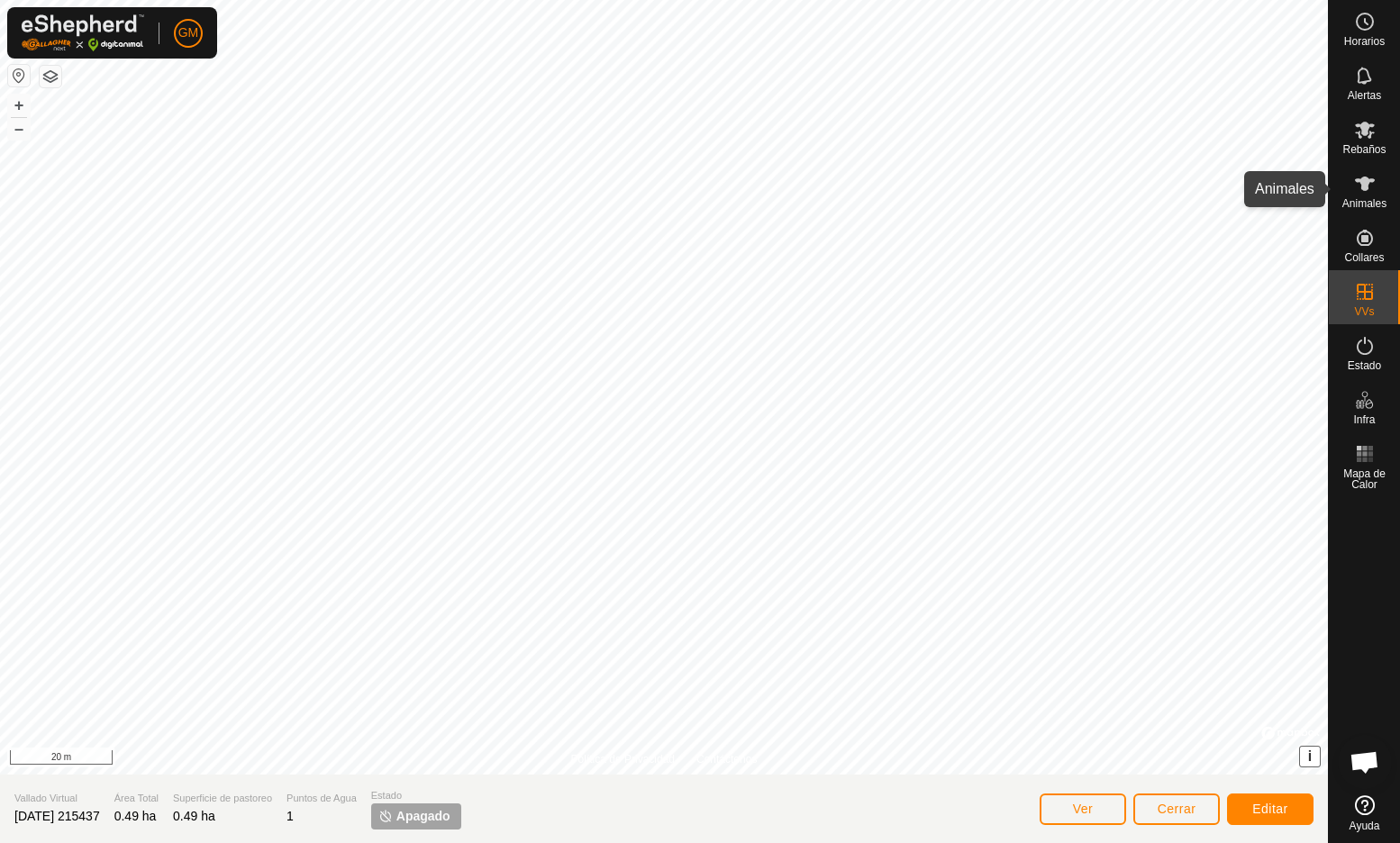
click at [1360, 186] on icon at bounding box center [1364, 184] width 22 height 22
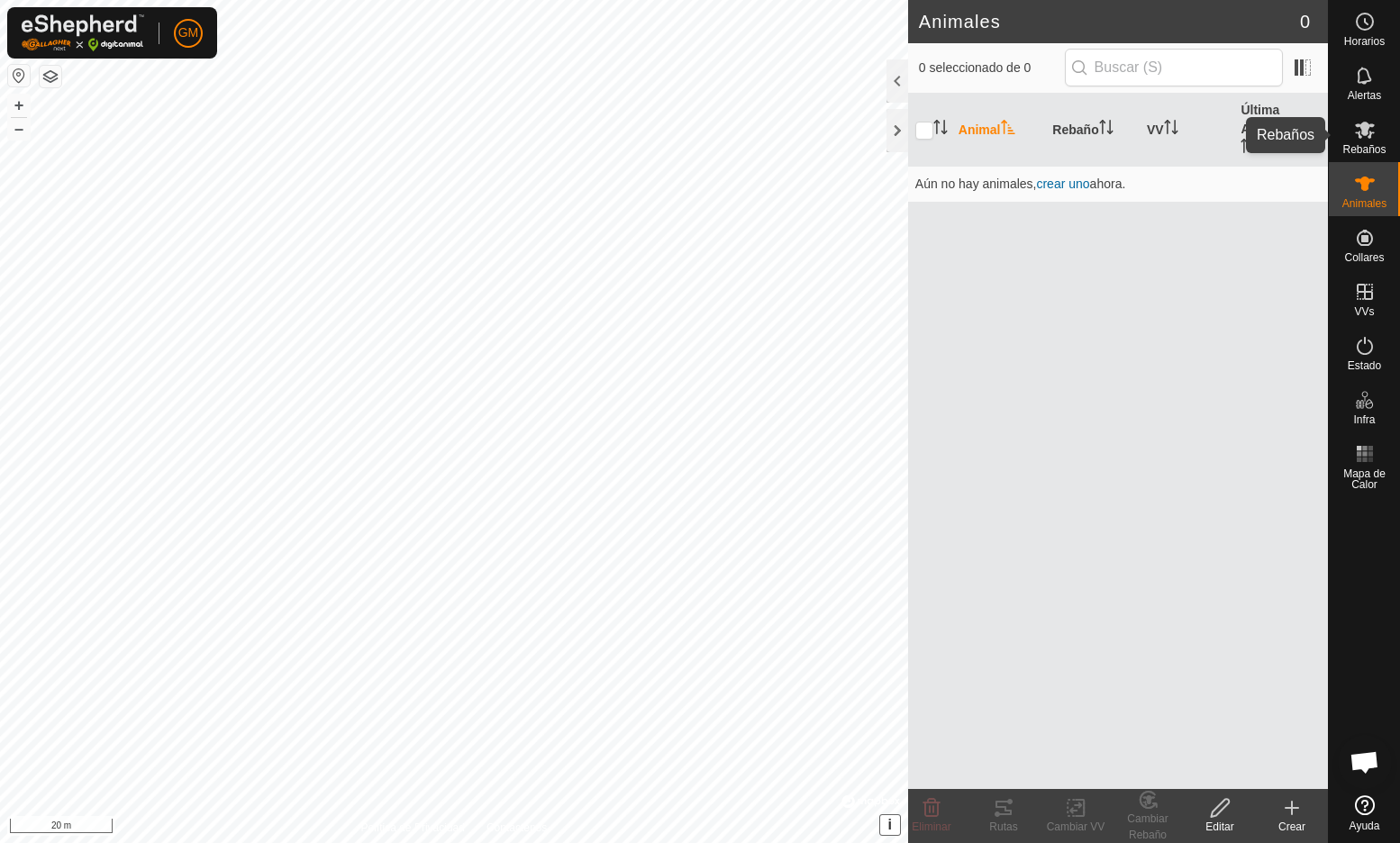
click at [1367, 139] on icon at bounding box center [1364, 129] width 22 height 22
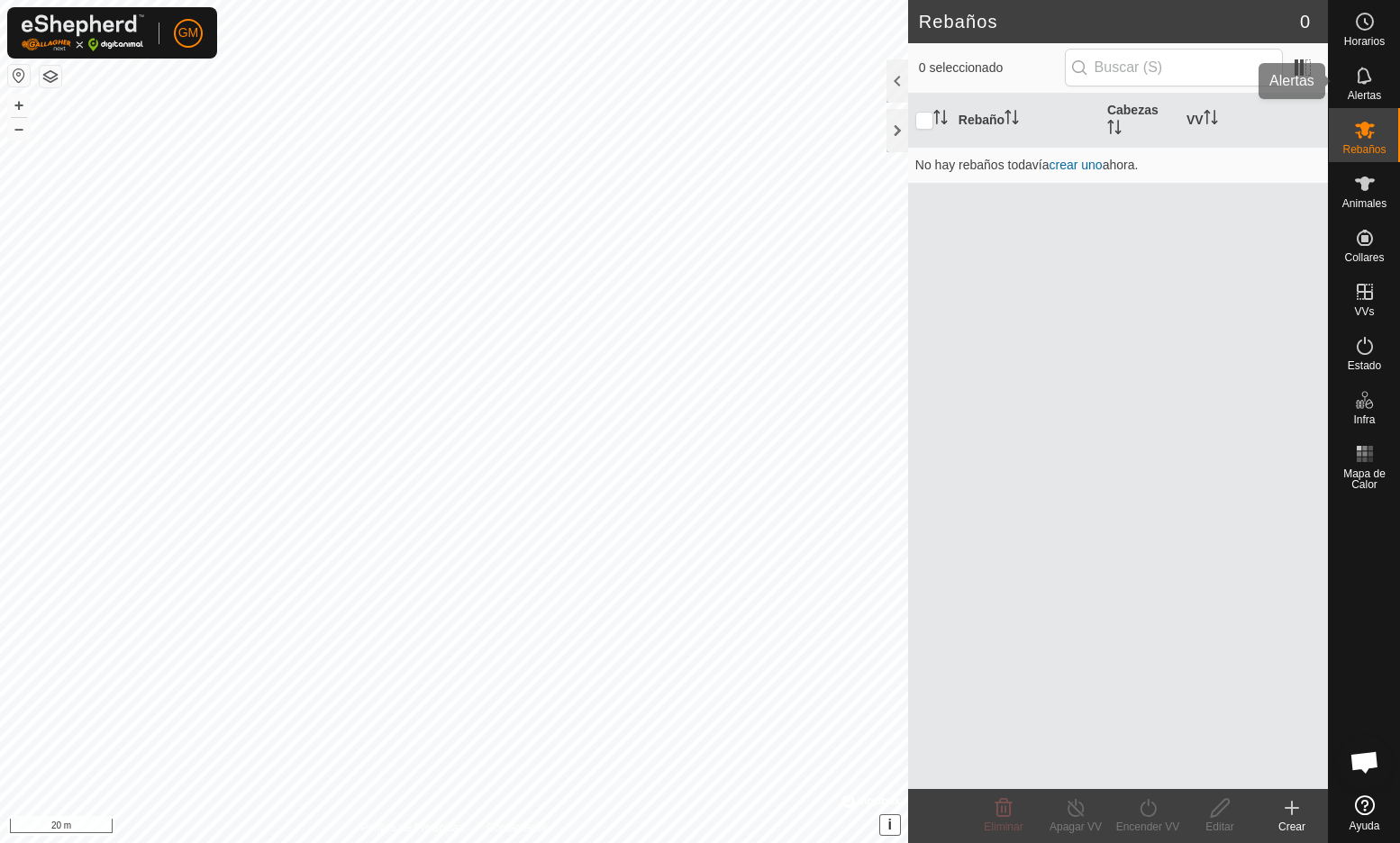
click at [1368, 70] on icon at bounding box center [1364, 75] width 22 height 22
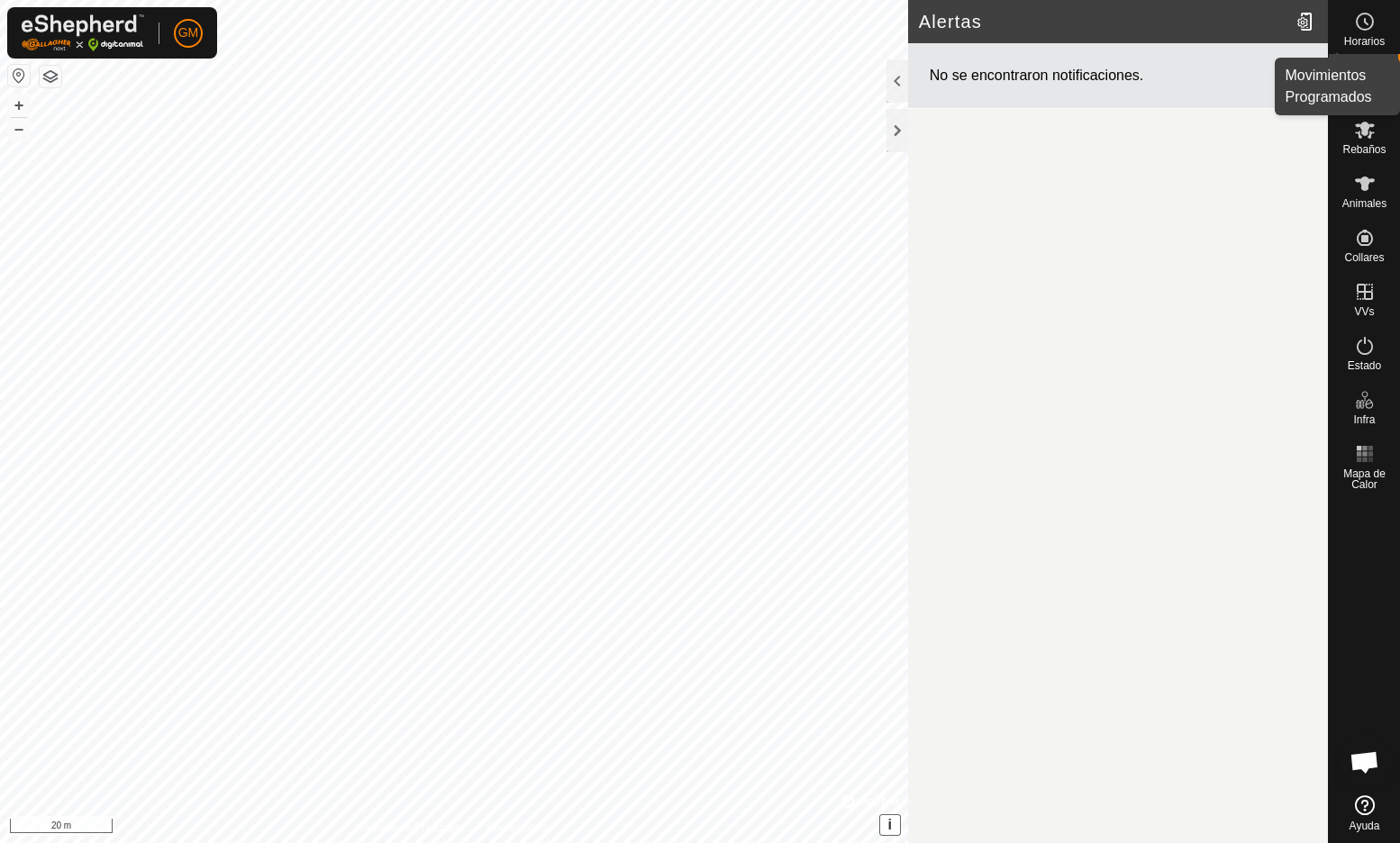
click at [1363, 24] on icon at bounding box center [1364, 21] width 22 height 22
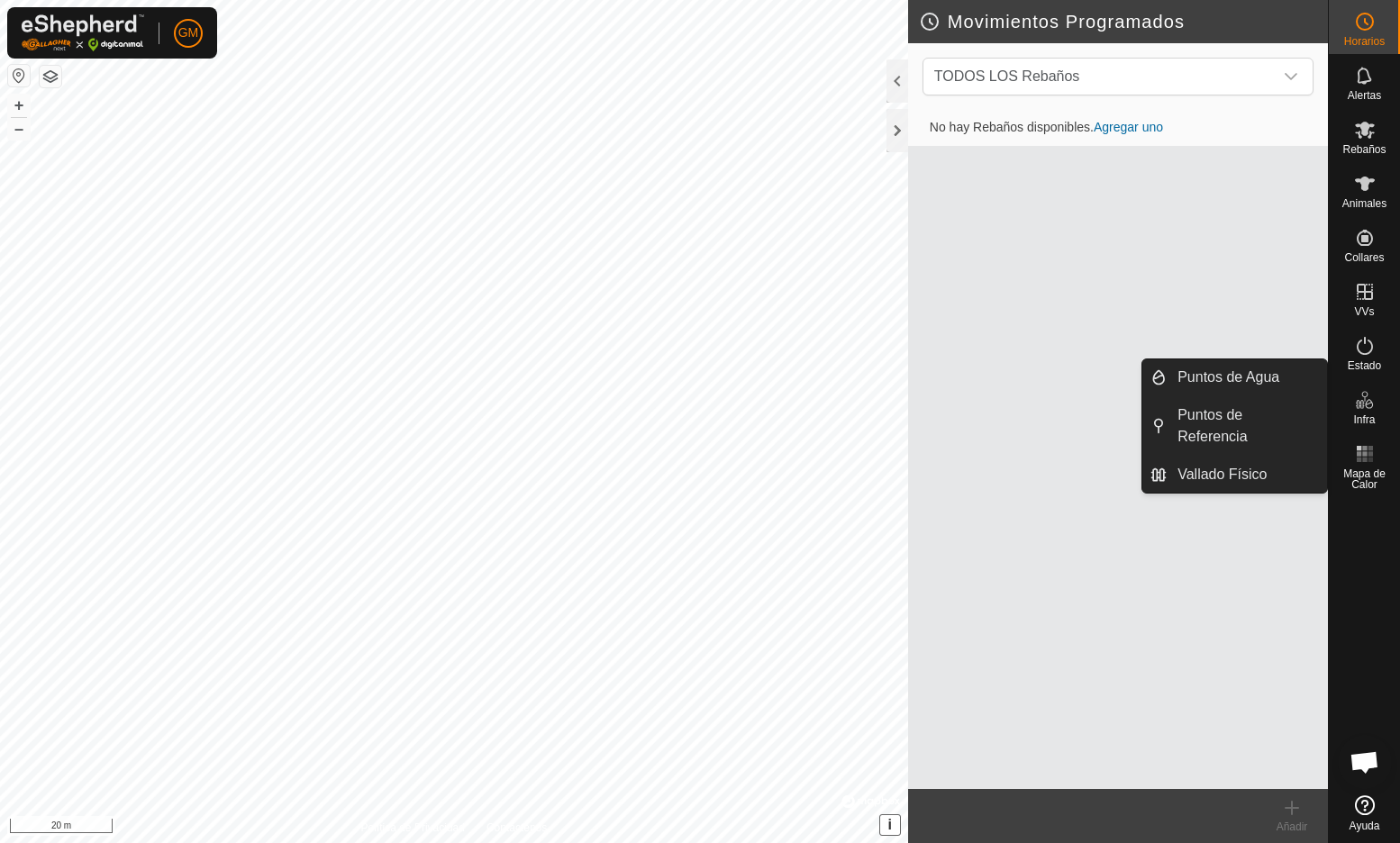
click at [1359, 410] on icon at bounding box center [1364, 399] width 22 height 22
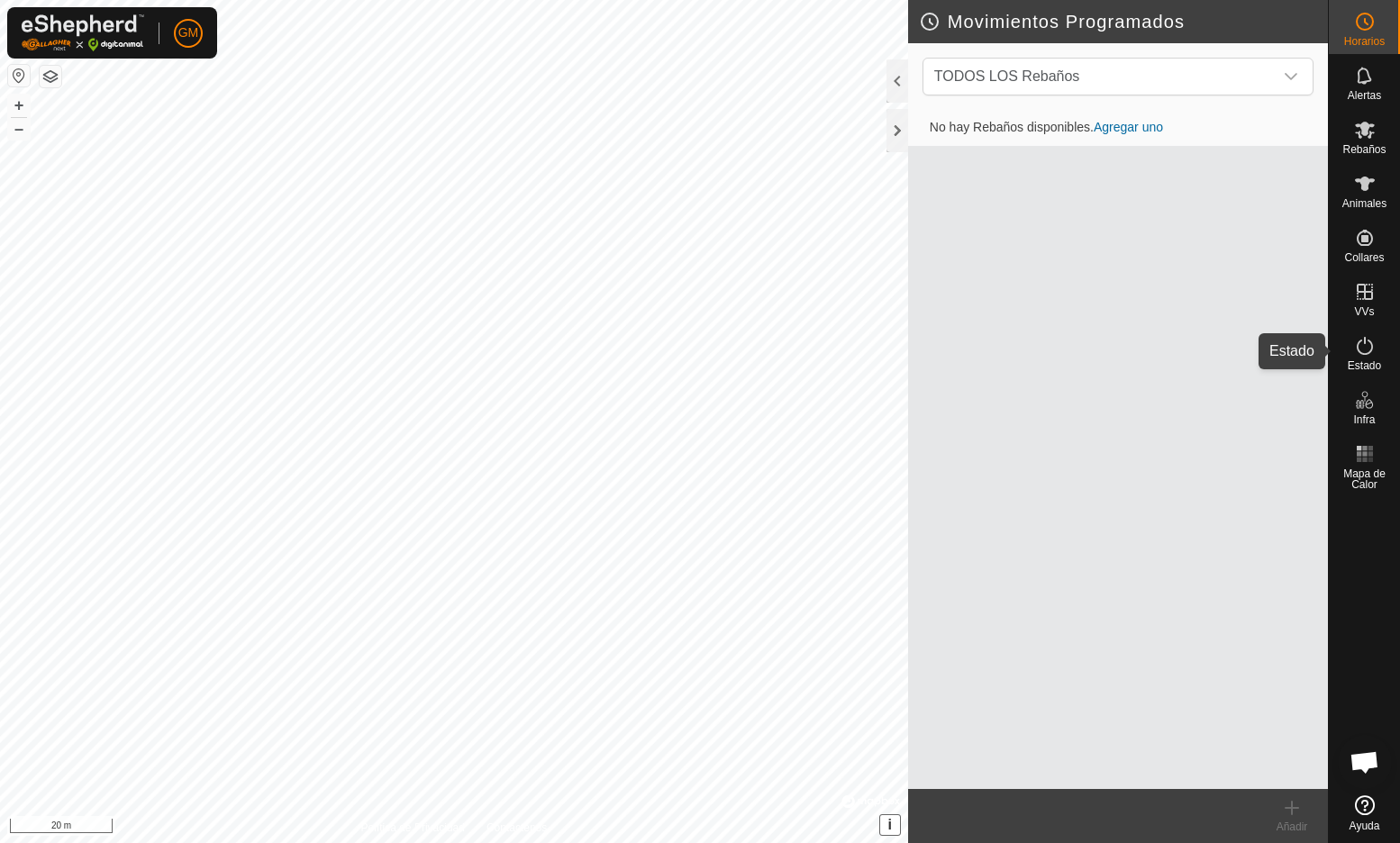
click at [1359, 355] on icon at bounding box center [1364, 346] width 22 height 22
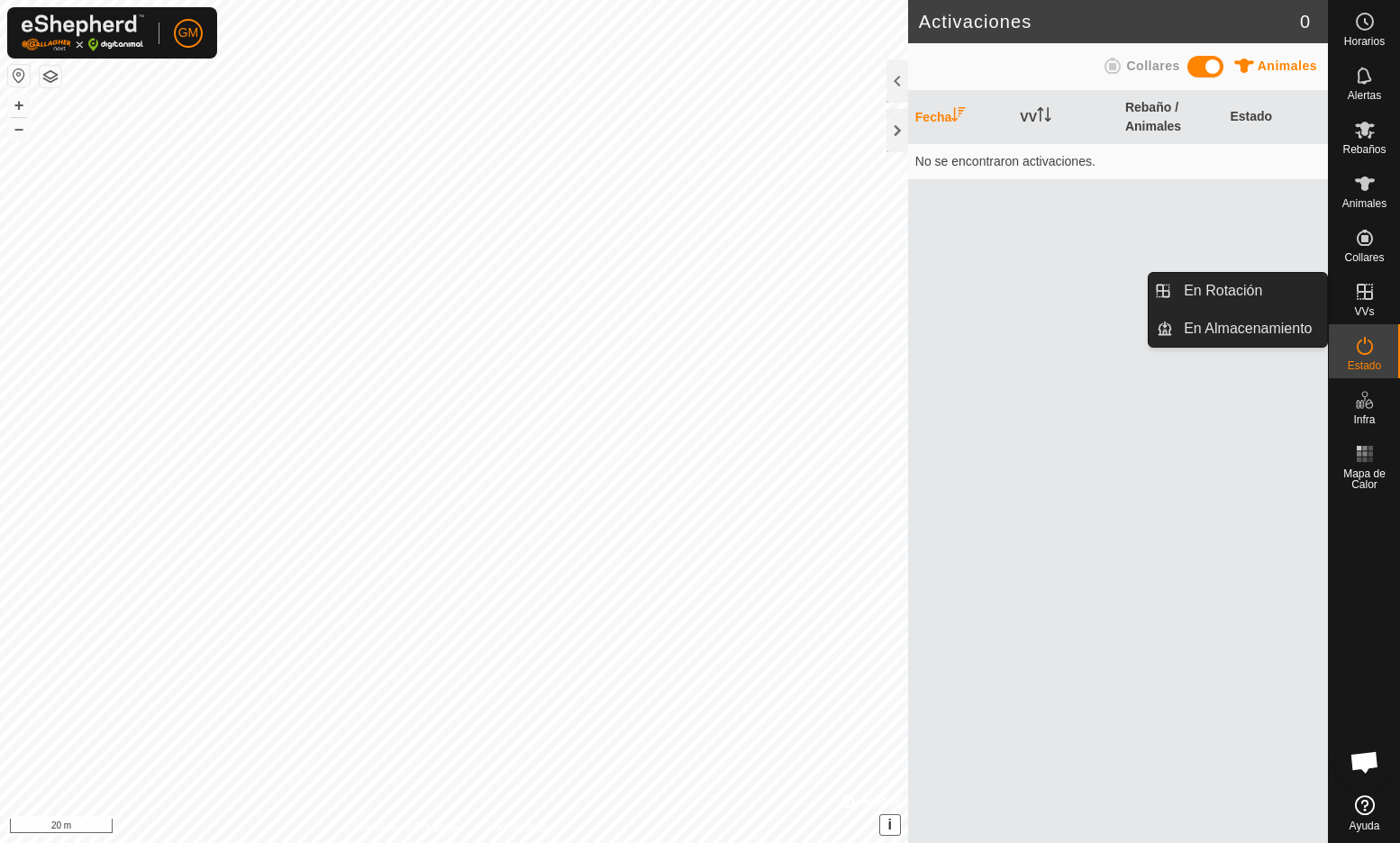
click at [1367, 303] on es-virtualpaddocks-svg-icon at bounding box center [1365, 292] width 32 height 29
click at [1364, 276] on div "VVs" at bounding box center [1365, 297] width 72 height 54
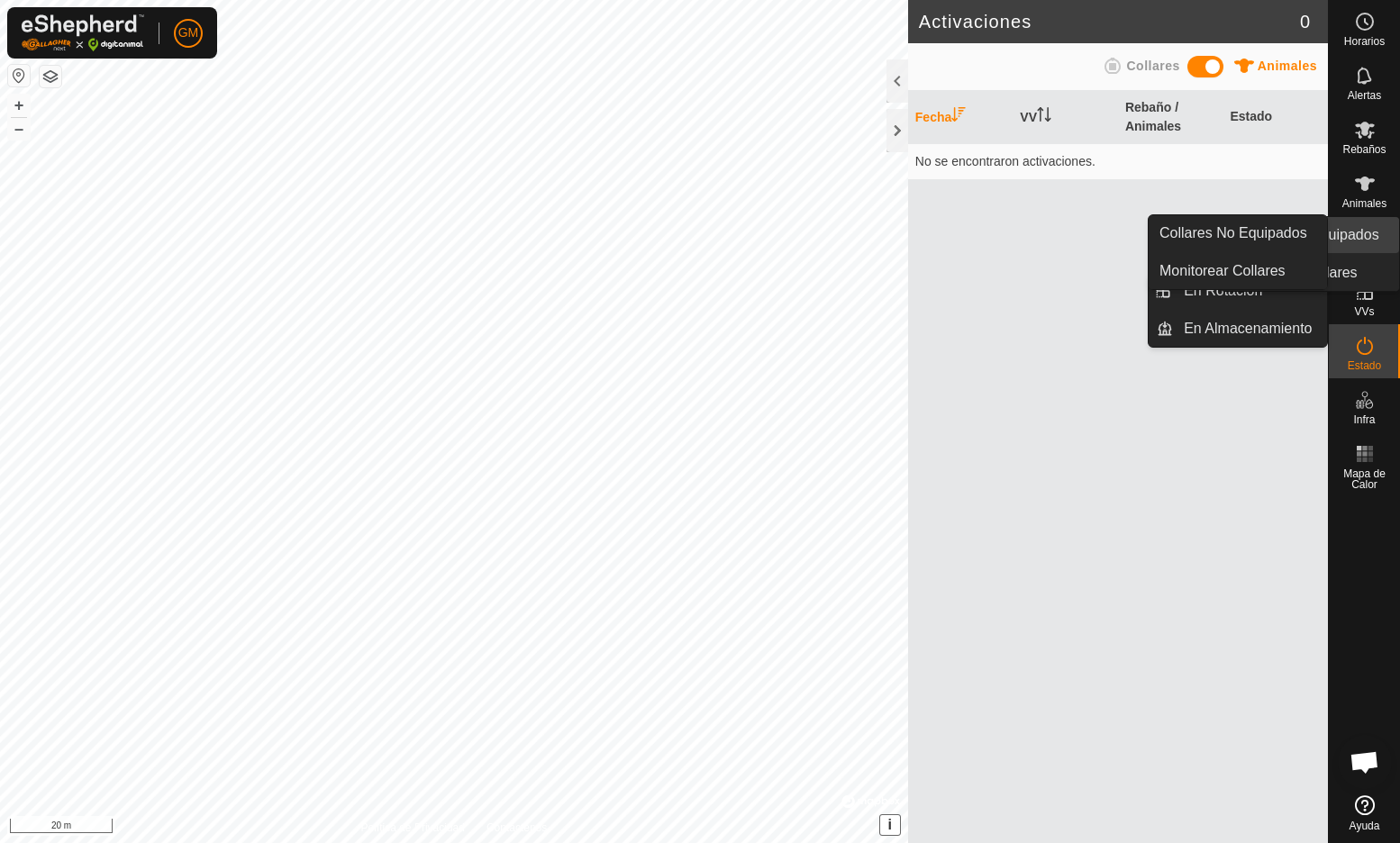
click at [1365, 248] on icon at bounding box center [1364, 237] width 22 height 22
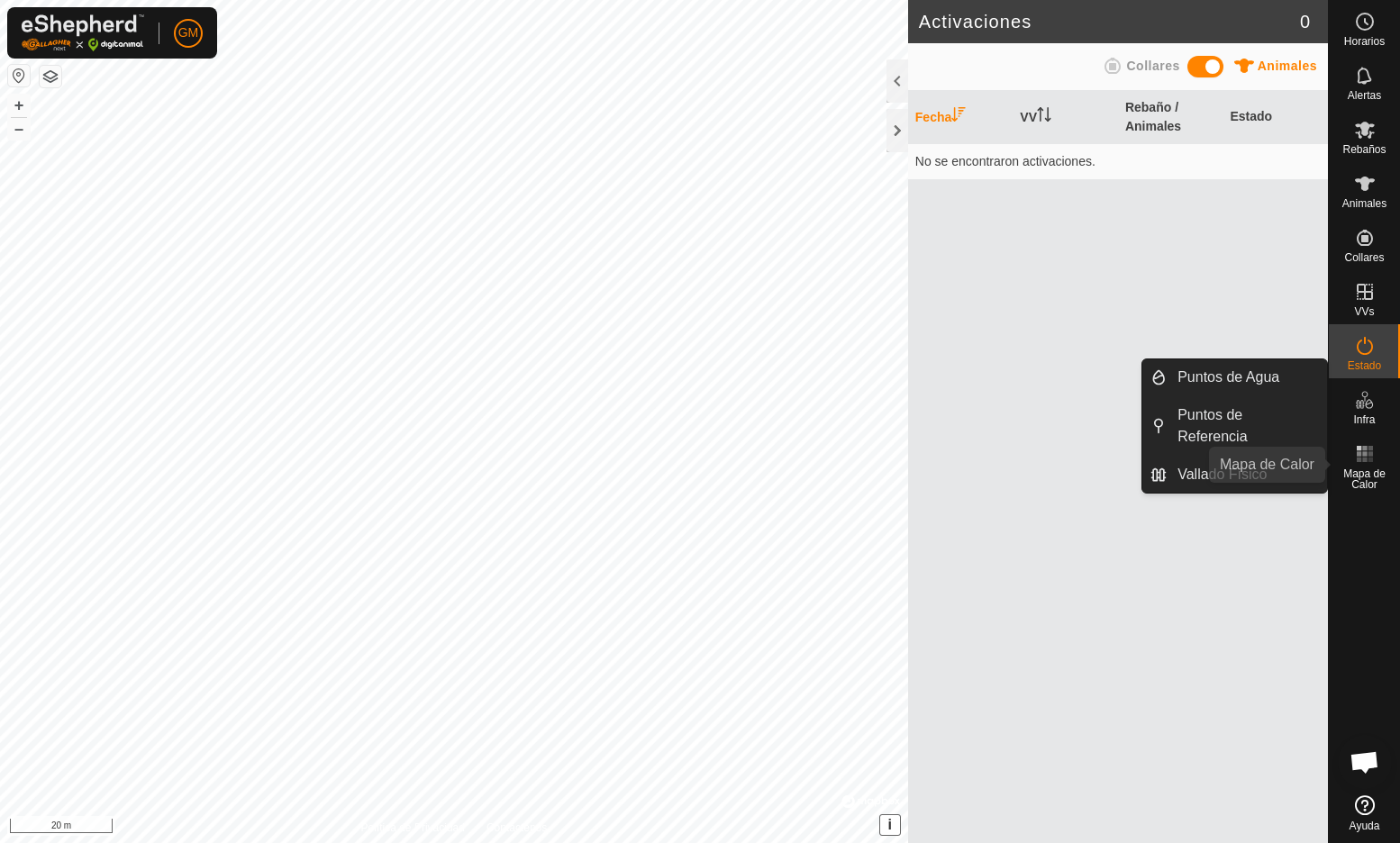
click at [1369, 471] on span "Mapa de Calor" at bounding box center [1364, 478] width 62 height 22
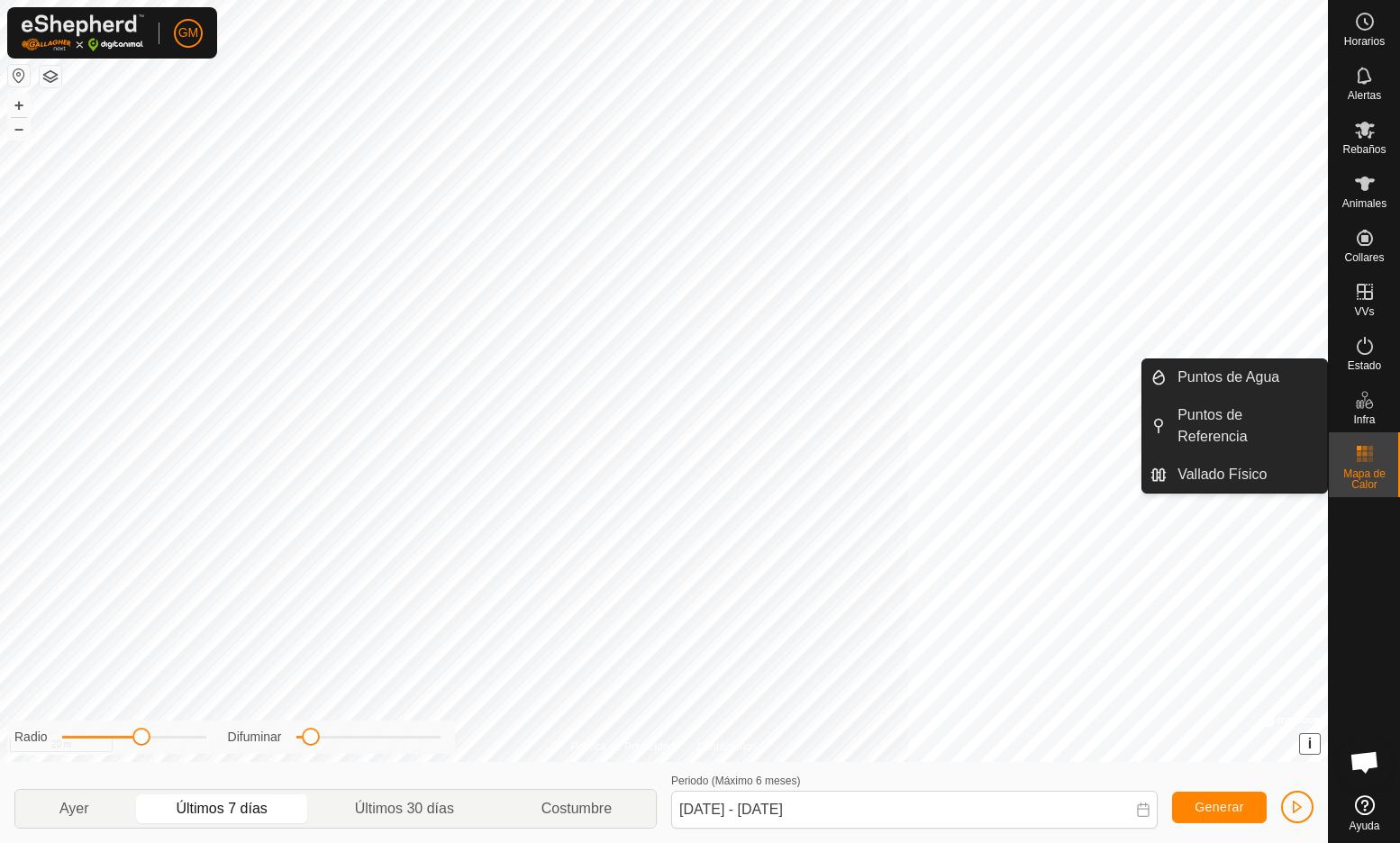
click at [1364, 458] on rect at bounding box center [1364, 460] width 5 height 5
